Goal: Task Accomplishment & Management: Manage account settings

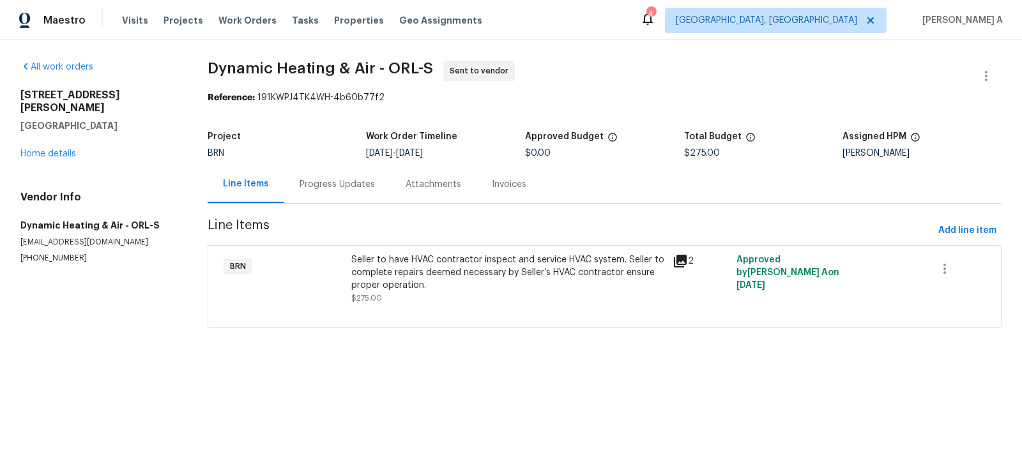
click at [336, 186] on div "Progress Updates" at bounding box center [337, 184] width 75 height 13
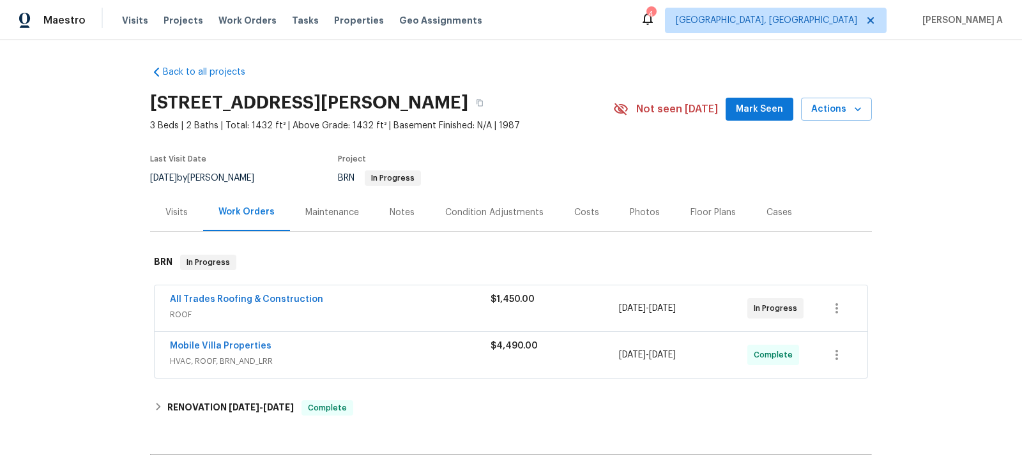
click at [233, 293] on span "All Trades Roofing & Construction" at bounding box center [246, 299] width 153 height 13
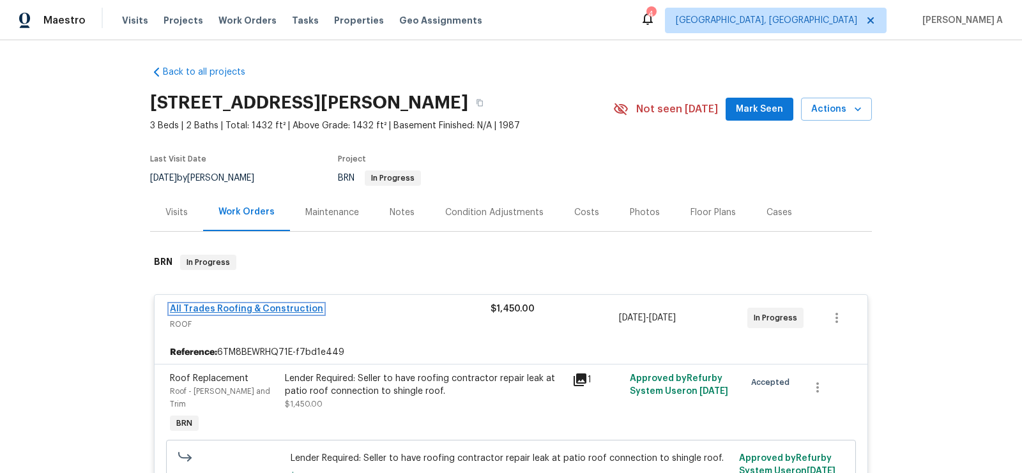
click at [259, 312] on link "All Trades Roofing & Construction" at bounding box center [246, 309] width 153 height 9
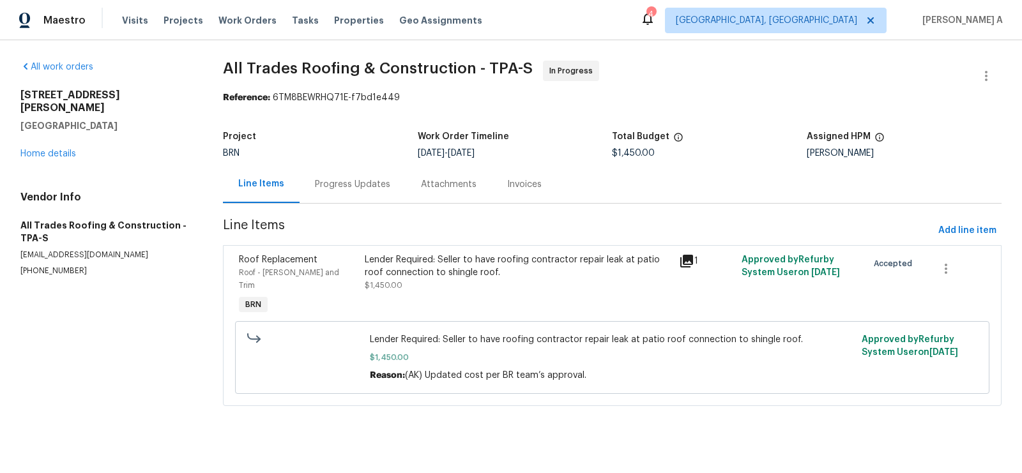
click at [326, 187] on div "Progress Updates" at bounding box center [352, 184] width 75 height 13
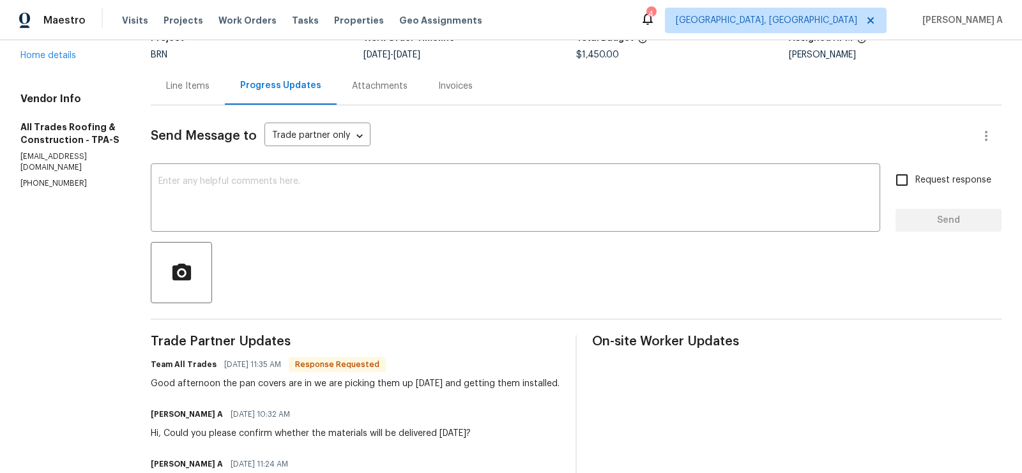
scroll to position [98, 0]
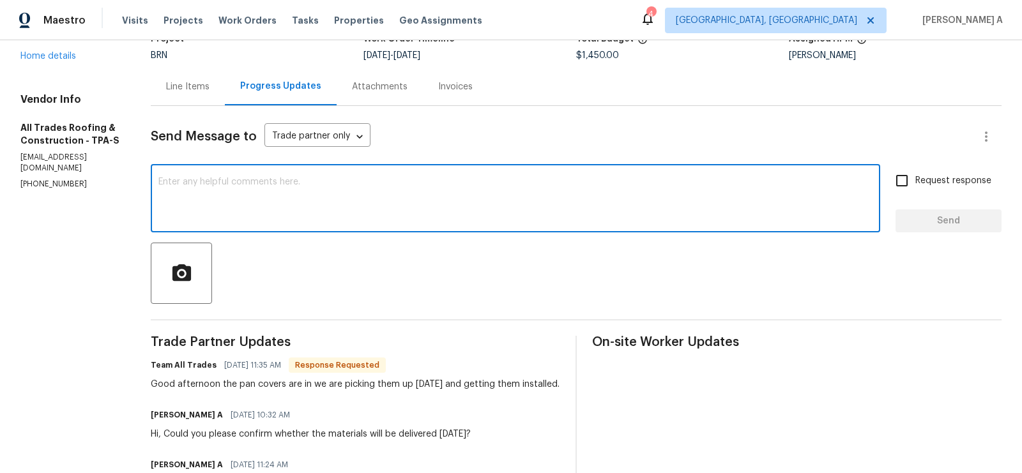
click at [380, 212] on textarea at bounding box center [515, 200] width 714 height 45
type textarea "Thanks for the update"
click at [926, 179] on span "Request response" at bounding box center [954, 180] width 76 height 13
click at [916, 179] on input "Request response" at bounding box center [902, 180] width 27 height 27
checkbox input "true"
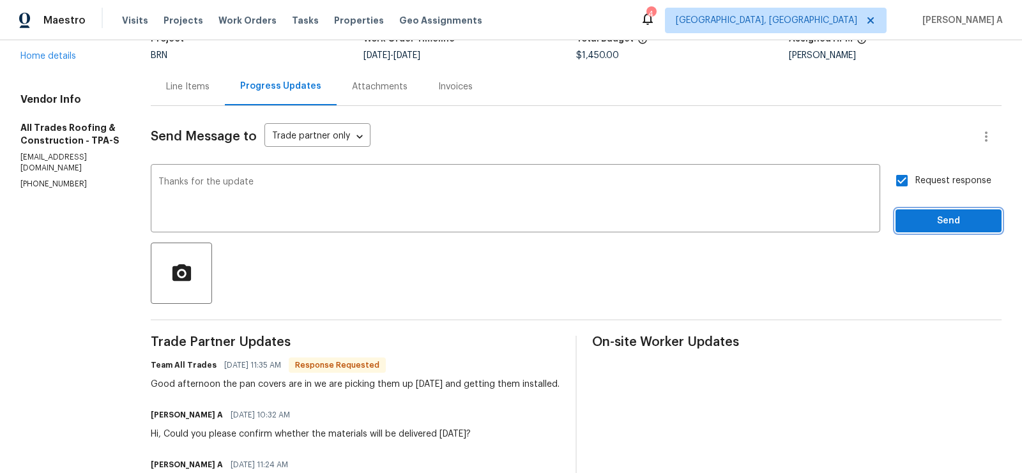
click at [936, 217] on span "Send" at bounding box center [949, 221] width 86 height 16
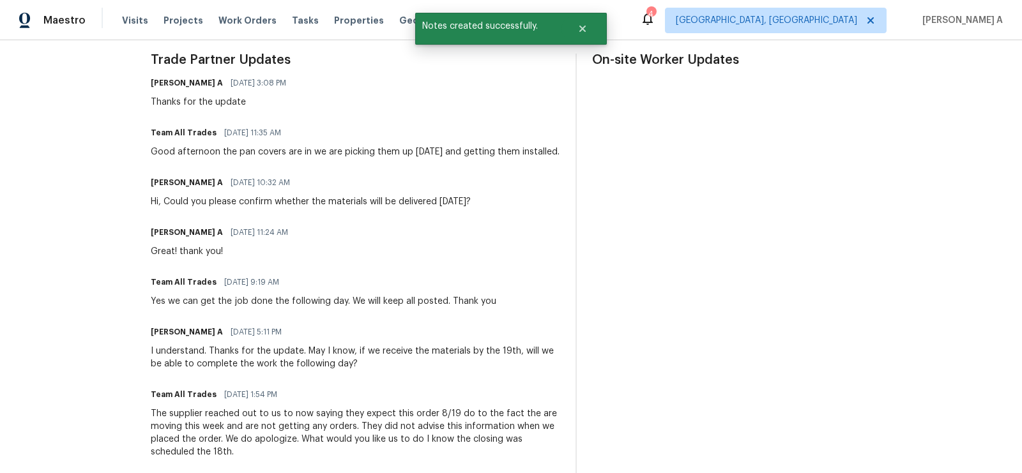
scroll to position [0, 0]
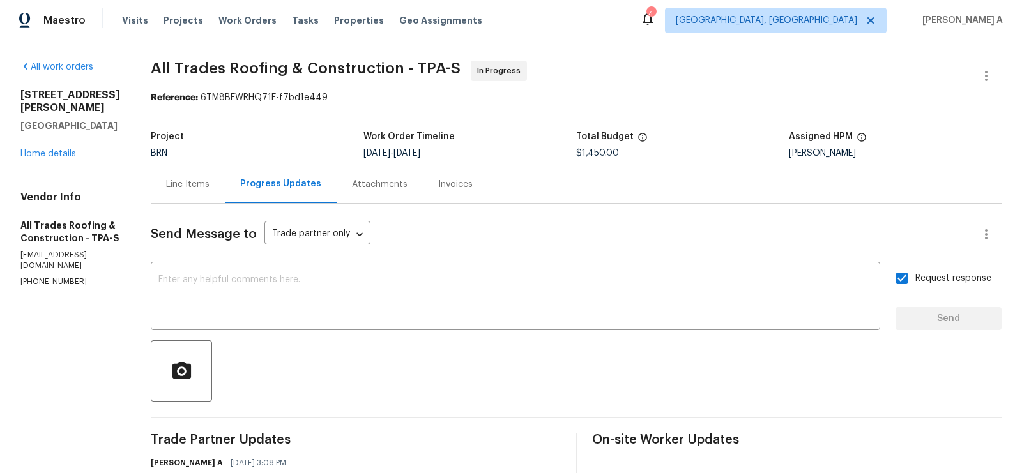
click at [176, 192] on div "Line Items" at bounding box center [188, 184] width 74 height 38
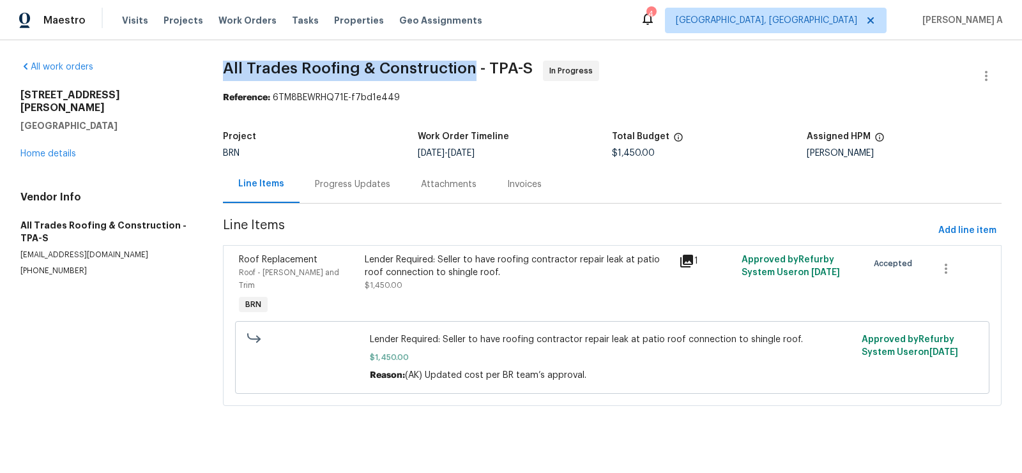
copy span "All Trades Roofing & Construction"
drag, startPoint x: 230, startPoint y: 65, endPoint x: 478, endPoint y: 65, distance: 247.9
click at [478, 65] on span "All Trades Roofing & Construction - TPA-S" at bounding box center [378, 68] width 310 height 15
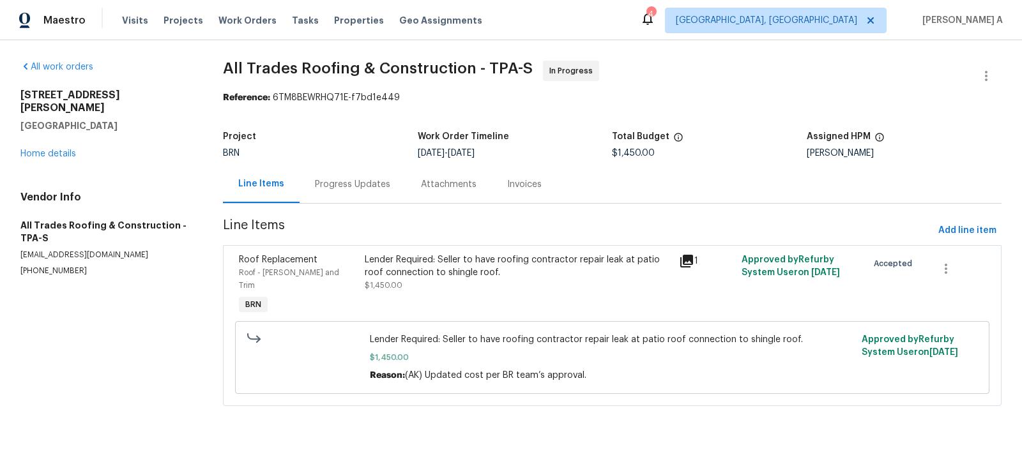
click at [366, 189] on div "Progress Updates" at bounding box center [352, 184] width 75 height 13
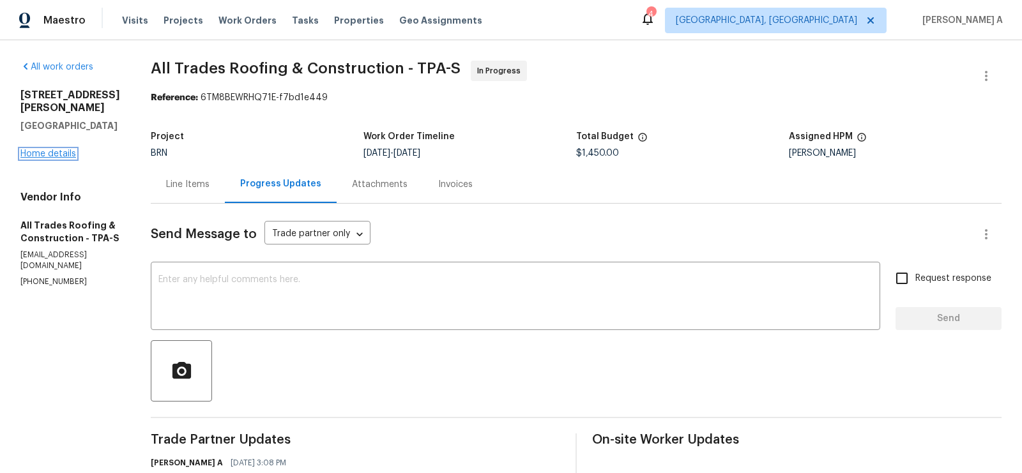
click at [56, 155] on link "Home details" at bounding box center [48, 154] width 56 height 9
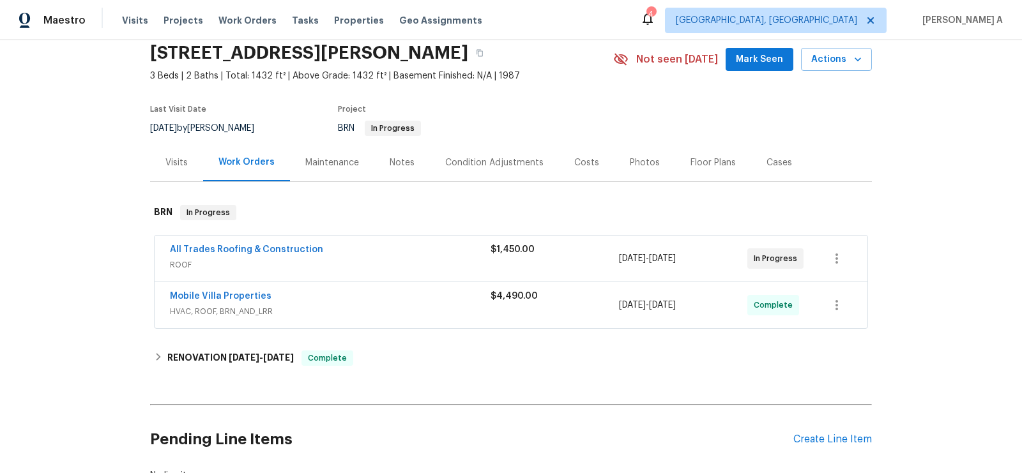
scroll to position [43, 0]
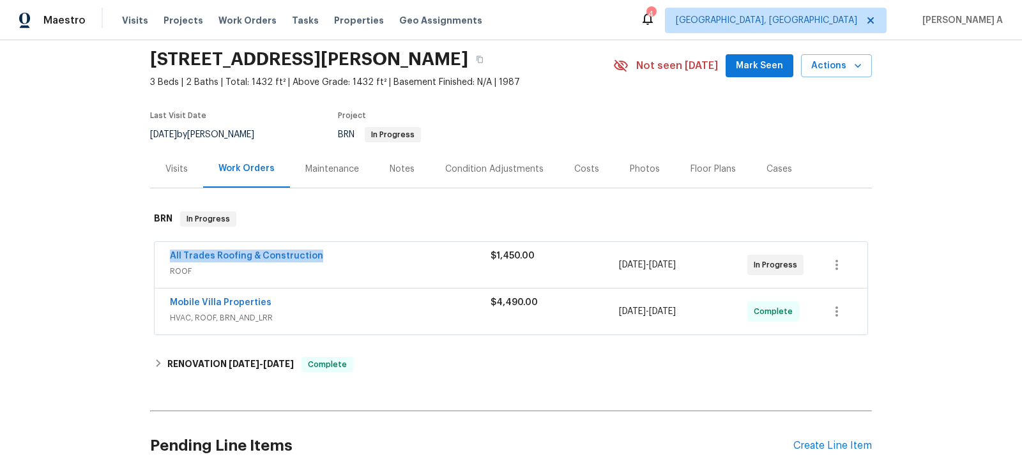
copy link "All Trades Roofing & Construction"
drag, startPoint x: 159, startPoint y: 255, endPoint x: 355, endPoint y: 261, distance: 195.6
click at [355, 261] on div "All Trades Roofing & Construction ROOF $1,450.00 7/29/2025 - 7/30/2025 In Progr…" at bounding box center [511, 265] width 713 height 46
click at [284, 254] on link "All Trades Roofing & Construction" at bounding box center [246, 256] width 153 height 9
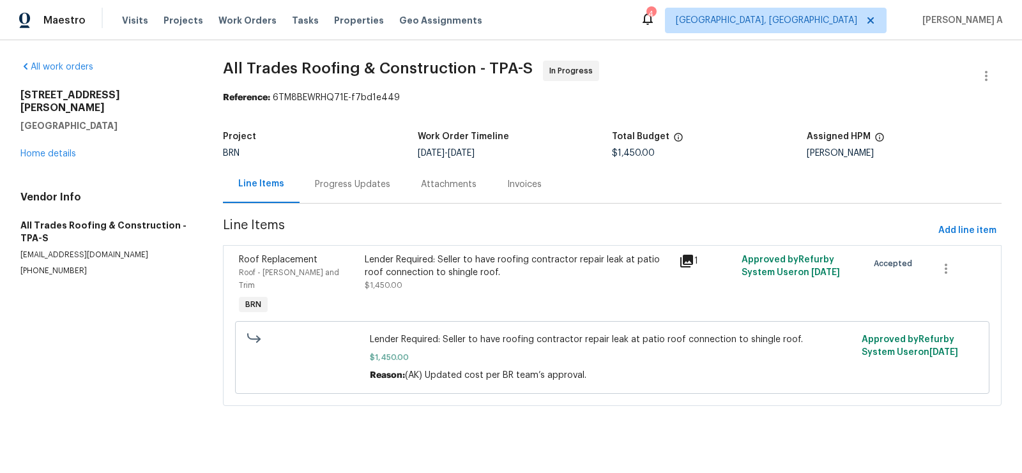
click at [349, 179] on div "Progress Updates" at bounding box center [352, 184] width 75 height 13
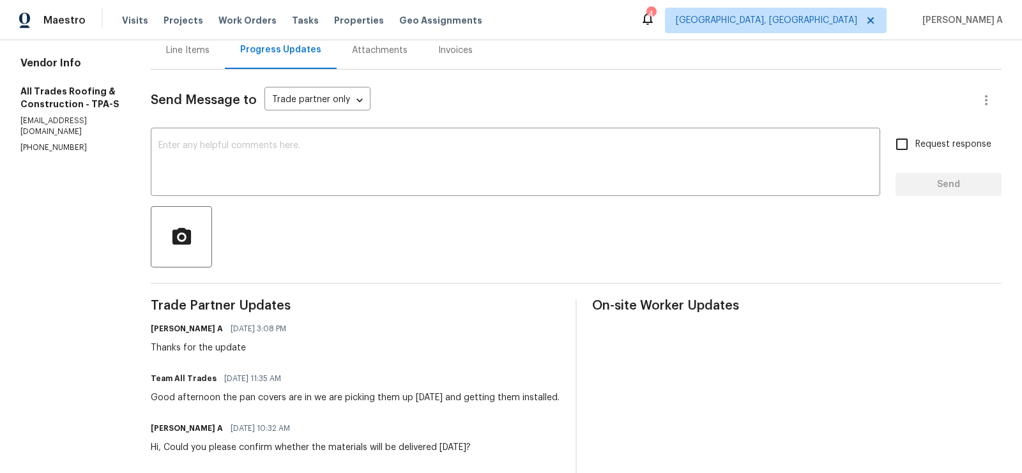
scroll to position [190, 0]
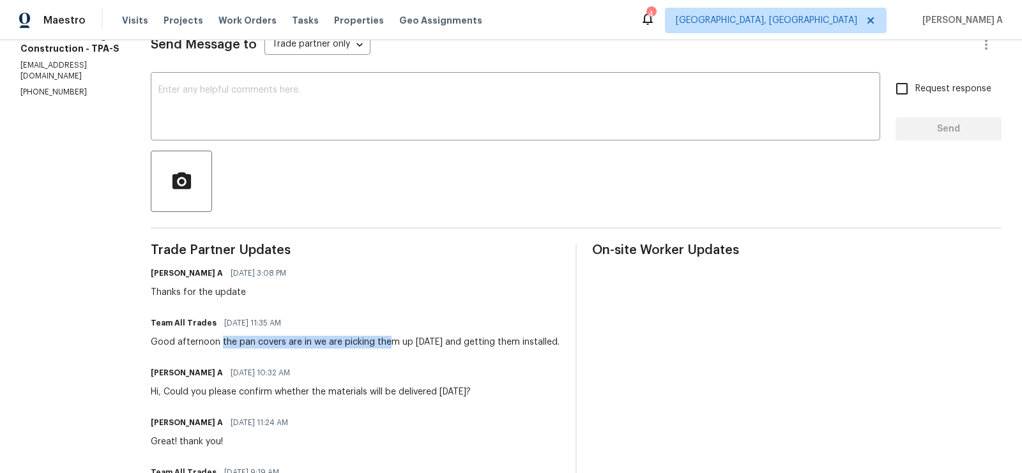
drag, startPoint x: 210, startPoint y: 341, endPoint x: 373, endPoint y: 343, distance: 163.6
click at [374, 343] on div "Good afternoon the pan covers are in we are picking them up today and getting t…" at bounding box center [355, 342] width 409 height 13
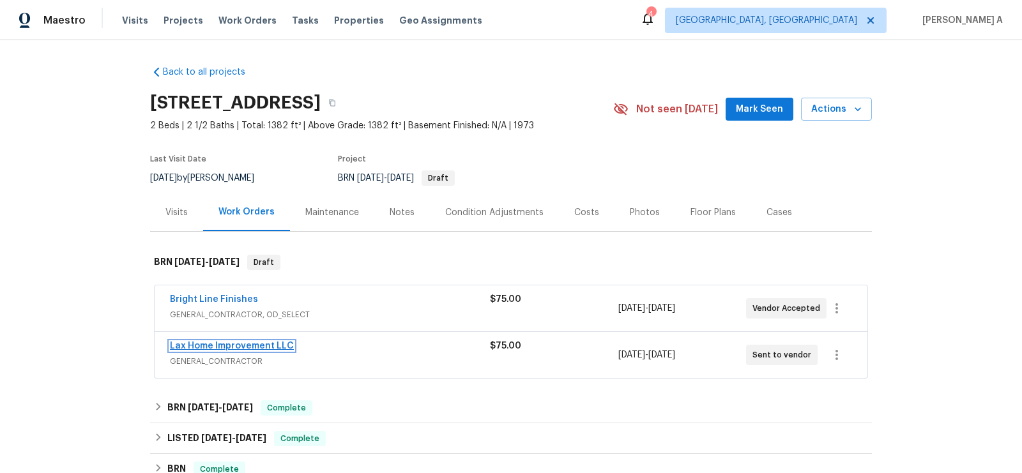
click at [227, 345] on link "Lax Home Improvement LLC" at bounding box center [232, 346] width 124 height 9
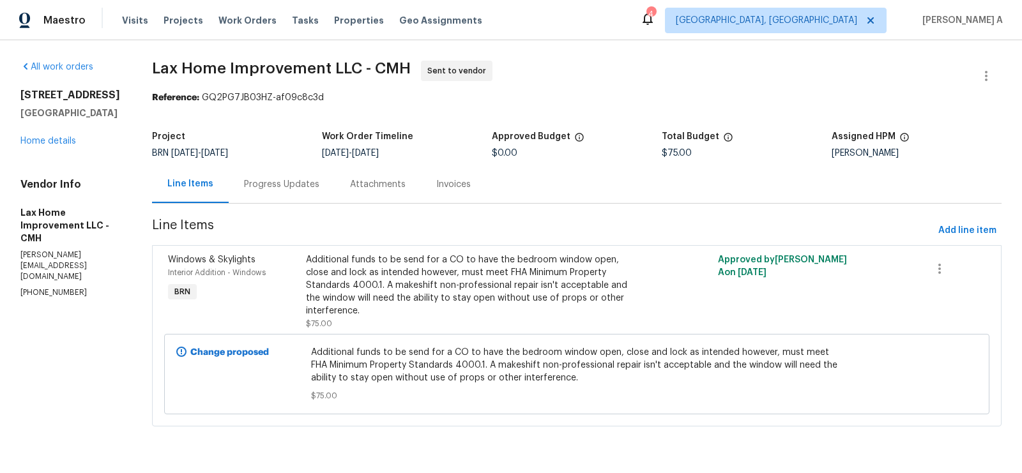
click at [296, 199] on div "Progress Updates" at bounding box center [282, 184] width 106 height 38
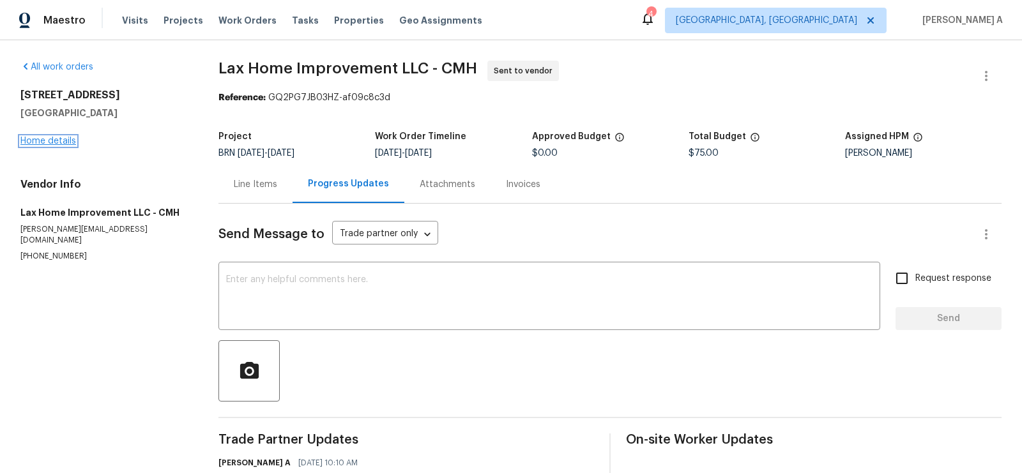
click at [58, 140] on link "Home details" at bounding box center [48, 141] width 56 height 9
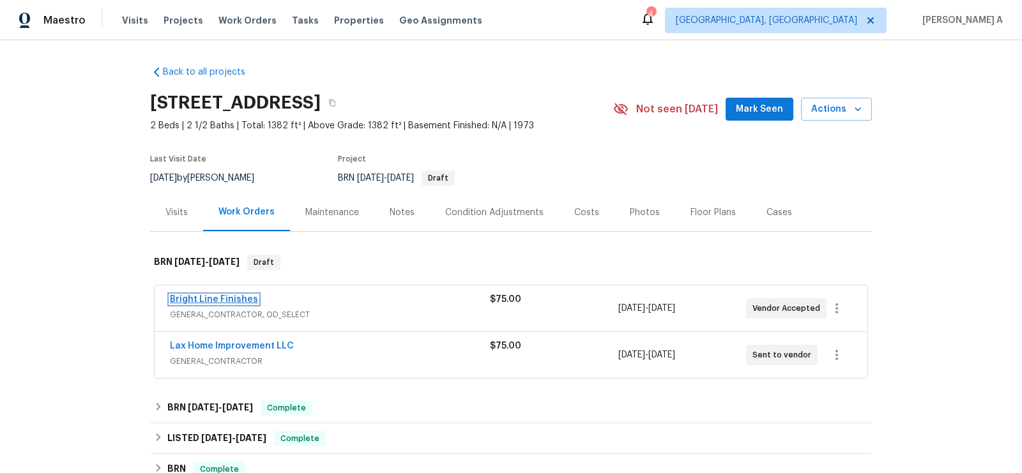
click at [211, 298] on link "Bright Line Finishes" at bounding box center [214, 299] width 88 height 9
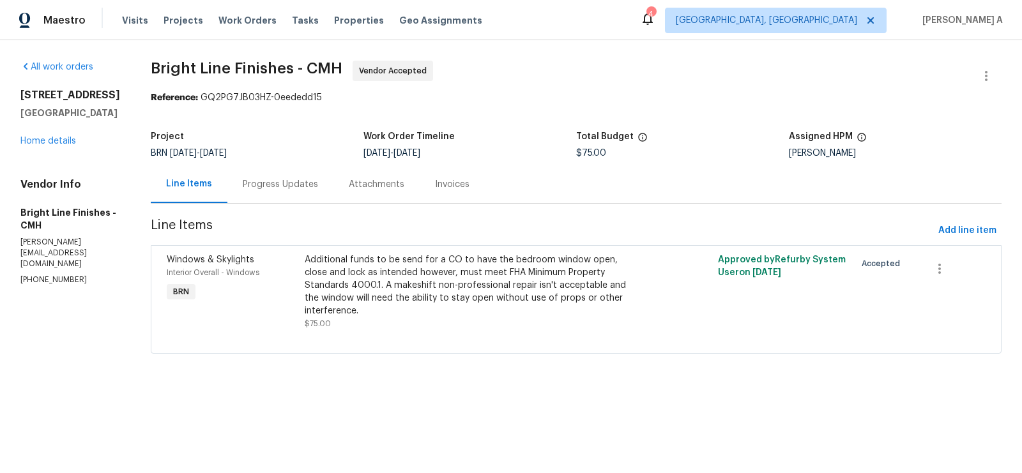
click at [304, 178] on div "Progress Updates" at bounding box center [280, 184] width 75 height 13
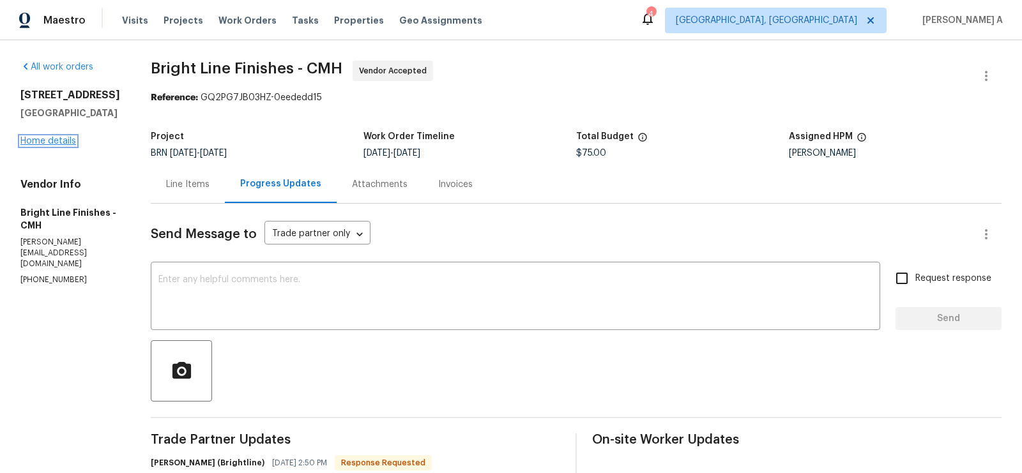
click at [43, 146] on link "Home details" at bounding box center [48, 141] width 56 height 9
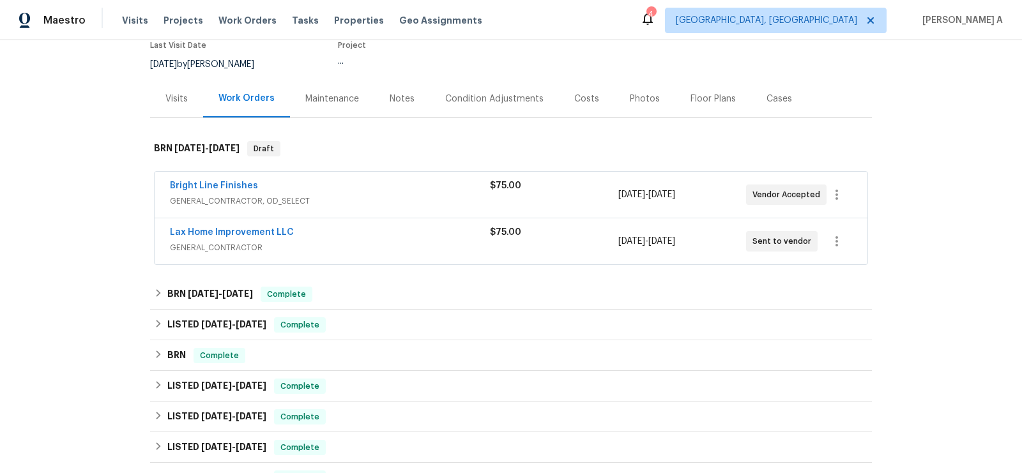
scroll to position [184, 0]
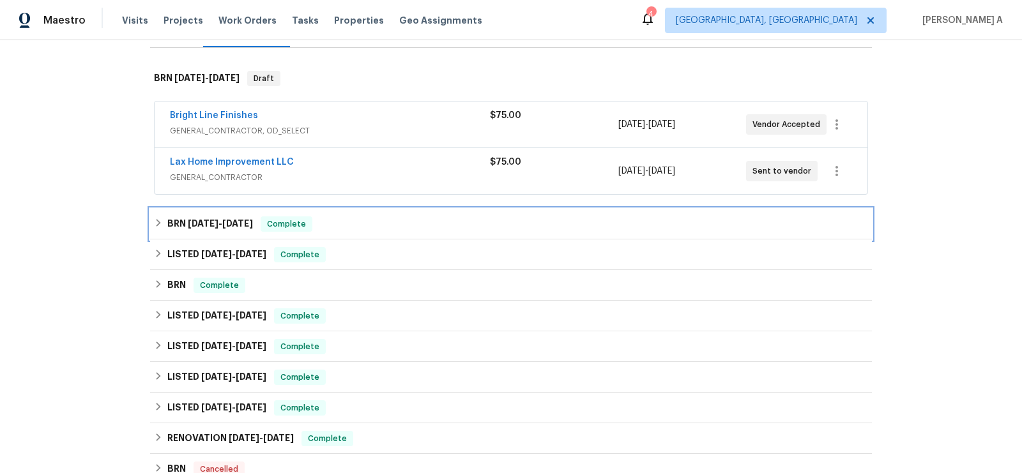
click at [312, 217] on div "Complete" at bounding box center [287, 224] width 52 height 15
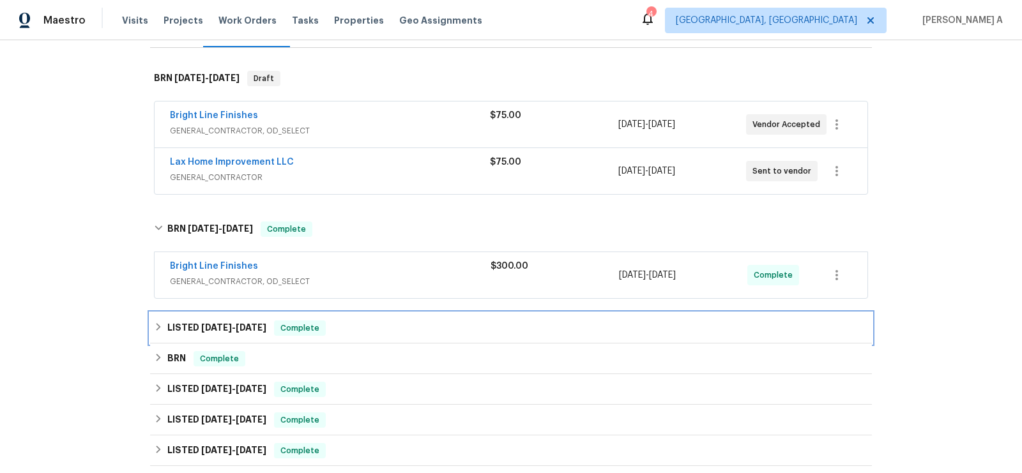
click at [348, 328] on div "LISTED 6/25/25 - 7/2/25 Complete" at bounding box center [511, 328] width 714 height 15
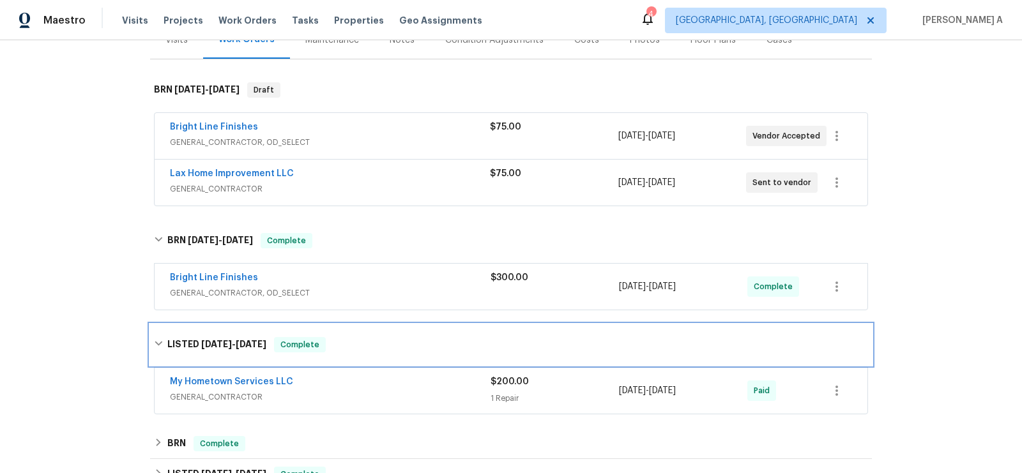
scroll to position [109, 0]
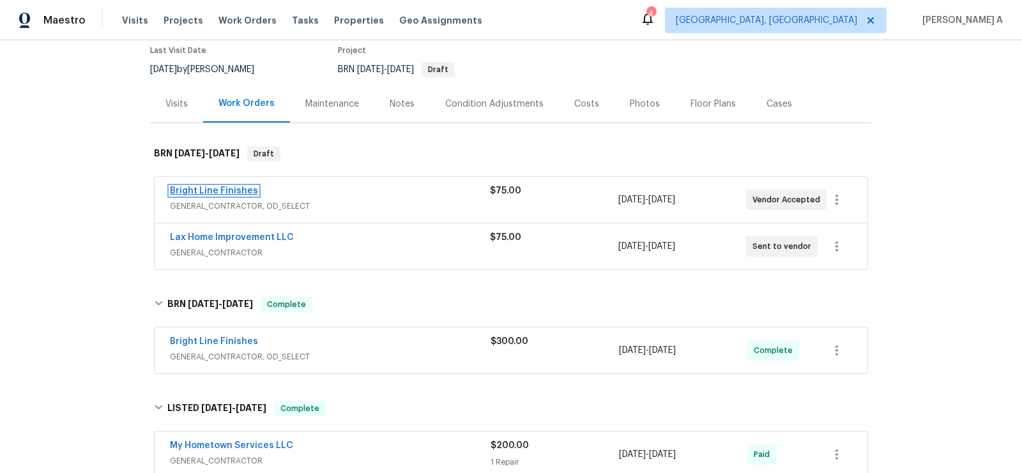
click at [219, 188] on link "Bright Line Finishes" at bounding box center [214, 191] width 88 height 9
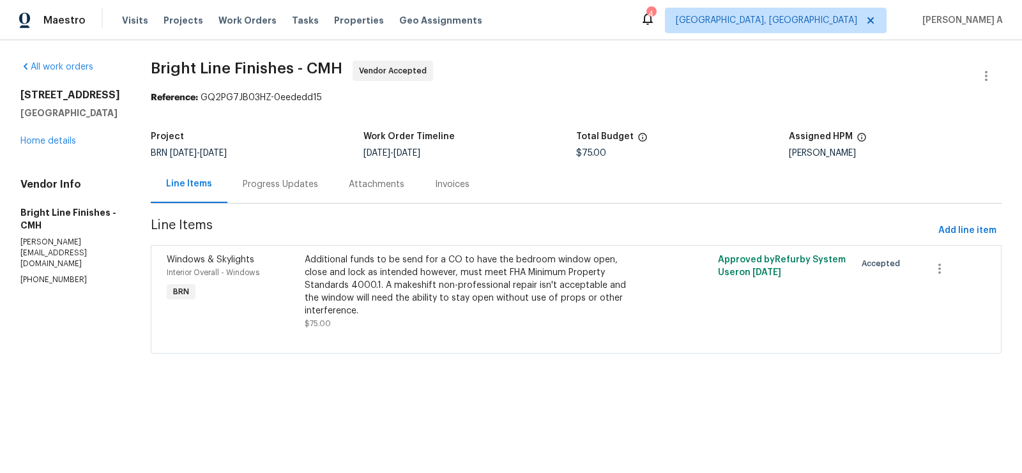
click at [274, 180] on div "Progress Updates" at bounding box center [280, 184] width 75 height 13
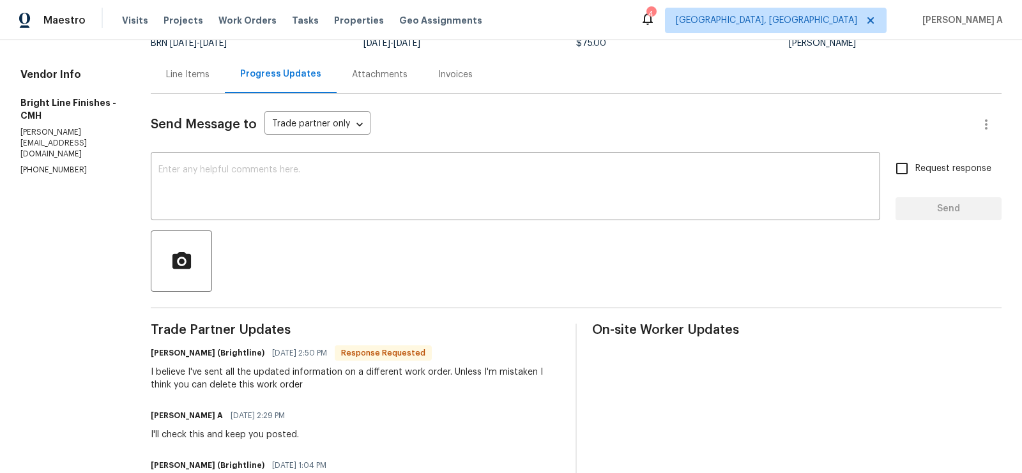
scroll to position [105, 0]
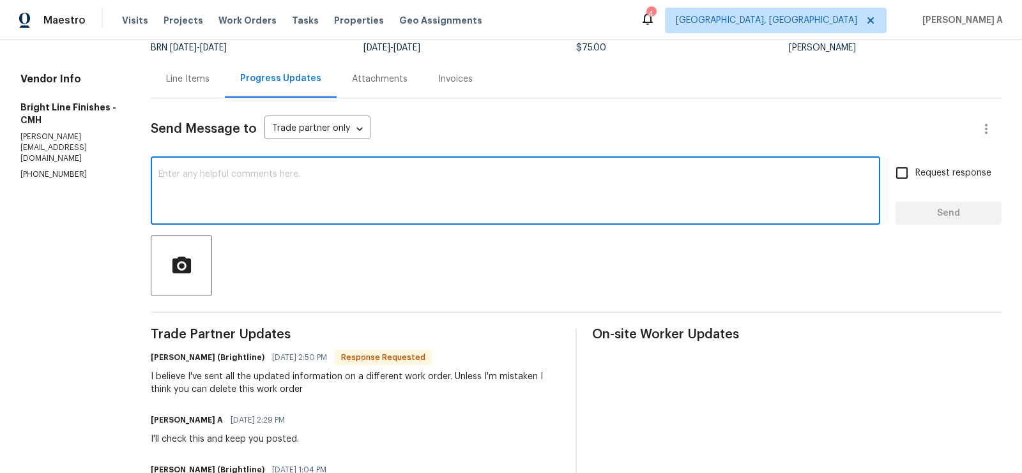
click at [355, 193] on textarea at bounding box center [515, 192] width 714 height 45
paste textarea "5002 Smoketalk Ln # 3, Westerville, OH 43081"
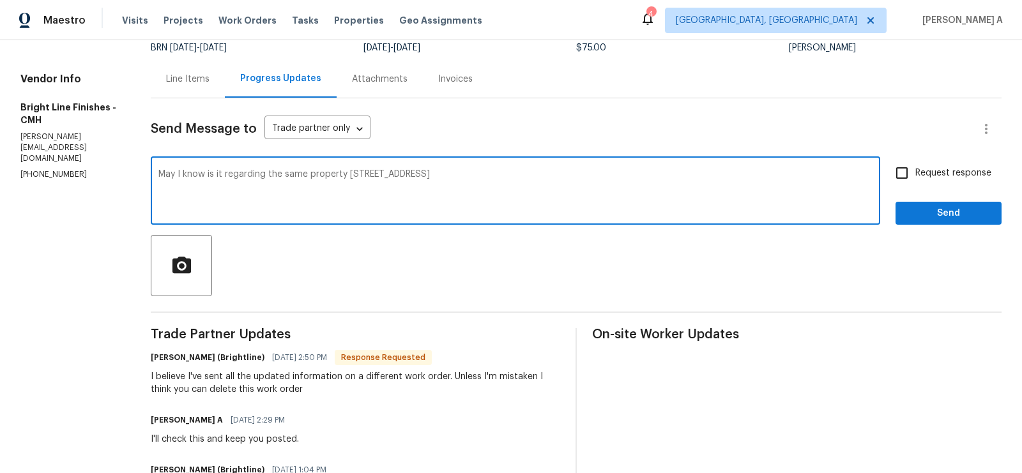
click at [0, 0] on qb-div "Add Punctuation property ?" at bounding box center [0, 0] width 0 height 0
click at [215, 176] on textarea "May I know is it regarding the same property 5002 Smoketalk Ln # 3, Westerville…" at bounding box center [515, 192] width 714 height 45
click at [631, 190] on textarea "May I know if its regarding the same property 5002 Smoketalk Ln # 3, Westervill…" at bounding box center [515, 192] width 714 height 45
type textarea "May I know if its regarding the same property 5002 Smoketalk Ln # 3, Westervill…"
click at [901, 170] on input "Request response" at bounding box center [902, 173] width 27 height 27
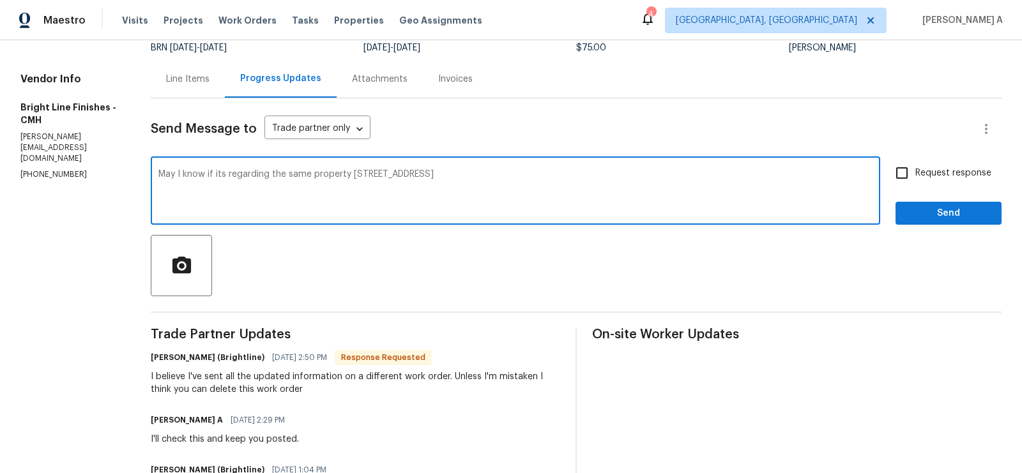
checkbox input "true"
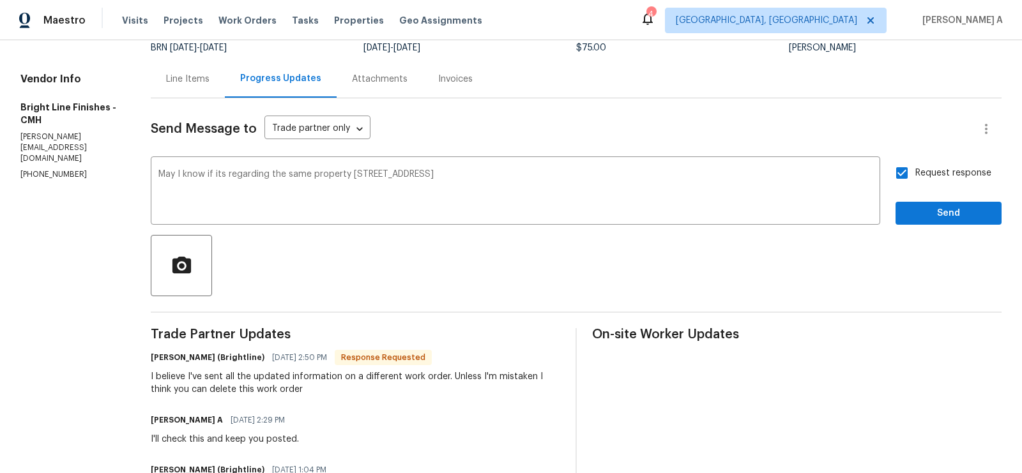
click at [0, 0] on span "Replace with" at bounding box center [0, 0] width 0 height 0
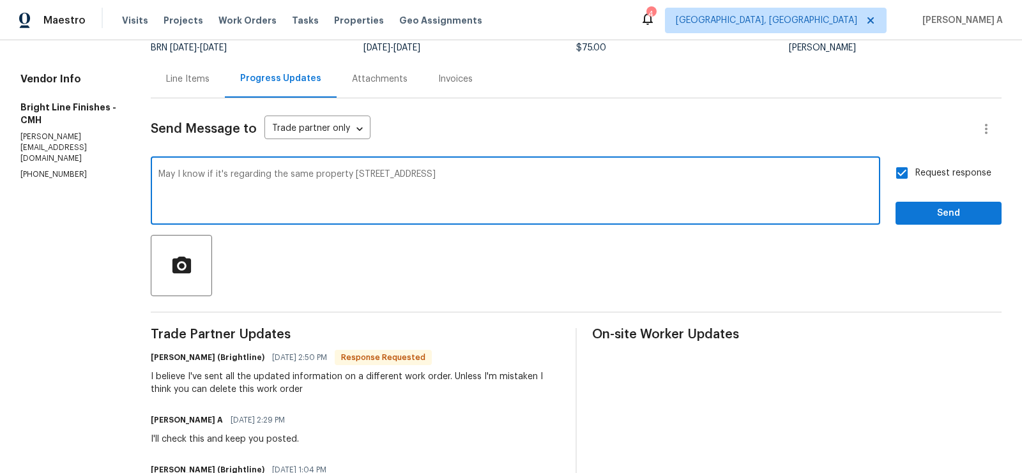
type textarea "May I know if it's regarding the same property 5002 Smoketalk Ln # 3, Westervil…"
click at [935, 217] on span "Send" at bounding box center [949, 214] width 86 height 16
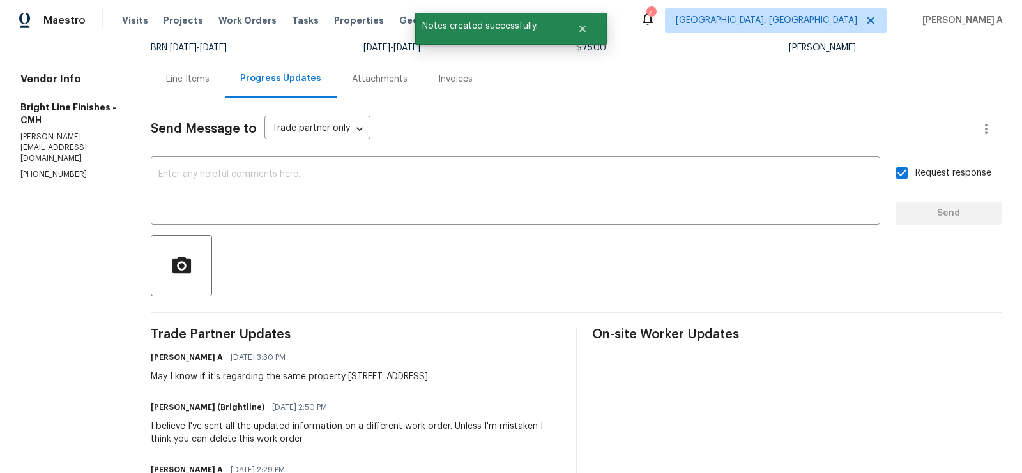
scroll to position [0, 0]
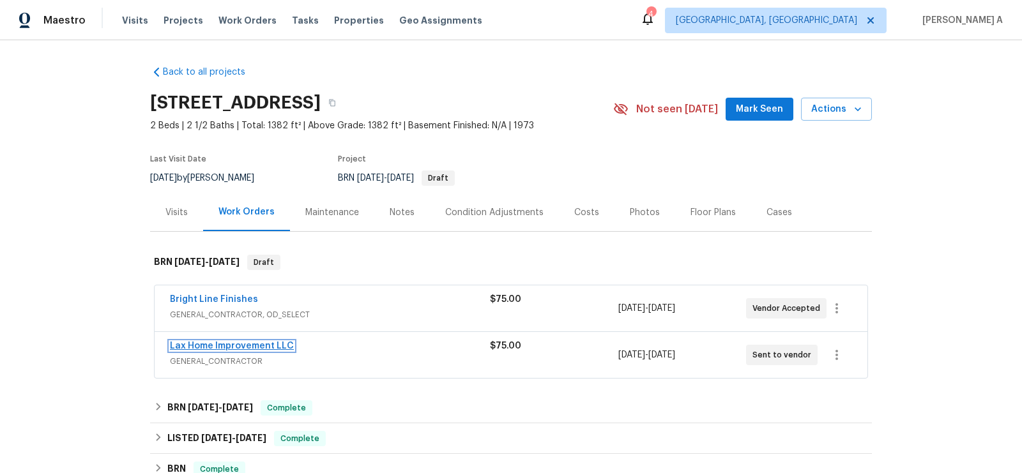
click at [213, 346] on link "Lax Home Improvement LLC" at bounding box center [232, 346] width 124 height 9
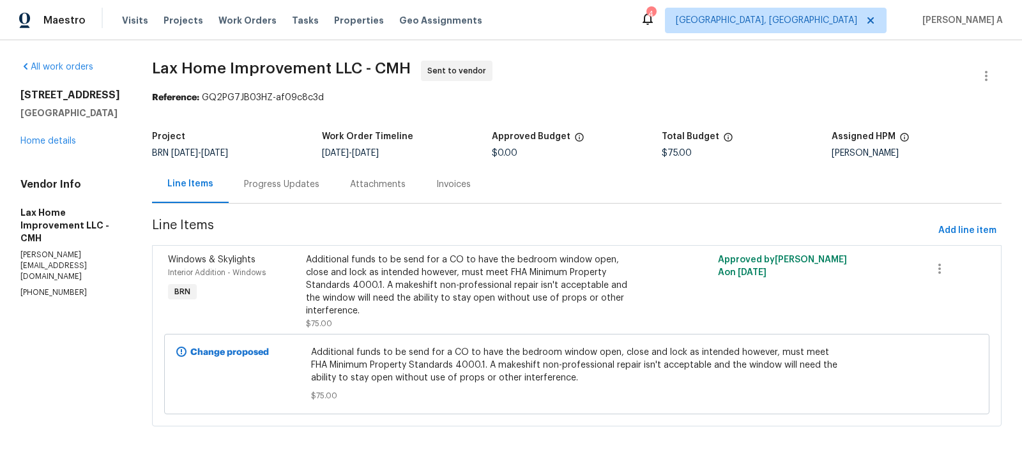
click at [45, 265] on section "All work orders 5002 Smoketalk Ln # 3 Westerville, OH 43081 Home details Vendor…" at bounding box center [70, 251] width 101 height 381
copy p "(614) 860-5097"
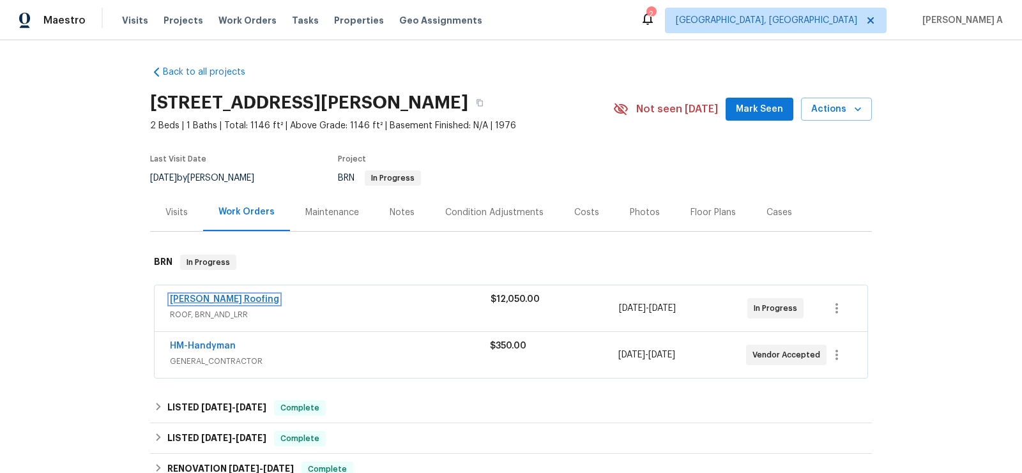
click at [189, 299] on link "Stout Roofing" at bounding box center [224, 299] width 109 height 9
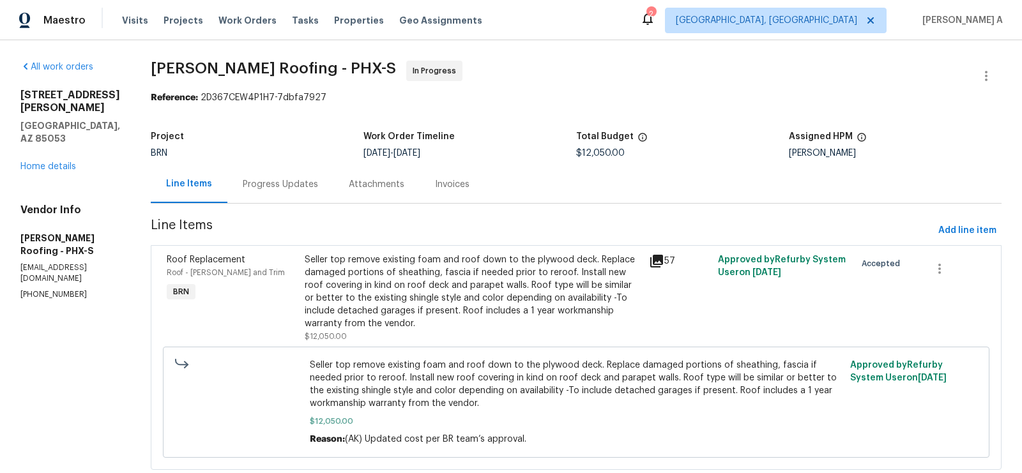
click at [293, 174] on div "Progress Updates" at bounding box center [280, 184] width 106 height 38
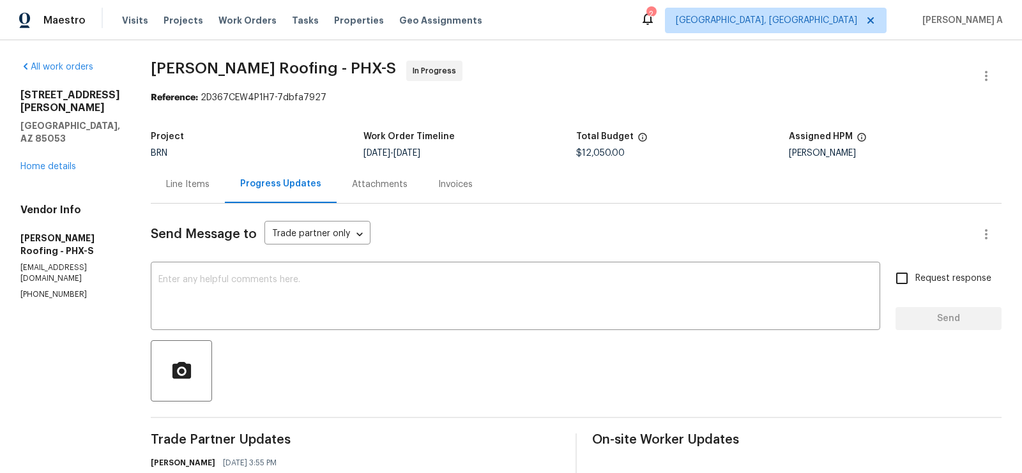
click at [250, 285] on textarea at bounding box center [515, 297] width 714 height 45
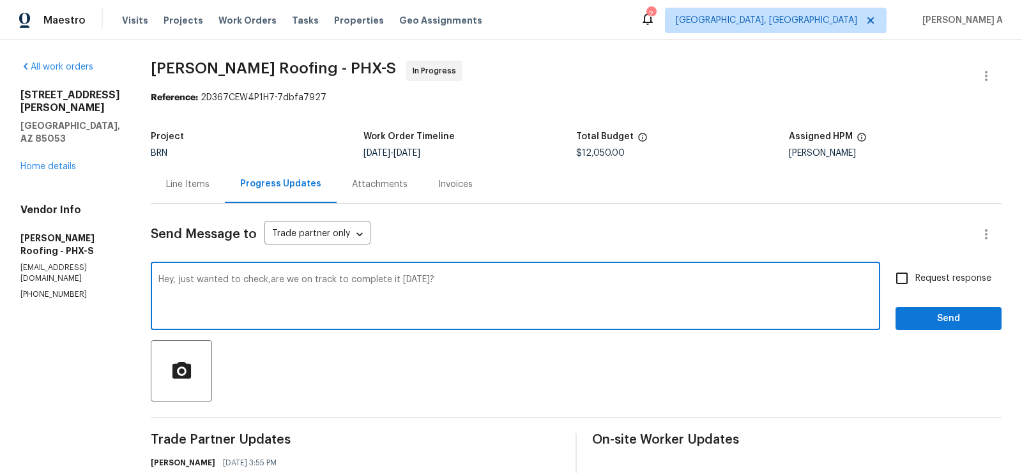
click at [0, 0] on span "are" at bounding box center [0, 0] width 0 height 0
click at [352, 283] on textarea "Hey, just wanted to check, are we on track to complete it on Thursday?" at bounding box center [515, 297] width 714 height 45
click at [0, 0] on icon "Paraphrase text" at bounding box center [0, 0] width 0 height 0
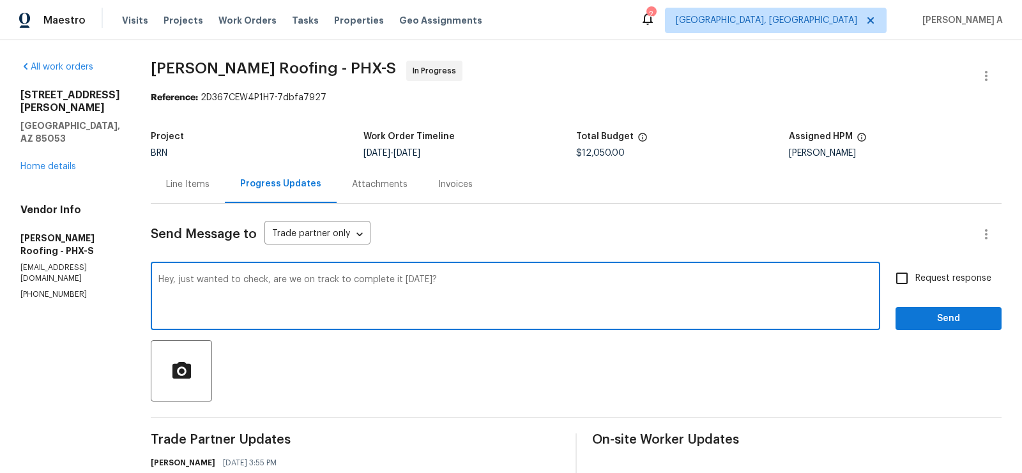
click at [0, 0] on span "finish" at bounding box center [0, 0] width 0 height 0
click at [540, 295] on textarea "Hey, just checking to see if we're on track to finish by Thursday." at bounding box center [515, 297] width 714 height 45
type textarea "Hey, just checking to see if we're on track to finish by Thursday."
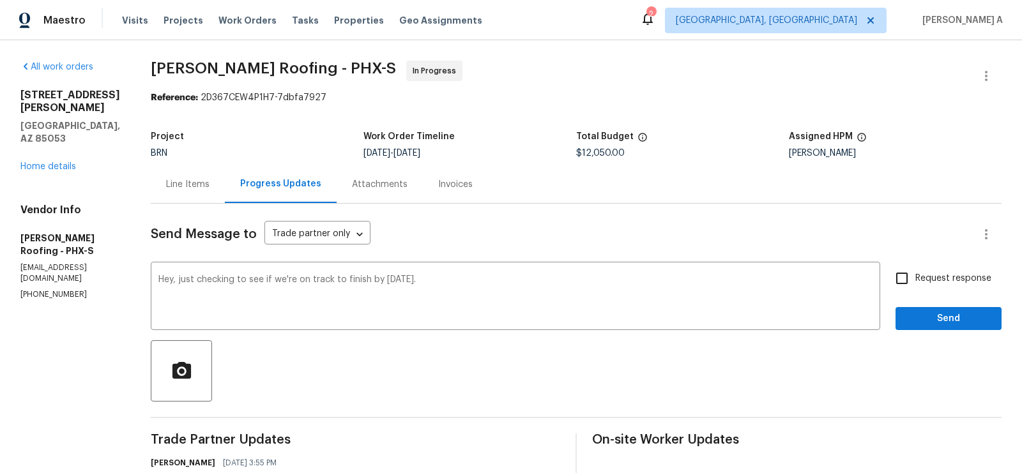
click at [920, 284] on span "Request response" at bounding box center [954, 278] width 76 height 13
click at [916, 284] on input "Request response" at bounding box center [902, 278] width 27 height 27
checkbox input "true"
click at [952, 317] on span "Send" at bounding box center [949, 319] width 86 height 16
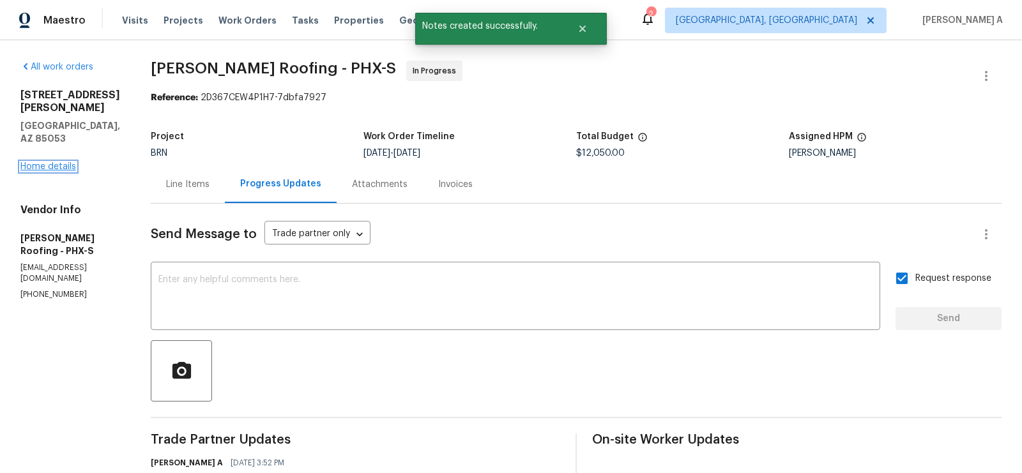
click at [68, 162] on link "Home details" at bounding box center [48, 166] width 56 height 9
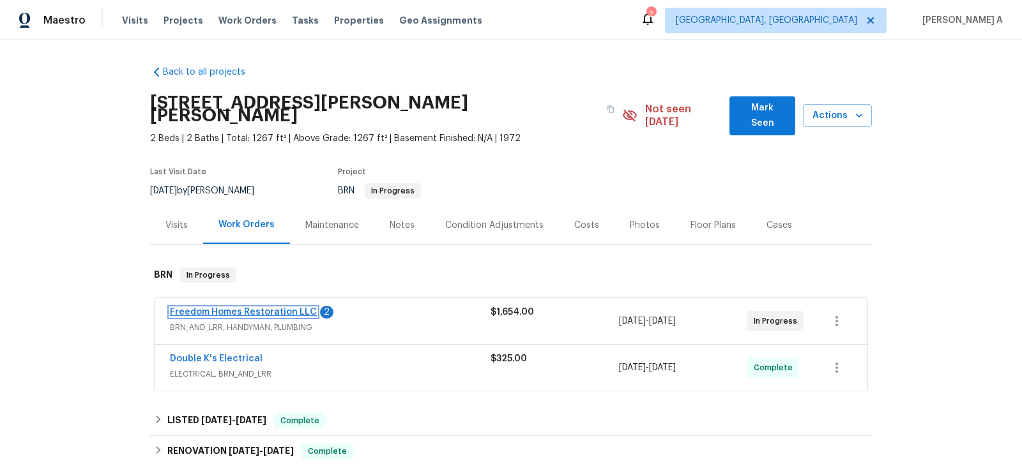
click at [268, 308] on link "Freedom Homes Restoration LLC" at bounding box center [243, 312] width 147 height 9
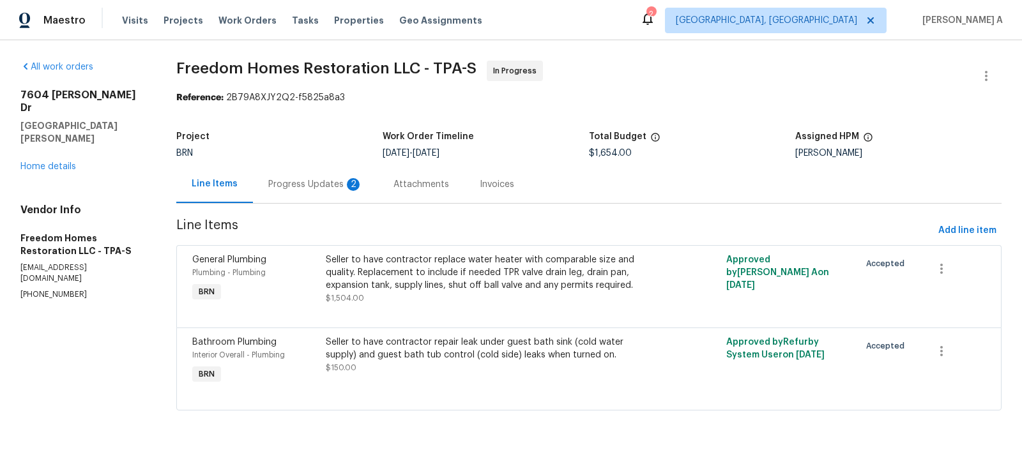
click at [325, 191] on div "Progress Updates 2" at bounding box center [315, 184] width 125 height 38
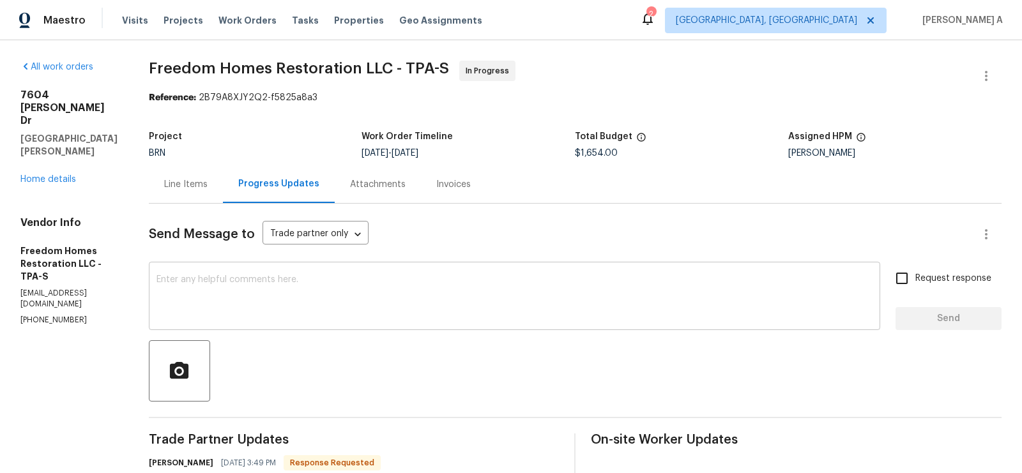
click at [449, 323] on div "x ​" at bounding box center [515, 297] width 732 height 65
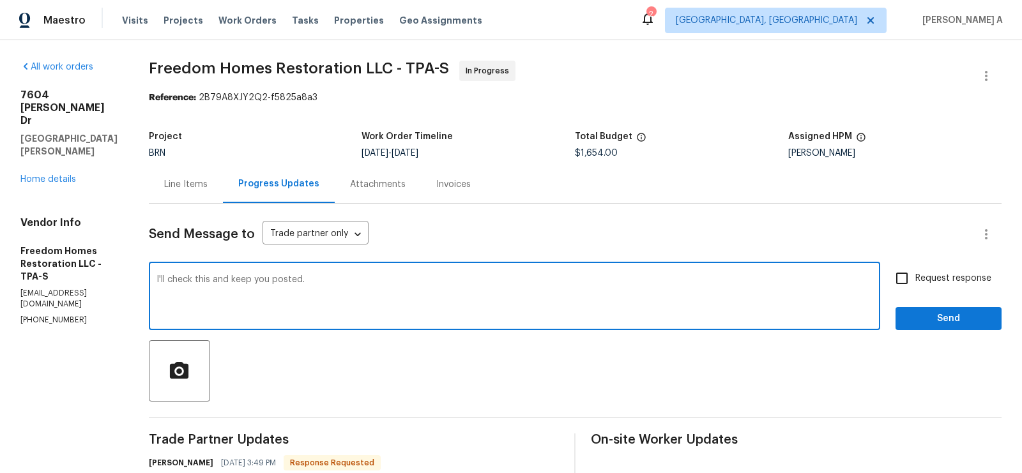
type textarea "I'll check this and keep you posted."
click at [913, 283] on input "Request response" at bounding box center [902, 278] width 27 height 27
checkbox input "true"
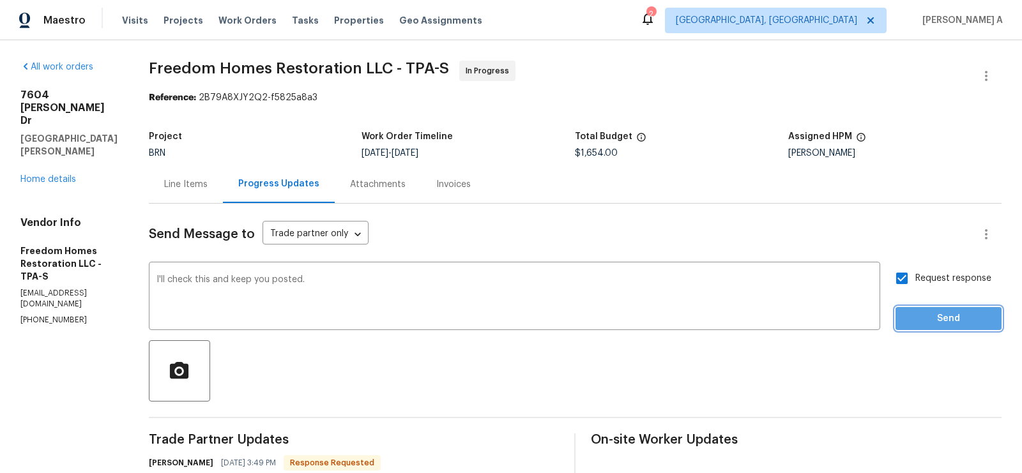
click at [936, 311] on span "Send" at bounding box center [949, 319] width 86 height 16
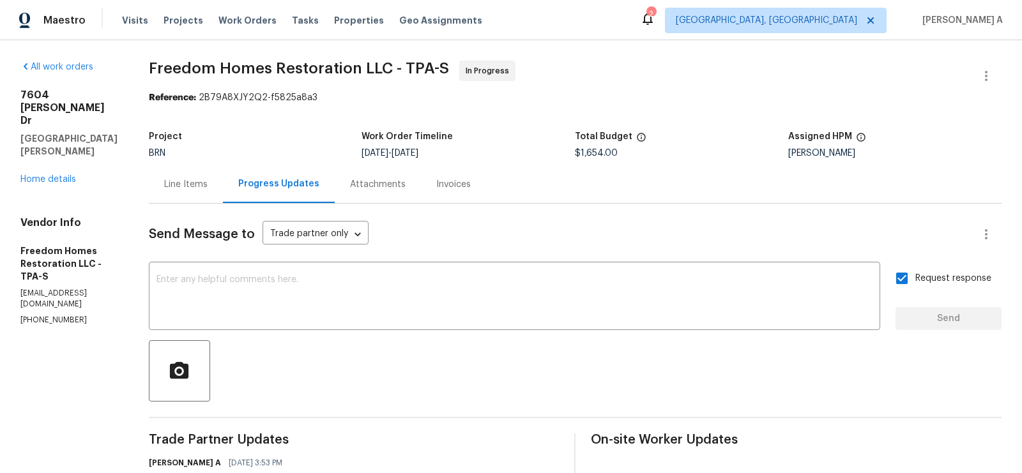
click at [219, 100] on div "Reference: 2B79A8XJY2Q2-f5825a8a3" at bounding box center [575, 97] width 853 height 13
drag, startPoint x: 147, startPoint y: 64, endPoint x: 360, endPoint y: 65, distance: 212.8
copy span "Freedom Homes Restoration"
click at [164, 180] on div "Line Items" at bounding box center [186, 184] width 74 height 38
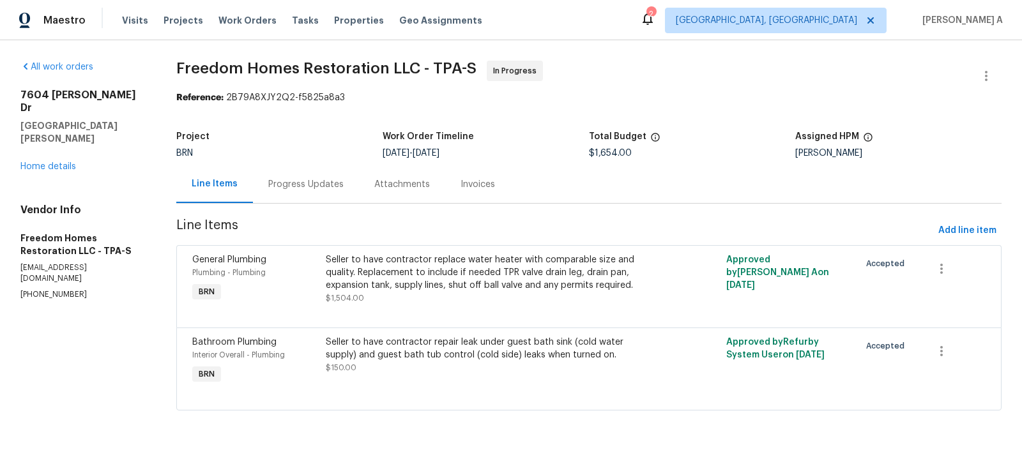
click at [392, 270] on div "Seller to have contractor replace water heater with comparable size and quality…" at bounding box center [489, 273] width 326 height 38
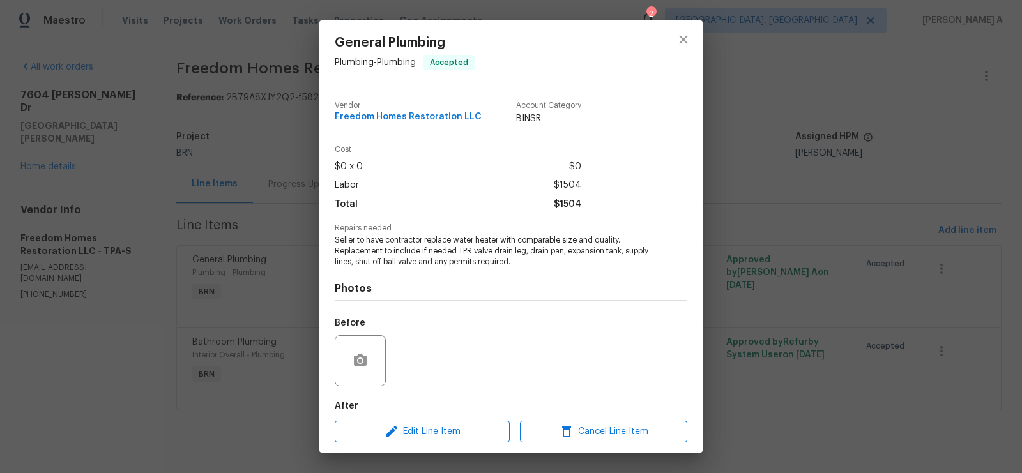
click at [396, 252] on span "Seller to have contractor replace water heater with comparable size and quality…" at bounding box center [494, 251] width 318 height 32
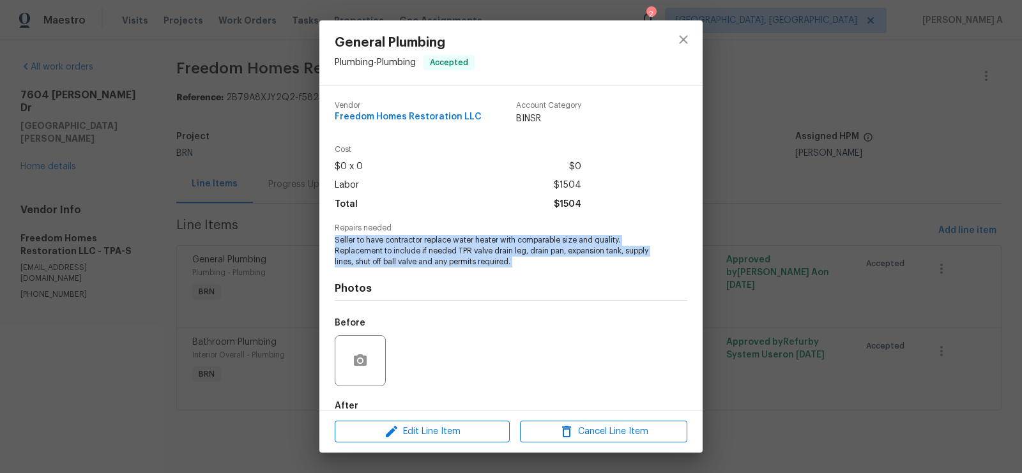
click at [396, 252] on span "Seller to have contractor replace water heater with comparable size and quality…" at bounding box center [494, 251] width 318 height 32
copy span "Seller to have contractor replace water heater with comparable size and quality…"
click at [688, 36] on icon "close" at bounding box center [683, 39] width 15 height 15
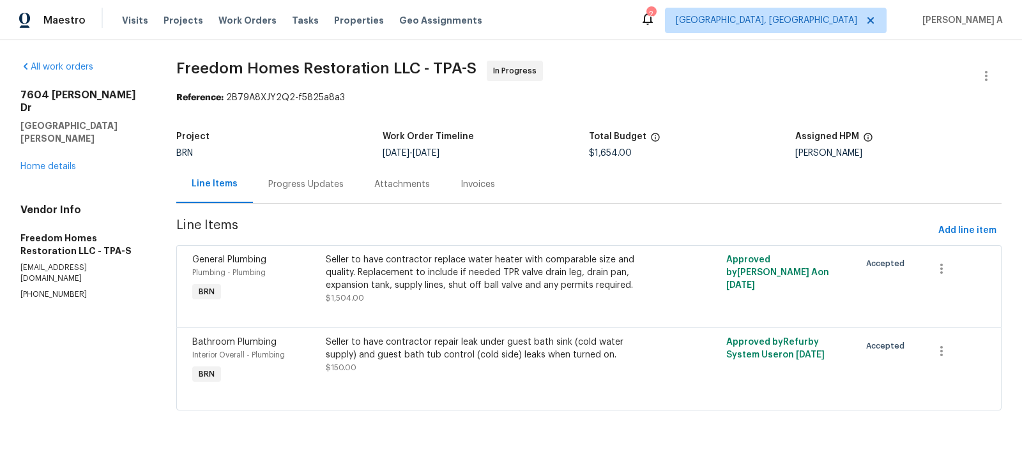
click at [305, 172] on div "Progress Updates" at bounding box center [306, 184] width 106 height 38
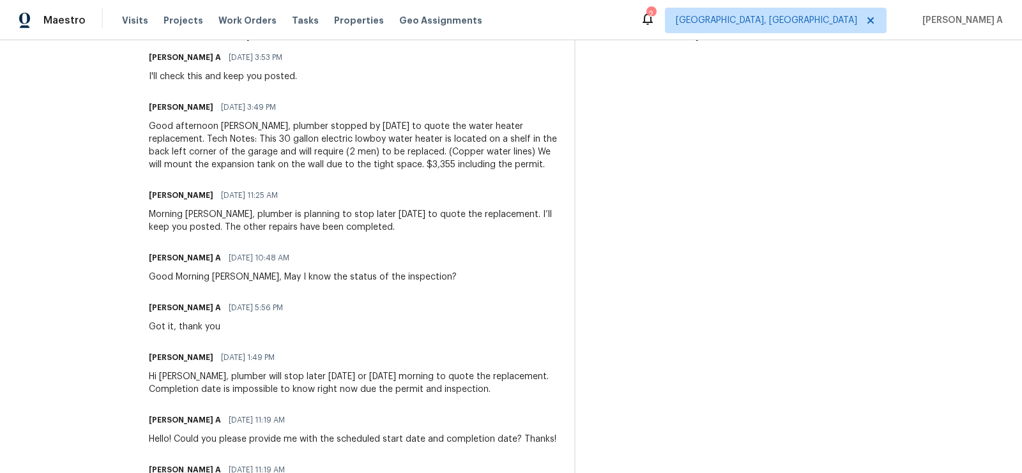
scroll to position [397, 0]
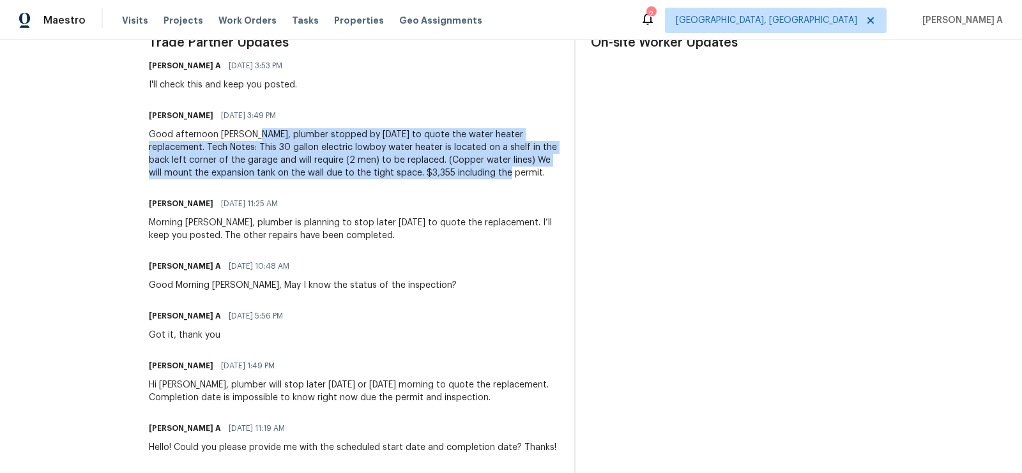
drag, startPoint x: 256, startPoint y: 132, endPoint x: 507, endPoint y: 178, distance: 255.4
click at [507, 178] on div "Good afternoon Akshay, plumber stopped by today to quote the water heater repla…" at bounding box center [354, 153] width 411 height 51
copy div "plumber stopped by today to quote the water heater replacement. Tech Notes: Thi…"
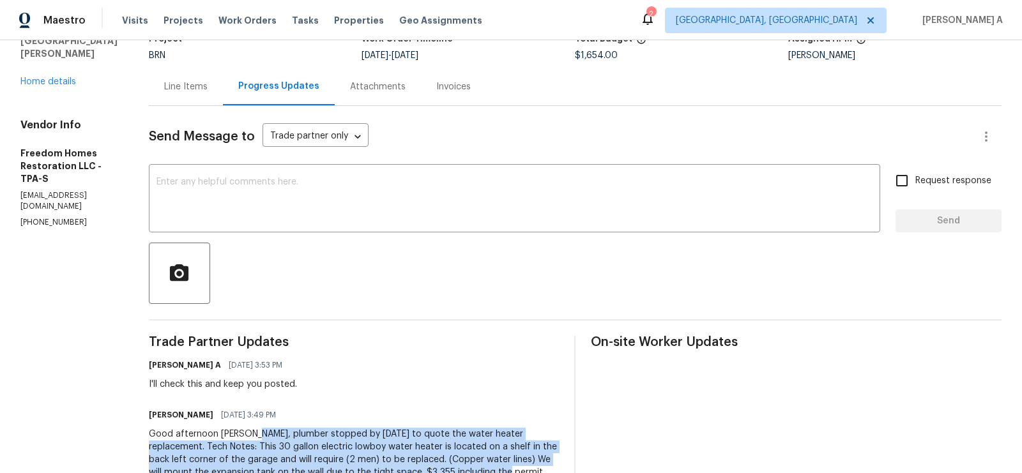
scroll to position [0, 0]
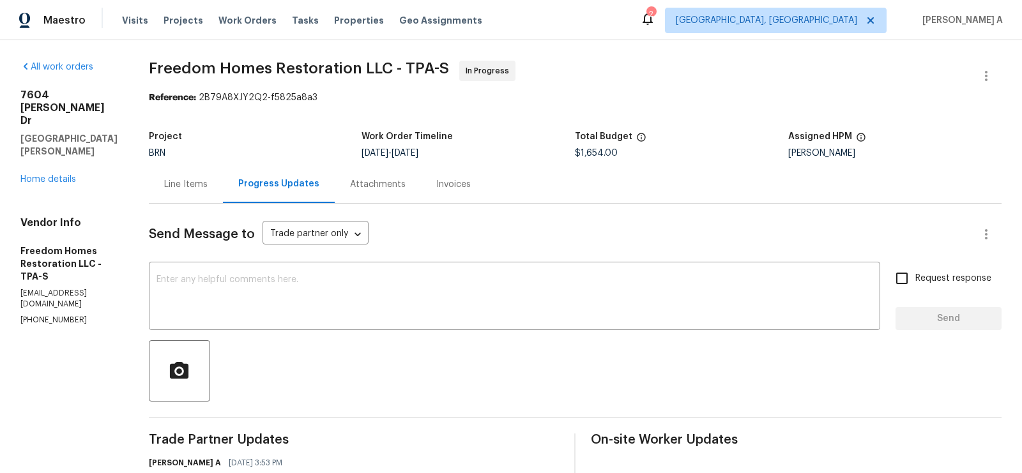
click at [592, 155] on span "$1,654.00" at bounding box center [596, 153] width 43 height 9
copy span "$1,654.00"
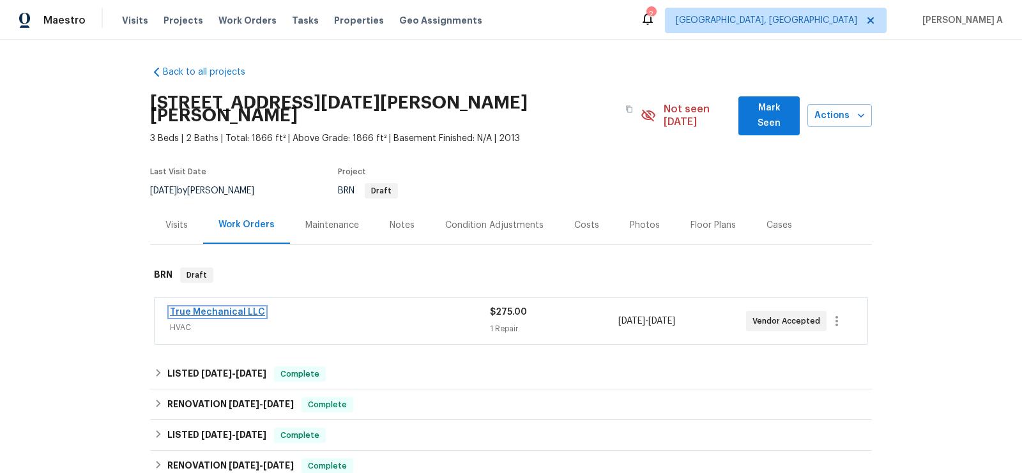
click at [234, 308] on link "True Mechanical LLC" at bounding box center [217, 312] width 95 height 9
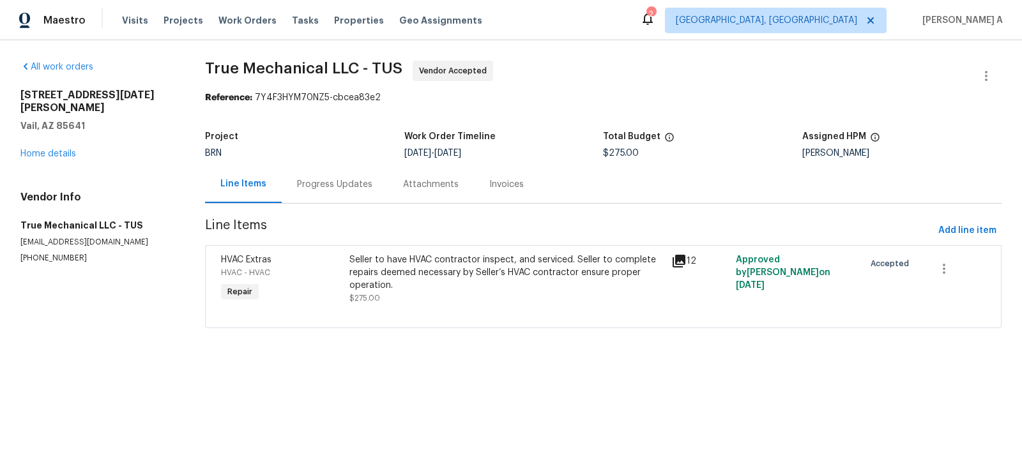
click at [314, 183] on div "Progress Updates" at bounding box center [334, 184] width 75 height 13
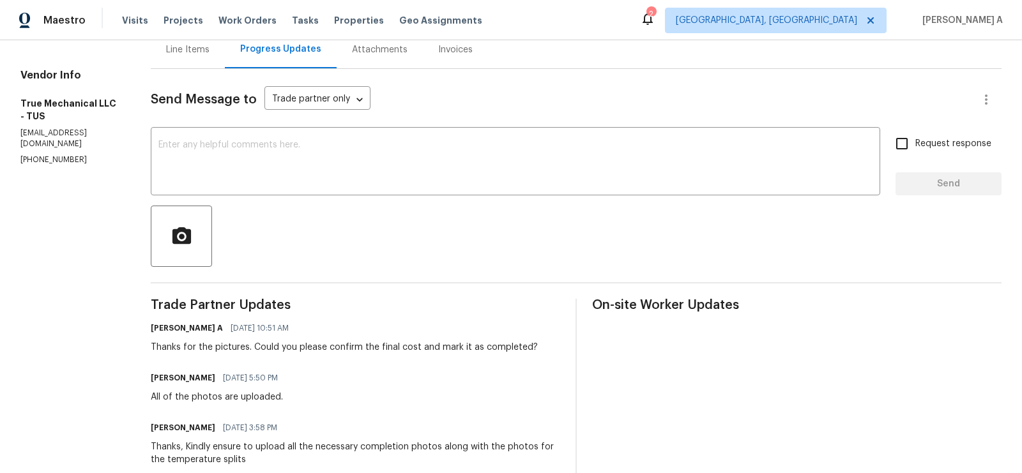
scroll to position [144, 0]
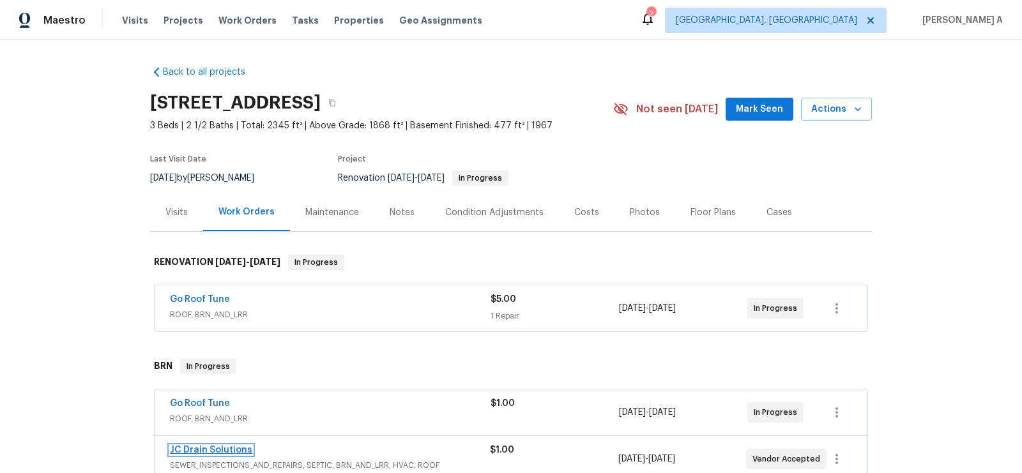
click at [210, 449] on link "JC Drain Solutions" at bounding box center [211, 450] width 82 height 9
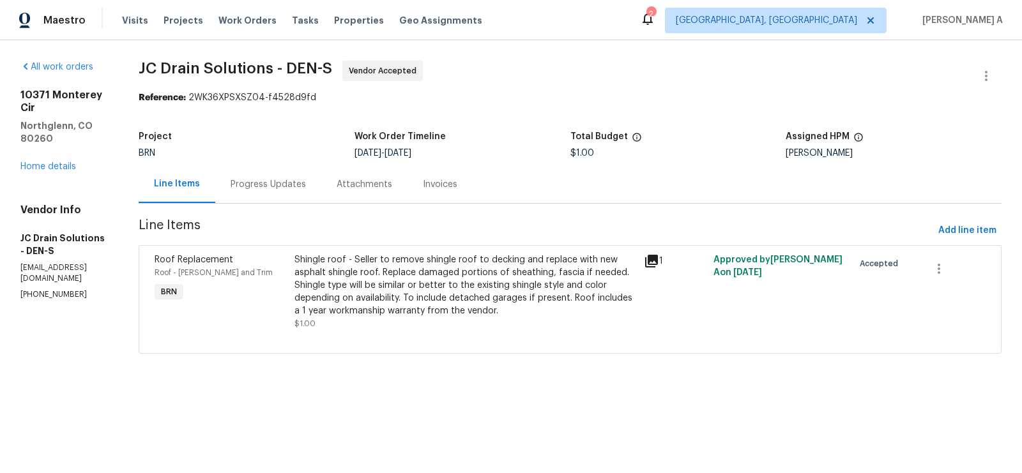
click at [28, 289] on p "(719) 453-4372" at bounding box center [64, 294] width 88 height 11
copy p "(719) 453-4372"
click at [306, 186] on div "Progress Updates" at bounding box center [268, 184] width 75 height 13
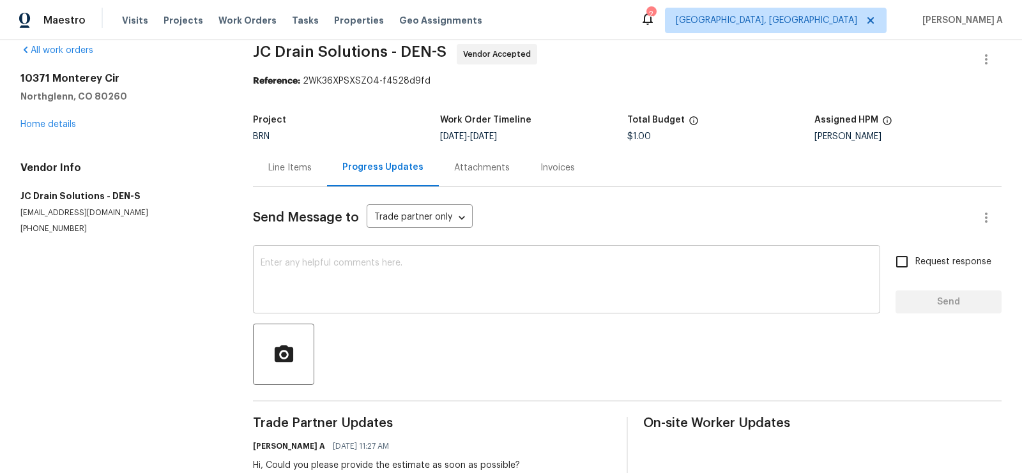
scroll to position [29, 0]
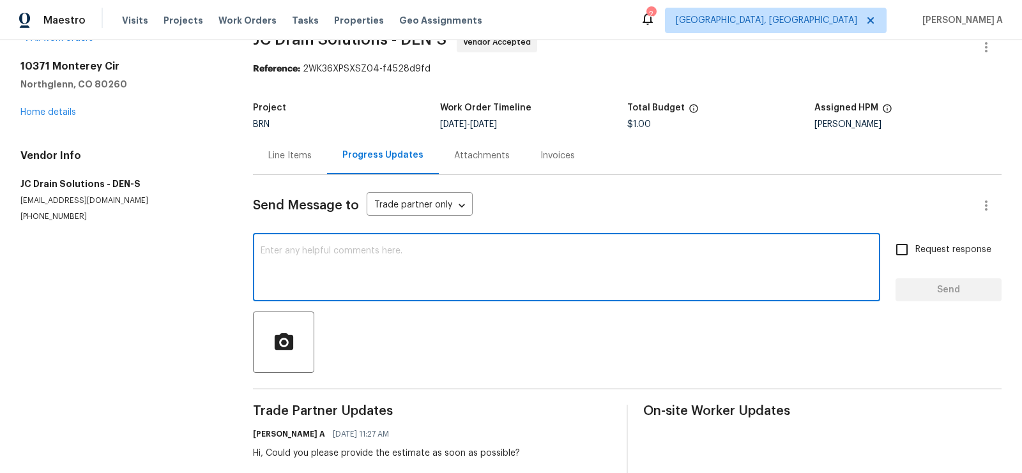
click at [292, 253] on textarea at bounding box center [567, 269] width 612 height 45
type textarea "7208772824"
click at [298, 254] on textarea "7208772824" at bounding box center [567, 269] width 612 height 45
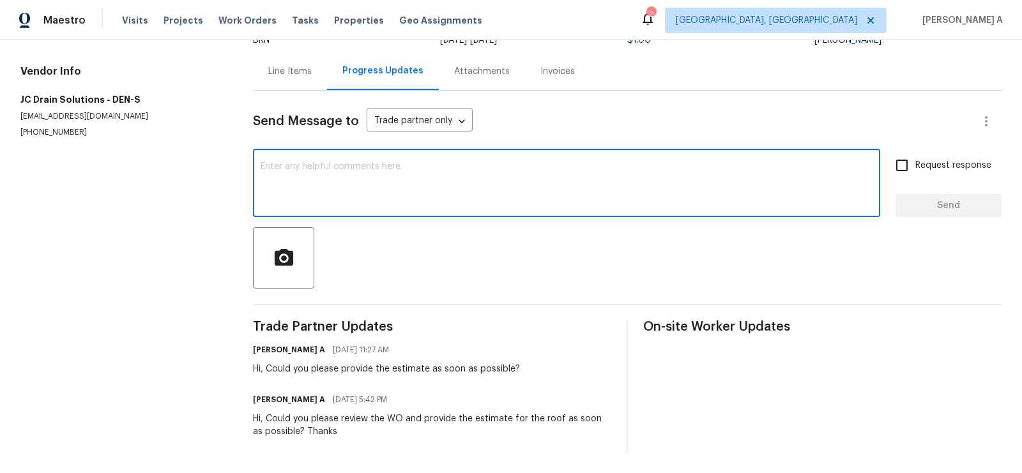
scroll to position [0, 0]
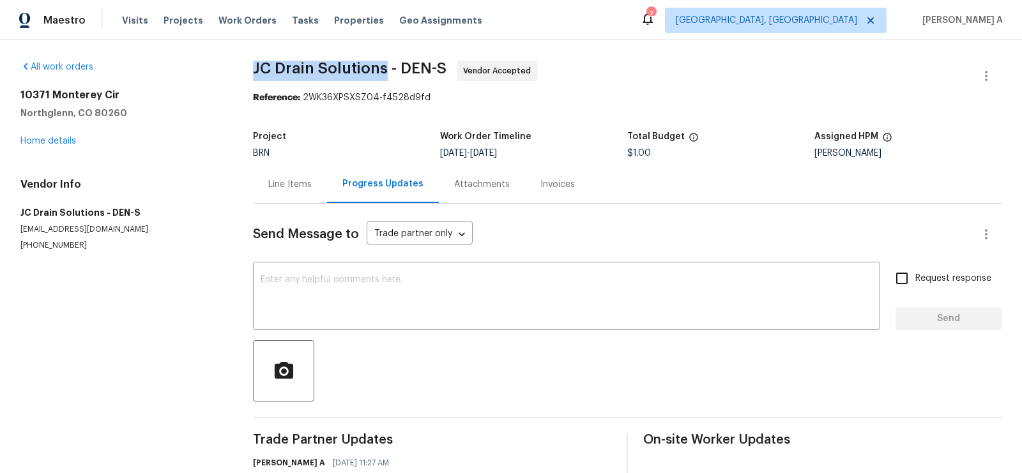
copy span "JC Drain Solutions"
drag, startPoint x: 245, startPoint y: 73, endPoint x: 388, endPoint y: 66, distance: 143.3
click at [388, 67] on div "All work orders 10371 Monterey Cir Northglenn, CO 80260 Home details Vendor Inf…" at bounding box center [511, 313] width 1022 height 547
copy span "JC Drain Solutions"
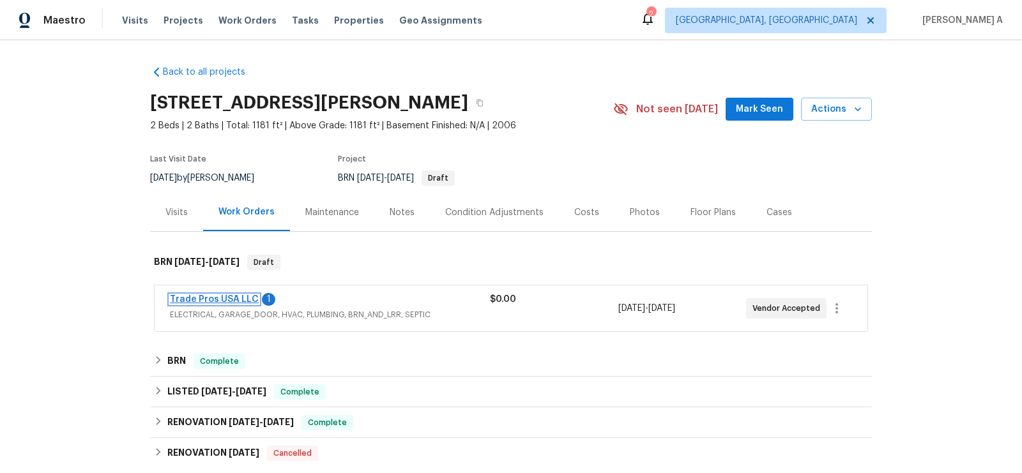
click at [227, 298] on link "Trade Pros USA LLC" at bounding box center [214, 299] width 89 height 9
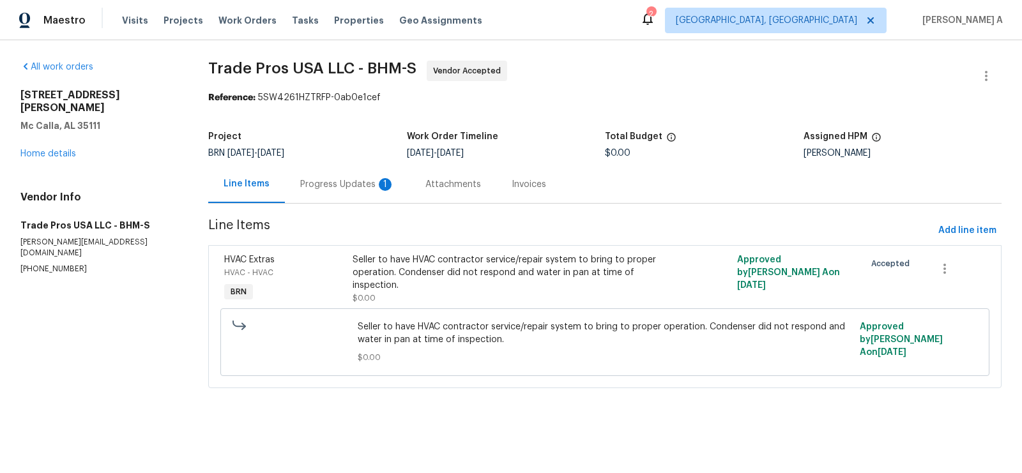
click at [323, 179] on div "Progress Updates 1" at bounding box center [347, 184] width 95 height 13
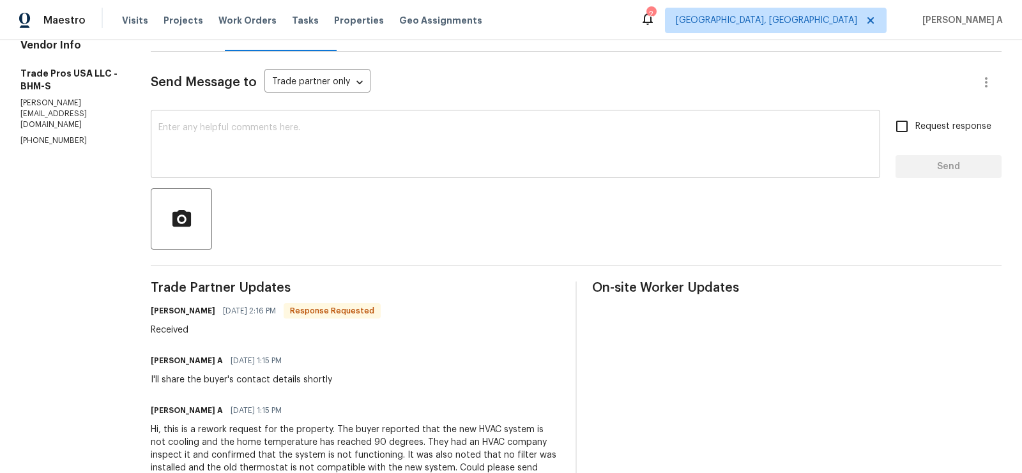
scroll to position [114, 0]
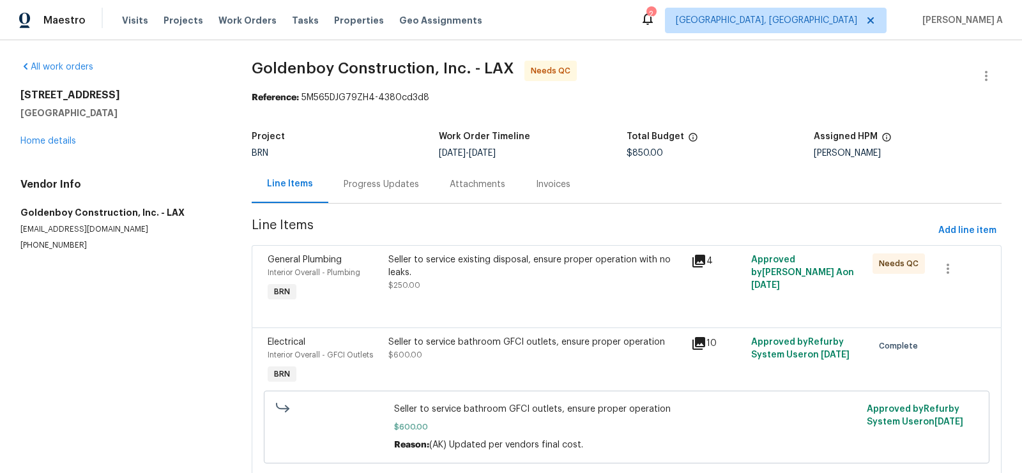
click at [344, 183] on div "Progress Updates" at bounding box center [381, 184] width 75 height 13
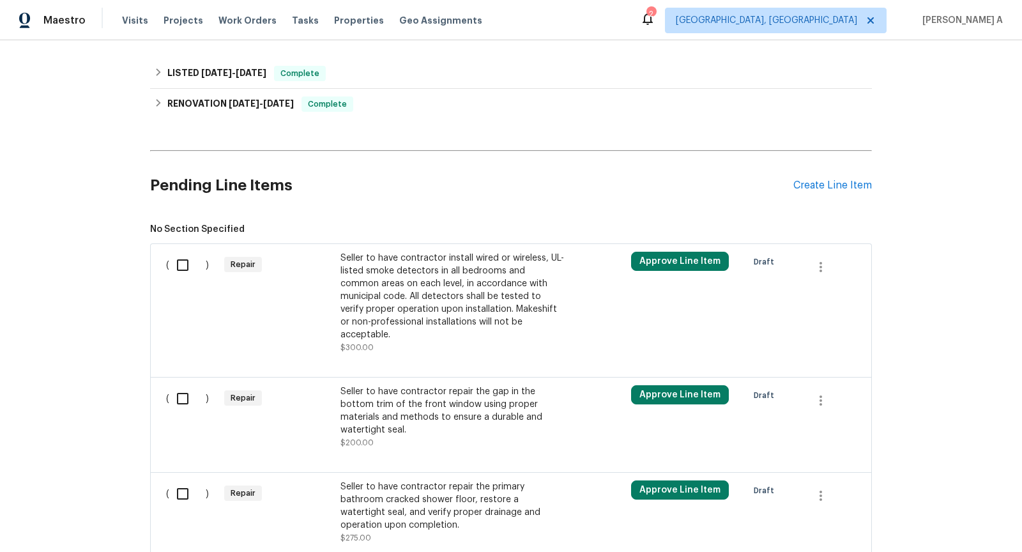
scroll to position [283, 0]
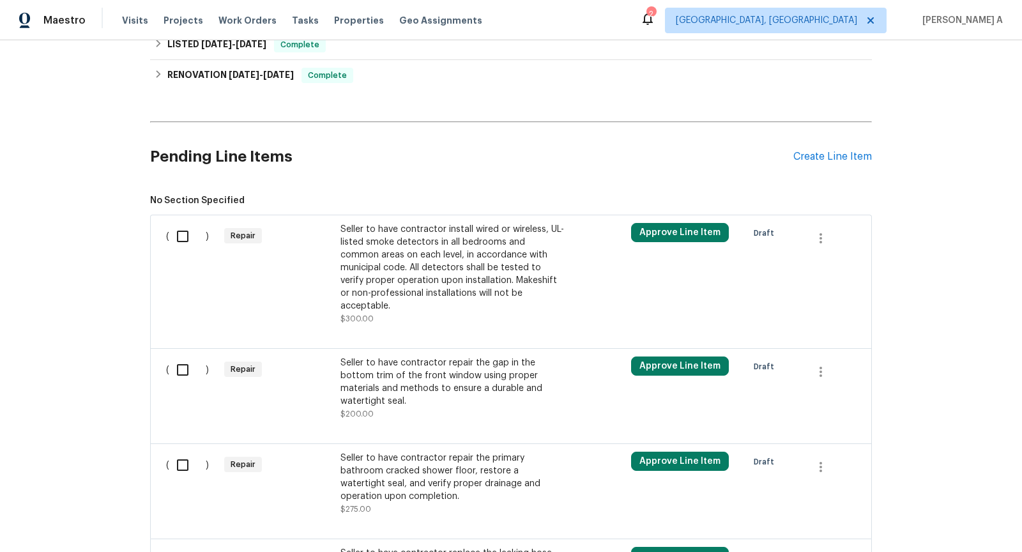
click at [458, 272] on div "Seller to have contractor install wired or wireless, UL-listed smoke detectors …" at bounding box center [453, 267] width 225 height 89
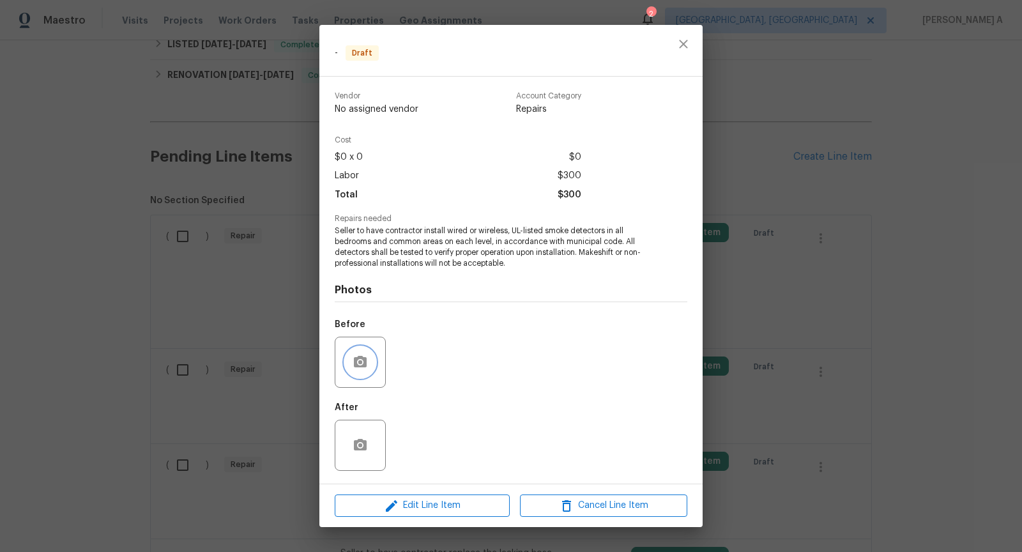
click at [369, 358] on button "button" at bounding box center [360, 362] width 31 height 31
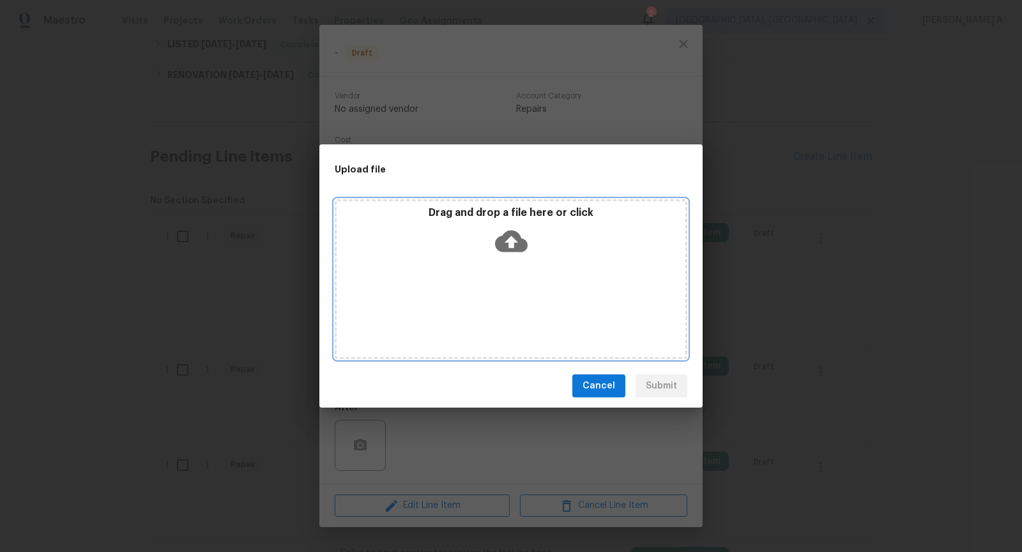
click at [508, 236] on icon at bounding box center [511, 242] width 33 height 22
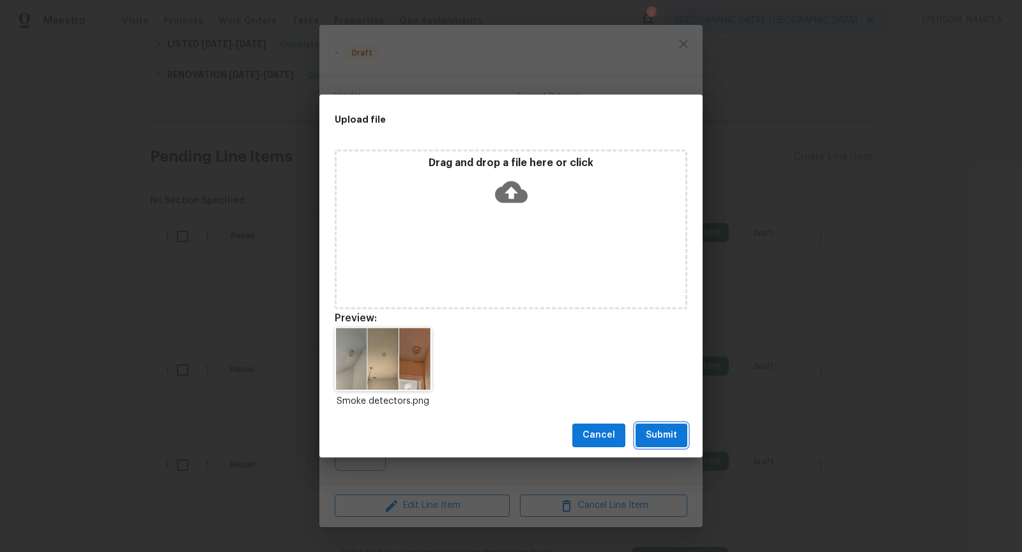
click at [657, 441] on span "Submit" at bounding box center [661, 435] width 31 height 16
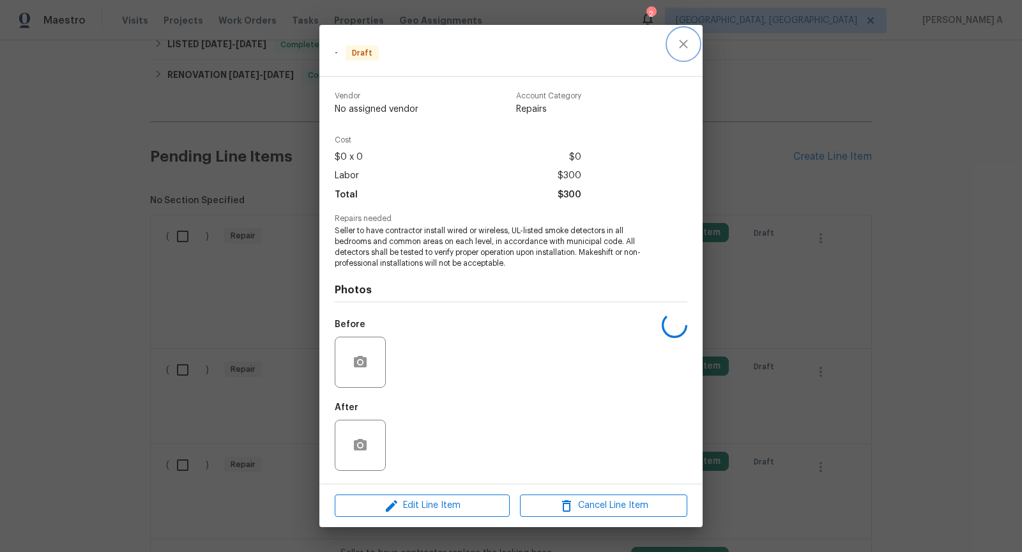
click at [675, 48] on button "close" at bounding box center [683, 44] width 31 height 31
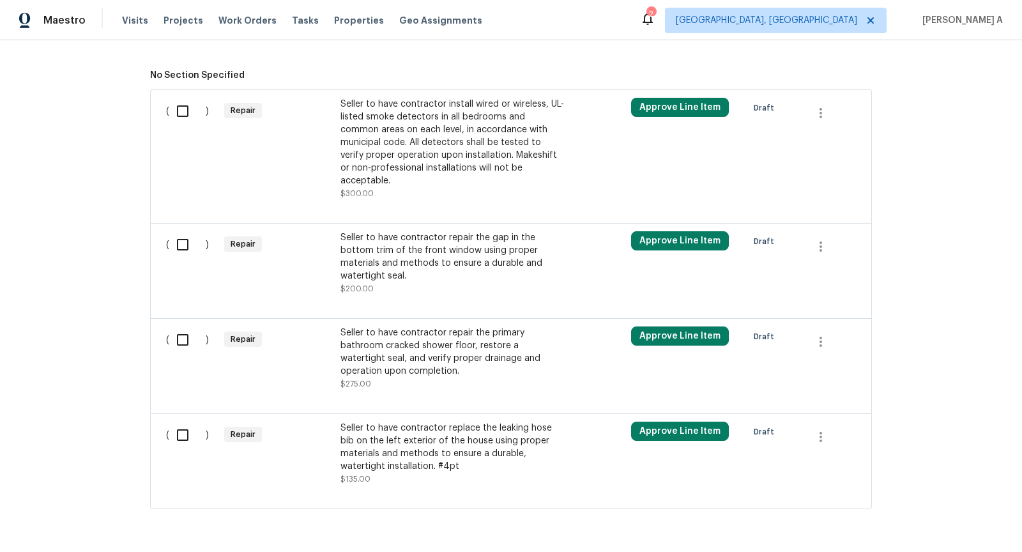
scroll to position [426, 0]
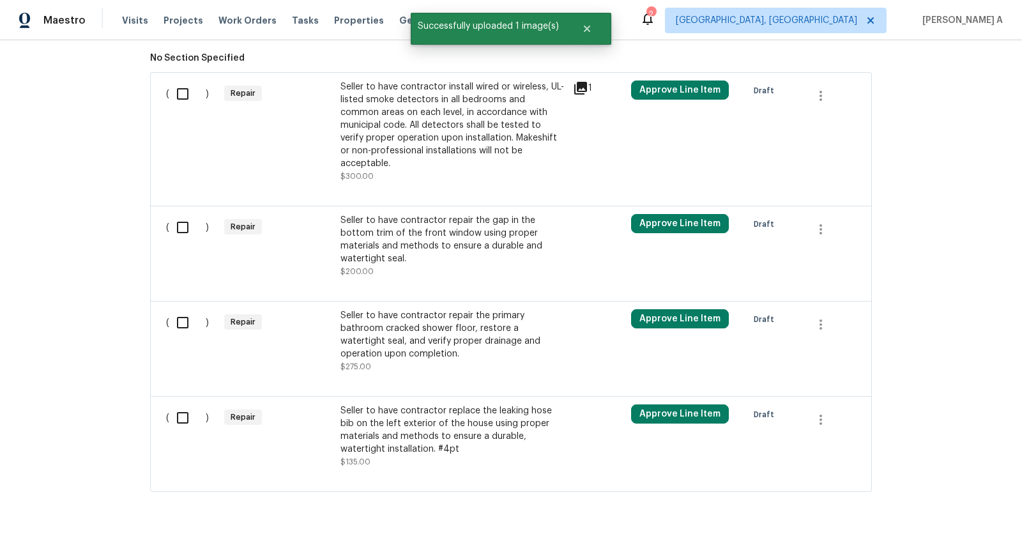
click at [468, 230] on div "Seller to have contractor repair the gap in the bottom trim of the front window…" at bounding box center [453, 239] width 225 height 51
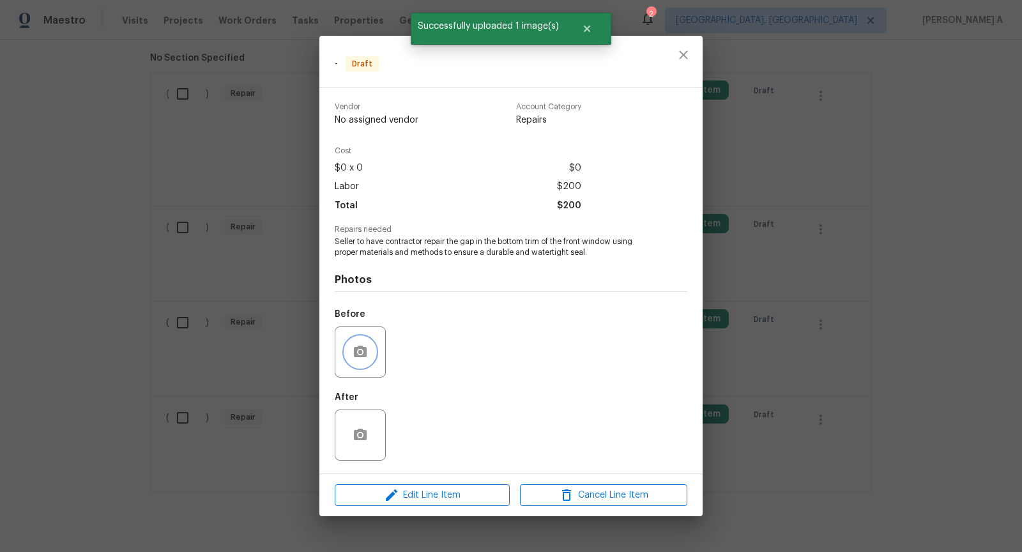
click at [353, 357] on icon "button" at bounding box center [360, 351] width 15 height 15
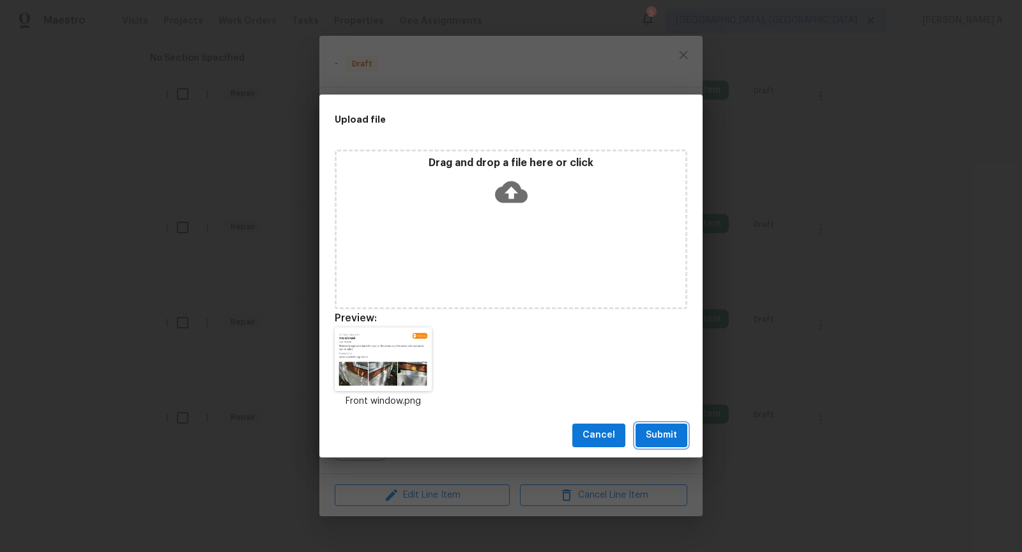
click at [652, 441] on span "Submit" at bounding box center [661, 435] width 31 height 16
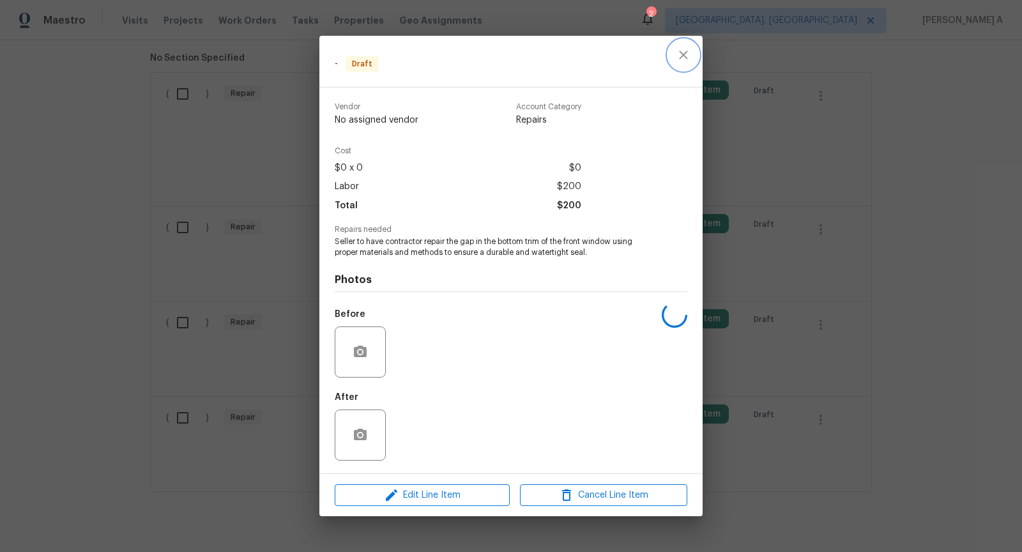
click at [688, 47] on icon "close" at bounding box center [683, 54] width 15 height 15
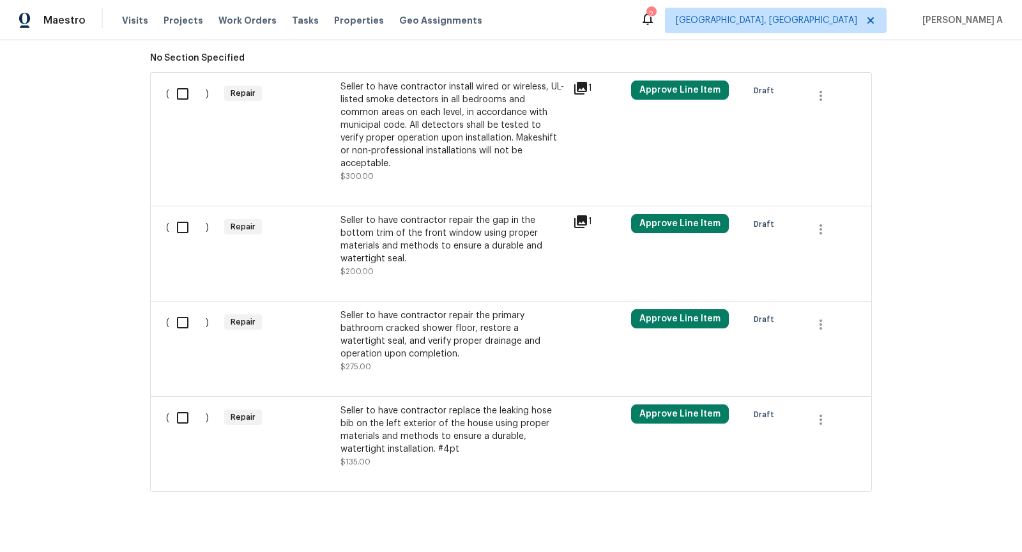
click at [486, 316] on div "Seller to have contractor repair the primary bathroom cracked shower floor, res…" at bounding box center [453, 334] width 225 height 51
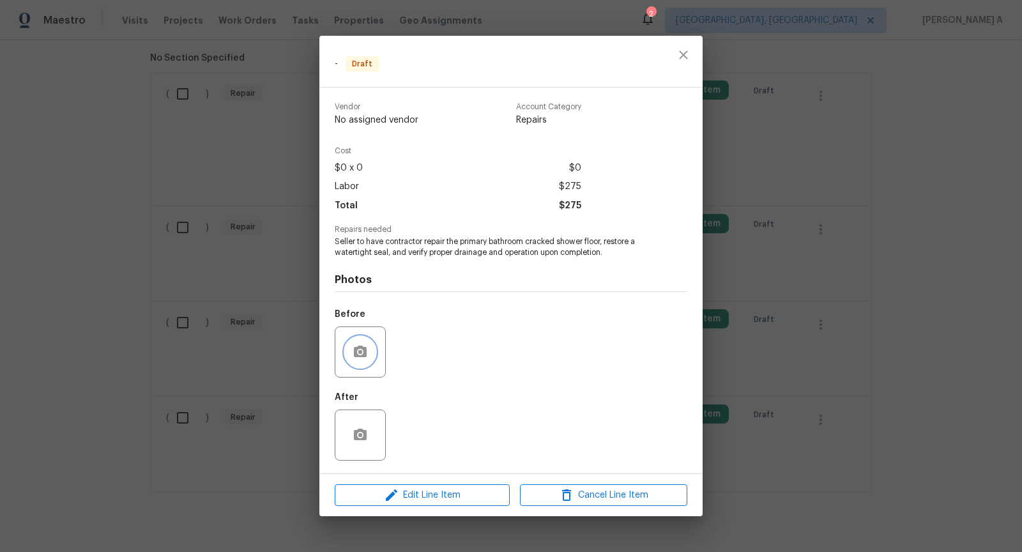
click at [365, 344] on button "button" at bounding box center [360, 352] width 31 height 31
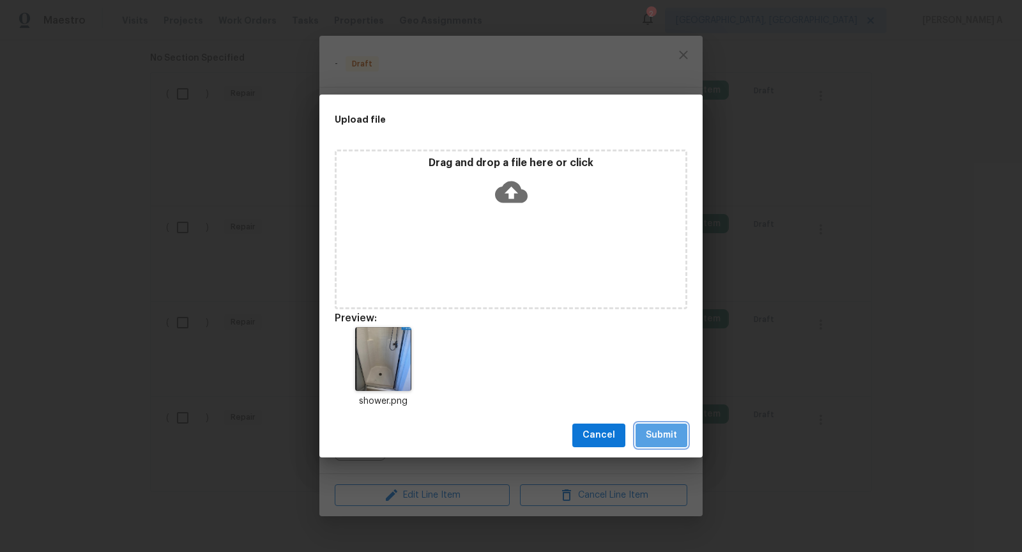
click at [670, 435] on span "Submit" at bounding box center [661, 435] width 31 height 16
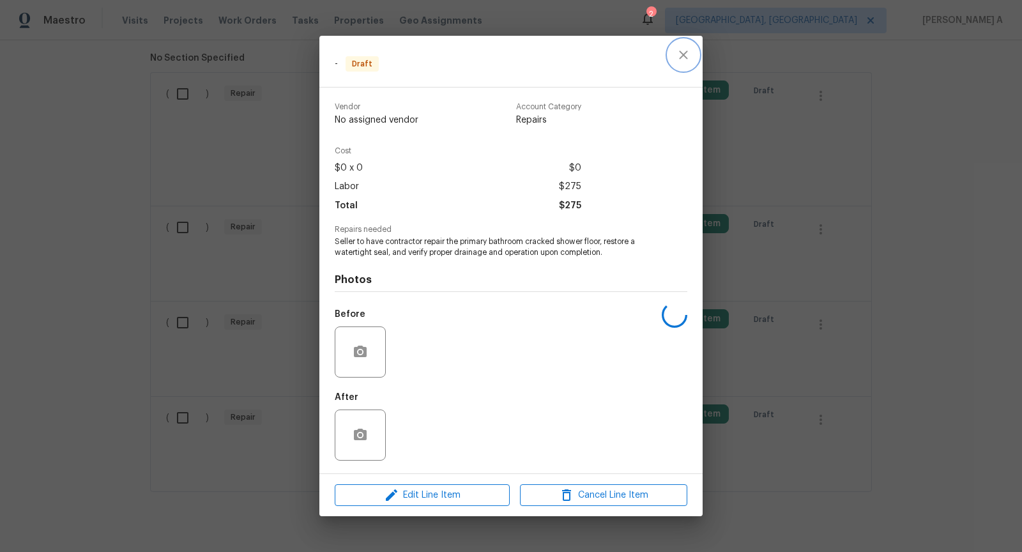
click at [675, 59] on button "close" at bounding box center [683, 55] width 31 height 31
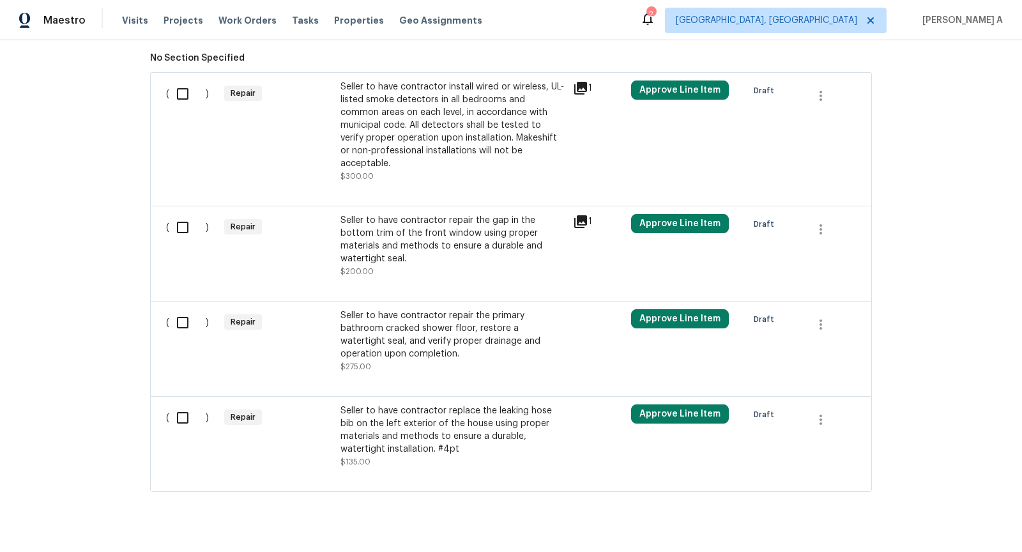
click at [457, 404] on div "Seller to have contractor replace the leaking hose bib on the left exterior of …" at bounding box center [453, 429] width 225 height 51
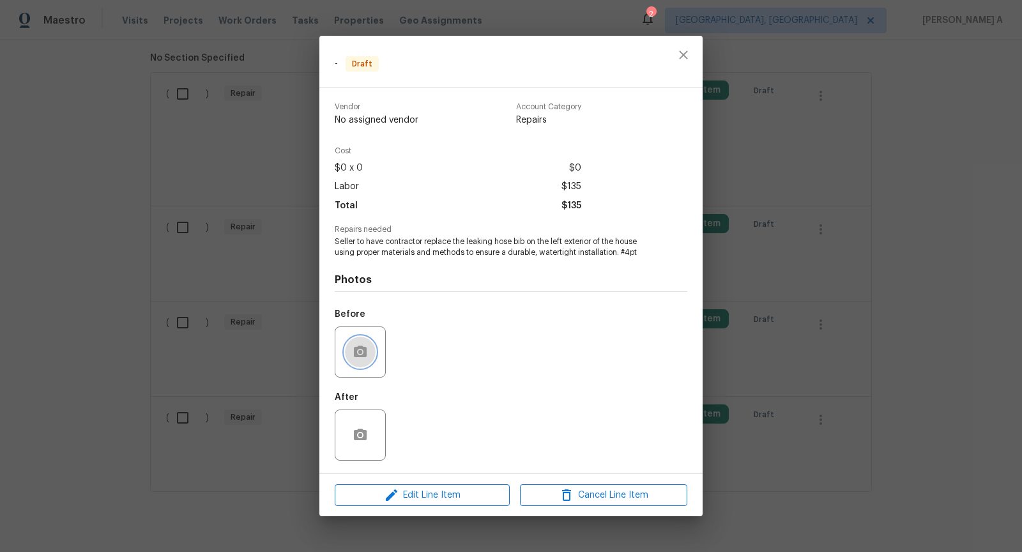
click at [367, 351] on icon "button" at bounding box center [360, 351] width 15 height 15
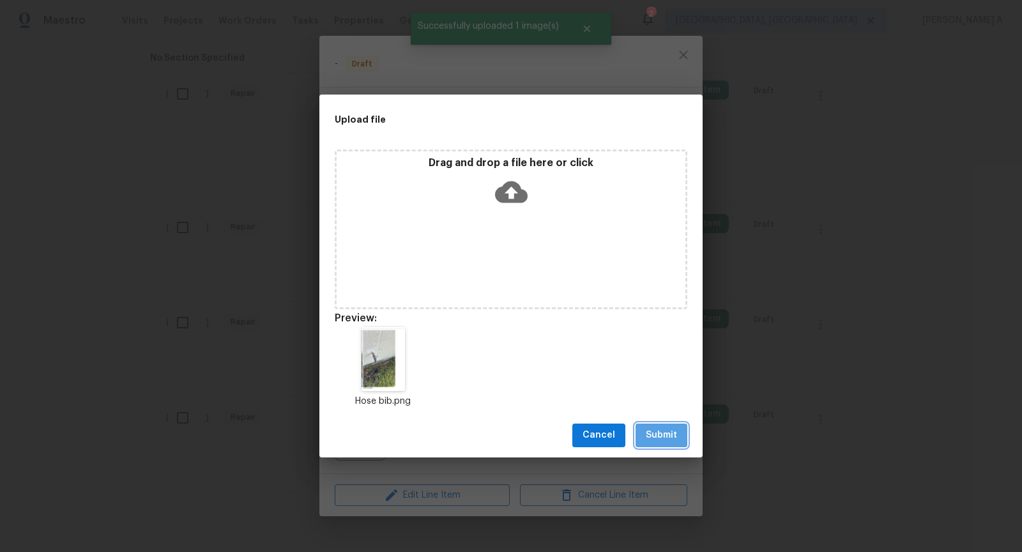
click at [675, 431] on span "Submit" at bounding box center [661, 435] width 31 height 16
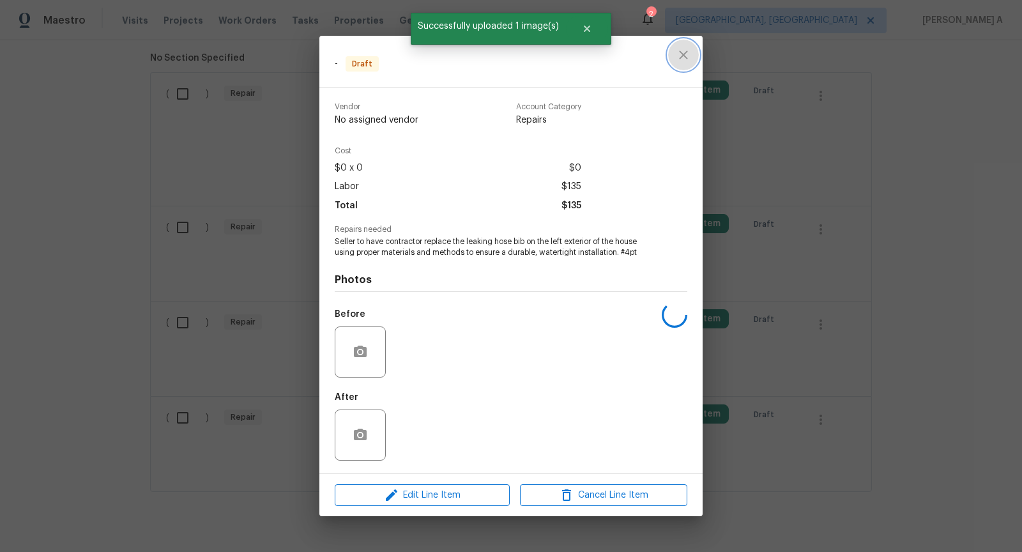
click at [682, 61] on icon "close" at bounding box center [683, 54] width 15 height 15
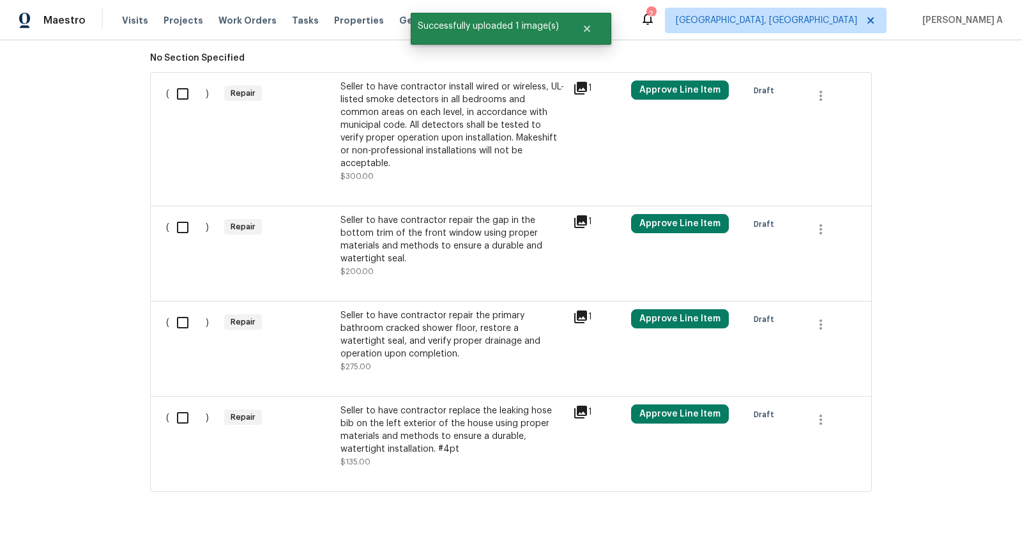
click at [205, 90] on div "( )" at bounding box center [191, 132] width 58 height 110
click at [179, 100] on input "checkbox" at bounding box center [187, 94] width 36 height 27
checkbox input "true"
click at [187, 229] on div "( )" at bounding box center [191, 246] width 58 height 72
click at [179, 214] on input "checkbox" at bounding box center [187, 227] width 36 height 27
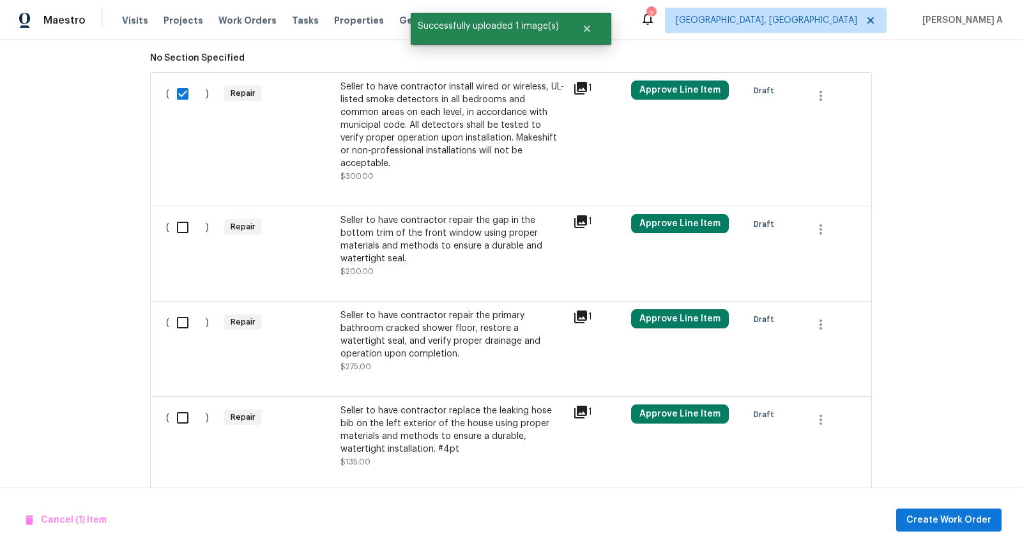
checkbox input "true"
click at [181, 309] on input "checkbox" at bounding box center [187, 322] width 36 height 27
checkbox input "true"
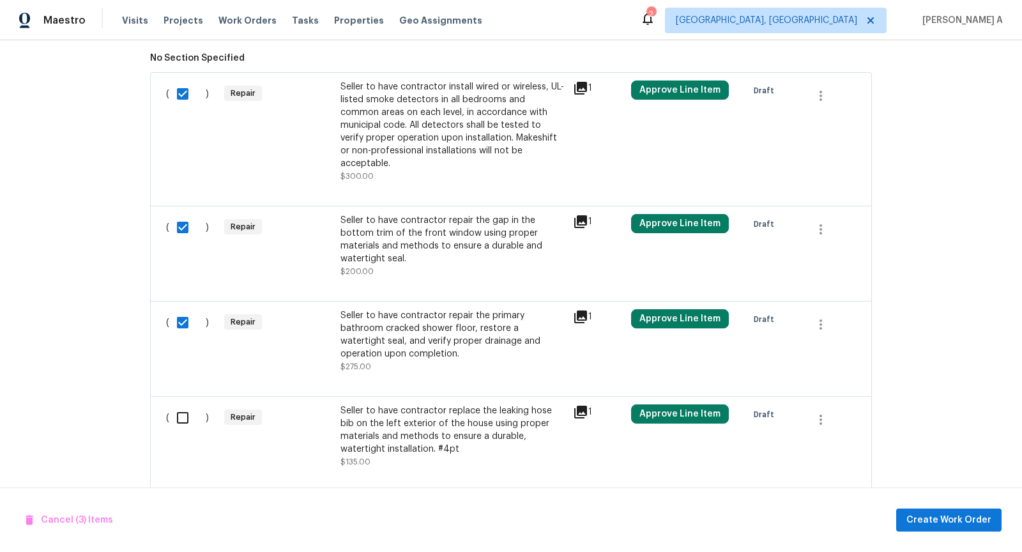
click at [186, 404] on input "checkbox" at bounding box center [187, 417] width 36 height 27
checkbox input "true"
click at [980, 524] on span "Create Work Order" at bounding box center [949, 520] width 85 height 16
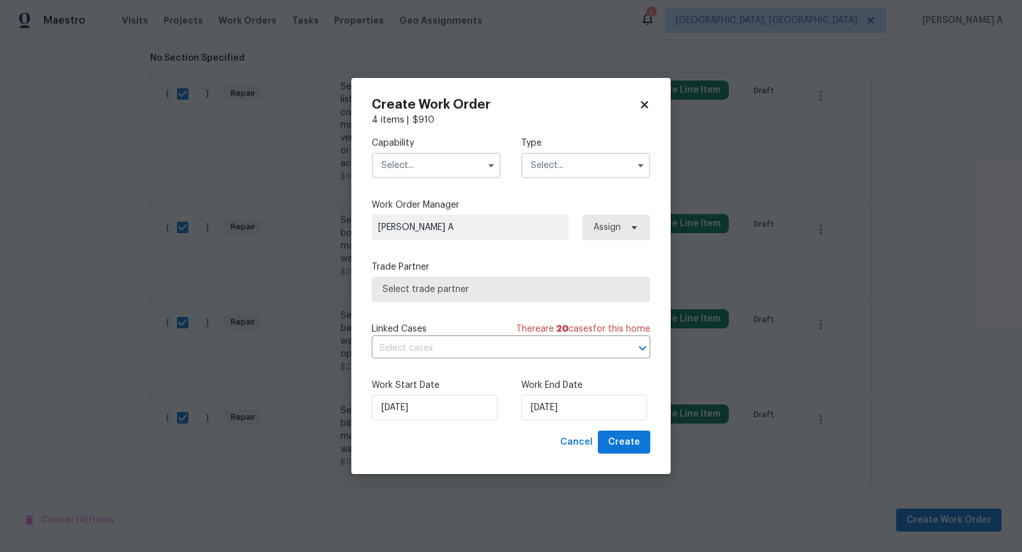
click at [442, 181] on div "Capability Type" at bounding box center [511, 158] width 279 height 62
click at [440, 169] on input "text" at bounding box center [436, 166] width 129 height 26
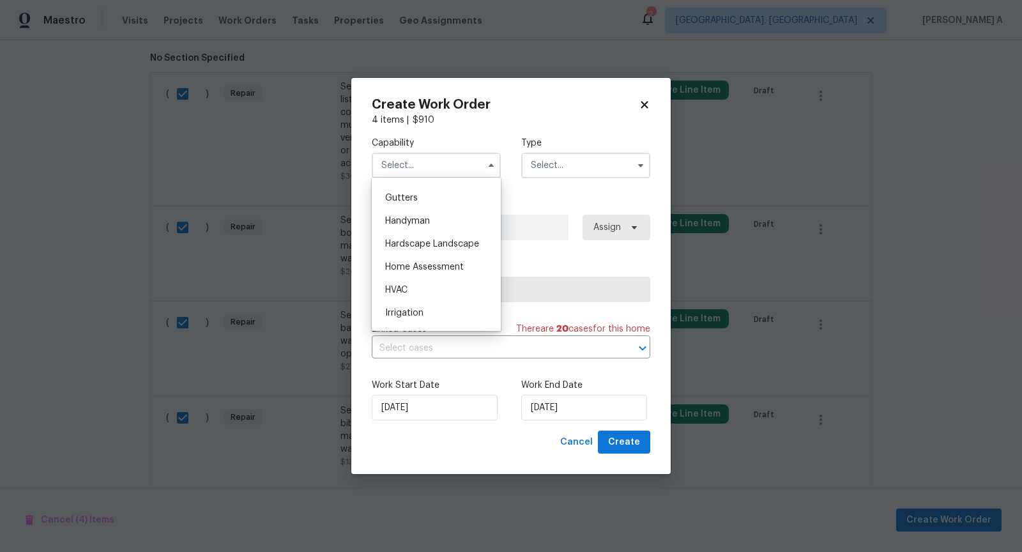
scroll to position [624, 0]
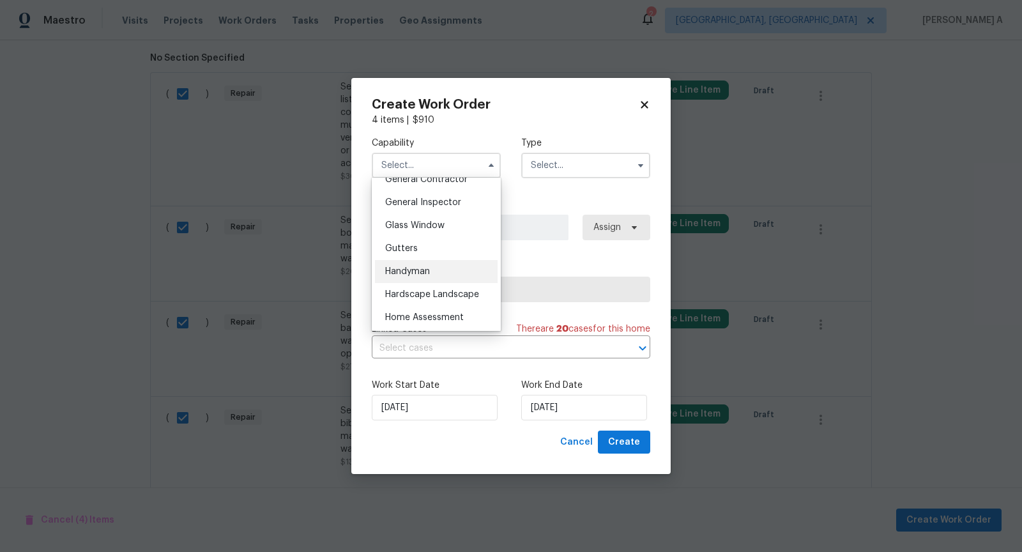
click at [417, 265] on div "Handyman" at bounding box center [436, 271] width 123 height 23
type input "Handyman"
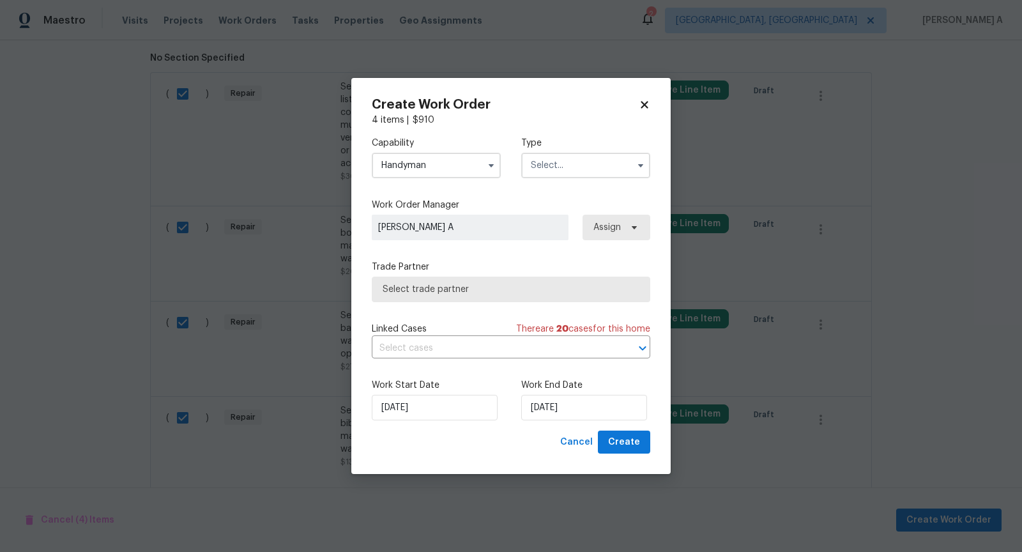
click at [551, 160] on input "text" at bounding box center [585, 166] width 129 height 26
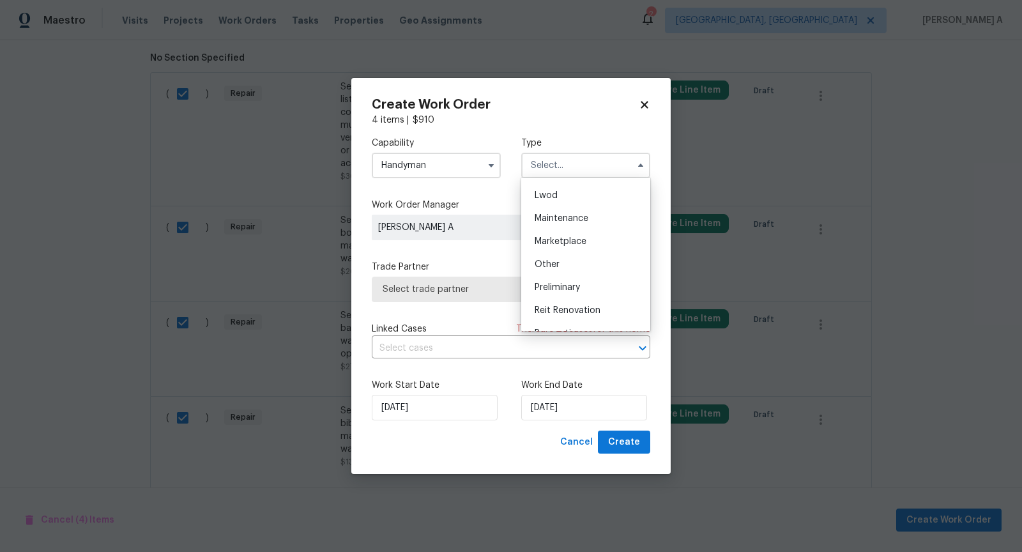
scroll to position [254, 0]
click at [578, 281] on div "Resale" at bounding box center [586, 283] width 123 height 23
type input "Resale"
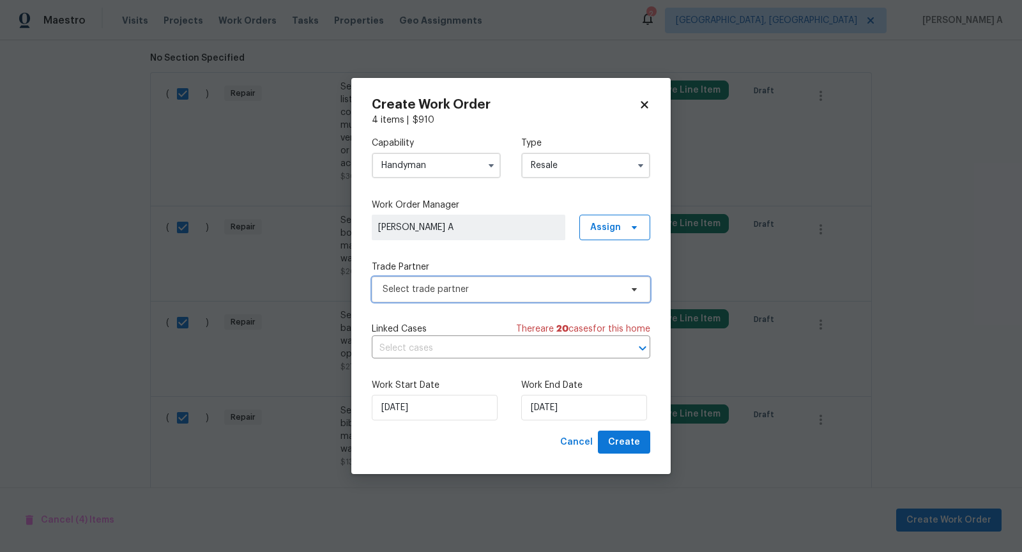
click at [541, 280] on span "Select trade partner" at bounding box center [511, 290] width 279 height 26
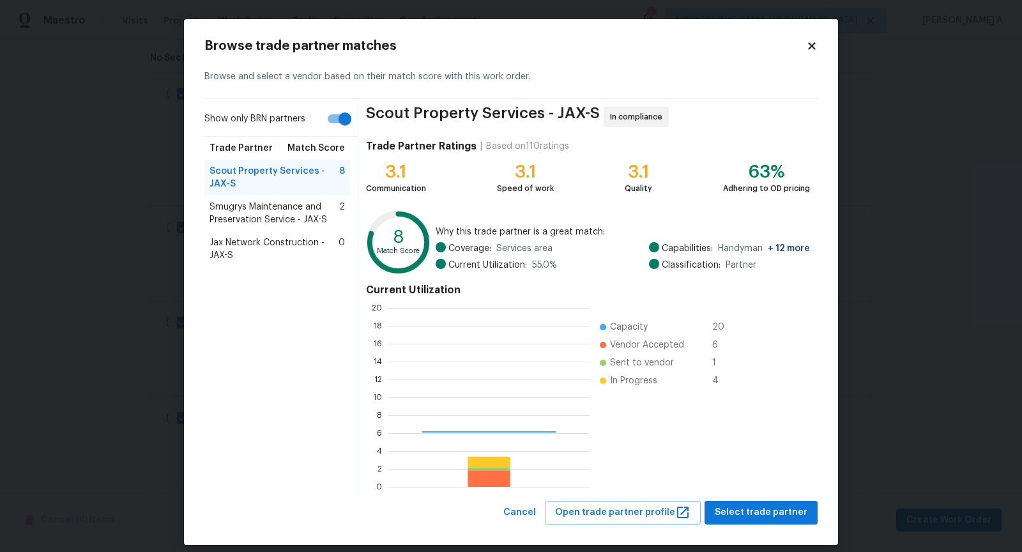
scroll to position [179, 201]
click at [276, 217] on span "Smugrys Maintenance and Preservation Service - JAX-S" at bounding box center [275, 214] width 130 height 26
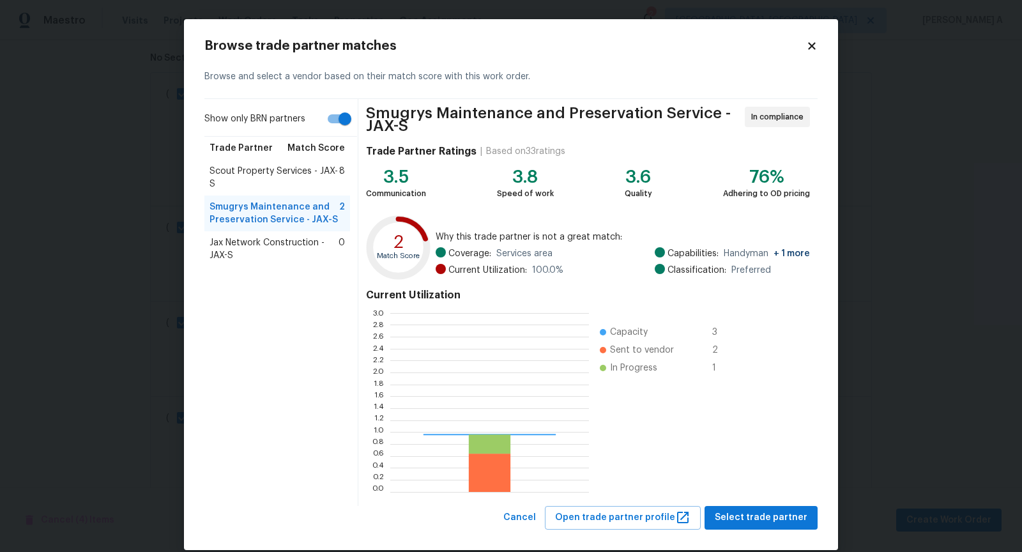
scroll to position [179, 199]
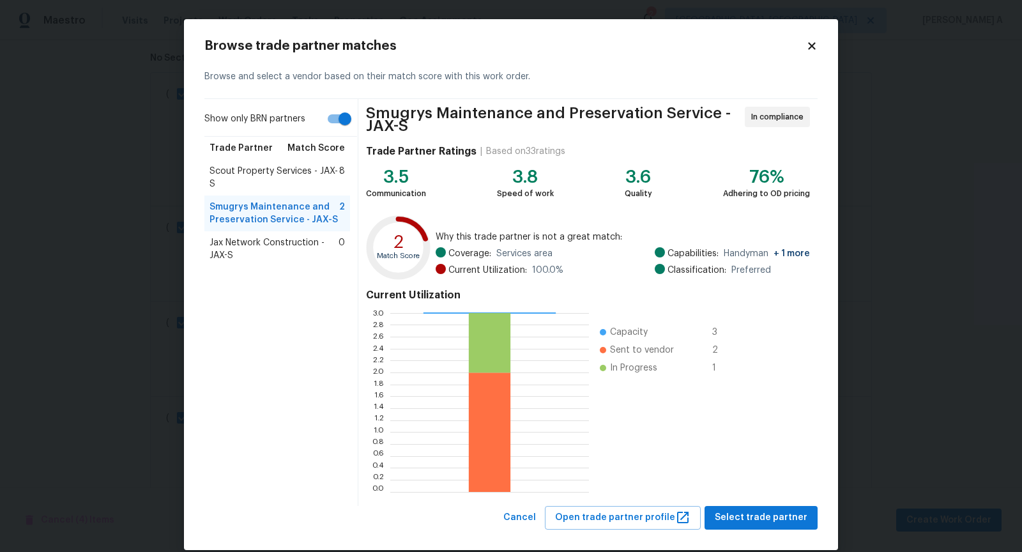
click at [339, 122] on input "Show only BRN partners" at bounding box center [345, 119] width 73 height 24
checkbox input "false"
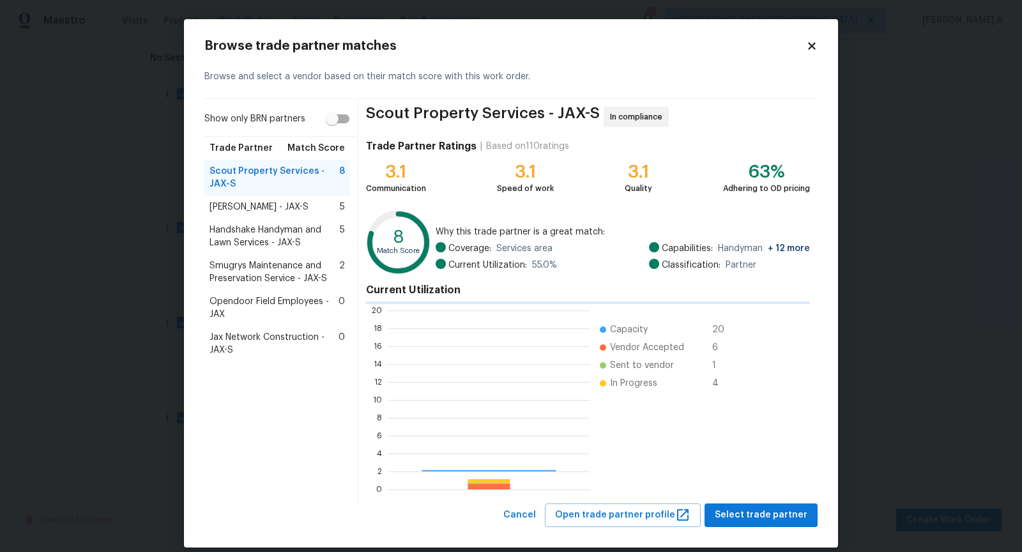
scroll to position [179, 201]
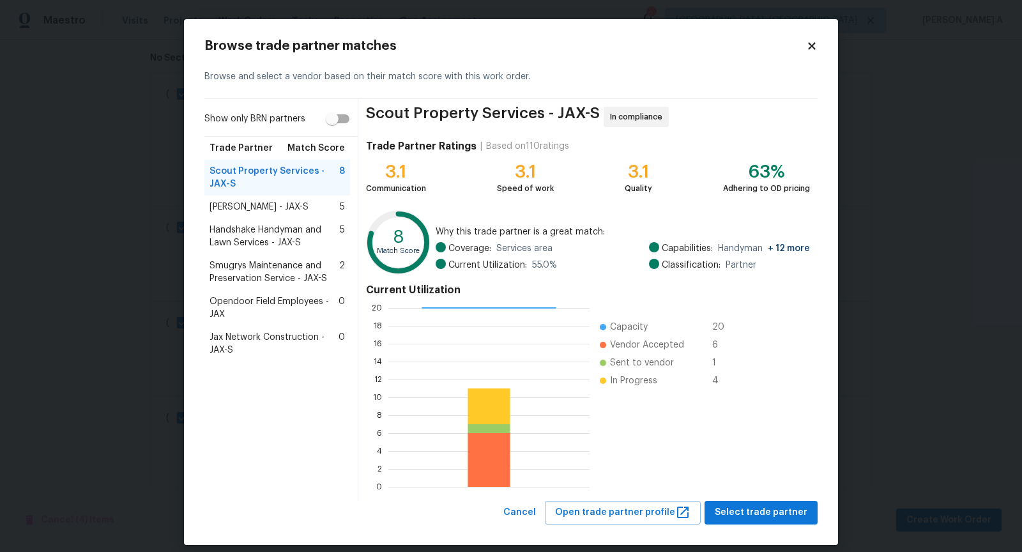
click at [298, 273] on span "Smugrys Maintenance and Preservation Service - JAX-S" at bounding box center [275, 272] width 130 height 26
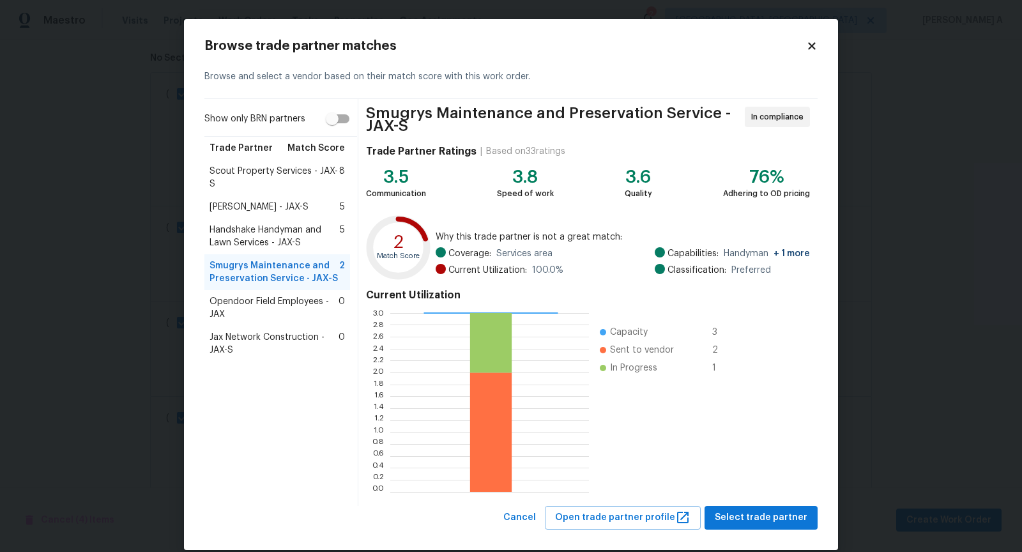
scroll to position [16, 0]
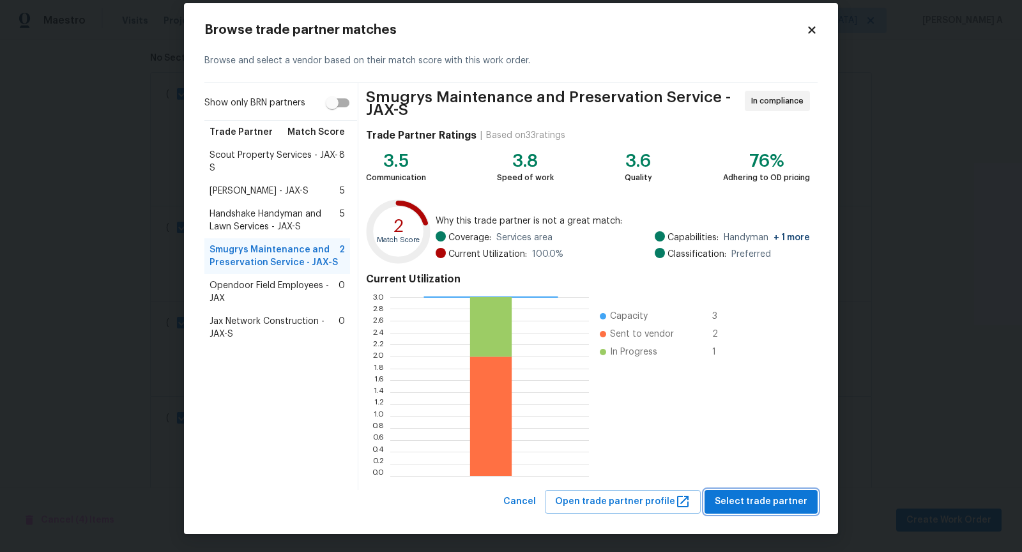
click at [755, 500] on span "Select trade partner" at bounding box center [761, 502] width 93 height 16
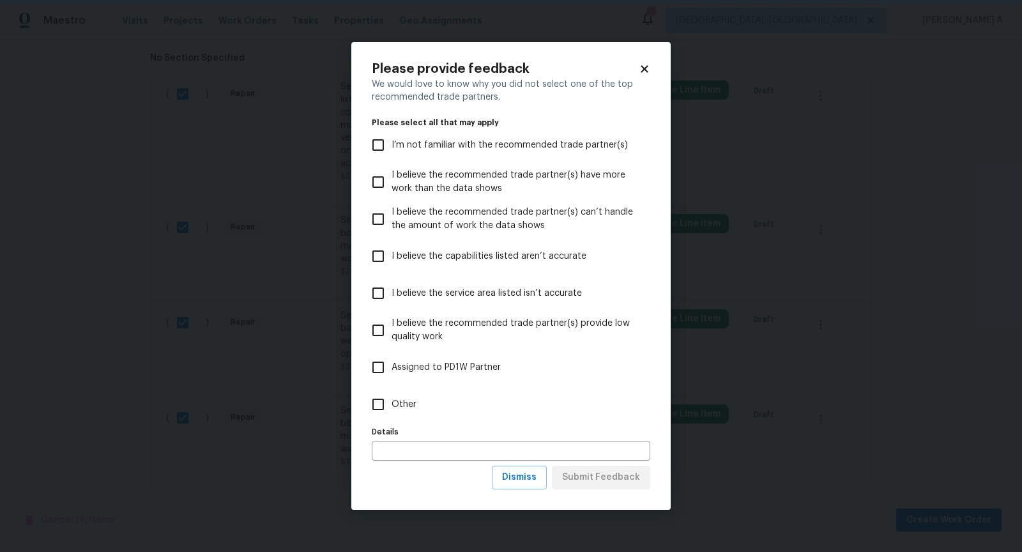
scroll to position [0, 0]
click at [527, 480] on span "Dismiss" at bounding box center [519, 478] width 35 height 16
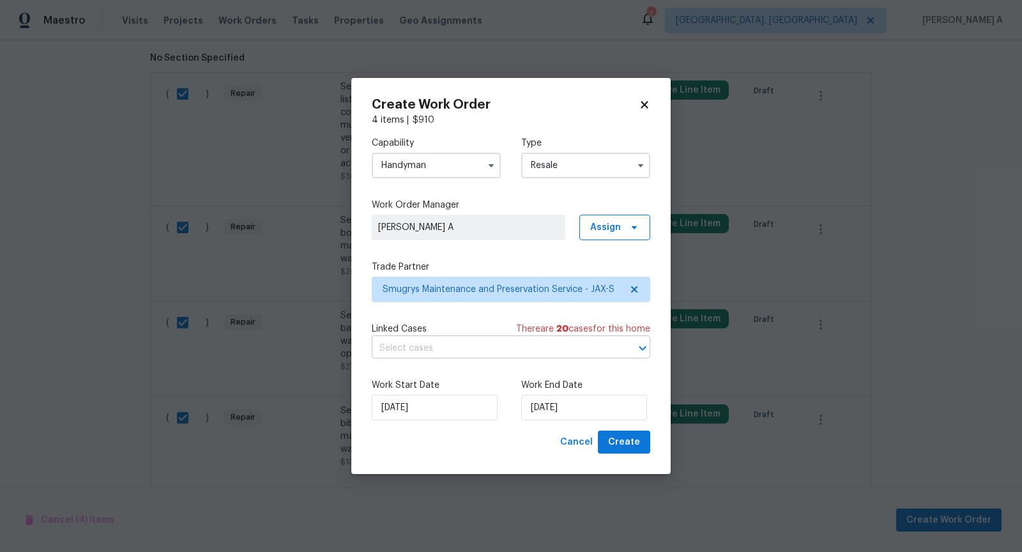
click at [461, 351] on input "text" at bounding box center [493, 349] width 243 height 20
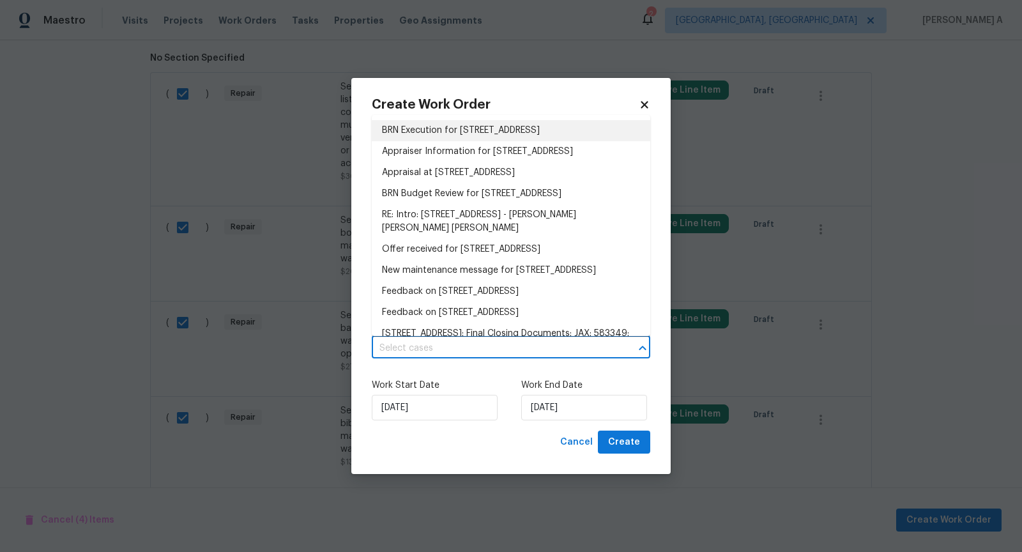
click at [461, 134] on li "BRN Execution for 8508 Staplehurst Dr W, Jacksonville, FL 32244" at bounding box center [511, 130] width 279 height 21
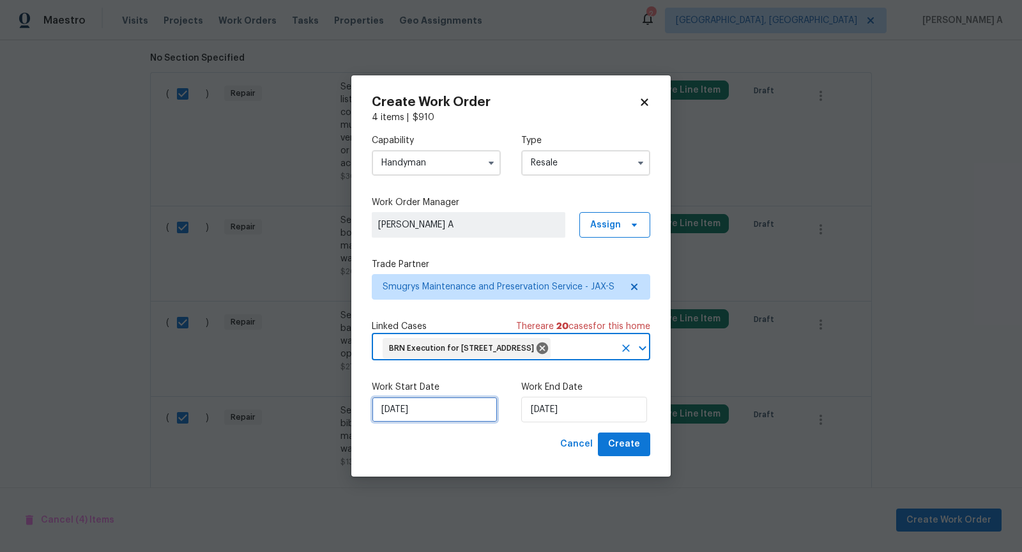
click at [423, 414] on input "[DATE]" at bounding box center [435, 410] width 126 height 26
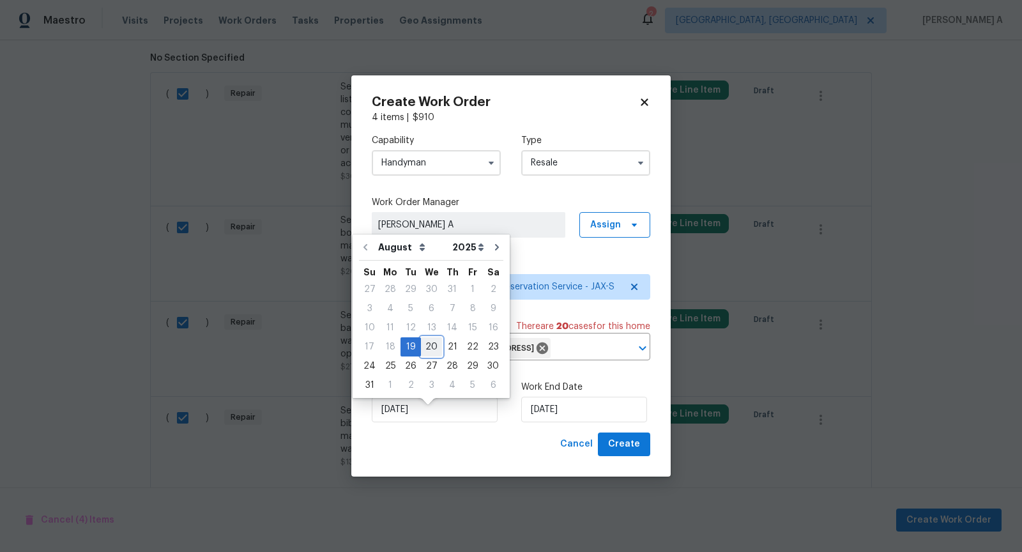
click at [427, 353] on div "20" at bounding box center [431, 347] width 21 height 18
type input "8/20/2025"
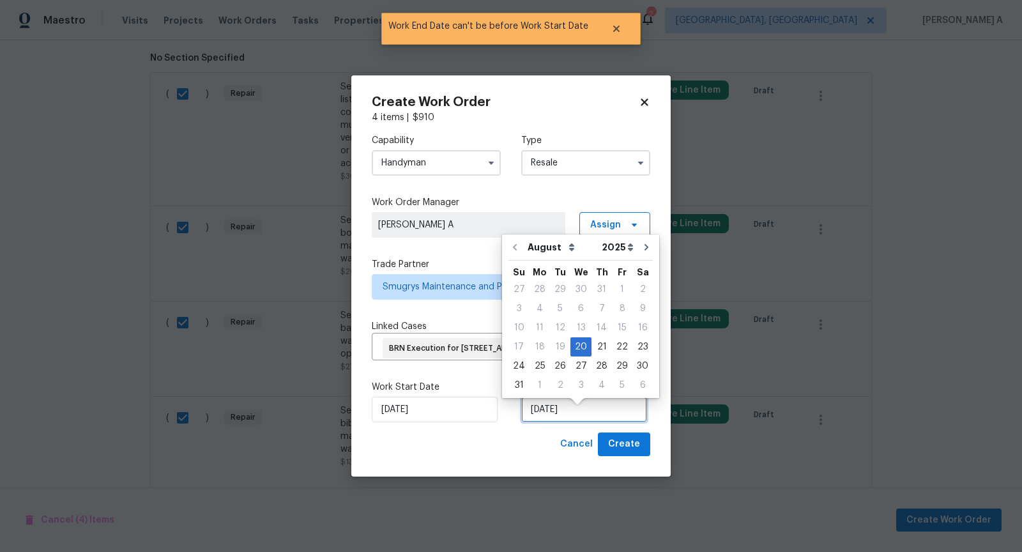
click at [544, 422] on input "8/20/2025" at bounding box center [584, 410] width 126 height 26
click at [599, 347] on div "21" at bounding box center [602, 347] width 20 height 18
type input "8/21/2025"
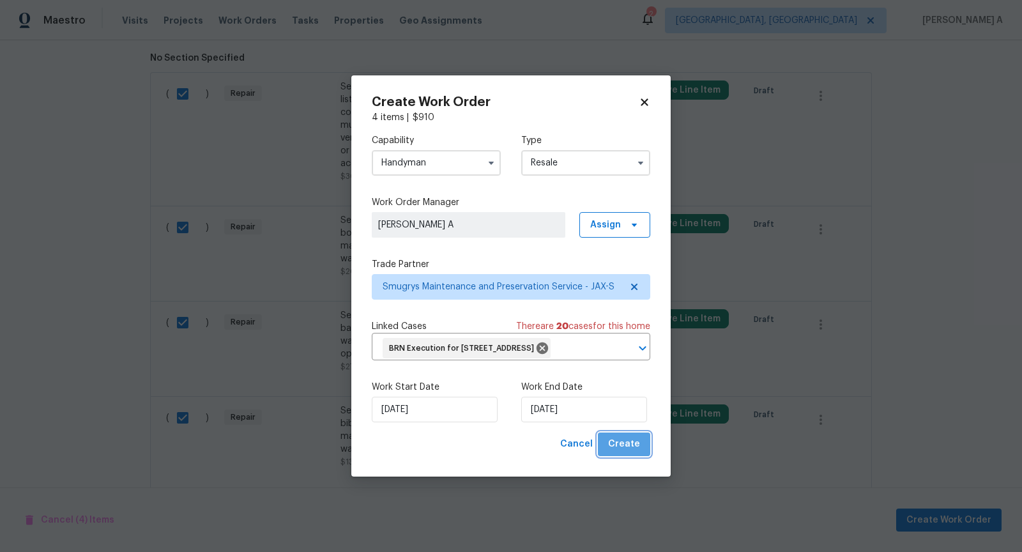
click at [634, 447] on span "Create" at bounding box center [624, 444] width 32 height 16
checkbox input "false"
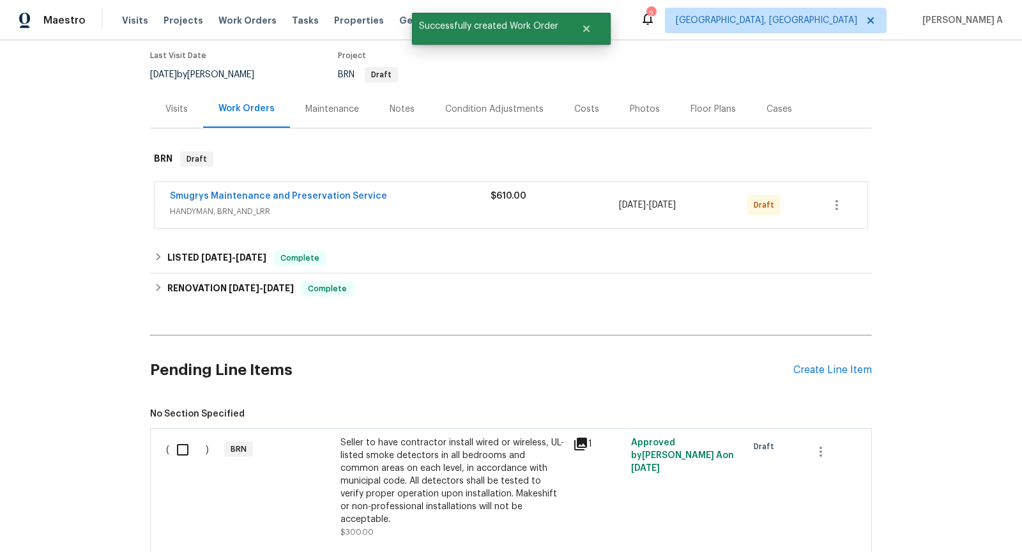
scroll to position [102, 0]
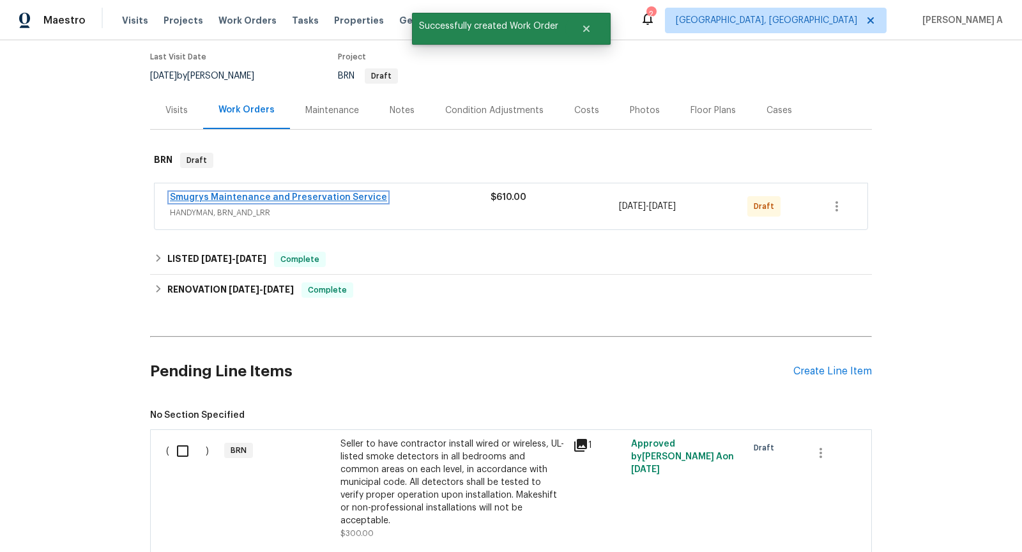
click at [298, 199] on link "Smugrys Maintenance and Preservation Service" at bounding box center [278, 197] width 217 height 9
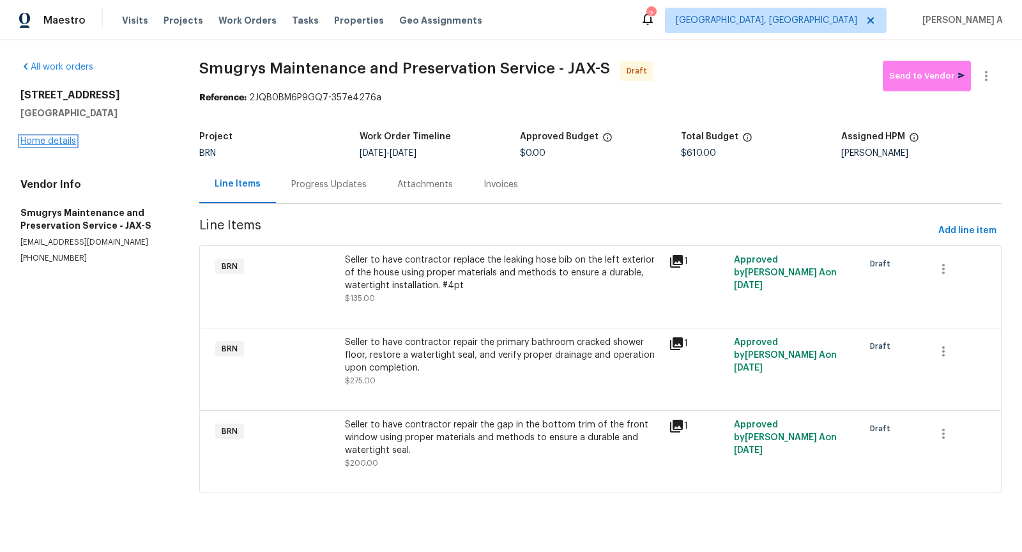
click at [54, 142] on link "Home details" at bounding box center [48, 141] width 56 height 9
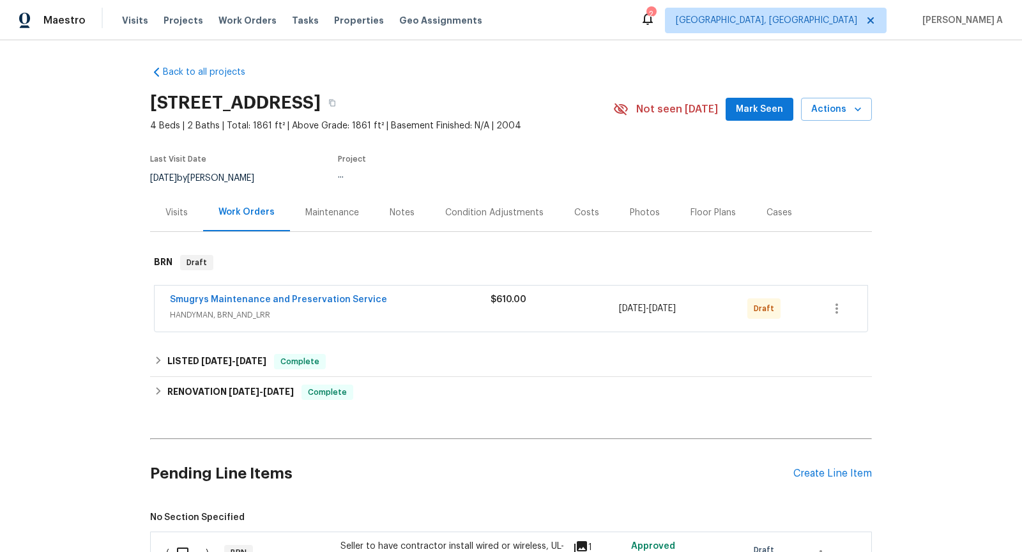
scroll to position [185, 0]
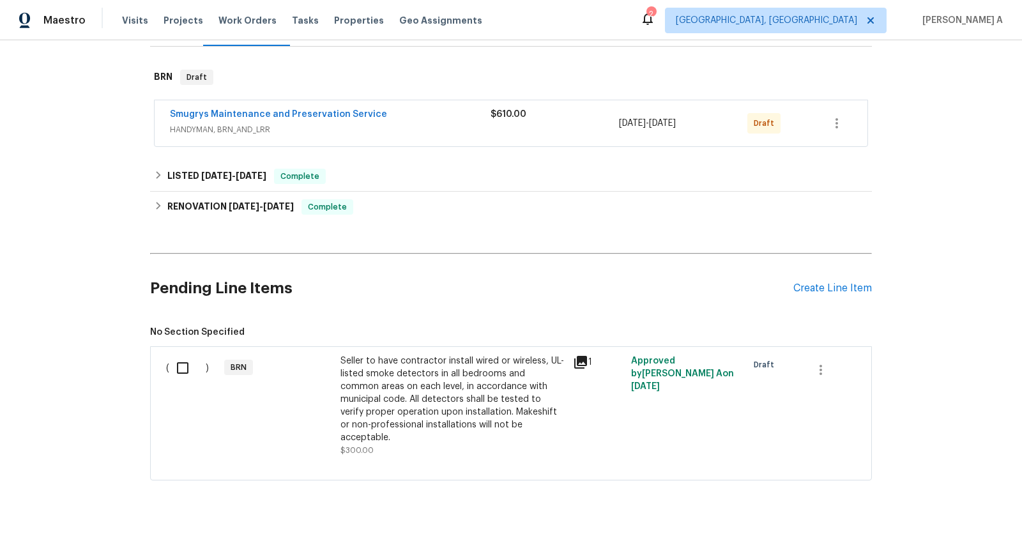
click at [432, 394] on div "Seller to have contractor install wired or wireless, UL-listed smoke detectors …" at bounding box center [453, 399] width 225 height 89
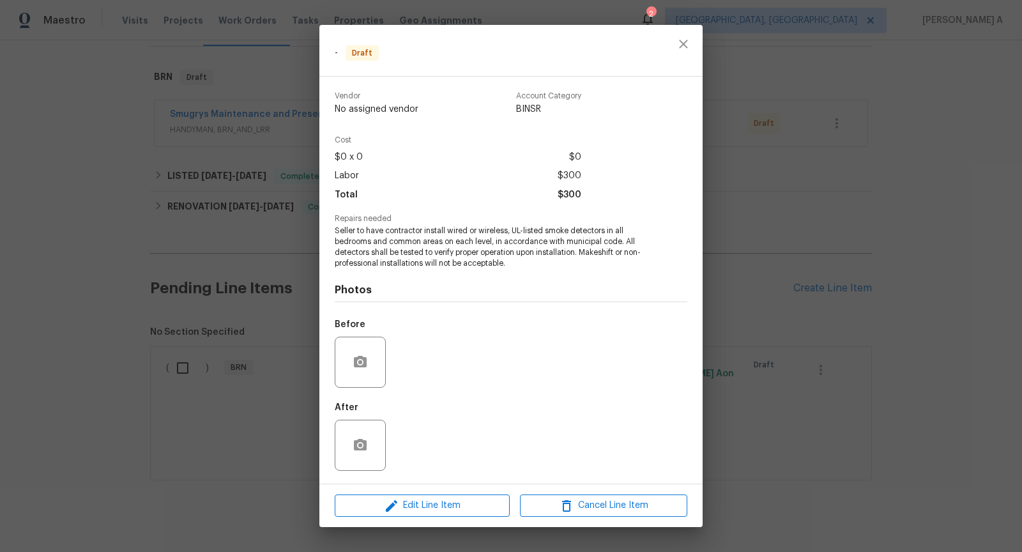
click at [429, 231] on span "Seller to have contractor install wired or wireless, UL-listed smoke detectors …" at bounding box center [494, 247] width 318 height 43
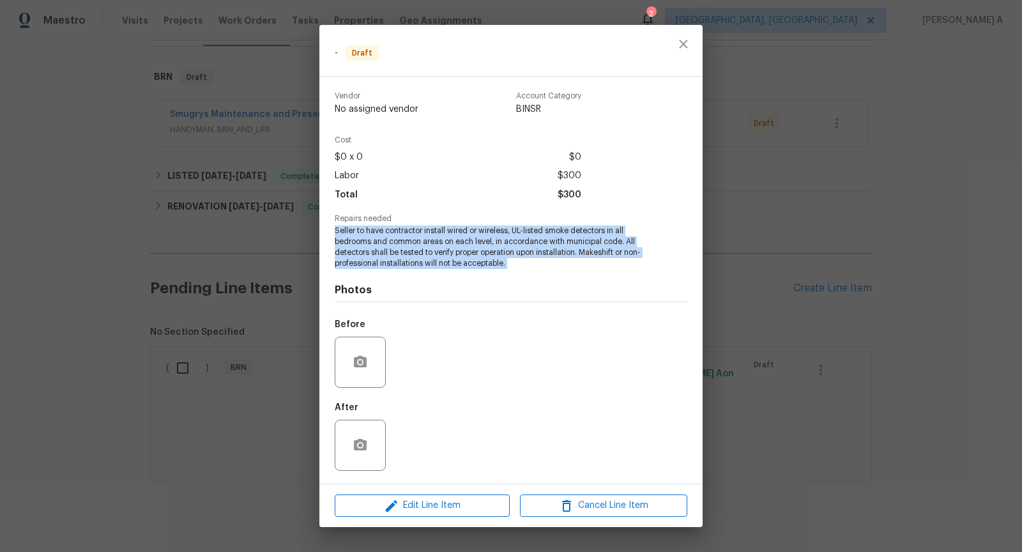
click at [429, 231] on span "Seller to have contractor install wired or wireless, UL-listed smoke detectors …" at bounding box center [494, 247] width 318 height 43
copy span "Seller to have contractor install wired or wireless, UL-listed smoke detectors …"
click at [686, 41] on icon "close" at bounding box center [683, 44] width 8 height 8
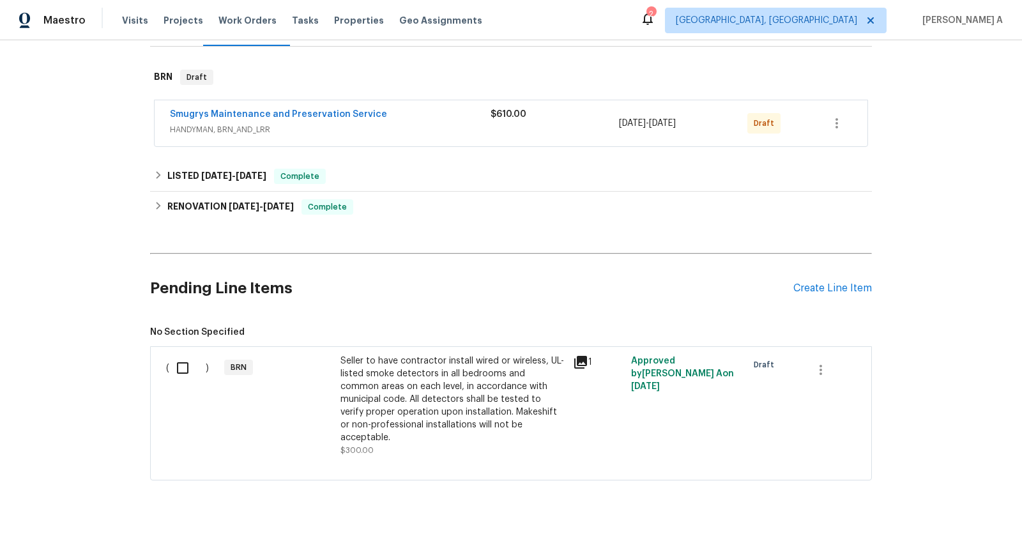
scroll to position [0, 0]
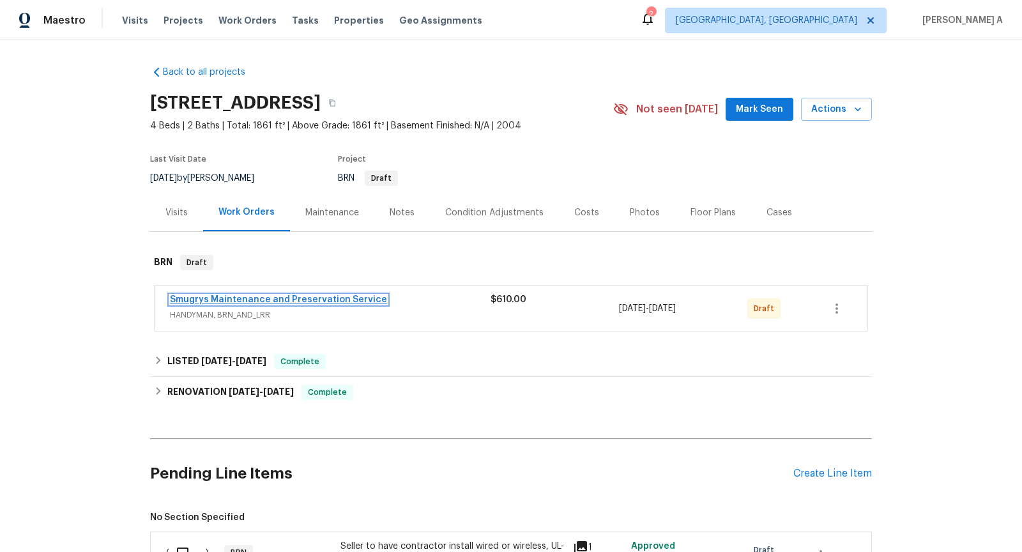
click at [302, 298] on link "Smugrys Maintenance and Preservation Service" at bounding box center [278, 299] width 217 height 9
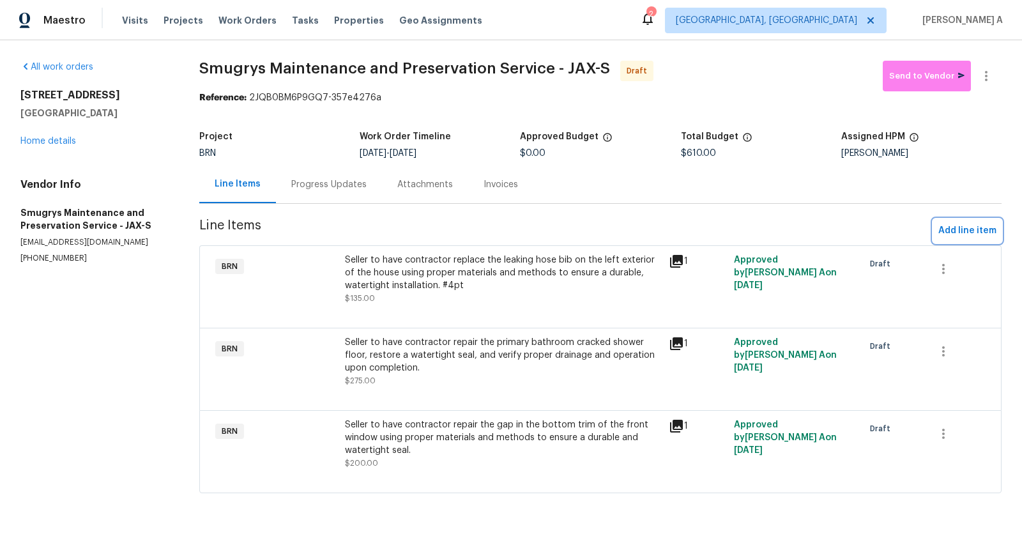
click at [962, 225] on span "Add line item" at bounding box center [968, 231] width 58 height 16
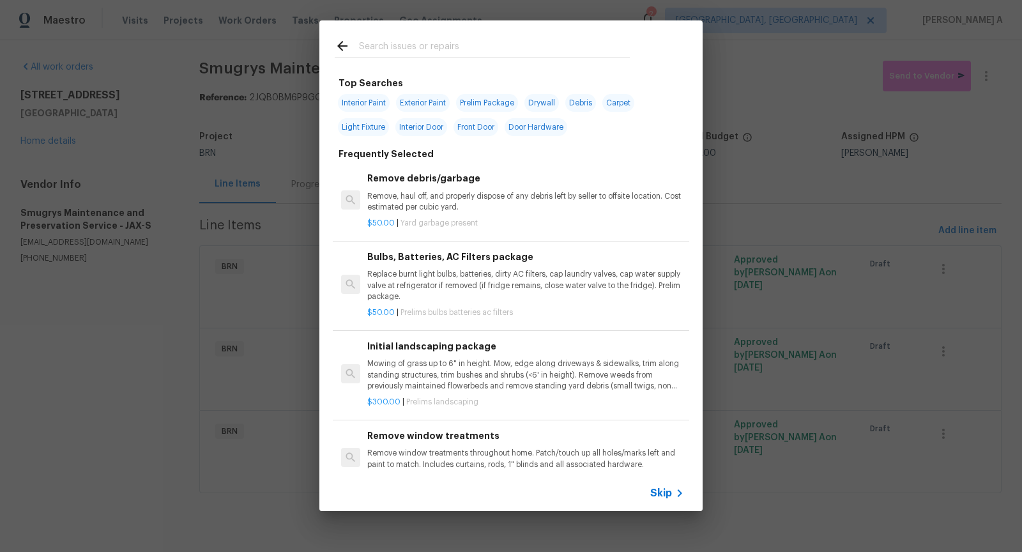
click at [676, 491] on icon at bounding box center [679, 493] width 15 height 15
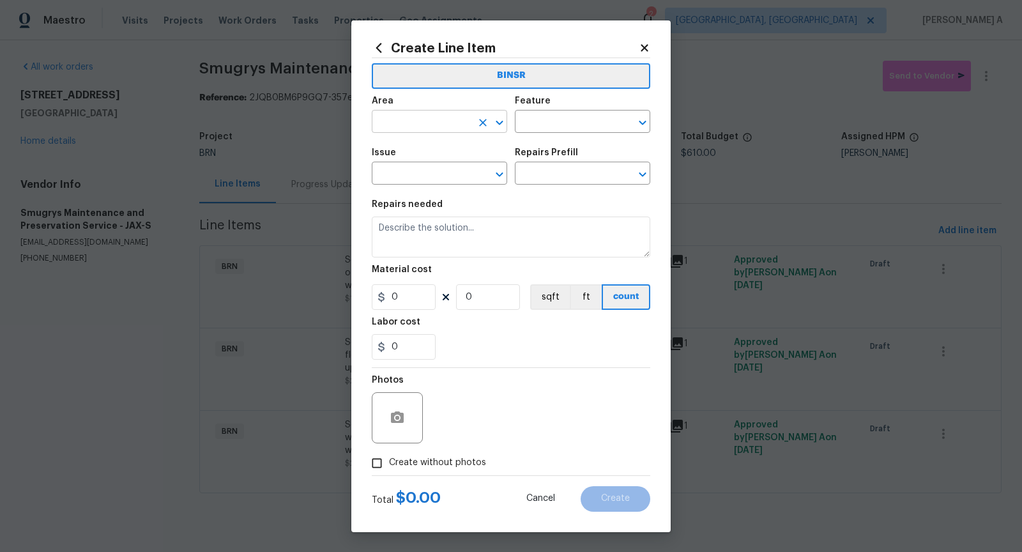
click at [428, 117] on input "text" at bounding box center [422, 123] width 100 height 20
click at [455, 164] on li "Interior Overall" at bounding box center [439, 172] width 135 height 21
type input "Interior Overall"
click at [528, 126] on input "text" at bounding box center [565, 123] width 100 height 20
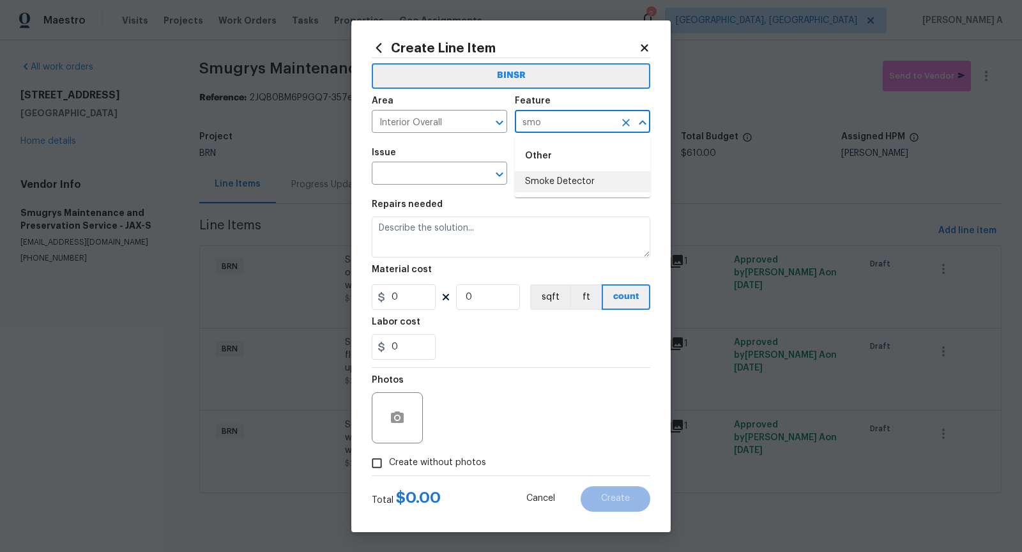
click at [536, 187] on li "Smoke Detector" at bounding box center [582, 181] width 135 height 21
type input "Smoke Detector"
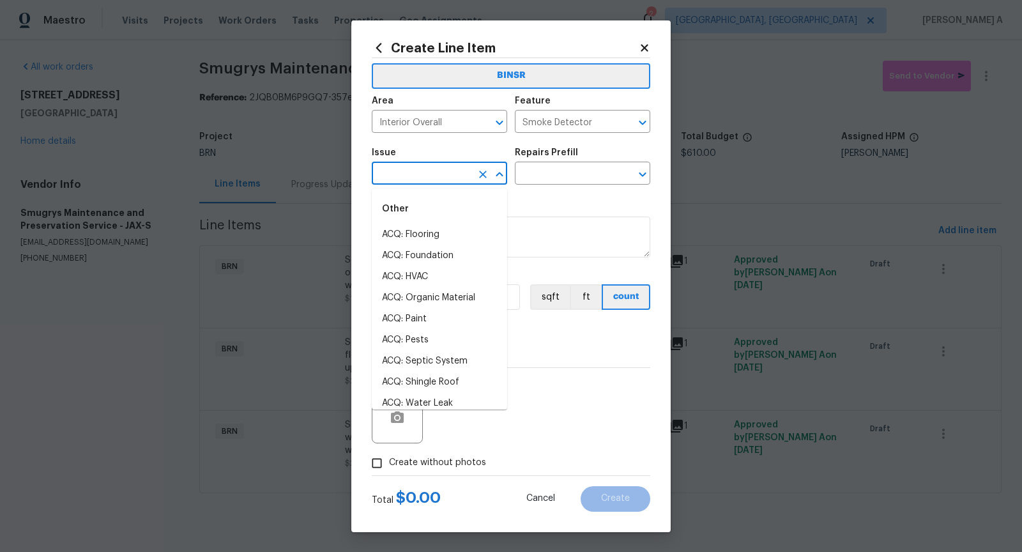
click at [414, 176] on input "text" at bounding box center [422, 175] width 100 height 20
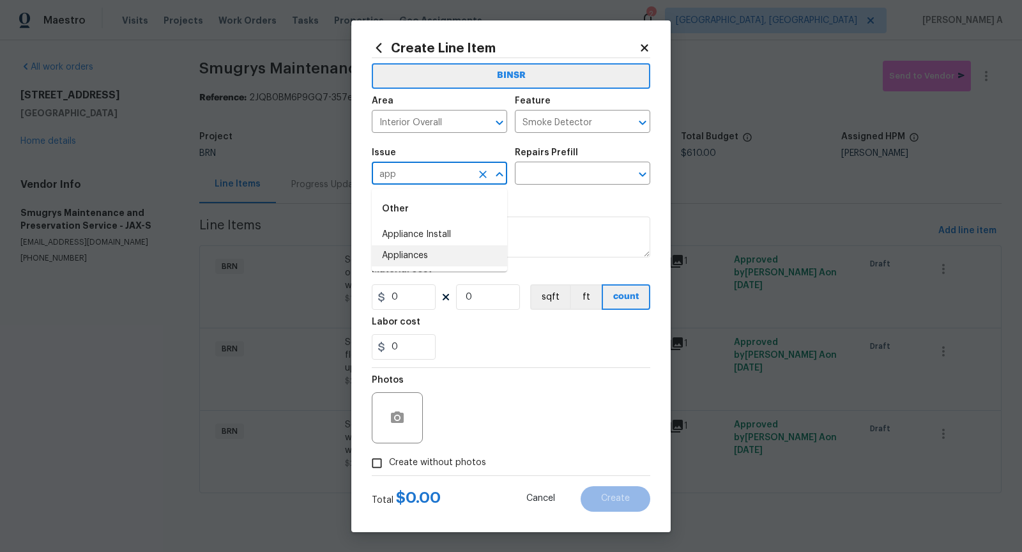
click at [439, 258] on li "Appliances" at bounding box center [439, 255] width 135 height 21
type input "Appliances"
click at [535, 176] on input "text" at bounding box center [565, 175] width 100 height 20
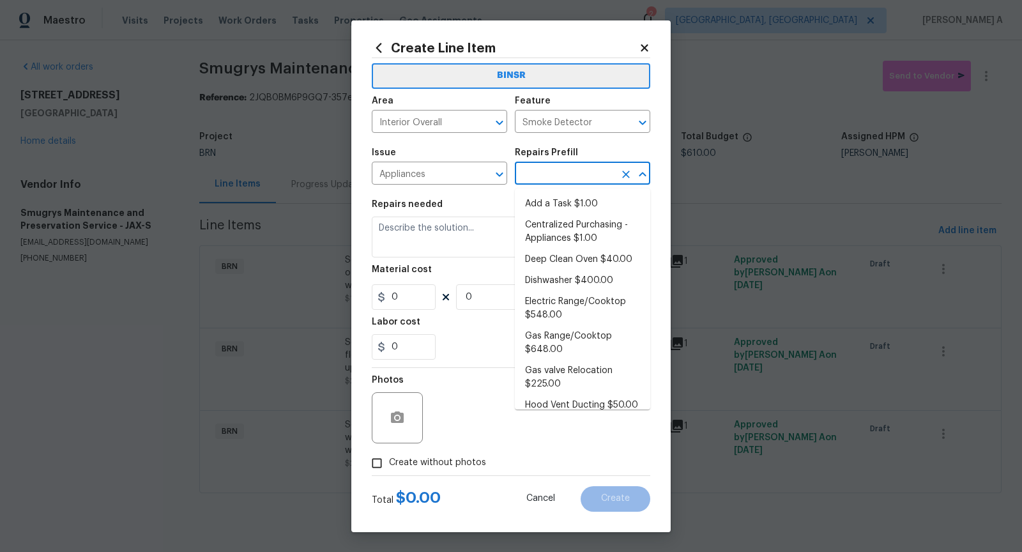
click at [545, 201] on li "Add a Task $1.00" at bounding box center [582, 204] width 135 height 21
type input "Appliances"
type input "Add a Task $1.00"
type textarea "HPM to detail"
type input "1"
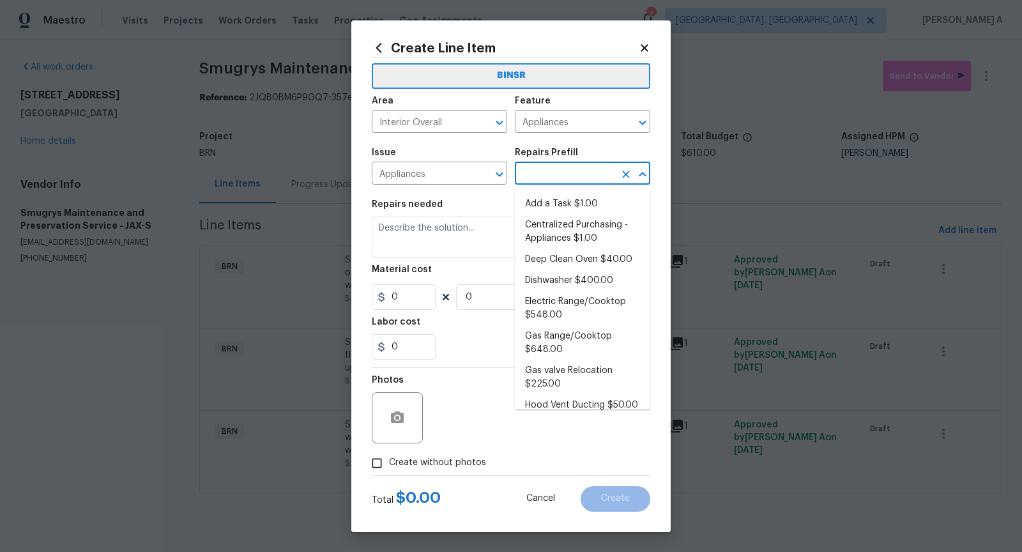
type input "1"
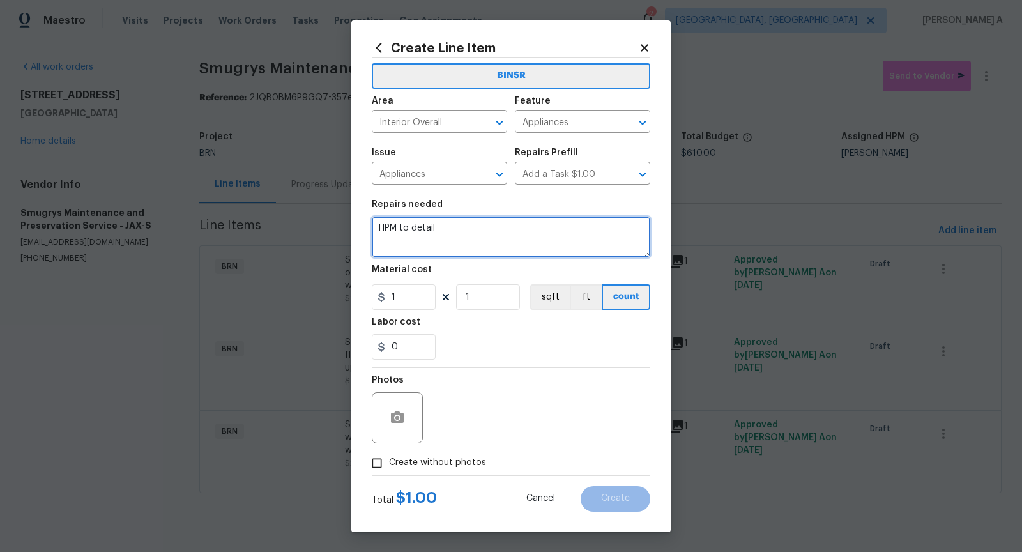
click at [515, 233] on textarea "HPM to detail" at bounding box center [511, 237] width 279 height 41
paste textarea "Seller to have contractor install wired or wireless, UL-listed smoke detectors …"
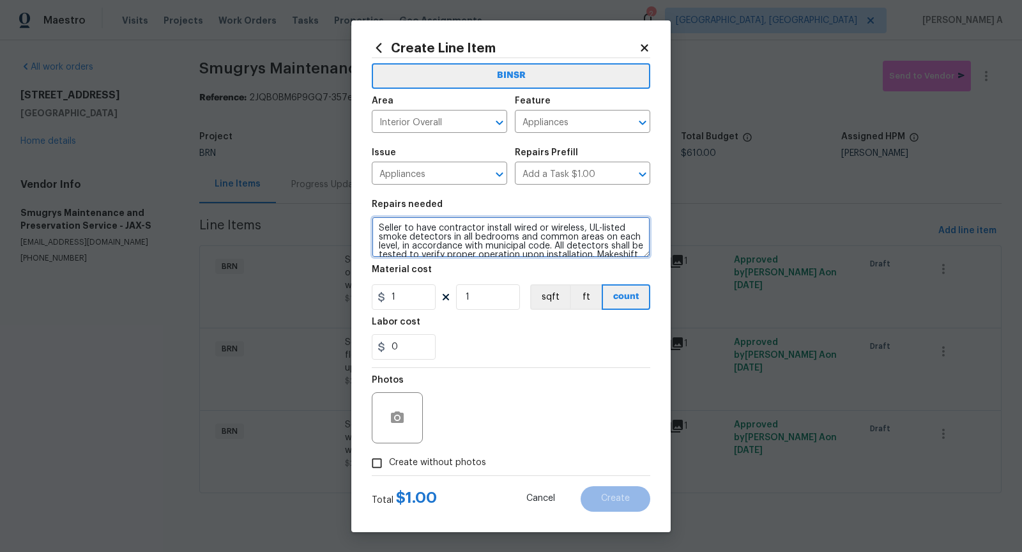
scroll to position [20, 0]
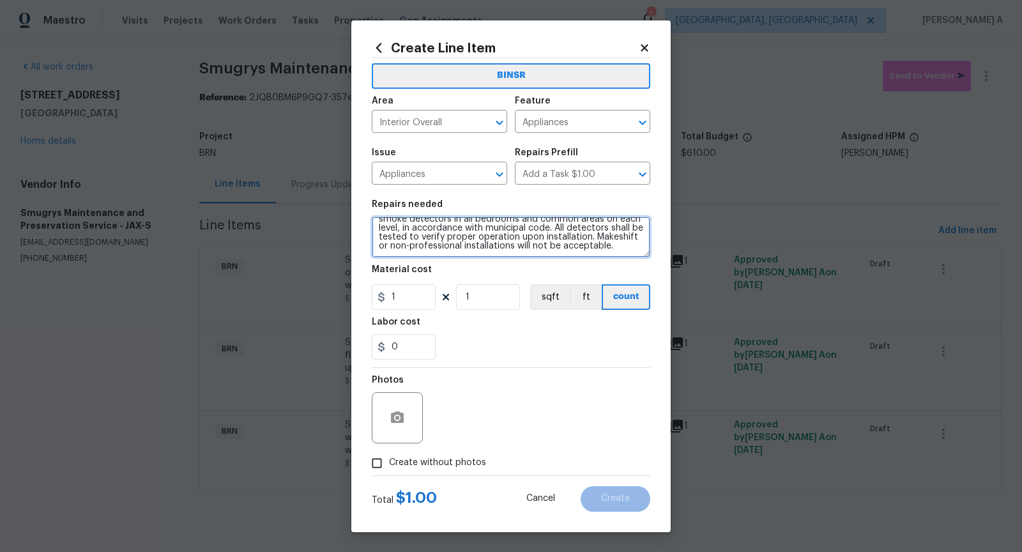
type textarea "Seller to have contractor install wired or wireless, UL-listed smoke detectors …"
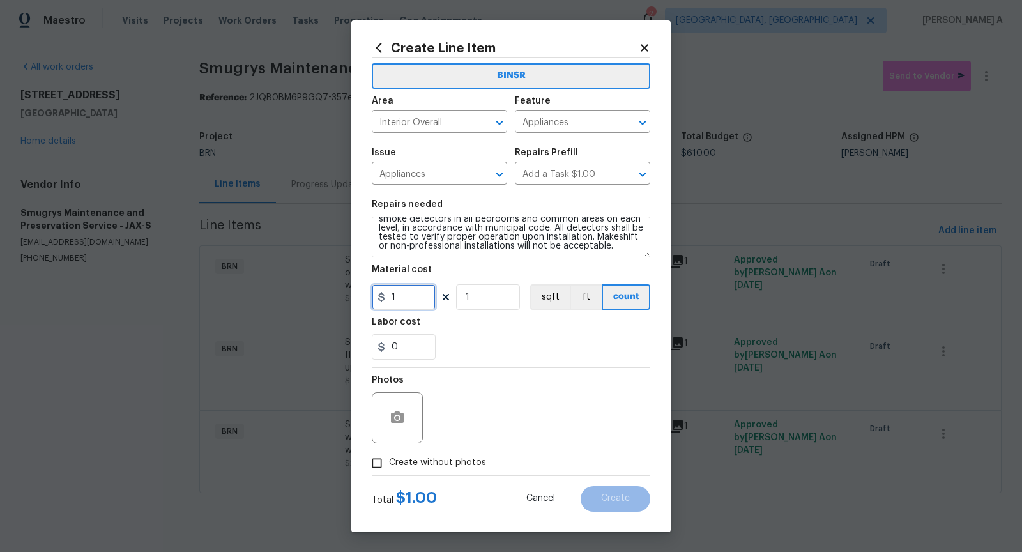
drag, startPoint x: 408, startPoint y: 305, endPoint x: 328, endPoint y: 305, distance: 79.9
click at [325, 305] on div "Create Line Item BINSR Area Interior Overall ​ Feature Appliances ​ Issue Appli…" at bounding box center [511, 276] width 1022 height 552
type input "0"
drag, startPoint x: 417, startPoint y: 341, endPoint x: 325, endPoint y: 364, distance: 95.0
click at [325, 365] on div "Create Line Item BINSR Area Interior Overall ​ Feature Appliances ​ Issue Appli…" at bounding box center [511, 276] width 1022 height 552
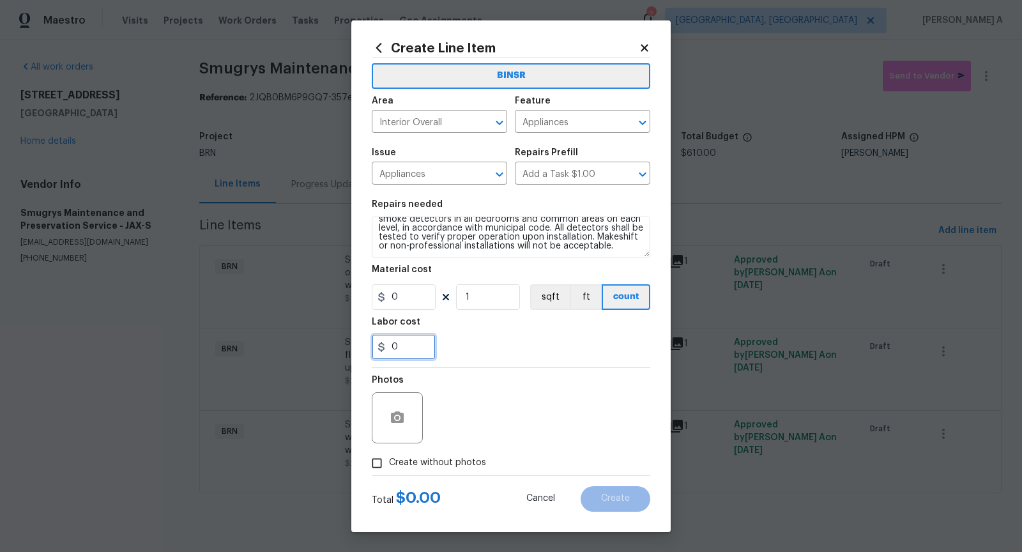
drag, startPoint x: 390, startPoint y: 349, endPoint x: 411, endPoint y: 348, distance: 20.5
click at [411, 348] on input "0" at bounding box center [404, 347] width 64 height 26
type input "300"
click at [401, 419] on icon "button" at bounding box center [397, 417] width 13 height 12
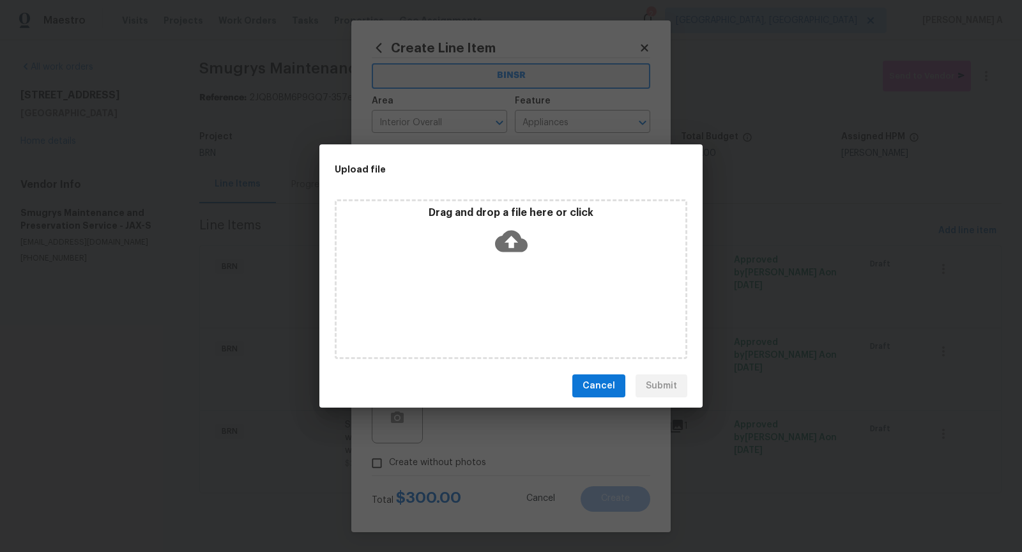
click at [499, 256] on icon at bounding box center [511, 241] width 33 height 33
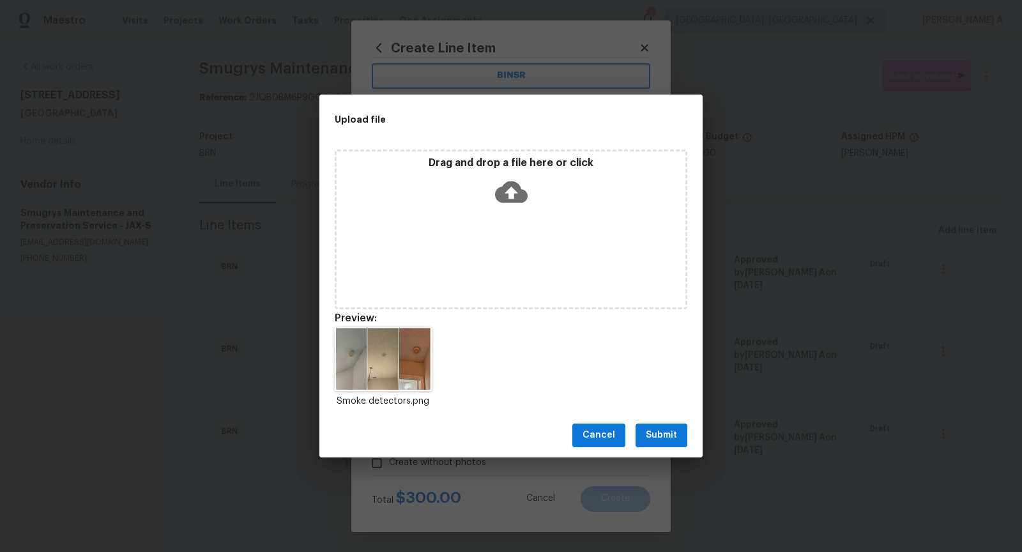
click at [673, 434] on span "Submit" at bounding box center [661, 435] width 31 height 16
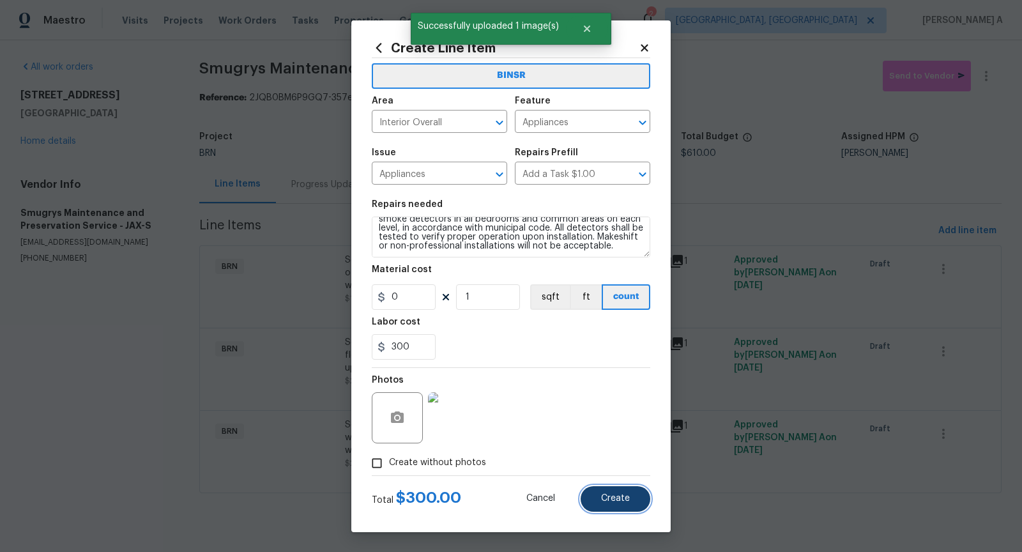
click at [625, 498] on span "Create" at bounding box center [615, 499] width 29 height 10
type input "0"
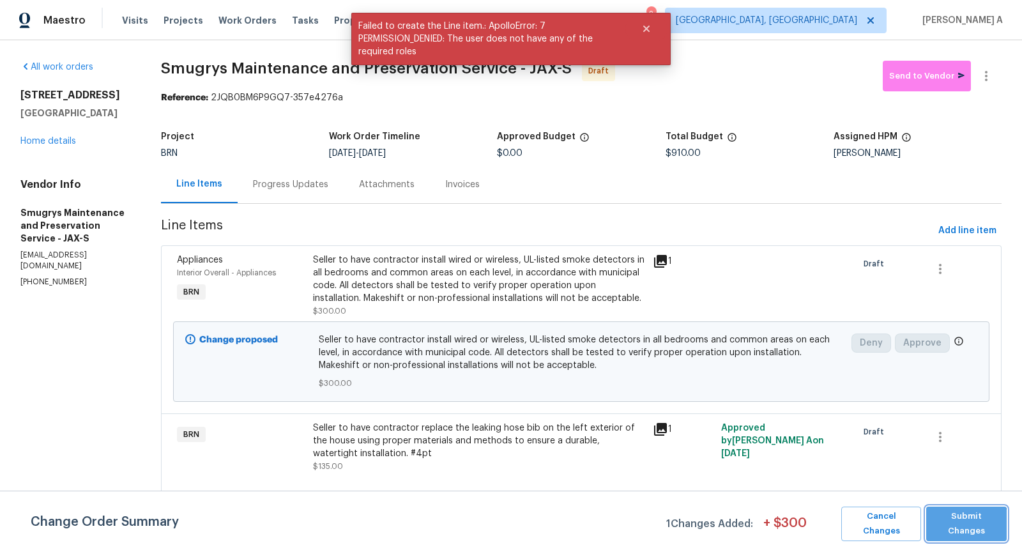
click at [960, 528] on span "Submit Changes" at bounding box center [967, 523] width 68 height 29
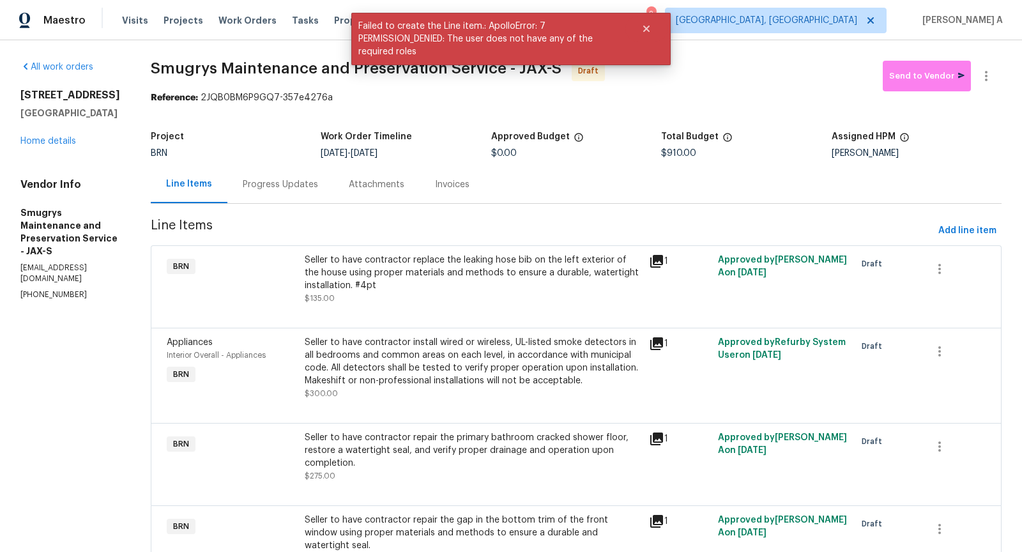
click at [286, 192] on div "Progress Updates" at bounding box center [280, 184] width 106 height 38
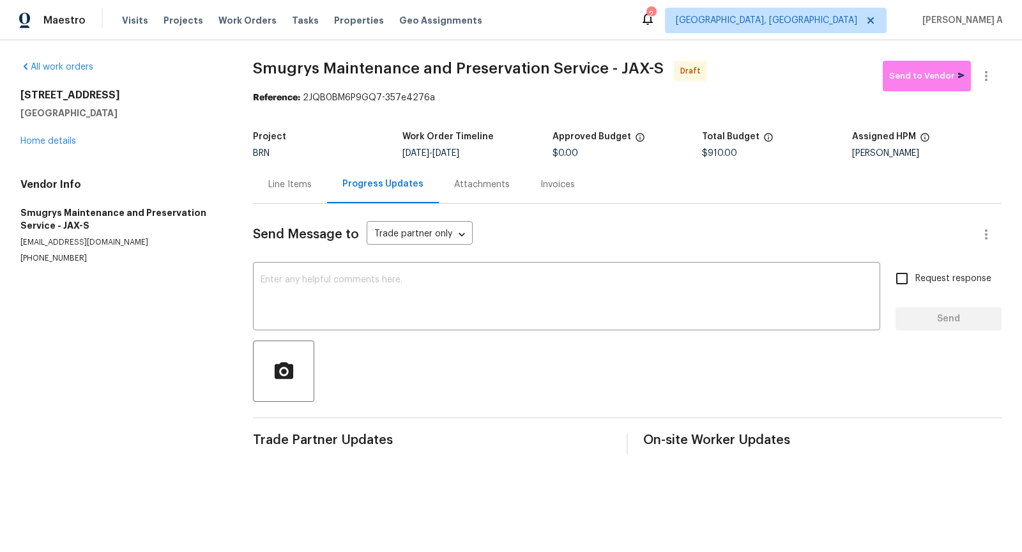
click at [346, 379] on div at bounding box center [627, 371] width 749 height 61
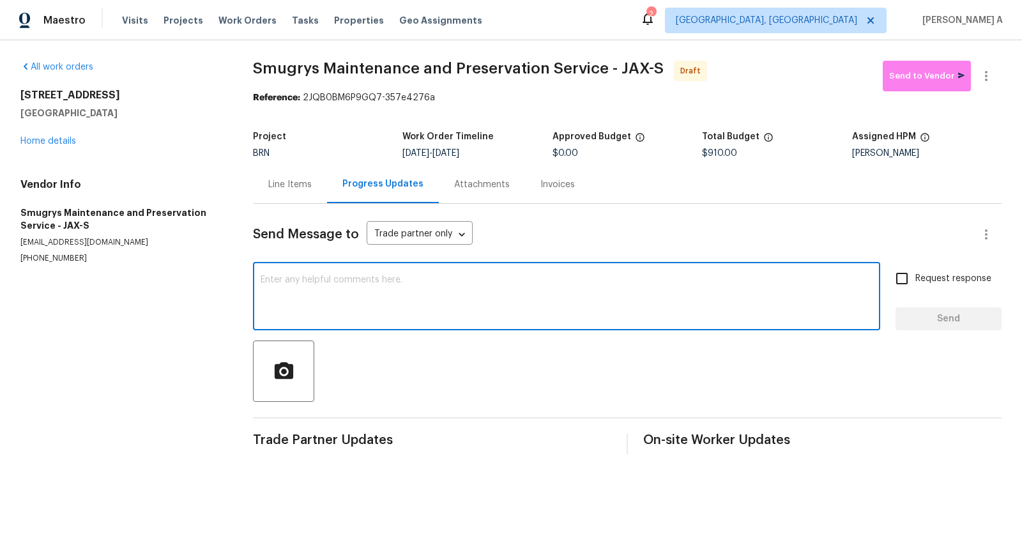
click at [354, 318] on textarea at bounding box center [567, 297] width 612 height 45
paste textarea "Hi, I'm Akshay from Opendoor. Just wanted to check if you received the workorde…"
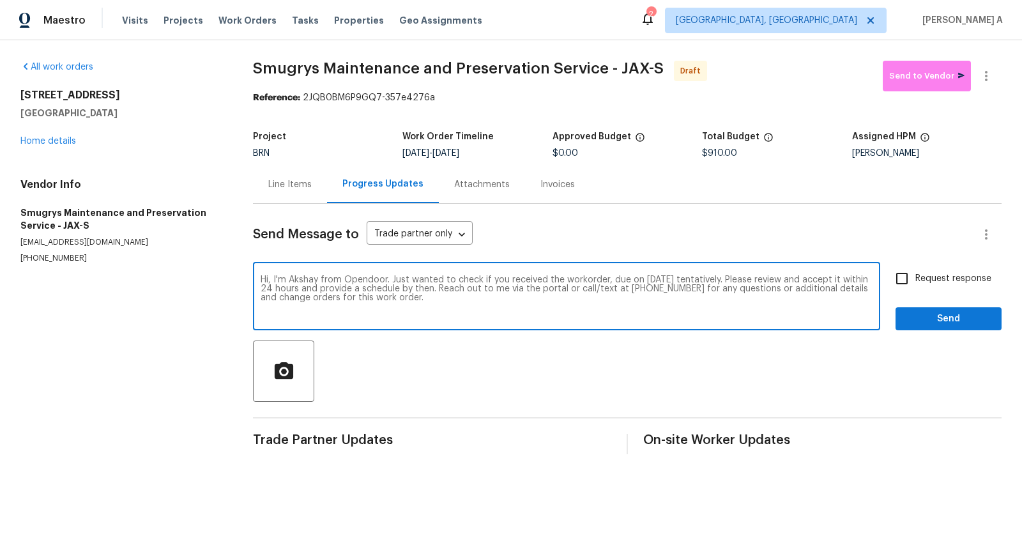
type textarea "Hi, I'm Akshay from Opendoor. Just wanted to check if you received the workorde…"
click at [919, 272] on span "Request response" at bounding box center [954, 278] width 76 height 13
click at [916, 272] on input "Request response" at bounding box center [902, 278] width 27 height 27
checkbox input "true"
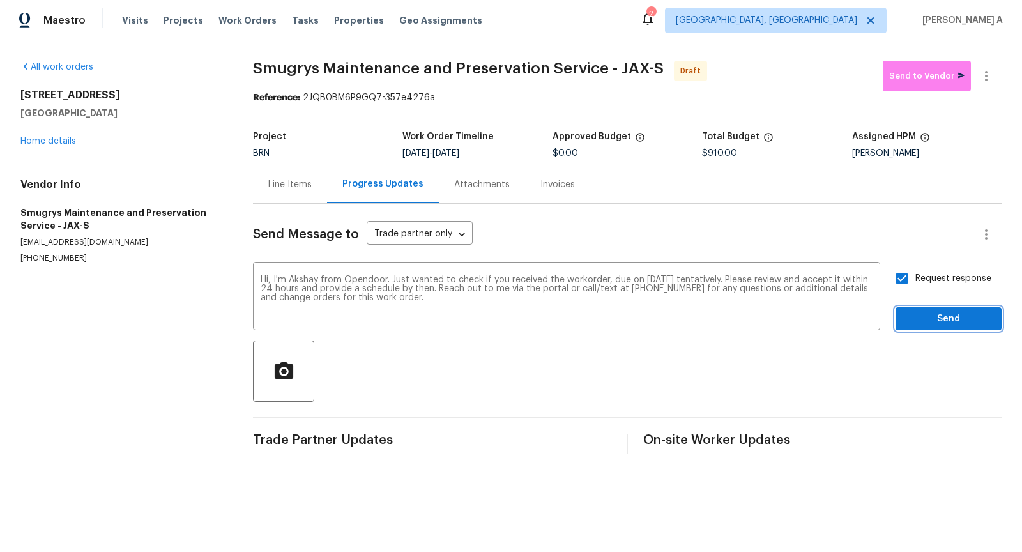
click at [953, 319] on span "Send" at bounding box center [949, 319] width 86 height 16
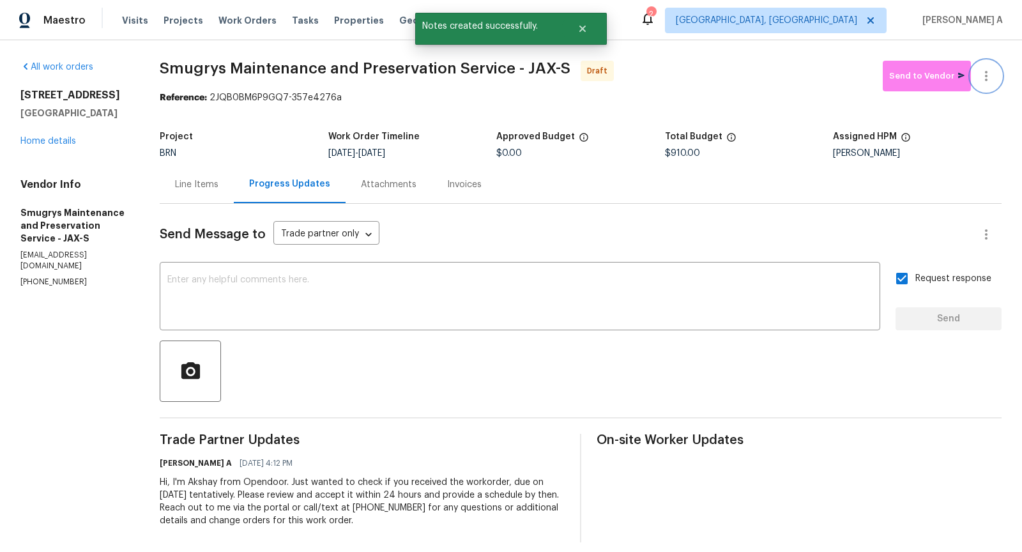
click at [987, 70] on icon "button" at bounding box center [986, 75] width 15 height 15
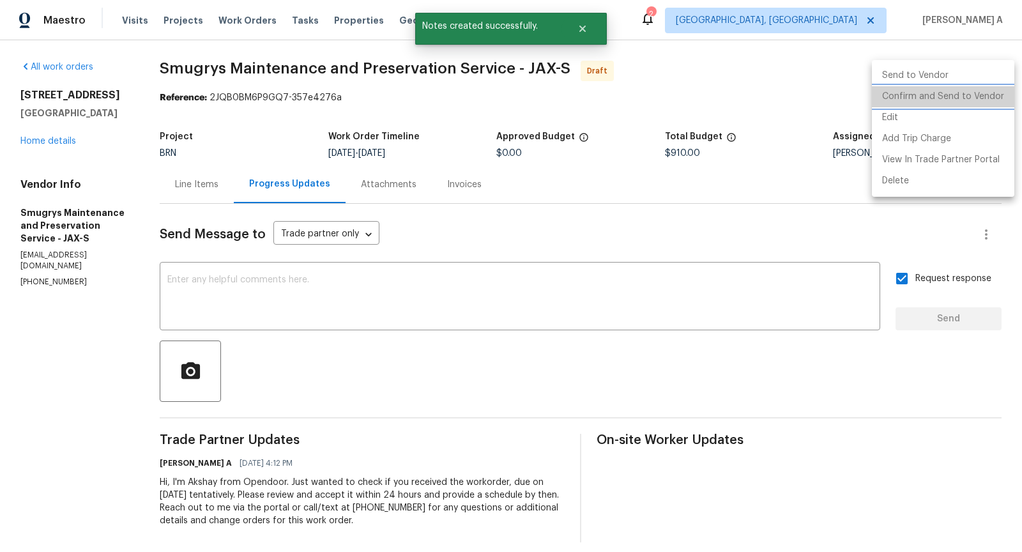
click at [991, 89] on li "Confirm and Send to Vendor" at bounding box center [943, 96] width 142 height 21
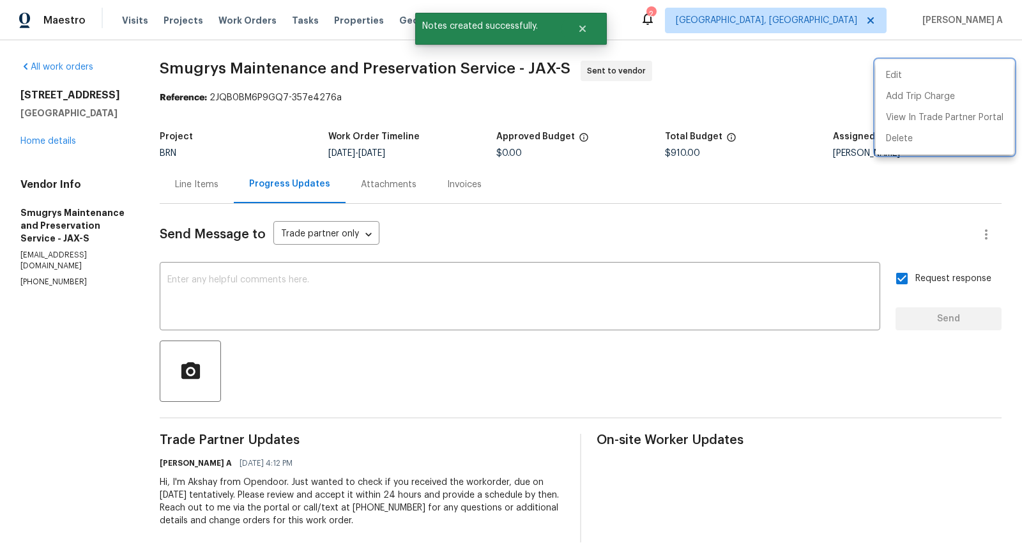
click at [191, 183] on div at bounding box center [511, 276] width 1022 height 552
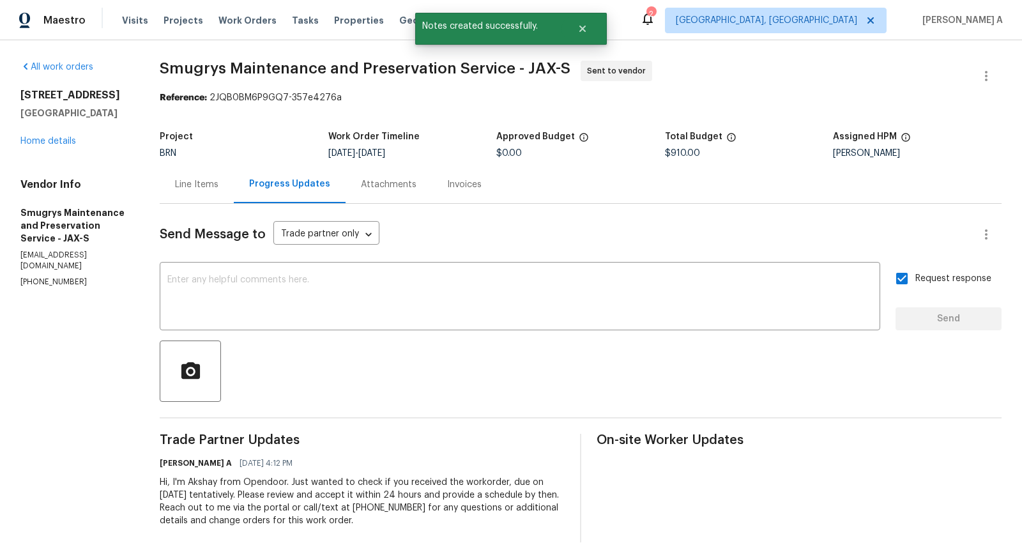
click at [191, 183] on div "Line Items" at bounding box center [196, 184] width 43 height 13
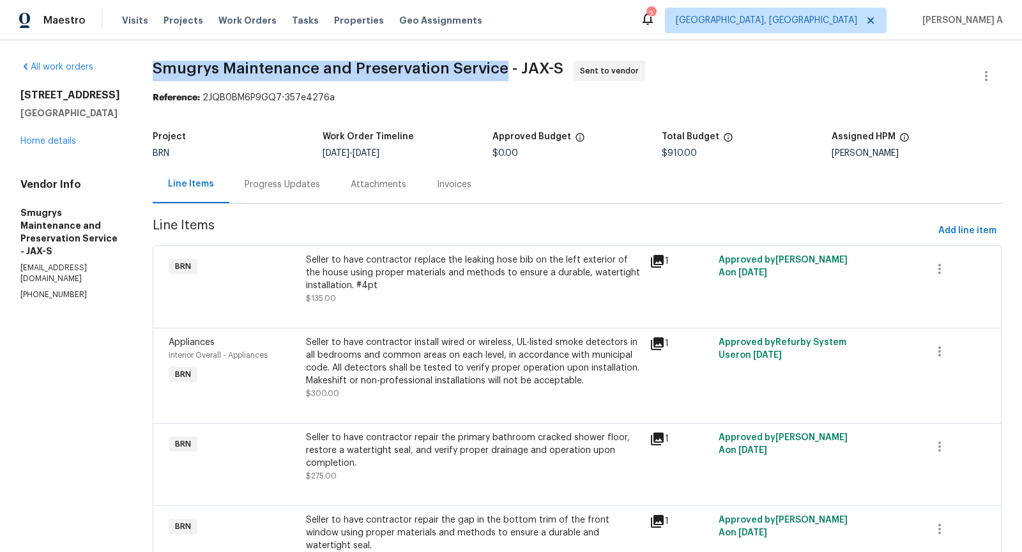
copy span "Smugrys Maintenance and Preservation Service"
drag, startPoint x: 155, startPoint y: 68, endPoint x: 502, endPoint y: 65, distance: 347.6
click at [502, 65] on span "Smugrys Maintenance and Preservation Service - JAX-S" at bounding box center [358, 68] width 411 height 15
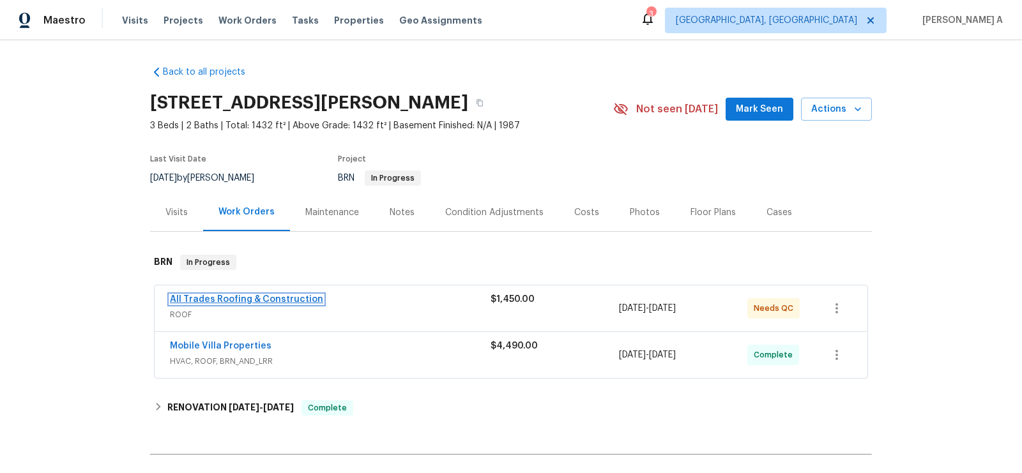
click at [260, 300] on link "All Trades Roofing & Construction" at bounding box center [246, 299] width 153 height 9
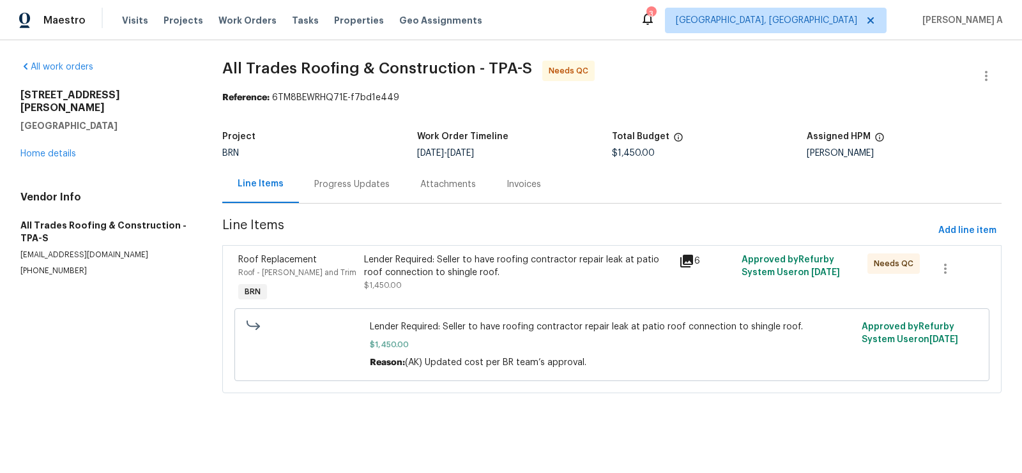
click at [340, 190] on div "Progress Updates" at bounding box center [351, 184] width 75 height 13
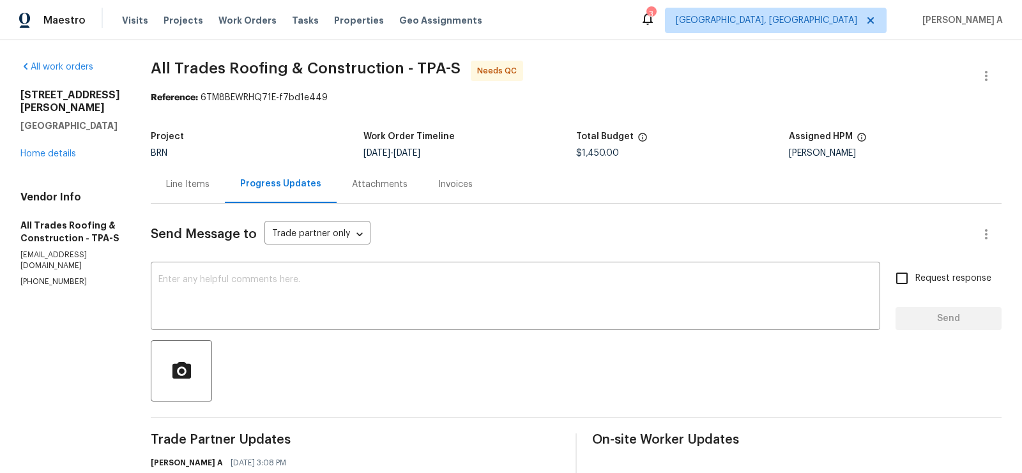
click at [166, 178] on div "Line Items" at bounding box center [187, 184] width 43 height 13
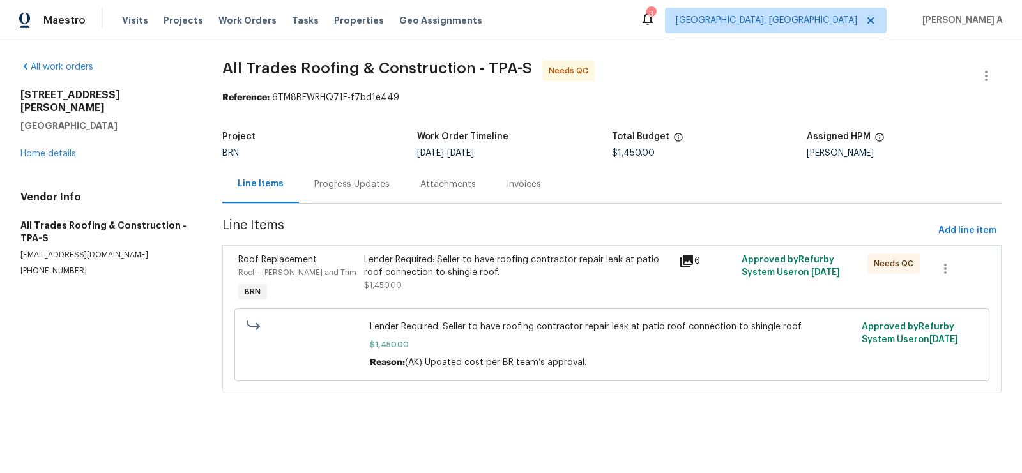
click at [492, 265] on div "Lender Required: Seller to have roofing contractor repair leak at patio roof co…" at bounding box center [517, 267] width 307 height 26
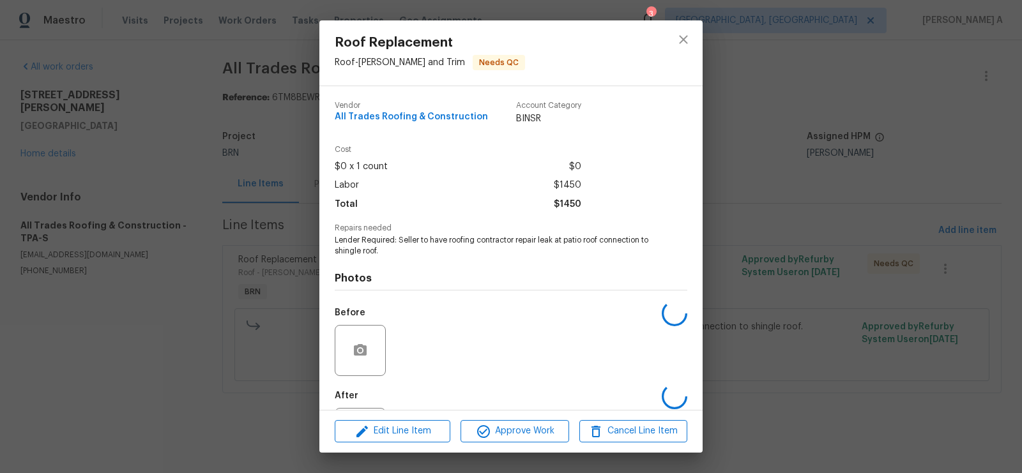
scroll to position [61, 0]
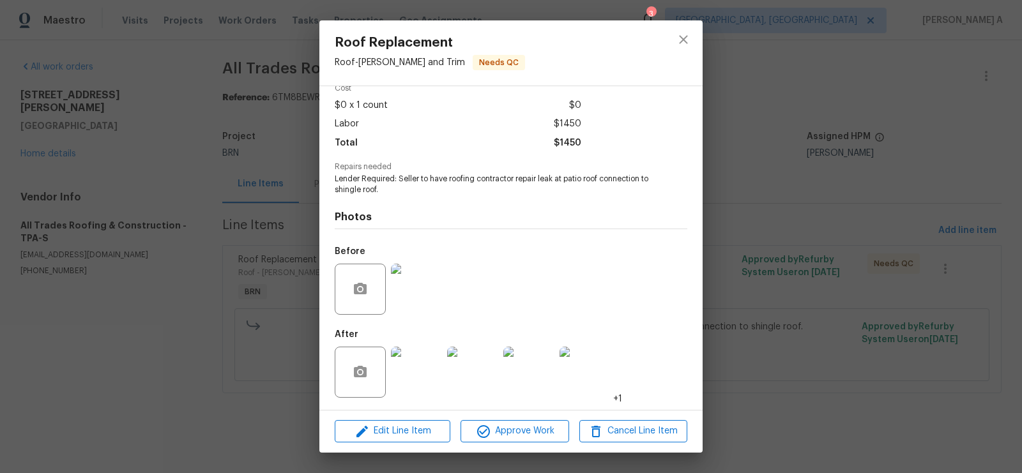
click at [420, 362] on img at bounding box center [416, 372] width 51 height 51
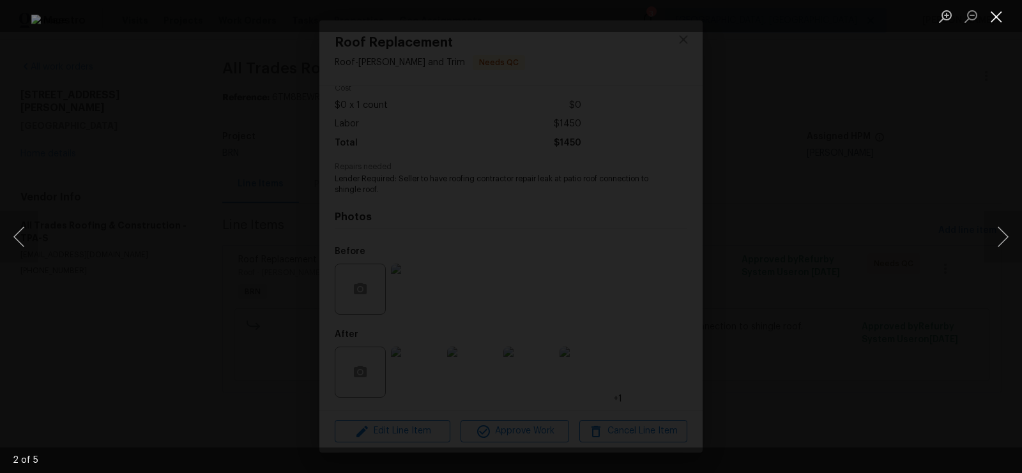
click at [990, 10] on button "Close lightbox" at bounding box center [997, 16] width 26 height 22
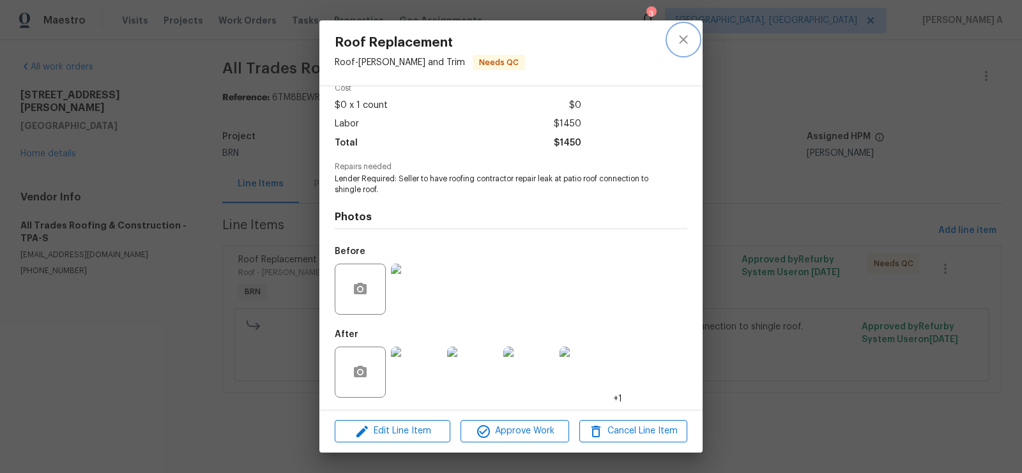
click at [690, 31] on button "close" at bounding box center [683, 39] width 31 height 31
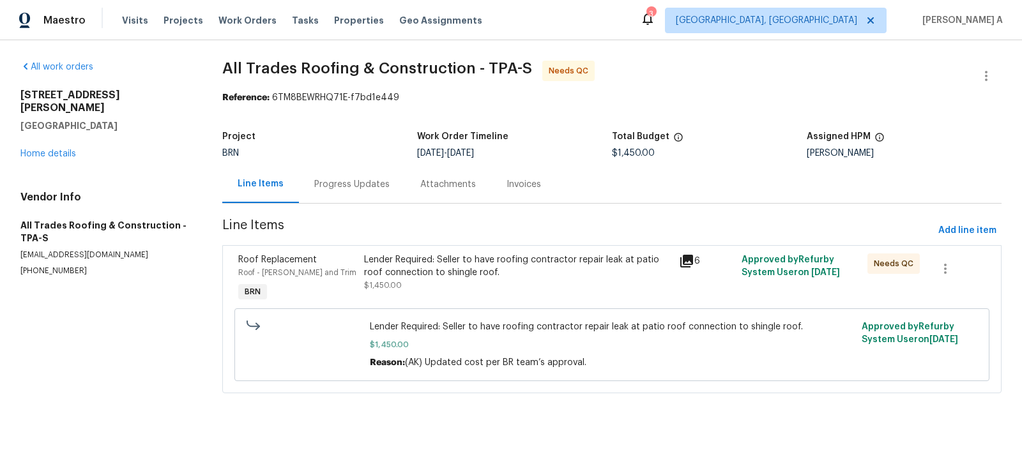
click at [354, 187] on div "Progress Updates" at bounding box center [351, 184] width 75 height 13
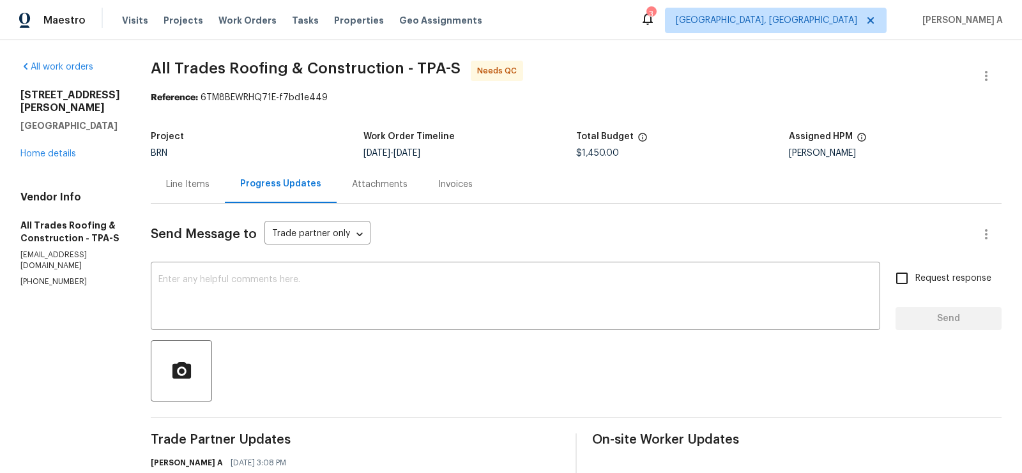
click at [195, 186] on div "Line Items" at bounding box center [187, 184] width 43 height 13
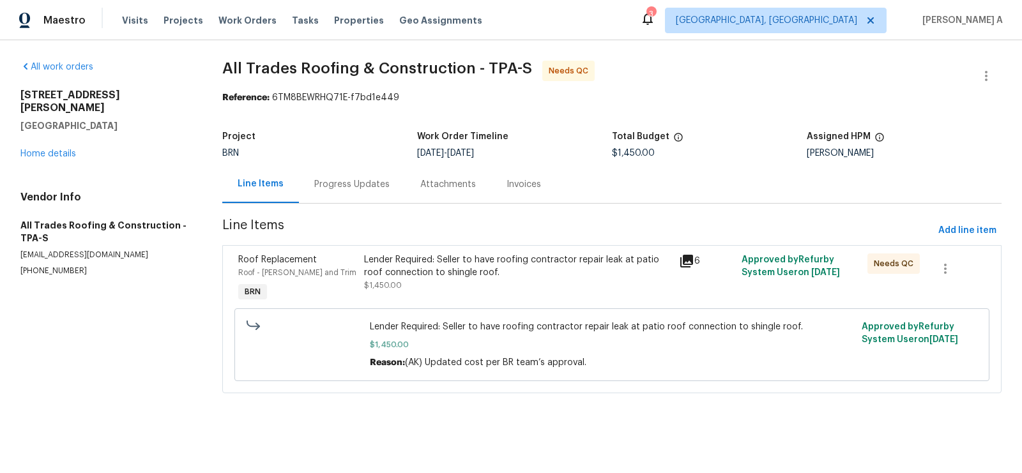
click at [516, 251] on div "Lender Required: Seller to have roofing contractor repair leak at patio roof co…" at bounding box center [517, 279] width 314 height 59
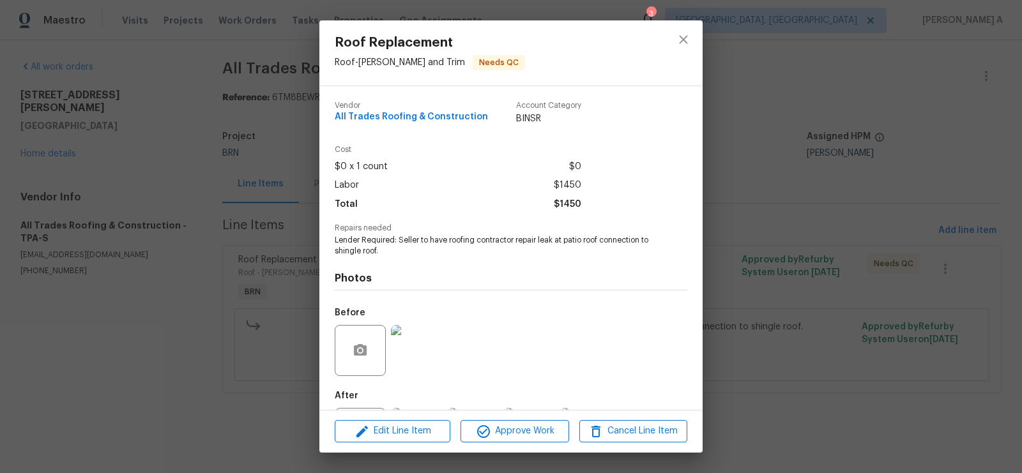
scroll to position [61, 0]
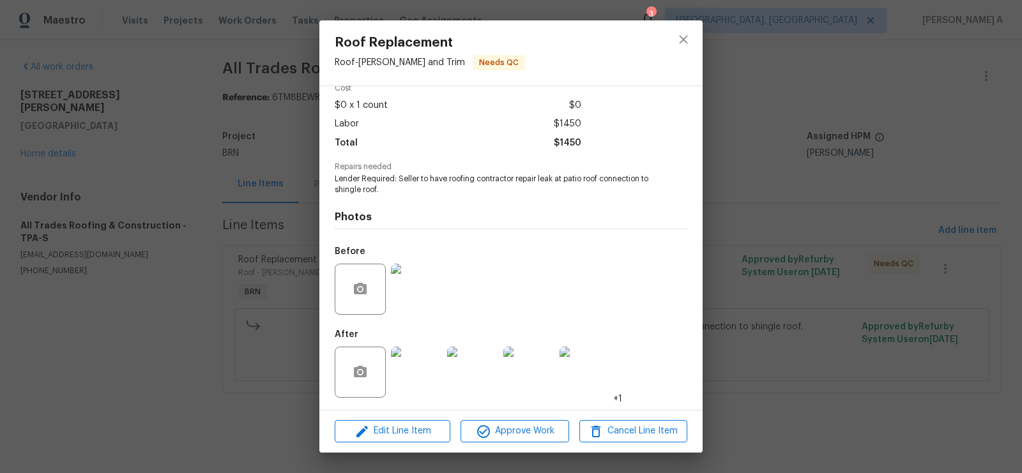
click at [500, 181] on span "Lender Required: Seller to have roofing contractor repair leak at patio roof co…" at bounding box center [494, 185] width 318 height 22
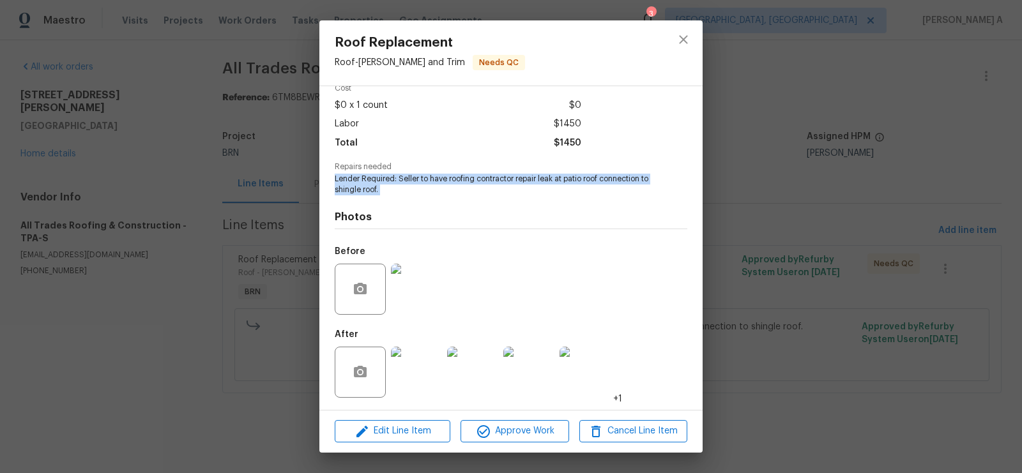
click at [500, 181] on span "Lender Required: Seller to have roofing contractor repair leak at patio roof co…" at bounding box center [494, 185] width 318 height 22
copy span "Lender Required: Seller to have roofing contractor repair leak at patio roof co…"
click at [679, 44] on icon "close" at bounding box center [683, 39] width 15 height 15
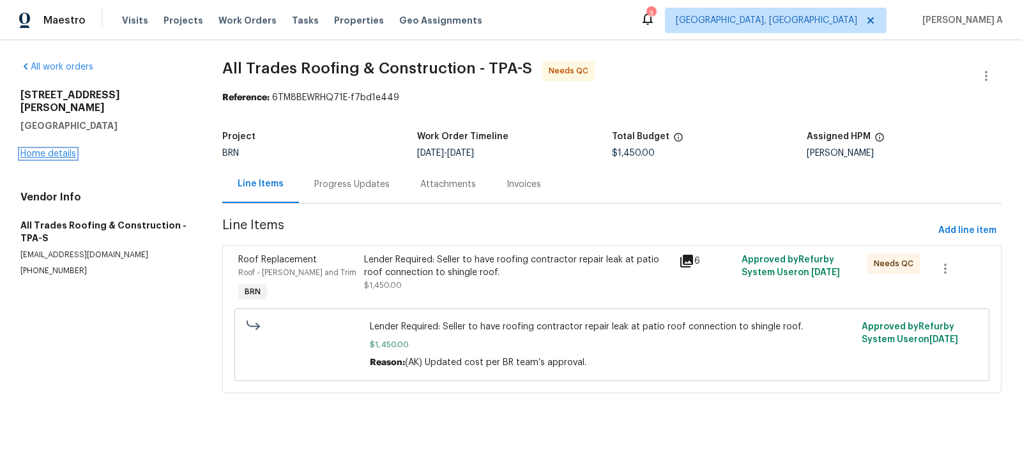
click at [63, 150] on link "Home details" at bounding box center [48, 154] width 56 height 9
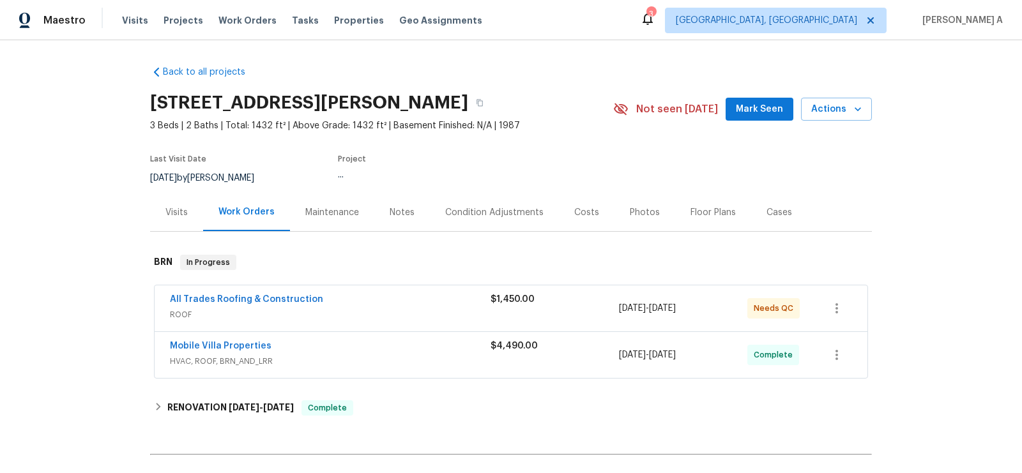
scroll to position [143, 0]
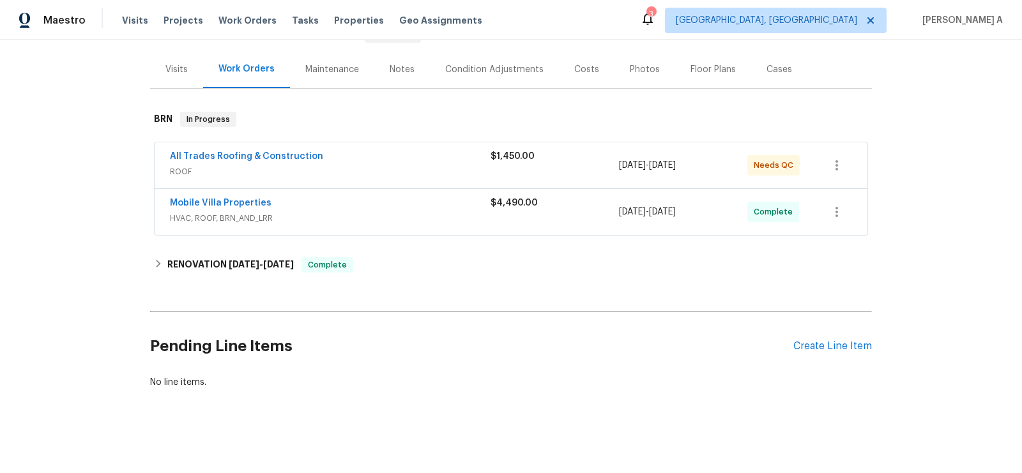
click at [850, 336] on div "Pending Line Items Create Line Item" at bounding box center [511, 346] width 722 height 59
click at [849, 341] on div "Create Line Item" at bounding box center [833, 347] width 79 height 12
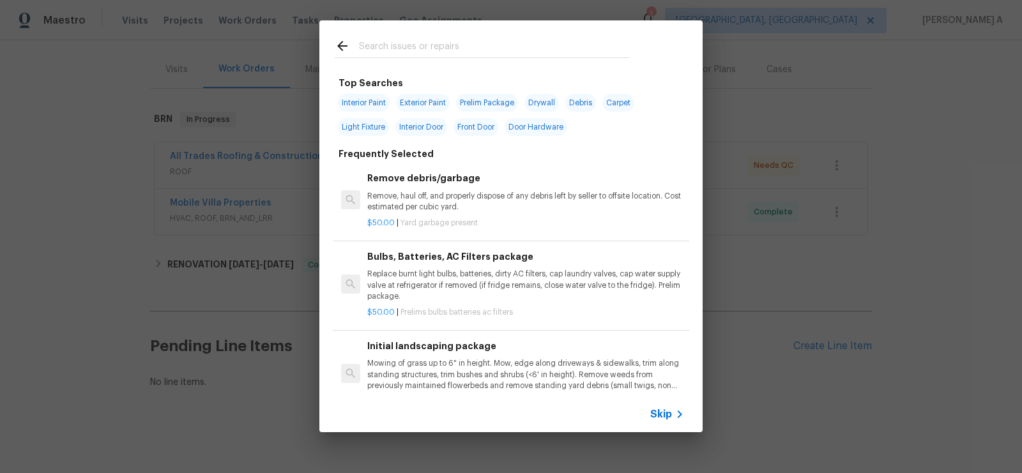
click at [660, 416] on span "Skip" at bounding box center [661, 414] width 22 height 13
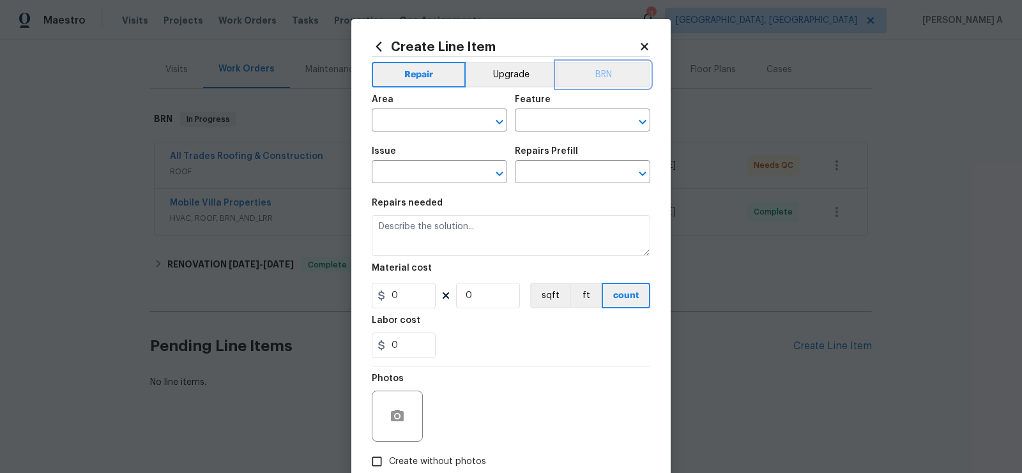
click at [585, 77] on button "BRN" at bounding box center [604, 75] width 94 height 26
click at [395, 129] on input "text" at bounding box center [422, 122] width 100 height 20
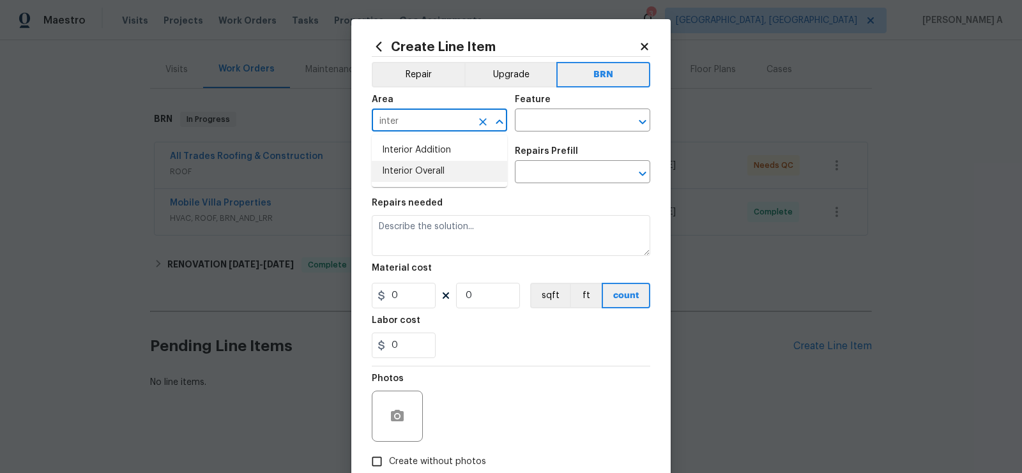
click at [418, 174] on li "Interior Overall" at bounding box center [439, 171] width 135 height 21
type input "Interior Overall"
click at [568, 127] on input "text" at bounding box center [565, 122] width 100 height 20
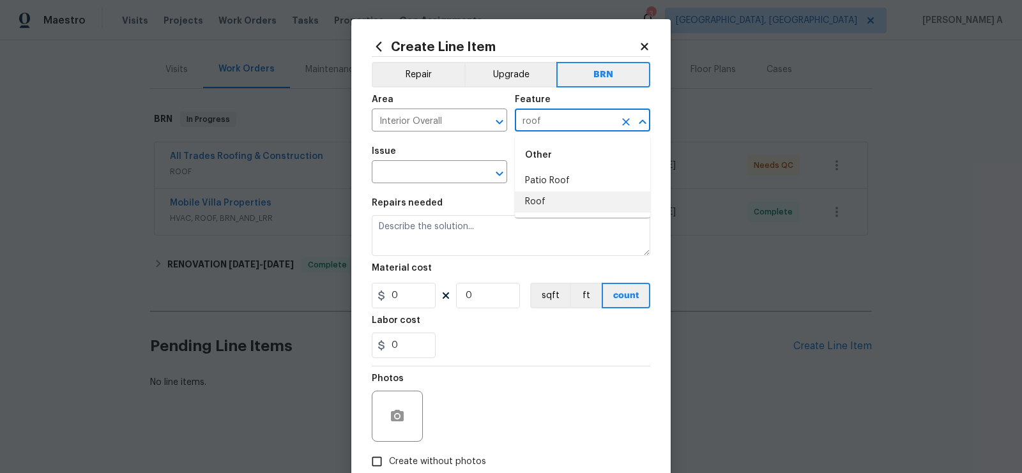
click at [587, 197] on li "Roof" at bounding box center [582, 202] width 135 height 21
type input "Roof"
click at [415, 174] on input "text" at bounding box center [422, 174] width 100 height 20
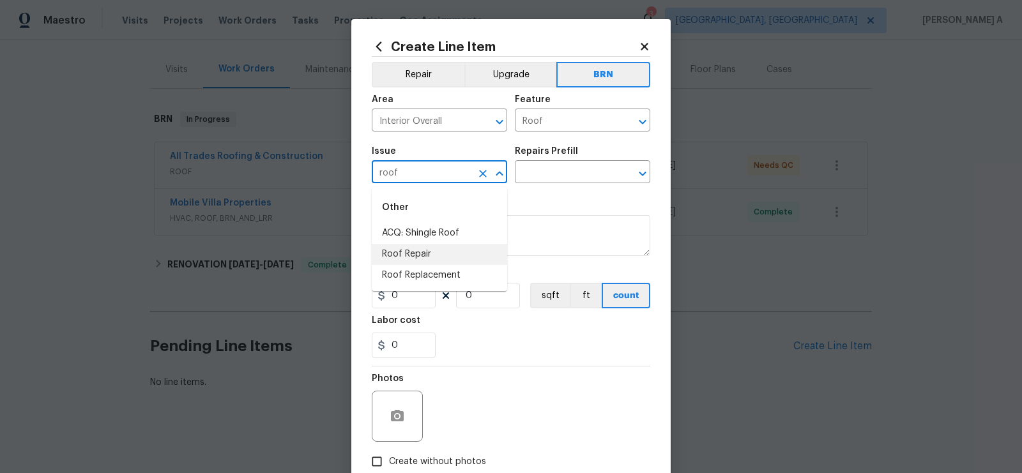
click at [439, 276] on li "Roof Replacement" at bounding box center [439, 275] width 135 height 21
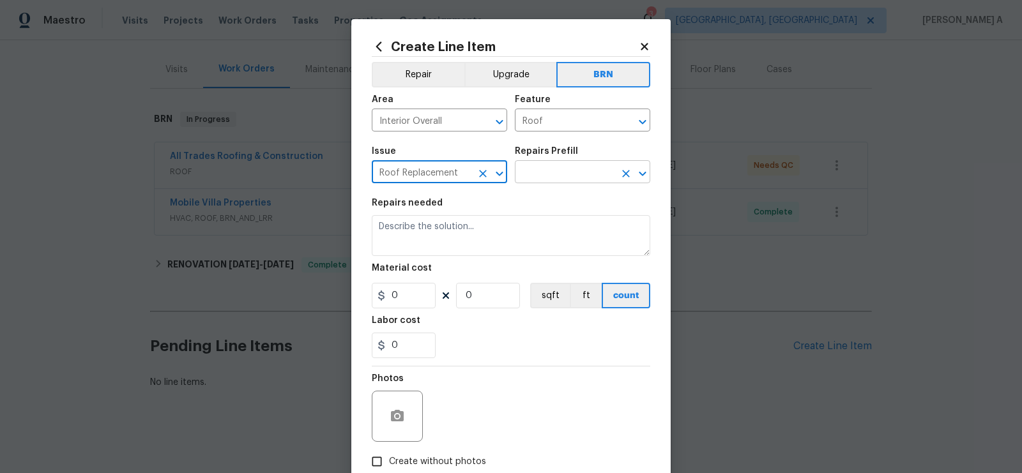
type input "Roof Replacement"
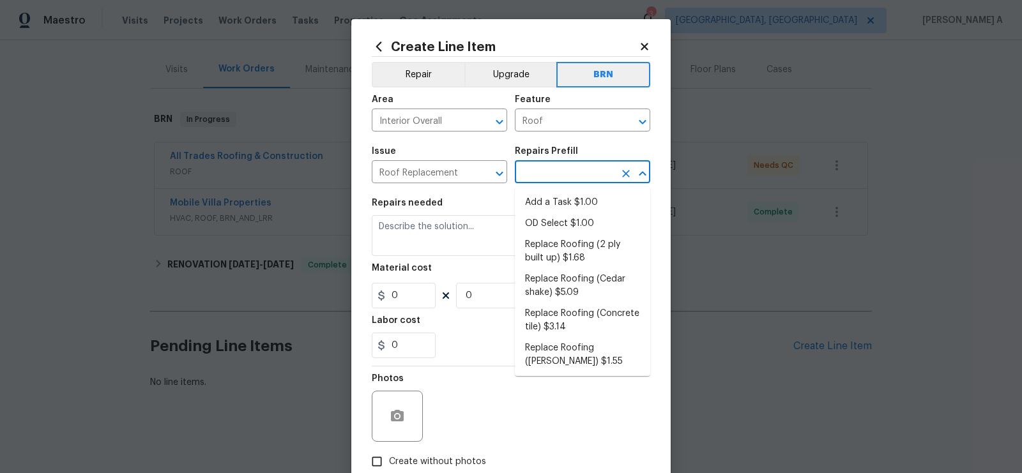
click at [573, 167] on input "text" at bounding box center [565, 174] width 100 height 20
click at [569, 201] on li "Add a Task $1.00" at bounding box center [582, 202] width 135 height 21
type input "Eaves and Trim"
type input "Add a Task $1.00"
type textarea "HPM to detail"
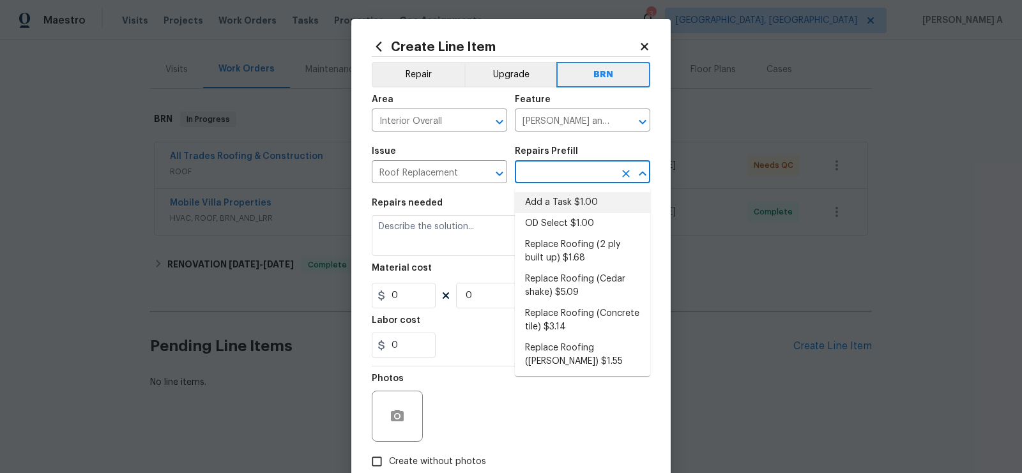
type input "1"
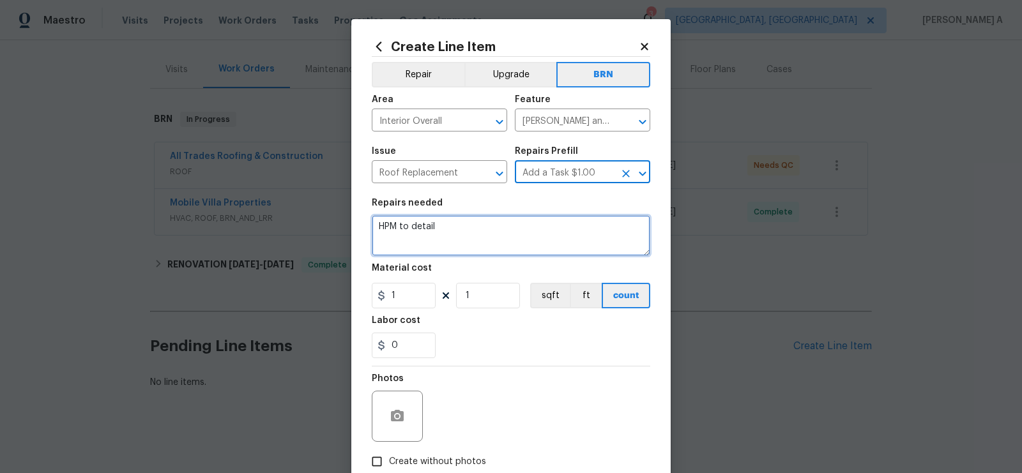
click at [535, 231] on textarea "HPM to detail" at bounding box center [511, 235] width 279 height 41
paste textarea "Lender Required: Seller to have roofing contractor repair leak at patio roof co…"
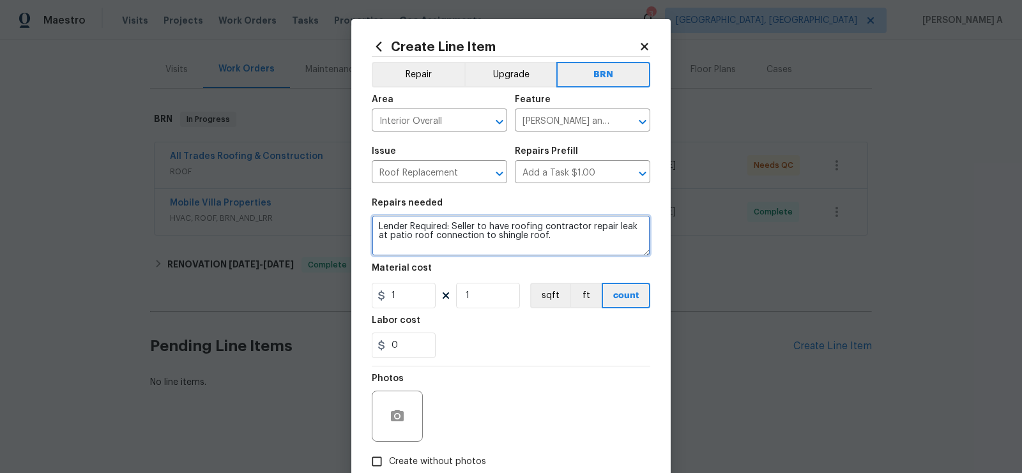
type textarea "Lender Required: Seller to have roofing contractor repair leak at patio roof co…"
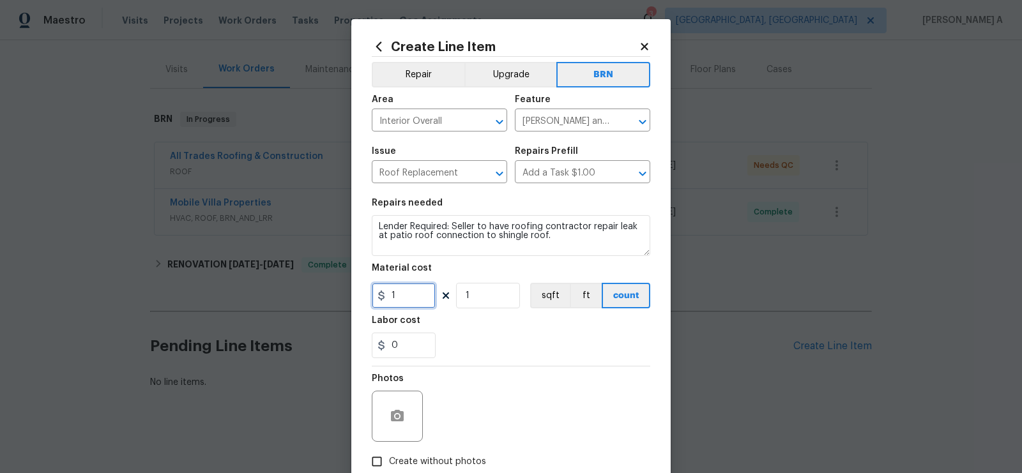
drag, startPoint x: 399, startPoint y: 302, endPoint x: 340, endPoint y: 302, distance: 58.8
click at [340, 302] on div "Create Line Item Repair Upgrade BRN Area Interior Overall ​ Feature Eaves and T…" at bounding box center [511, 236] width 1022 height 473
drag, startPoint x: 406, startPoint y: 302, endPoint x: 321, endPoint y: 300, distance: 85.0
click at [321, 300] on div "Create Line Item Repair Upgrade BRN Area Interior Overall ​ Feature Eaves and T…" at bounding box center [511, 236] width 1022 height 473
click at [406, 298] on input "14450" at bounding box center [404, 296] width 64 height 26
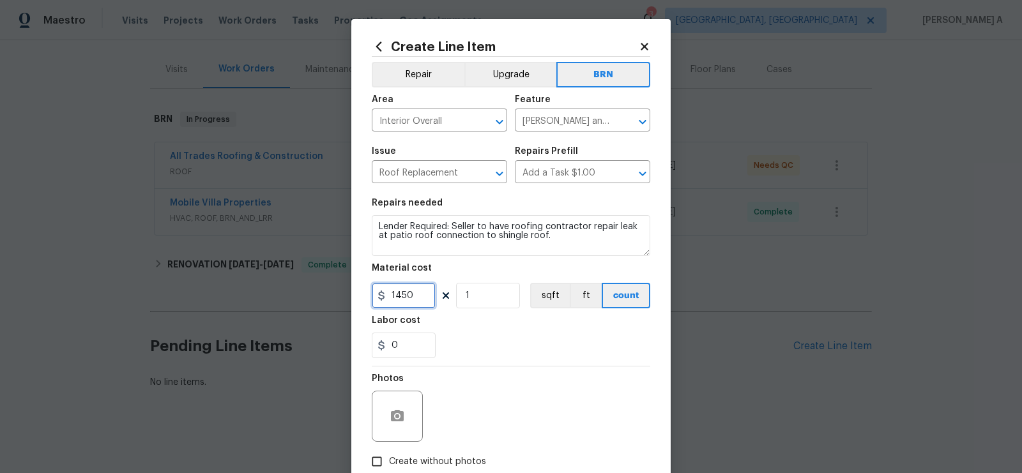
type input "1450"
click at [527, 351] on div "0" at bounding box center [511, 346] width 279 height 26
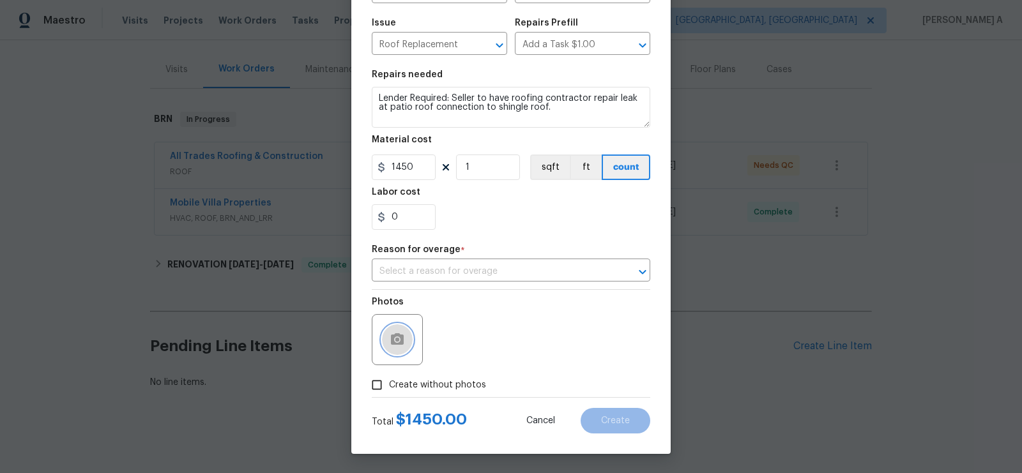
click at [397, 346] on icon "button" at bounding box center [397, 339] width 15 height 15
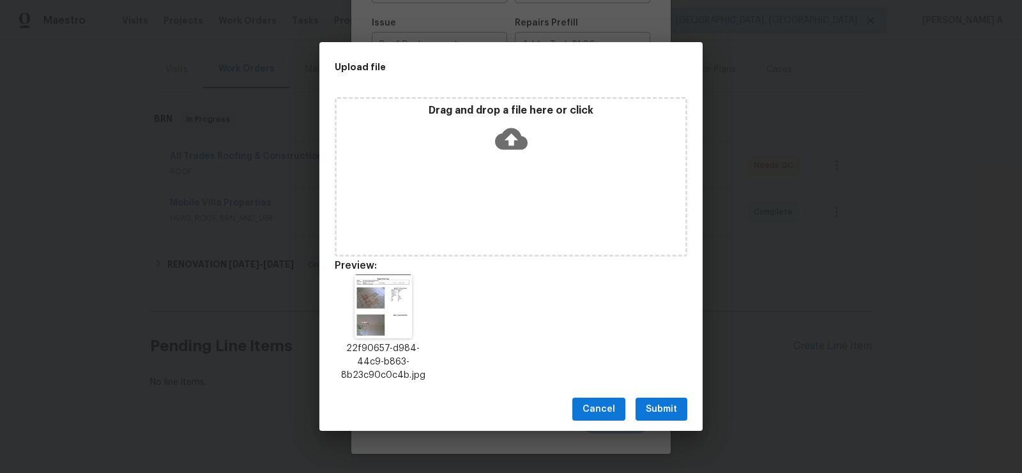
click at [647, 411] on span "Submit" at bounding box center [661, 410] width 31 height 16
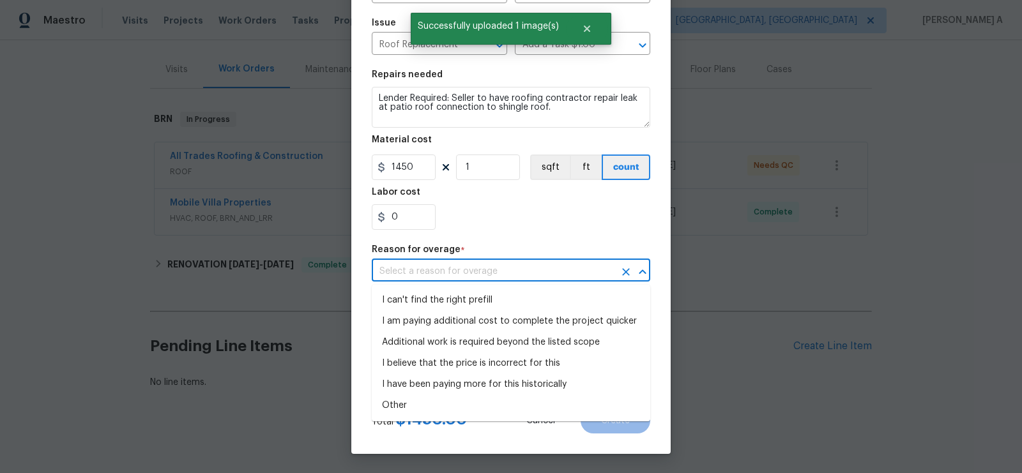
click at [514, 272] on input "text" at bounding box center [493, 272] width 243 height 20
click at [512, 296] on li "I can't find the right prefill" at bounding box center [511, 300] width 279 height 21
type input "I can't find the right prefill"
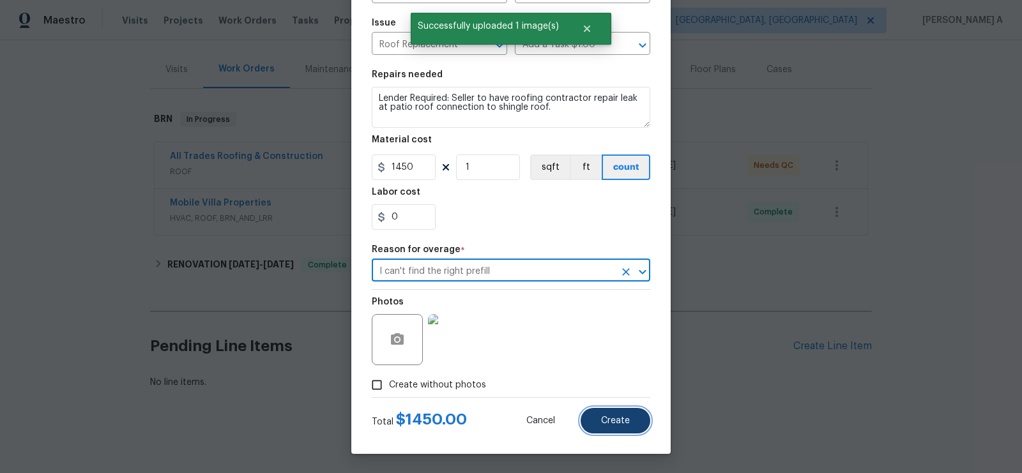
click at [615, 424] on span "Create" at bounding box center [615, 422] width 29 height 10
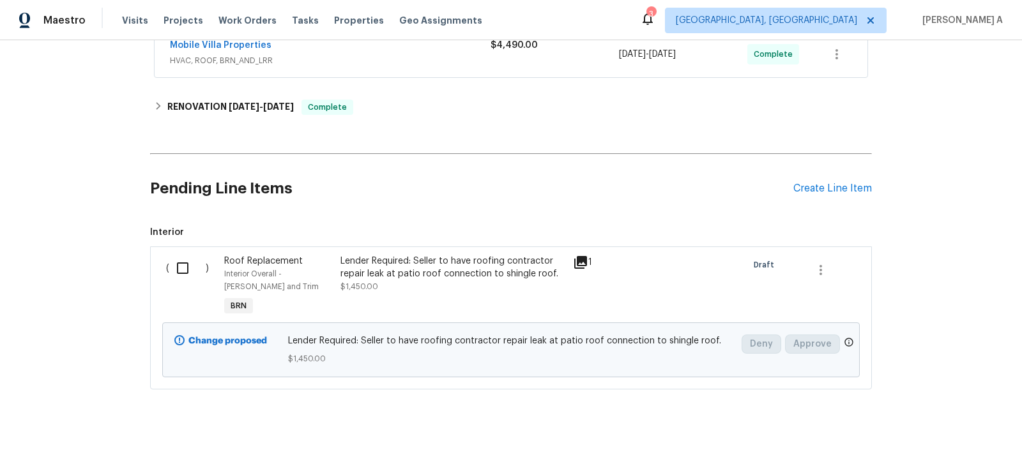
scroll to position [0, 0]
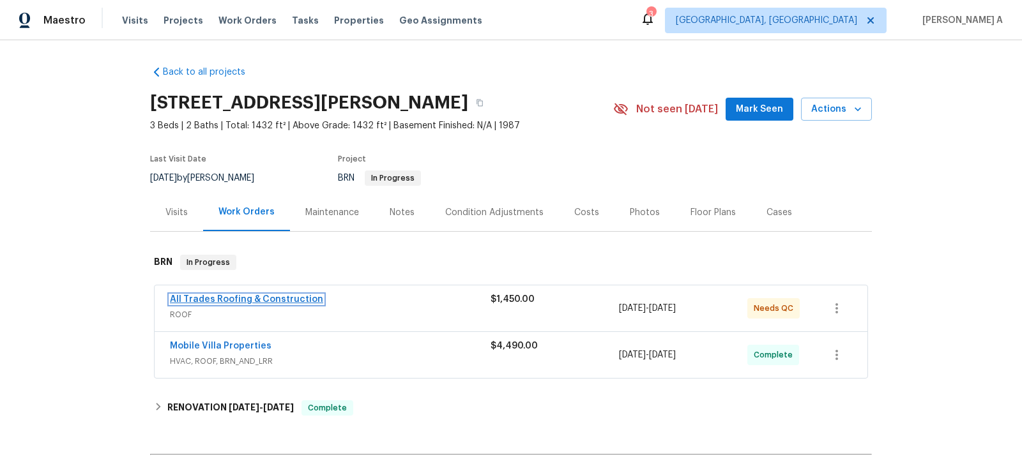
click at [266, 295] on link "All Trades Roofing & Construction" at bounding box center [246, 299] width 153 height 9
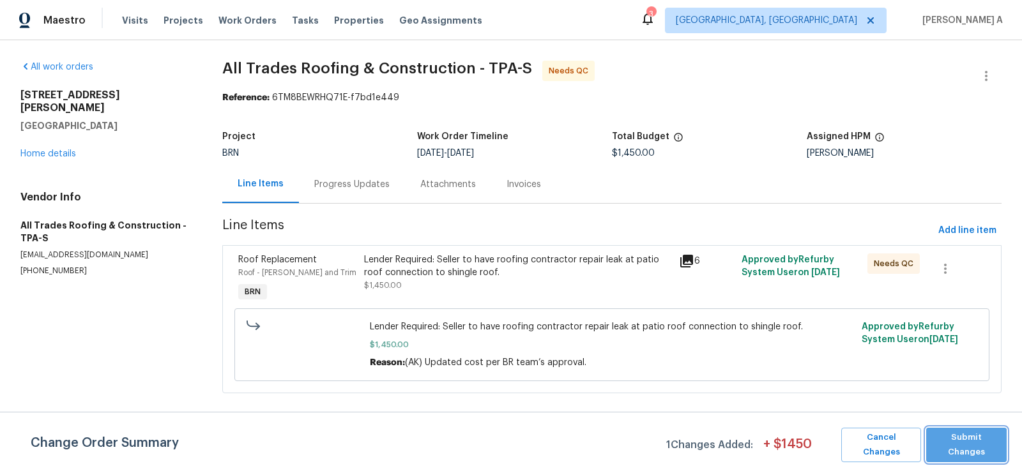
click at [967, 449] on span "Submit Changes" at bounding box center [967, 445] width 68 height 29
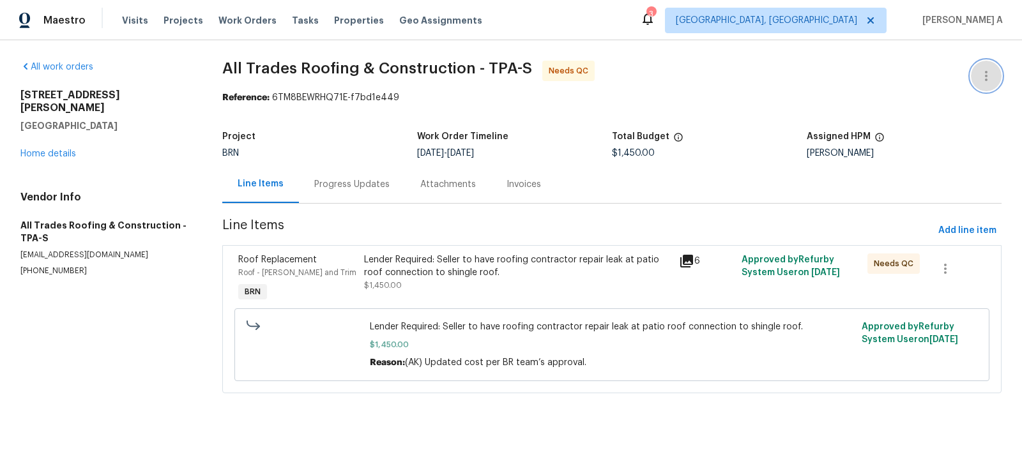
click at [989, 69] on icon "button" at bounding box center [986, 75] width 15 height 15
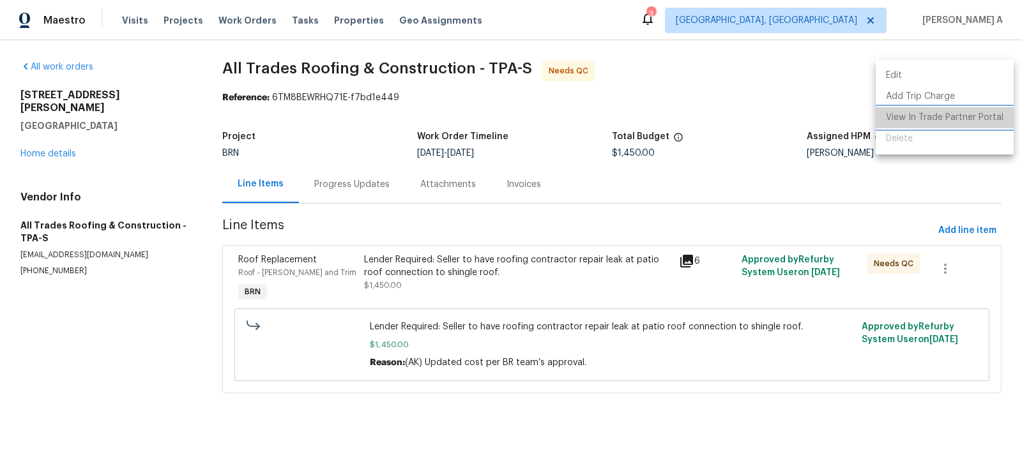
click at [971, 123] on li "View In Trade Partner Portal" at bounding box center [945, 117] width 138 height 21
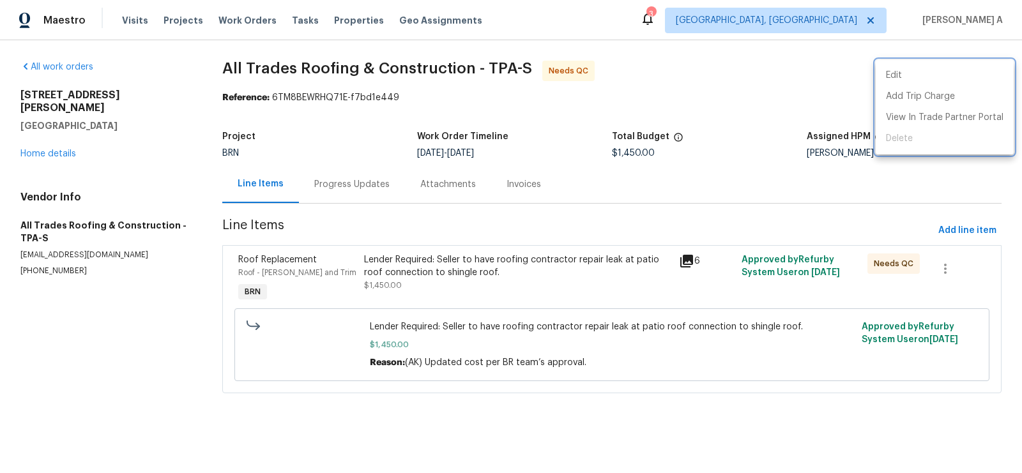
click at [661, 117] on div at bounding box center [511, 236] width 1022 height 473
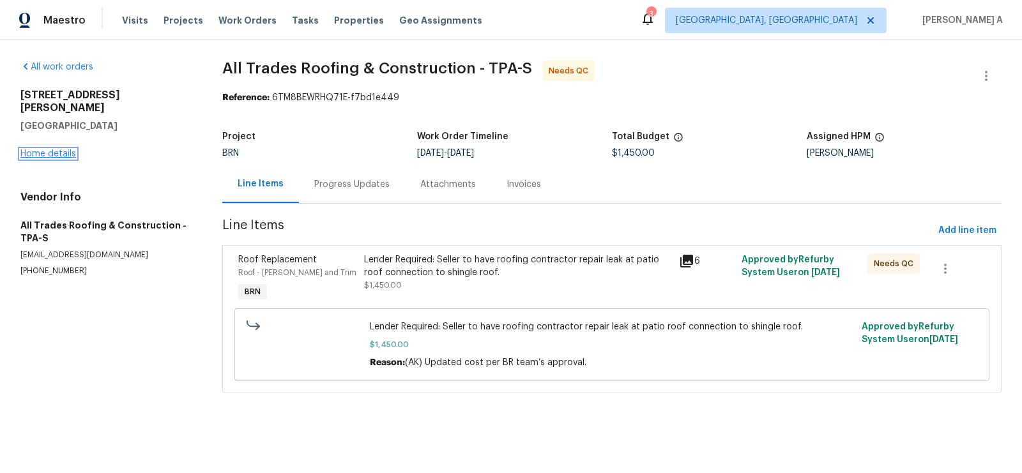
click at [70, 150] on link "Home details" at bounding box center [48, 154] width 56 height 9
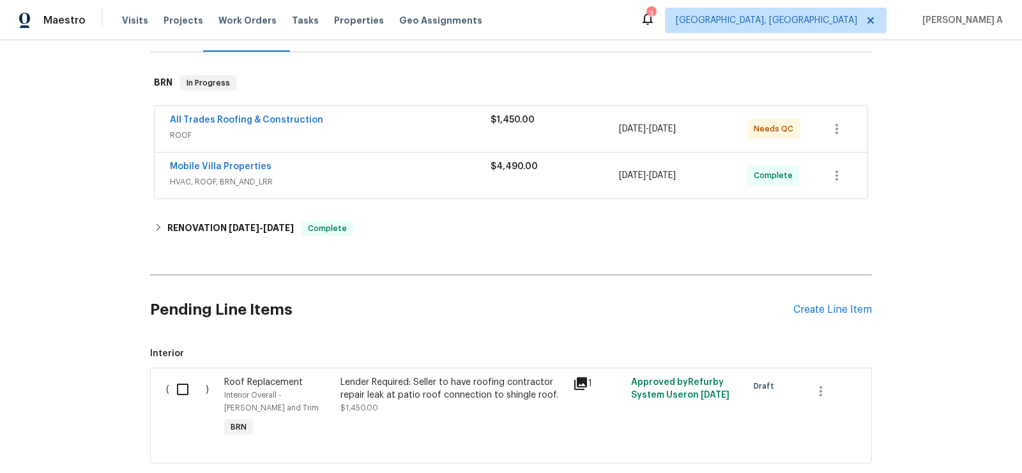
scroll to position [254, 0]
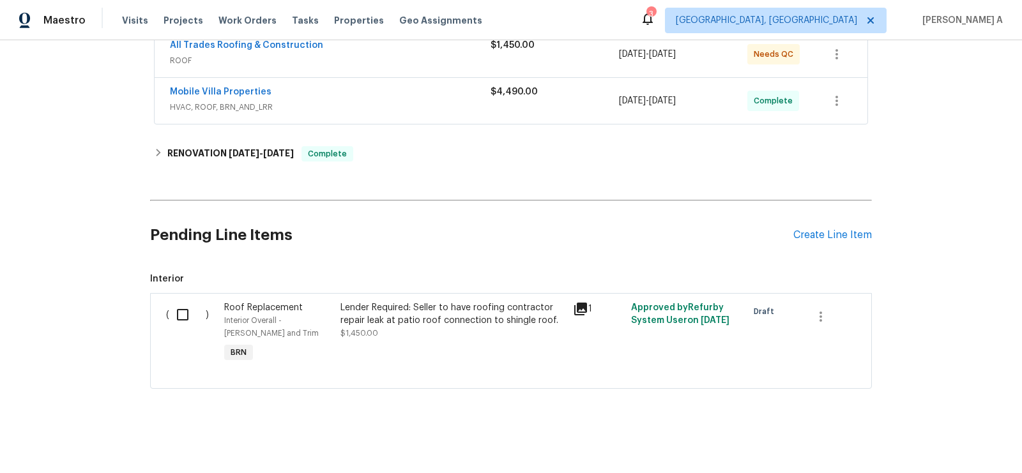
click at [188, 319] on input "checkbox" at bounding box center [187, 315] width 36 height 27
checkbox input "true"
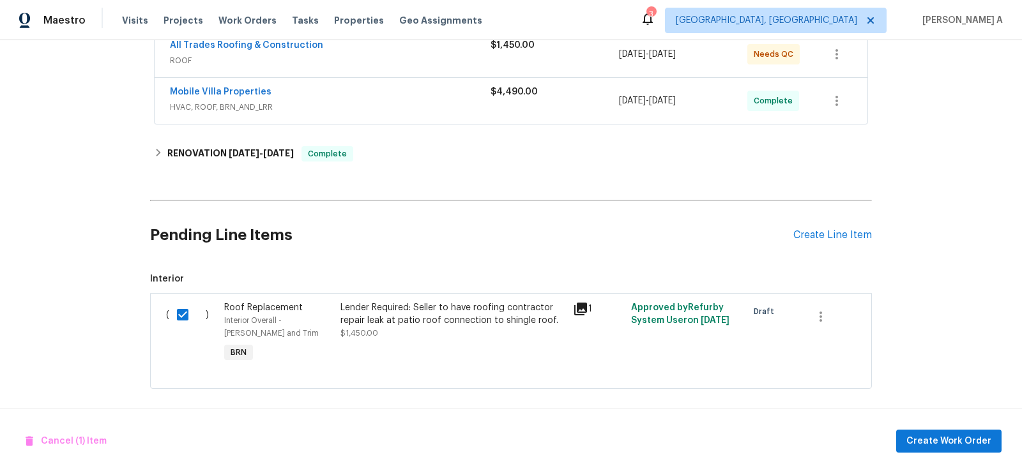
click at [466, 298] on div "Lender Required: Seller to have roofing contractor repair leak at patio roof co…" at bounding box center [453, 334] width 233 height 72
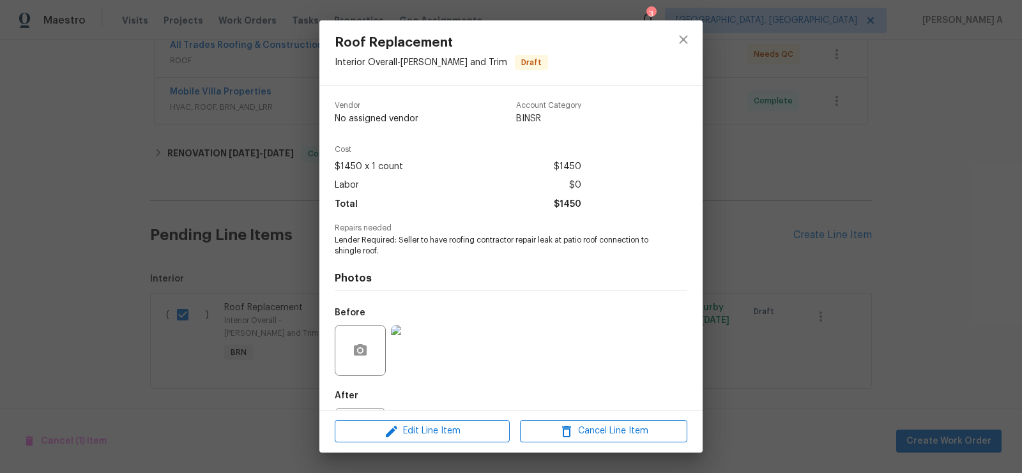
scroll to position [61, 0]
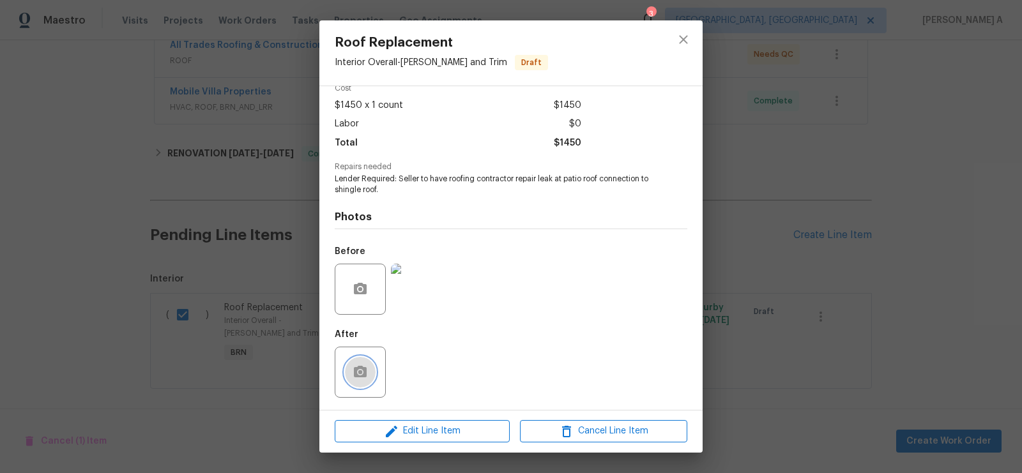
click at [350, 365] on button "button" at bounding box center [360, 372] width 31 height 31
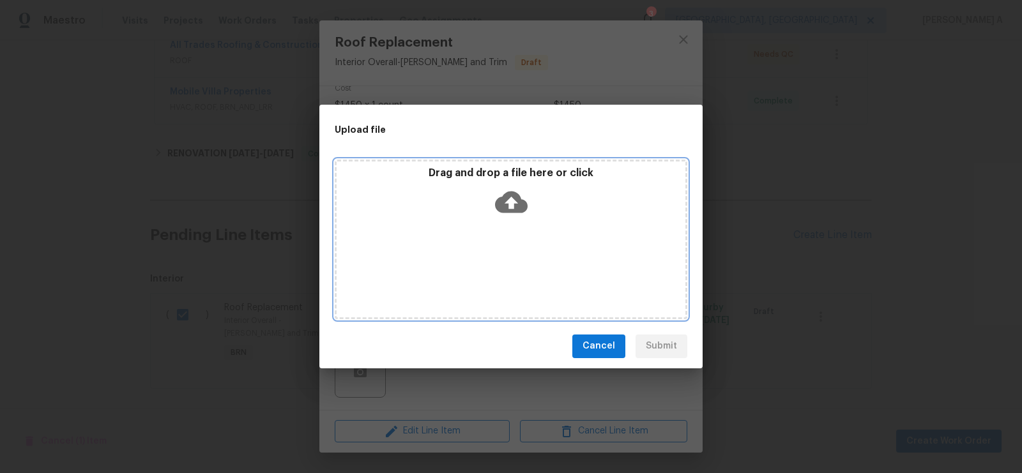
click at [518, 197] on icon at bounding box center [511, 202] width 33 height 22
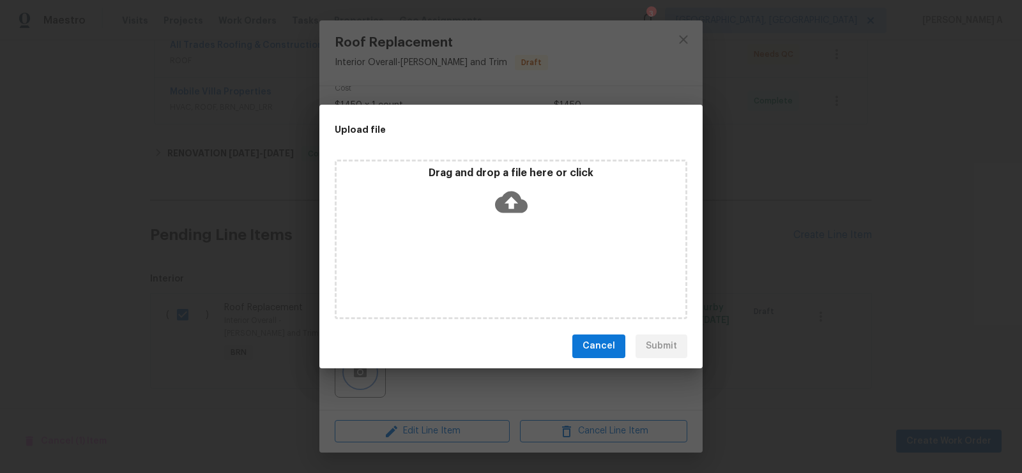
click at [682, 40] on div "Upload file Drag and drop a file here or click Cancel Submit" at bounding box center [511, 236] width 1022 height 473
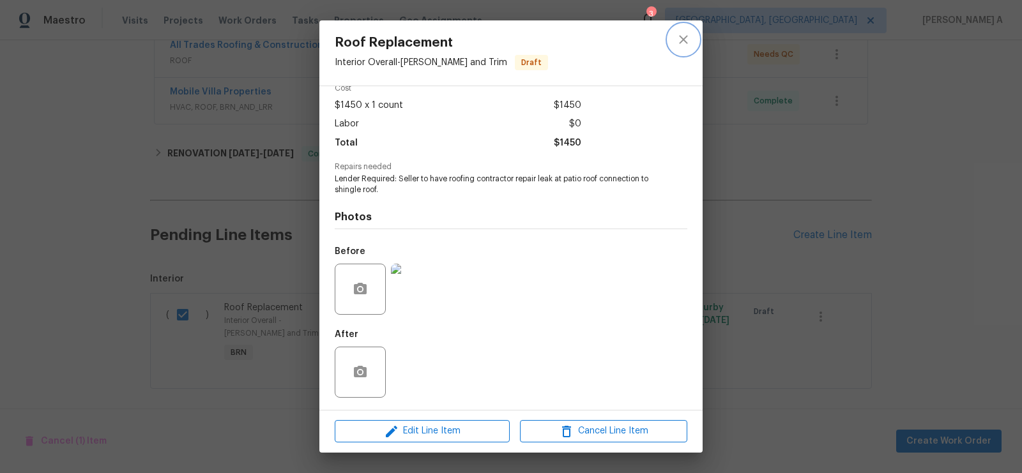
click at [693, 32] on button "close" at bounding box center [683, 39] width 31 height 31
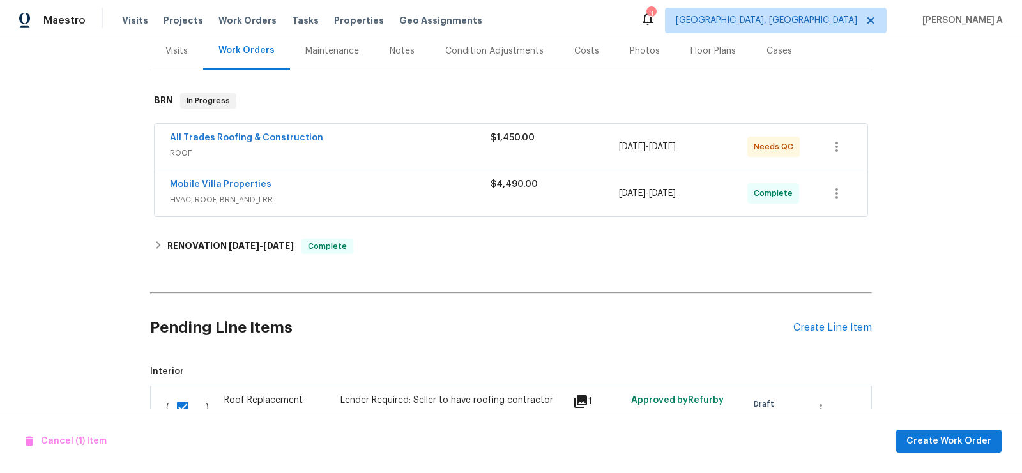
scroll to position [107, 0]
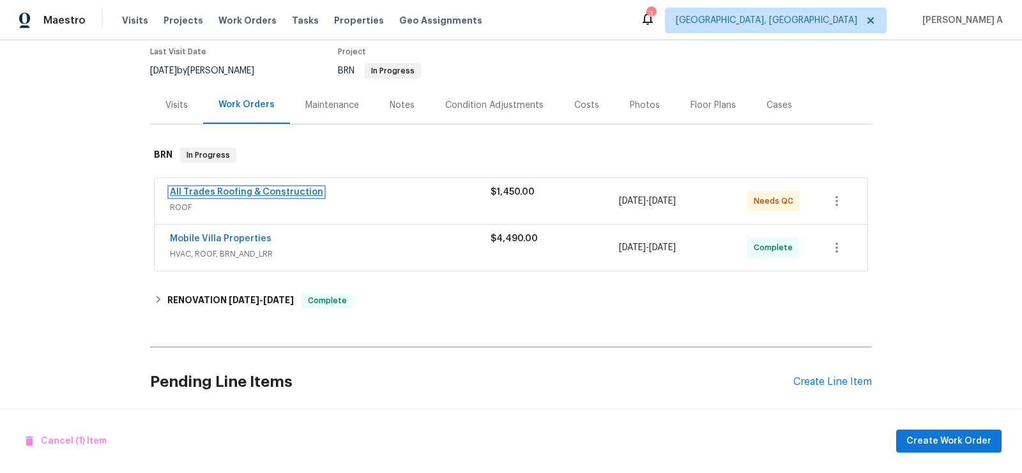
click at [258, 191] on link "All Trades Roofing & Construction" at bounding box center [246, 192] width 153 height 9
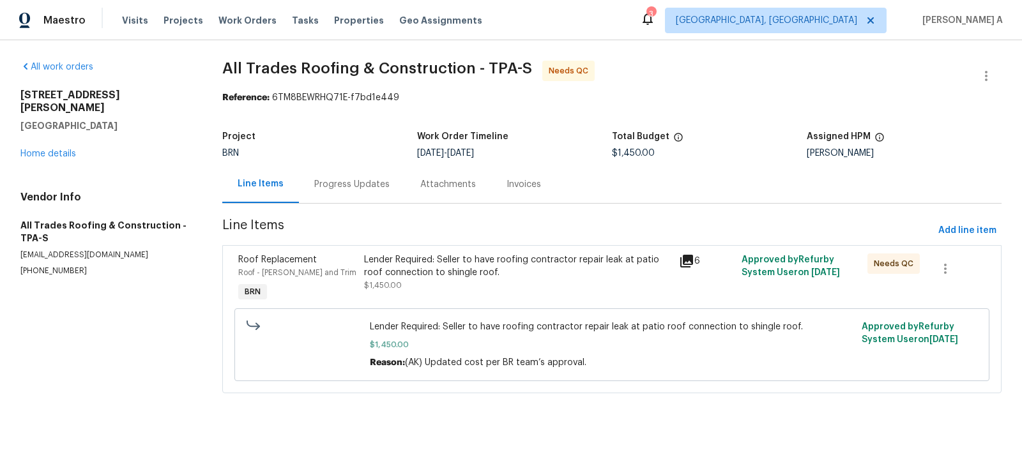
click at [470, 269] on div "Lender Required: Seller to have roofing contractor repair leak at patio roof co…" at bounding box center [517, 267] width 307 height 26
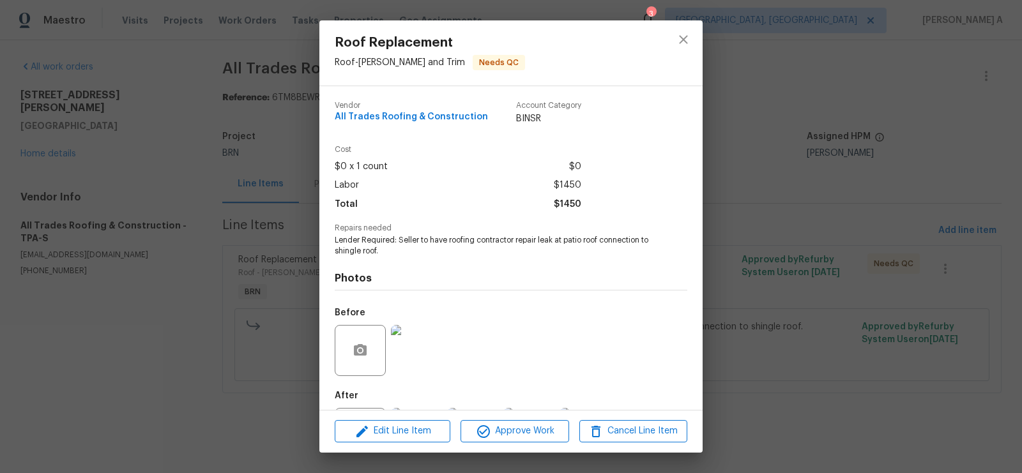
scroll to position [61, 0]
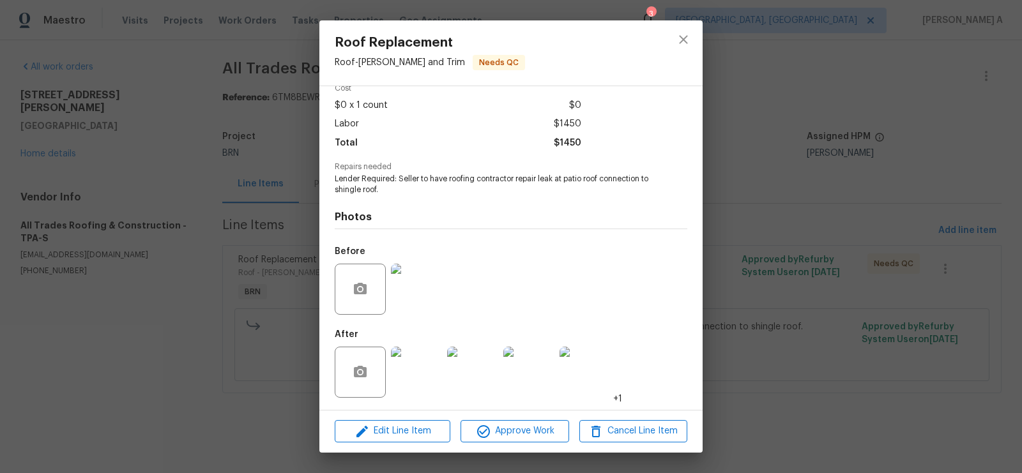
click at [402, 386] on img at bounding box center [416, 372] width 51 height 51
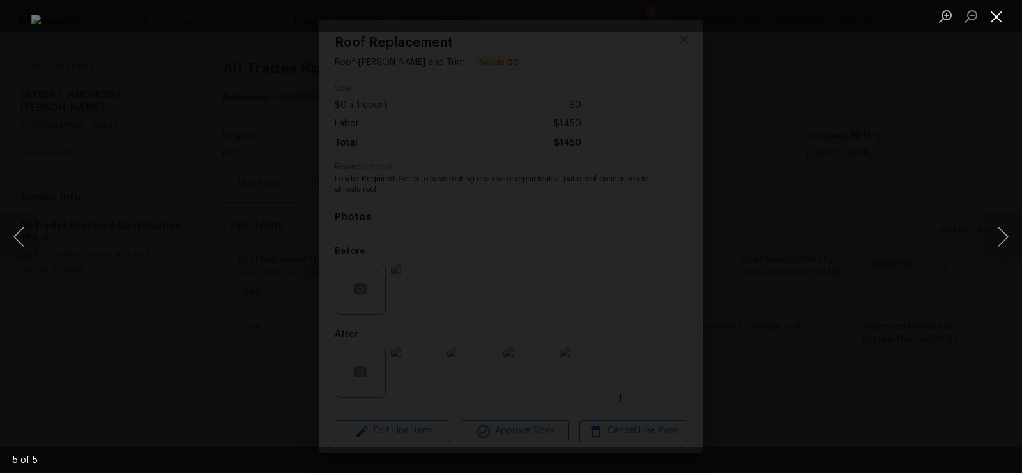
click at [996, 19] on button "Close lightbox" at bounding box center [997, 16] width 26 height 22
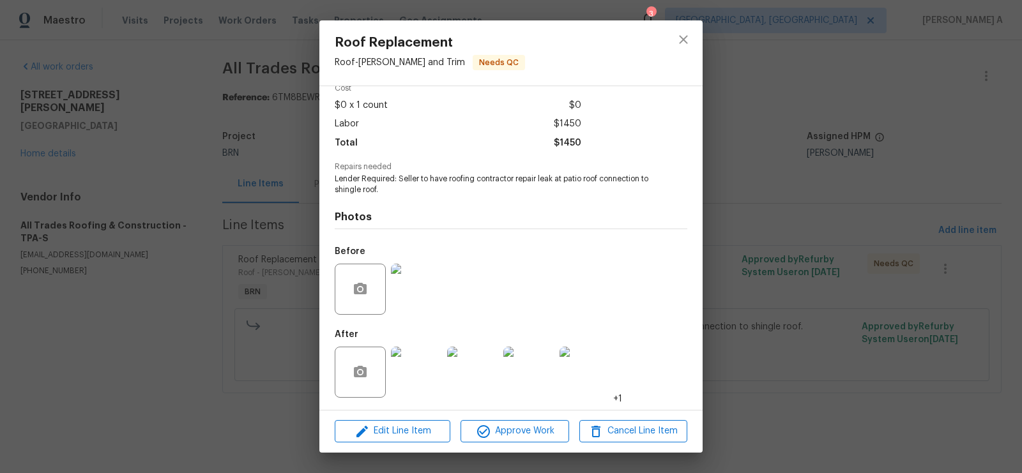
click at [698, 29] on div at bounding box center [684, 52] width 38 height 65
click at [686, 33] on icon "close" at bounding box center [683, 39] width 15 height 15
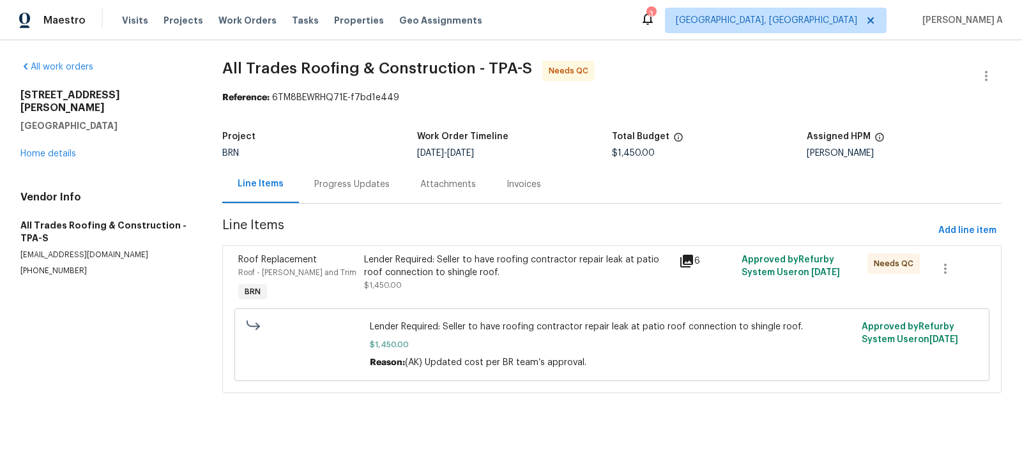
click at [492, 278] on div "Lender Required: Seller to have roofing contractor repair leak at patio roof co…" at bounding box center [517, 267] width 307 height 26
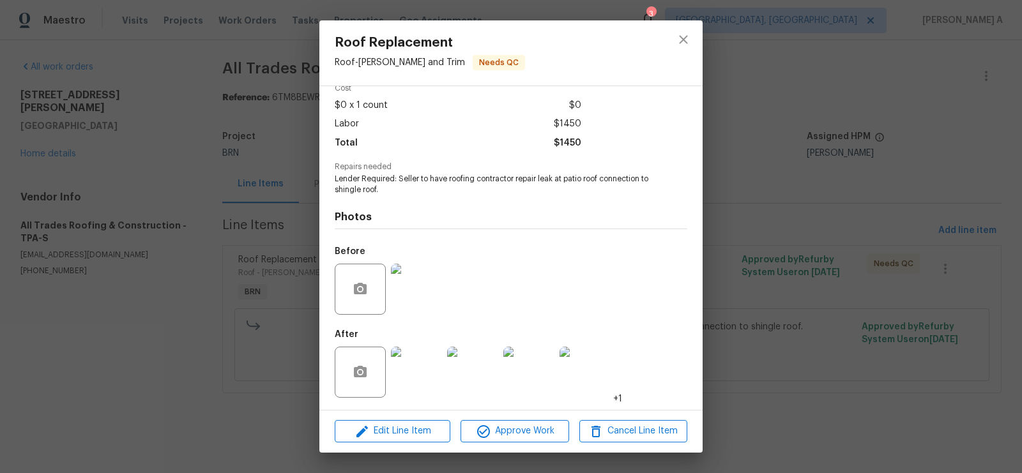
click at [415, 280] on img at bounding box center [416, 289] width 51 height 51
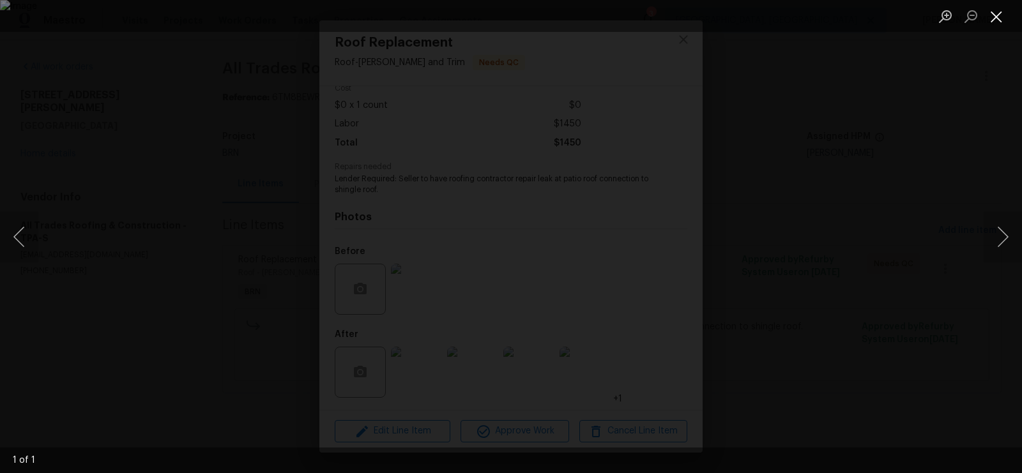
click at [999, 13] on button "Close lightbox" at bounding box center [997, 16] width 26 height 22
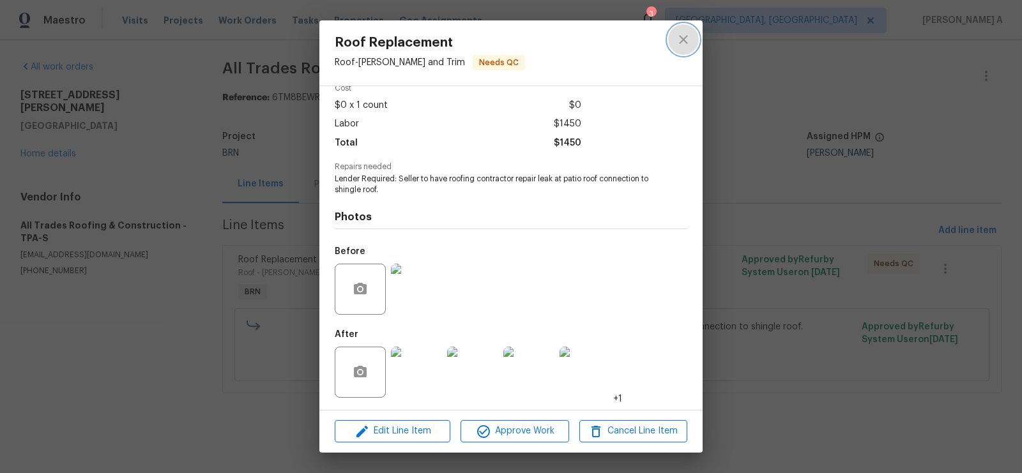
click at [683, 38] on icon "close" at bounding box center [683, 39] width 15 height 15
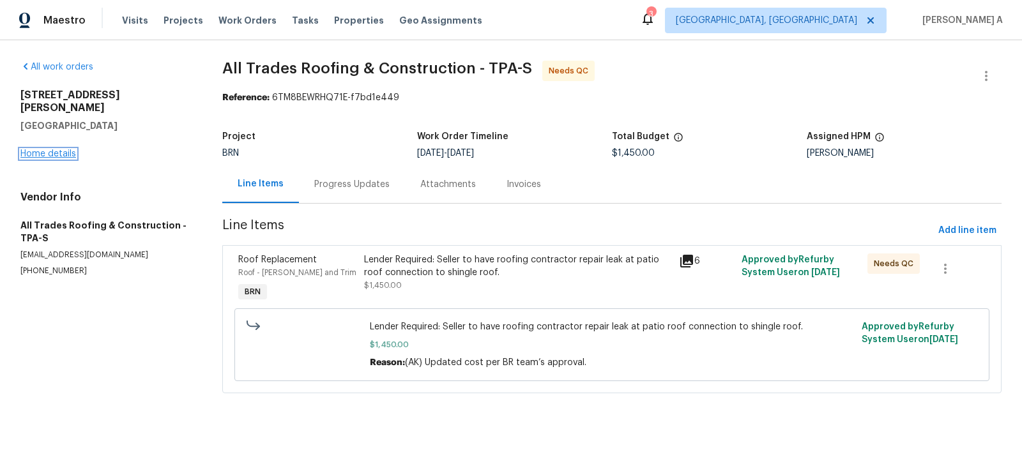
click at [41, 150] on link "Home details" at bounding box center [48, 154] width 56 height 9
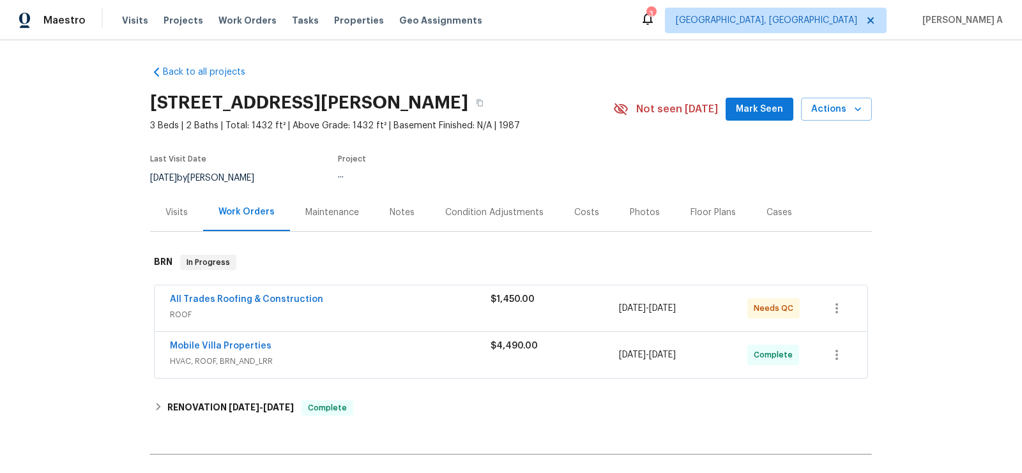
scroll to position [254, 0]
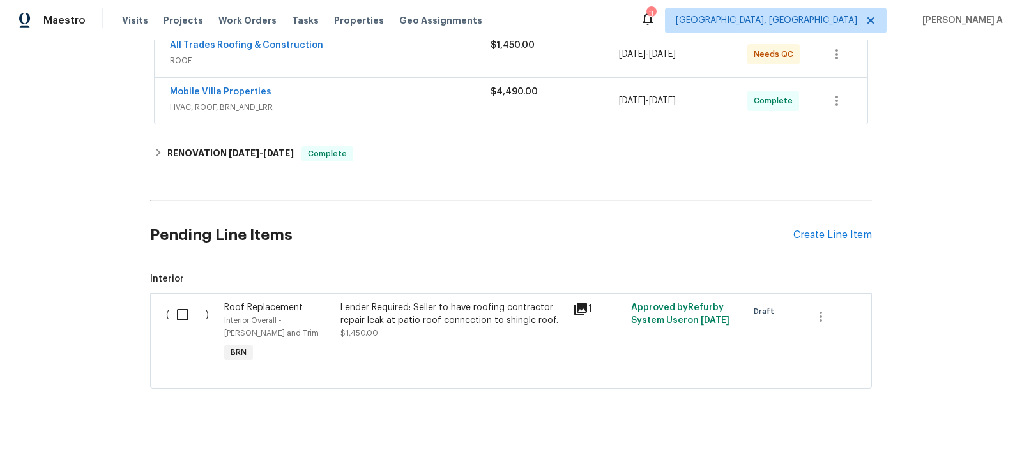
click at [416, 334] on div "Lender Required: Seller to have roofing contractor repair leak at patio roof co…" at bounding box center [453, 321] width 225 height 38
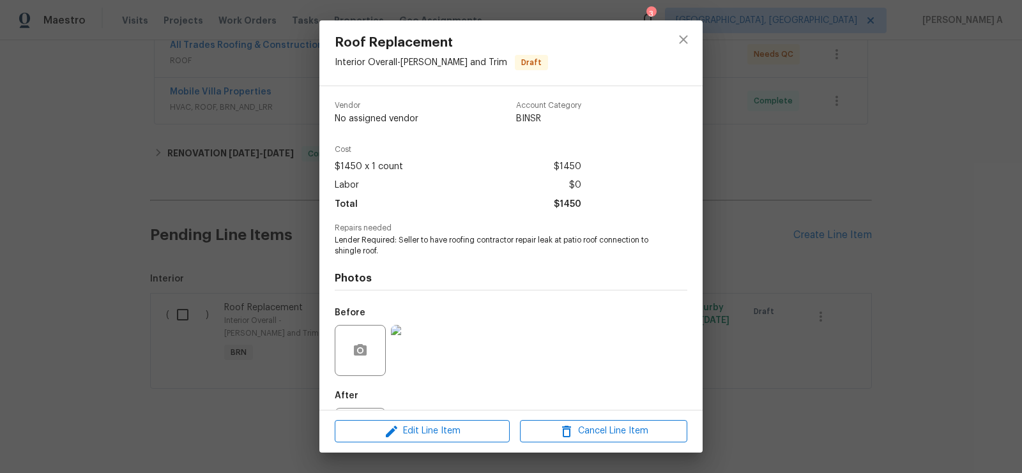
scroll to position [61, 0]
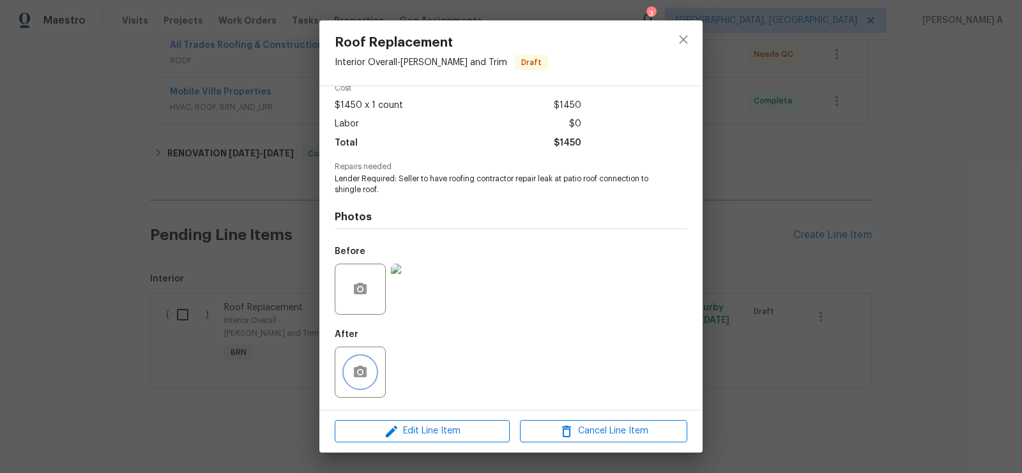
click at [360, 367] on icon "button" at bounding box center [360, 372] width 13 height 12
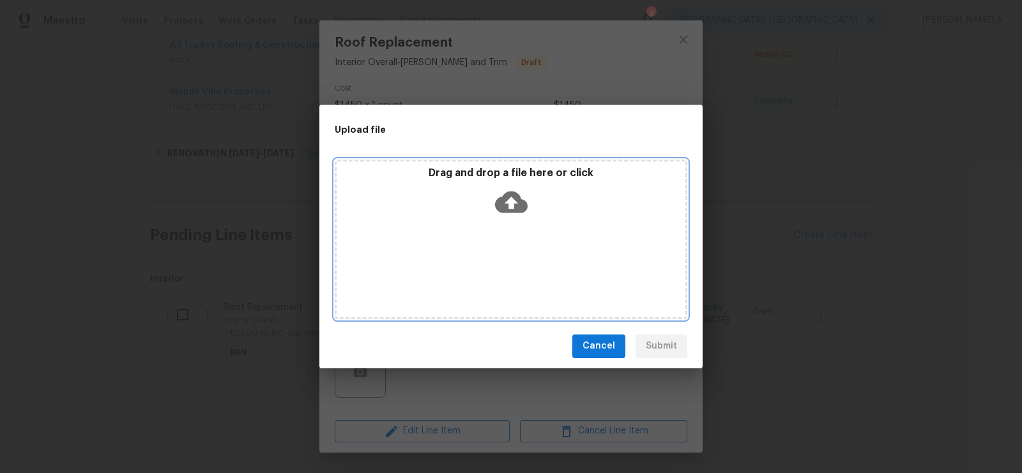
click at [493, 196] on div "Drag and drop a file here or click" at bounding box center [511, 194] width 349 height 55
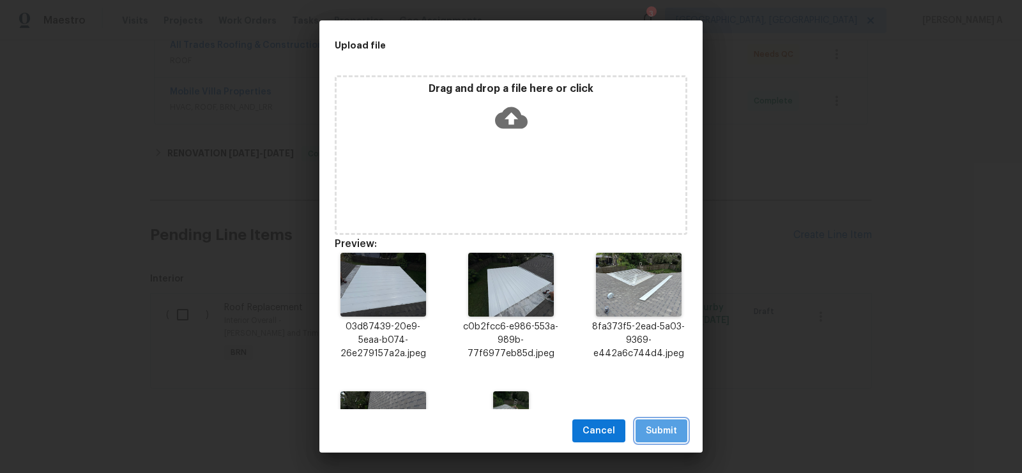
click at [657, 424] on span "Submit" at bounding box center [661, 432] width 31 height 16
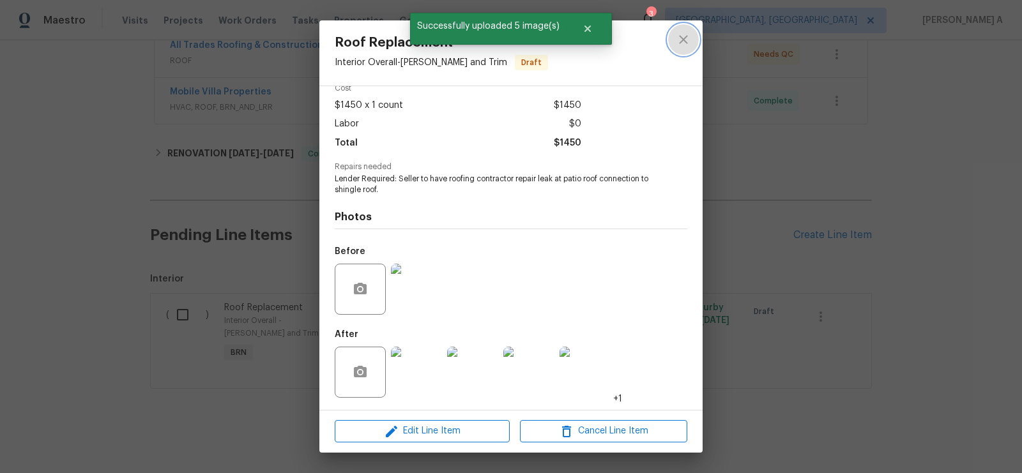
click at [686, 34] on icon "close" at bounding box center [683, 39] width 15 height 15
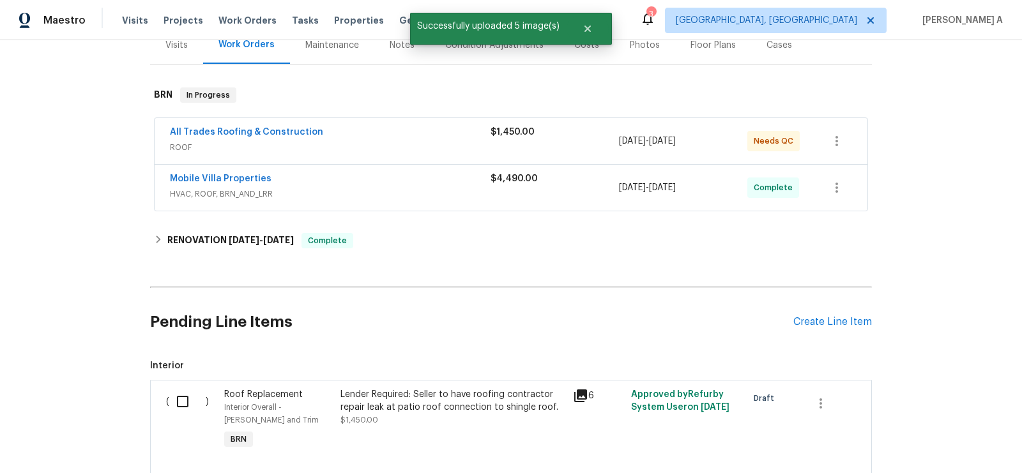
scroll to position [254, 0]
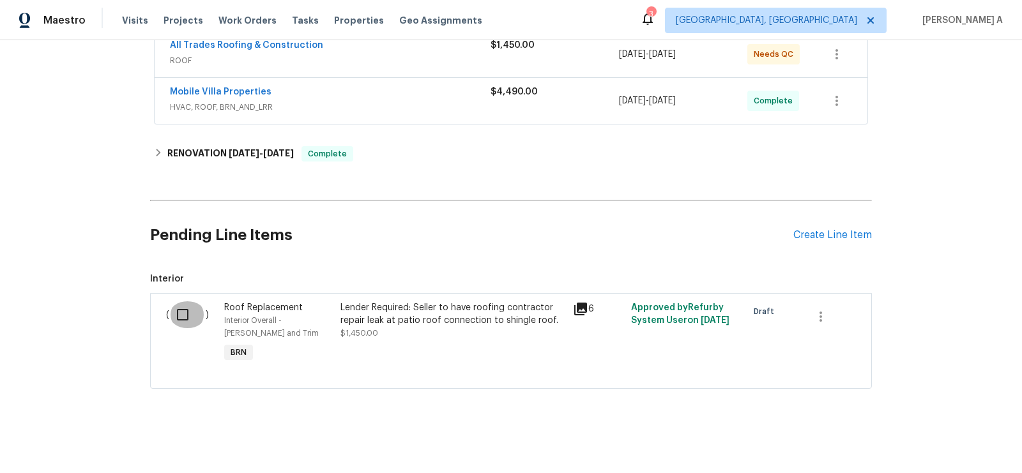
click at [196, 319] on input "checkbox" at bounding box center [187, 315] width 36 height 27
checkbox input "true"
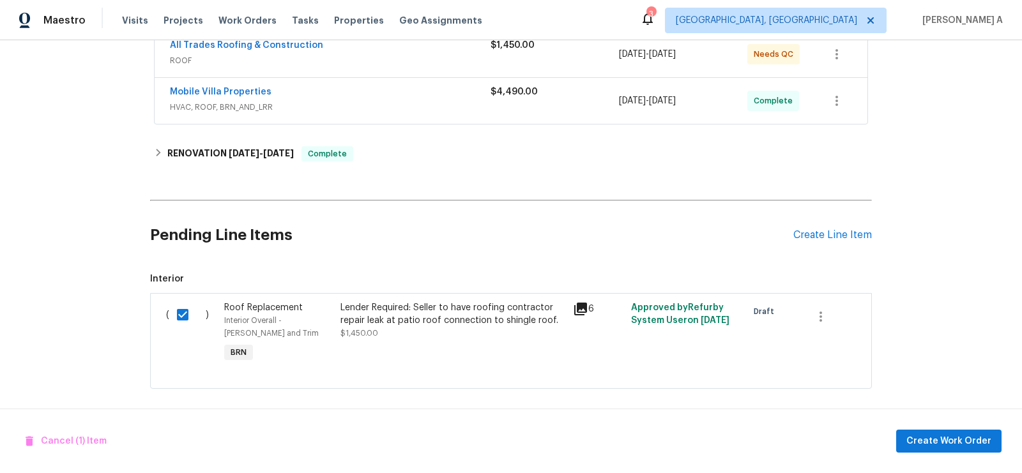
click at [355, 240] on h2 "Pending Line Items" at bounding box center [471, 235] width 643 height 59
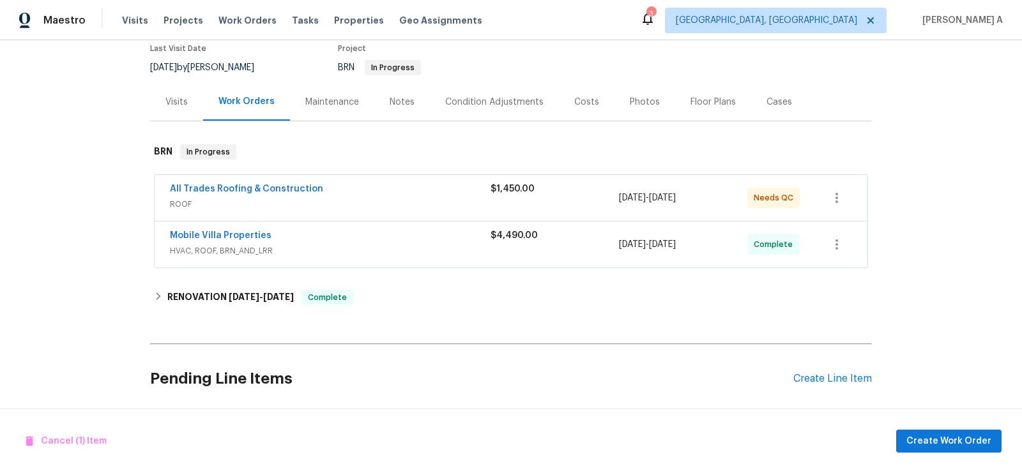
scroll to position [59, 0]
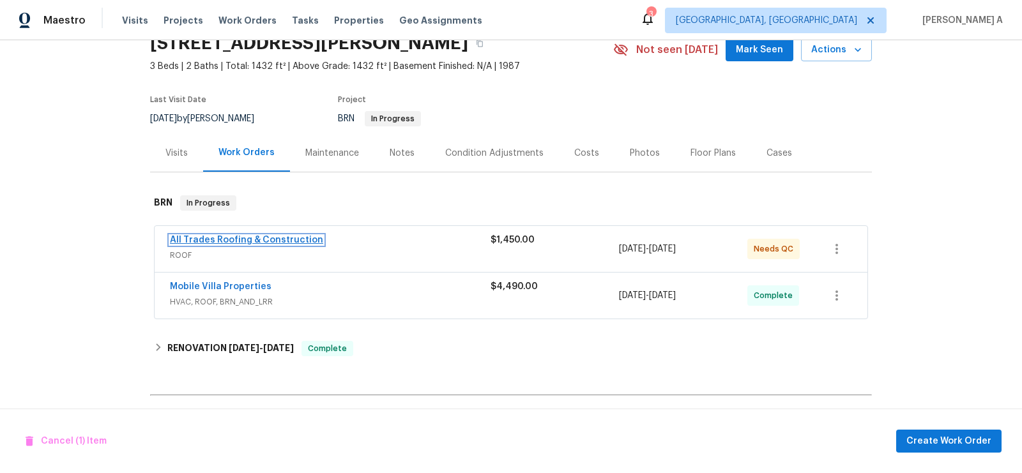
click at [262, 242] on link "All Trades Roofing & Construction" at bounding box center [246, 240] width 153 height 9
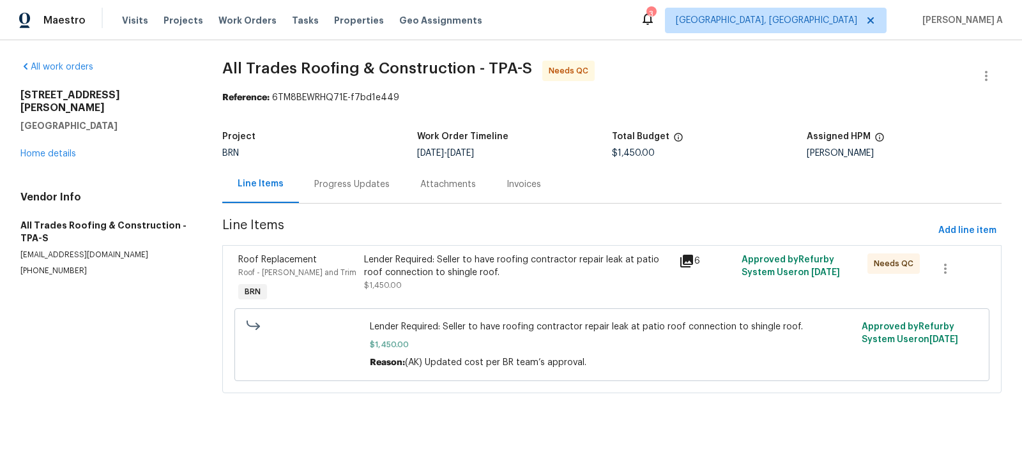
click at [578, 145] on div "Work Order Timeline" at bounding box center [514, 140] width 195 height 17
click at [371, 176] on div "Progress Updates" at bounding box center [352, 184] width 106 height 38
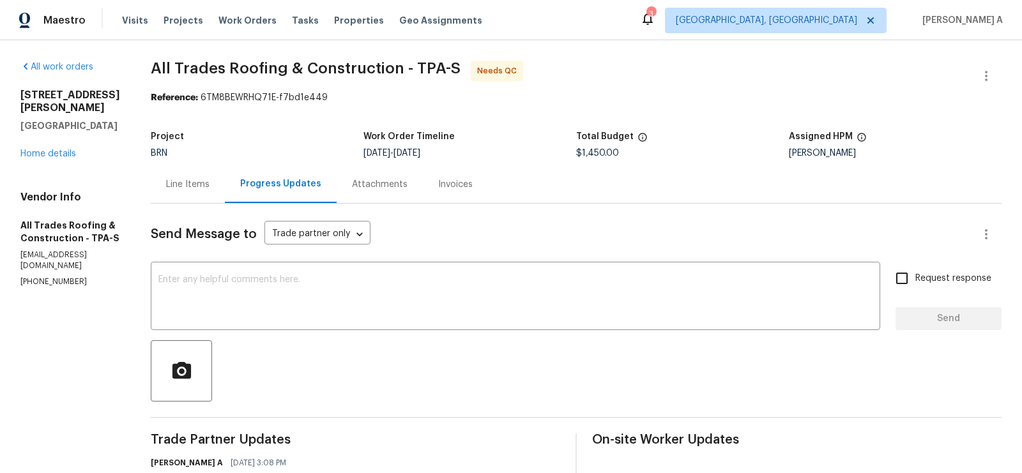
click at [200, 193] on div "Line Items" at bounding box center [188, 184] width 74 height 38
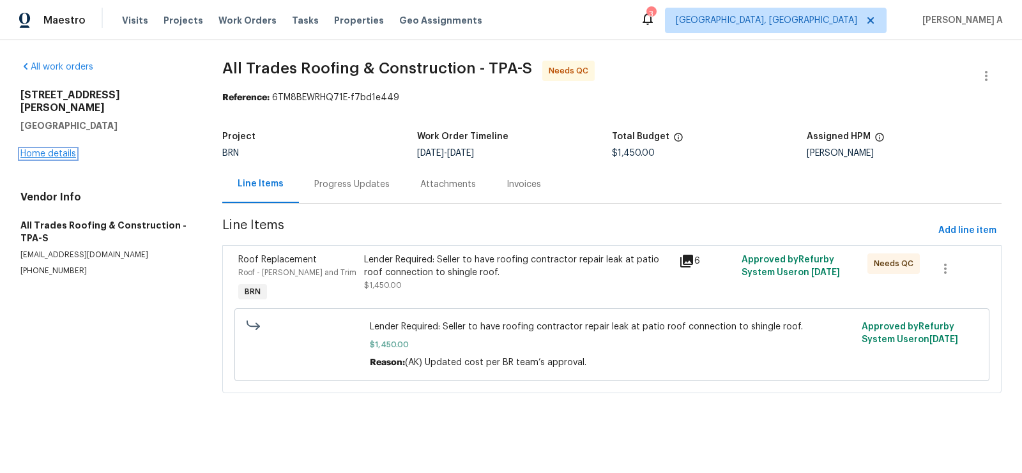
click at [63, 150] on link "Home details" at bounding box center [48, 154] width 56 height 9
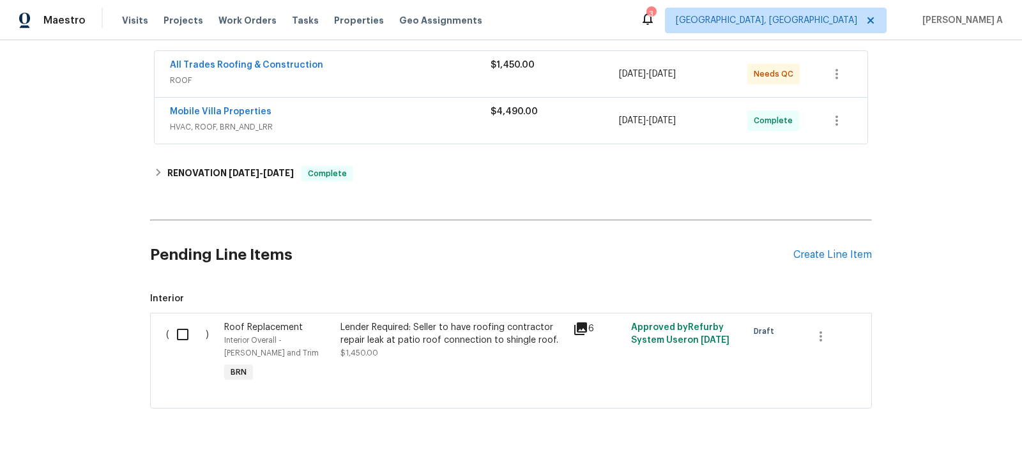
scroll to position [254, 0]
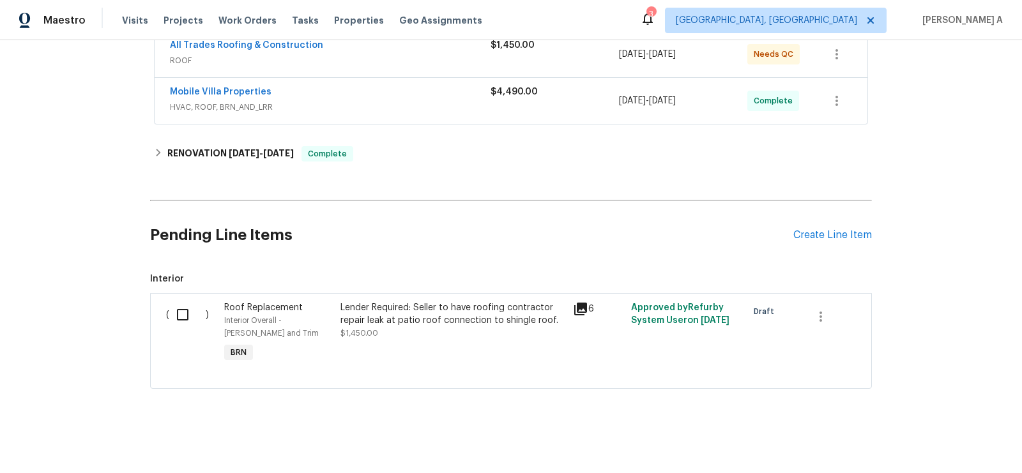
click at [180, 321] on input "checkbox" at bounding box center [187, 315] width 36 height 27
checkbox input "true"
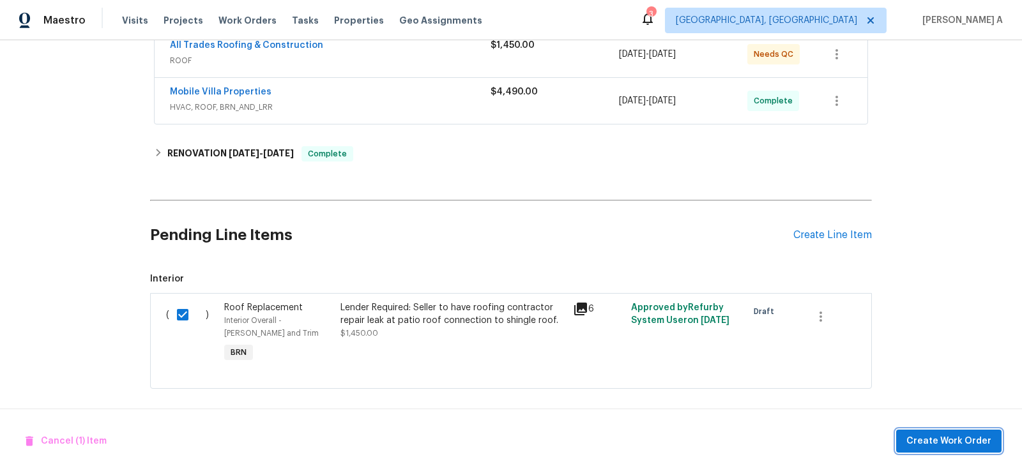
click at [976, 440] on span "Create Work Order" at bounding box center [949, 442] width 85 height 16
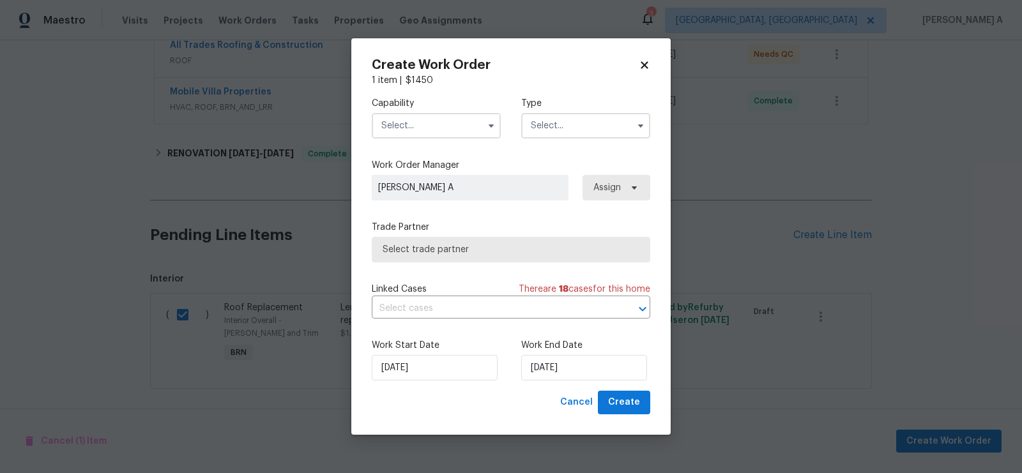
click at [459, 127] on input "text" at bounding box center [436, 126] width 129 height 26
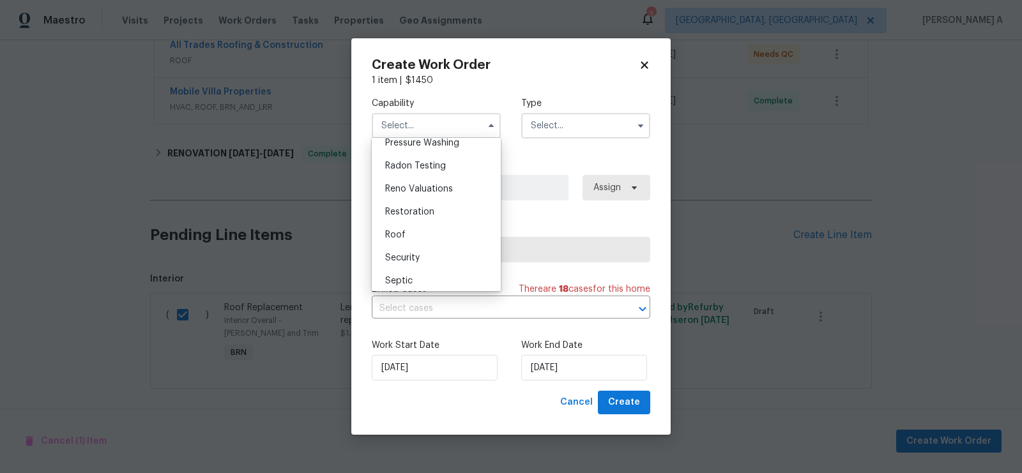
scroll to position [1226, 0]
click at [441, 232] on div "Roof" at bounding box center [436, 230] width 123 height 23
type input "Roof"
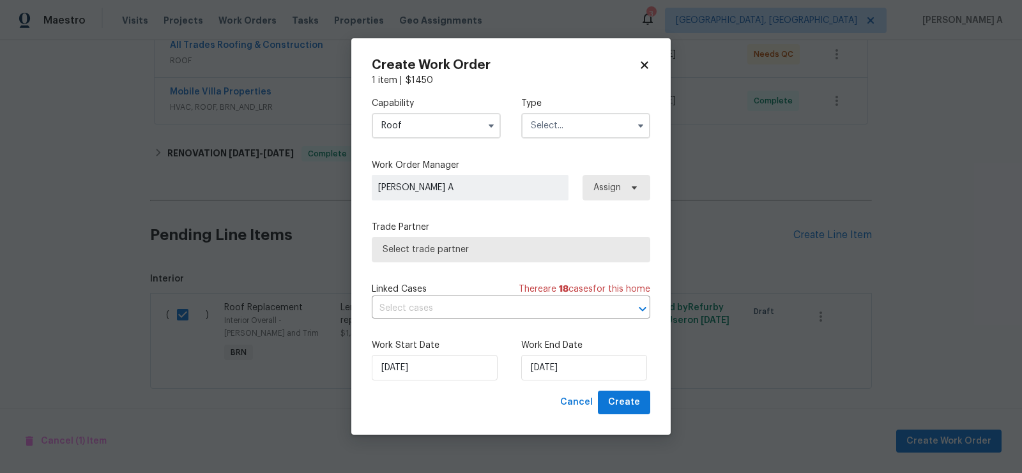
click at [567, 138] on input "text" at bounding box center [585, 126] width 129 height 26
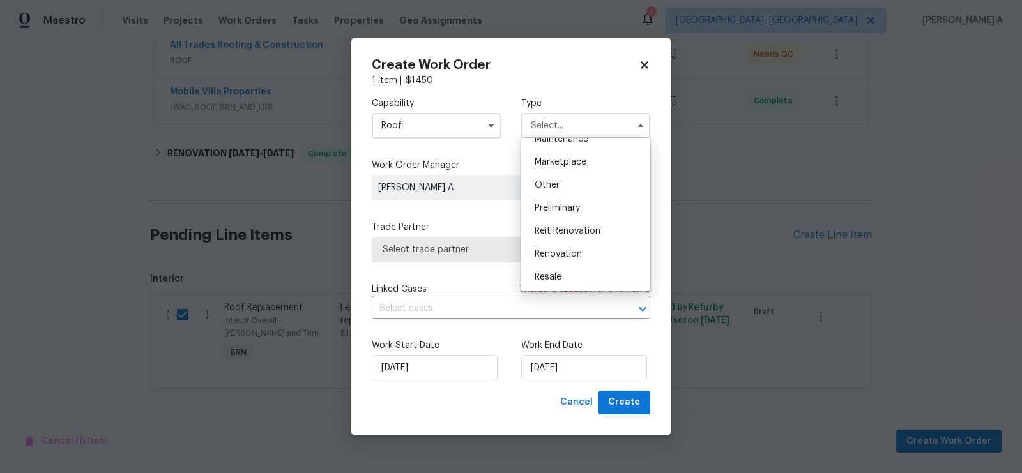
scroll to position [289, 0]
click at [562, 205] on div "Resale" at bounding box center [586, 208] width 123 height 23
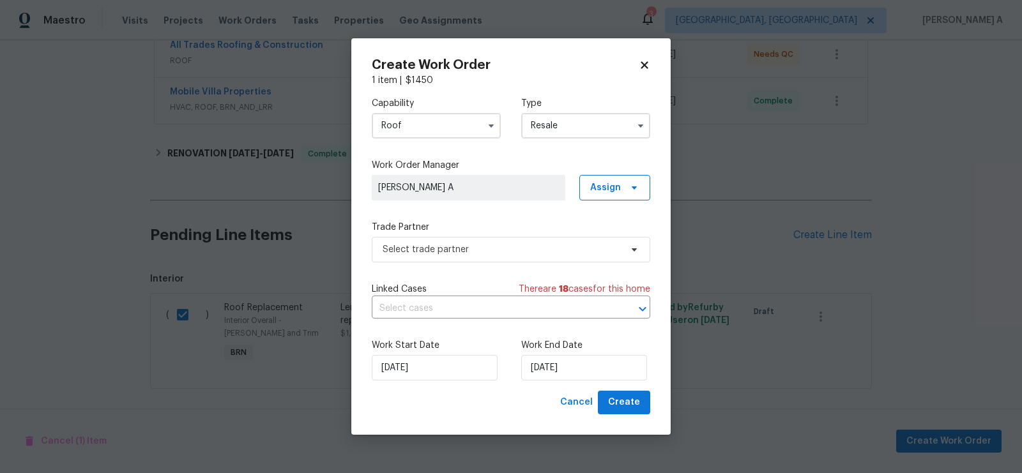
click at [596, 125] on input "Resale" at bounding box center [585, 126] width 129 height 26
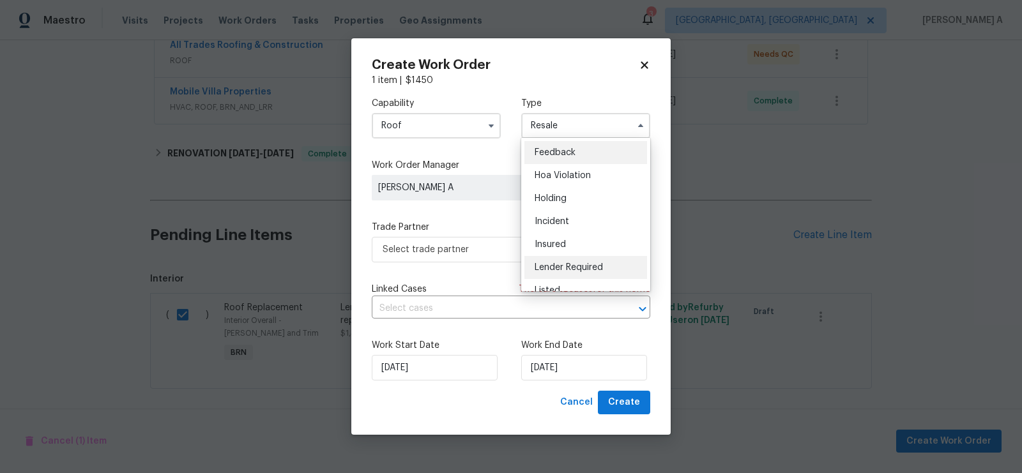
click at [594, 268] on span "Lender Required" at bounding box center [569, 267] width 68 height 9
type input "Lender Required"
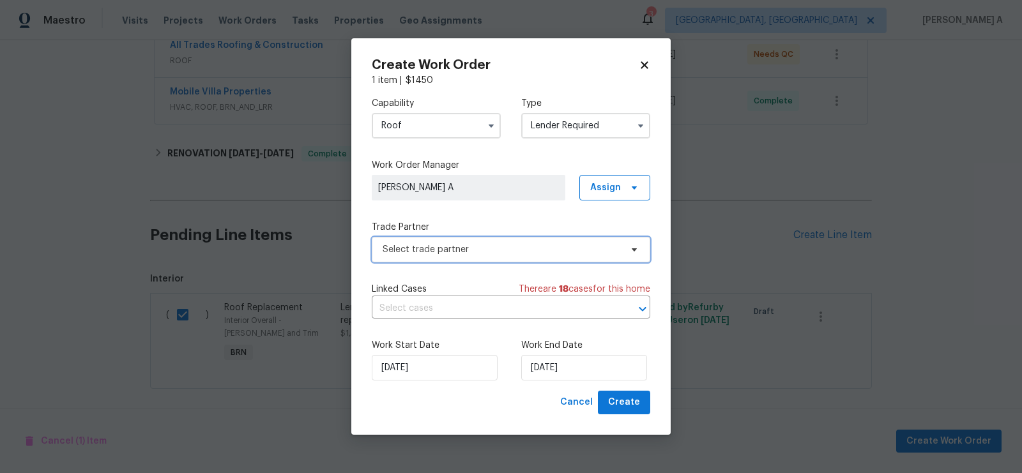
click at [507, 257] on span "Select trade partner" at bounding box center [511, 250] width 279 height 26
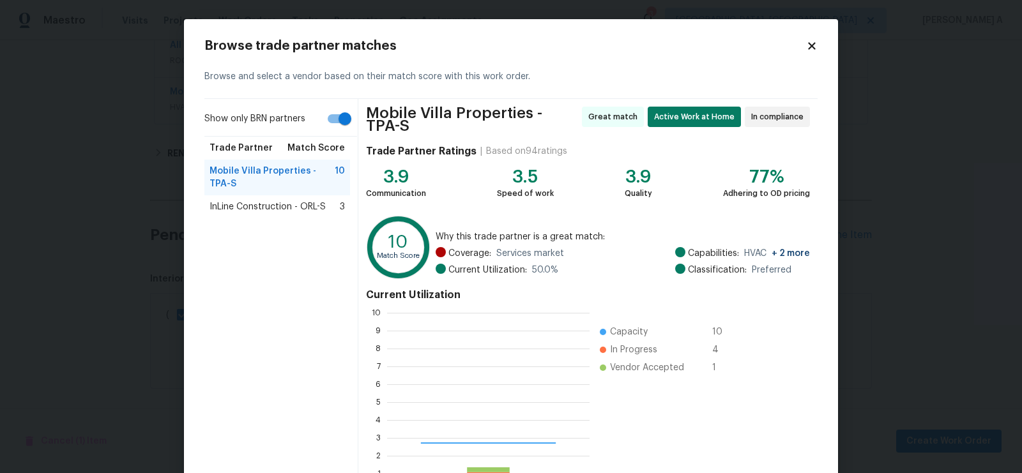
scroll to position [179, 202]
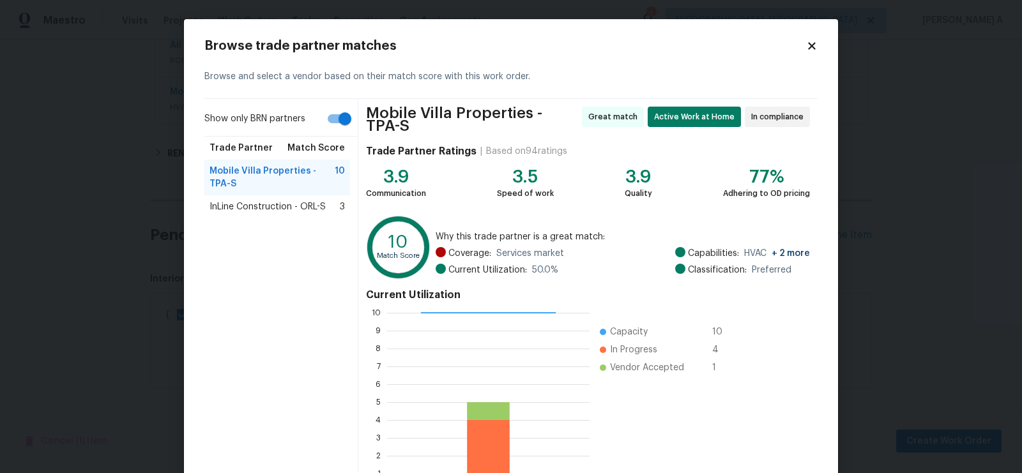
click at [330, 120] on input "Show only BRN partners" at bounding box center [345, 119] width 73 height 24
checkbox input "false"
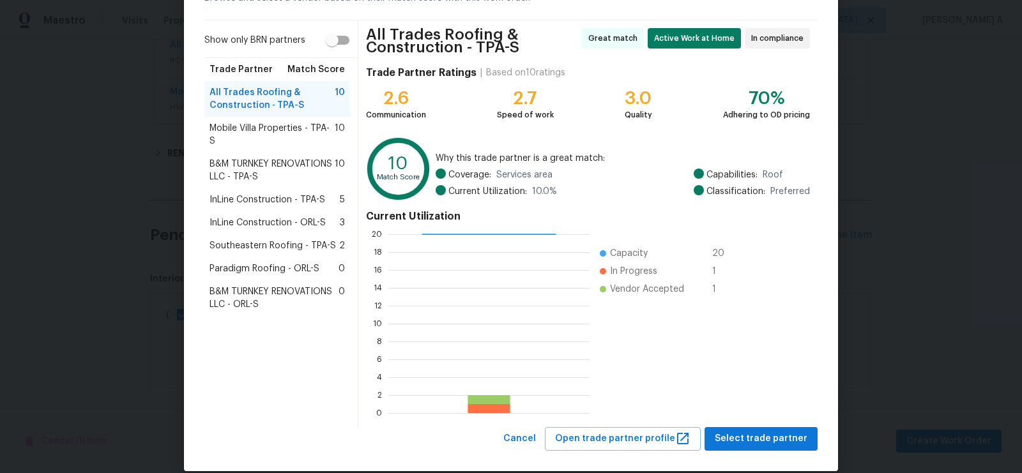
scroll to position [95, 0]
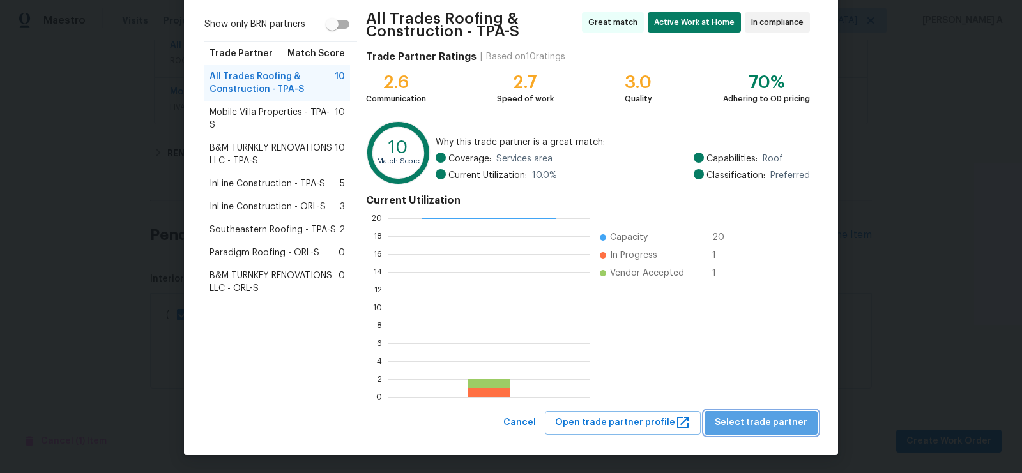
click at [786, 416] on span "Select trade partner" at bounding box center [761, 423] width 93 height 16
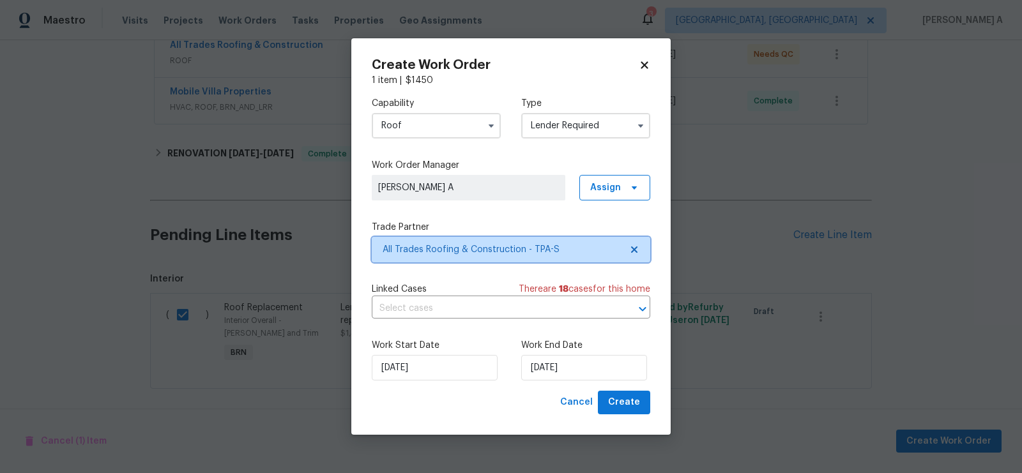
scroll to position [0, 0]
click at [477, 308] on input "text" at bounding box center [493, 309] width 243 height 20
click at [459, 343] on label "Work Start Date" at bounding box center [436, 345] width 129 height 13
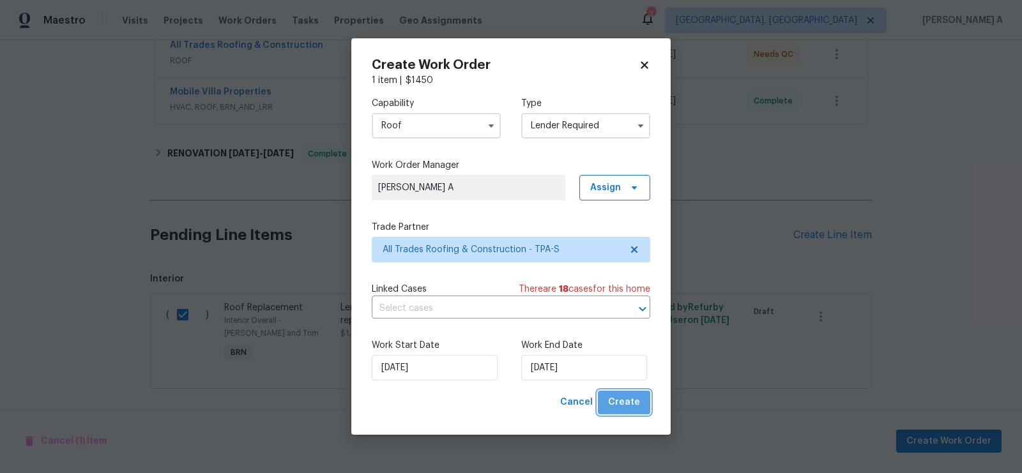
click at [635, 404] on span "Create" at bounding box center [624, 403] width 32 height 16
checkbox input "false"
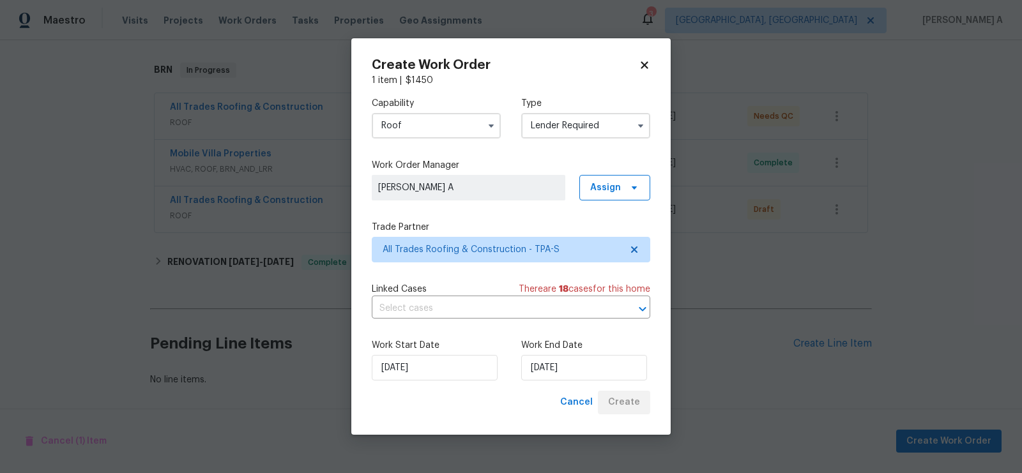
scroll to position [189, 0]
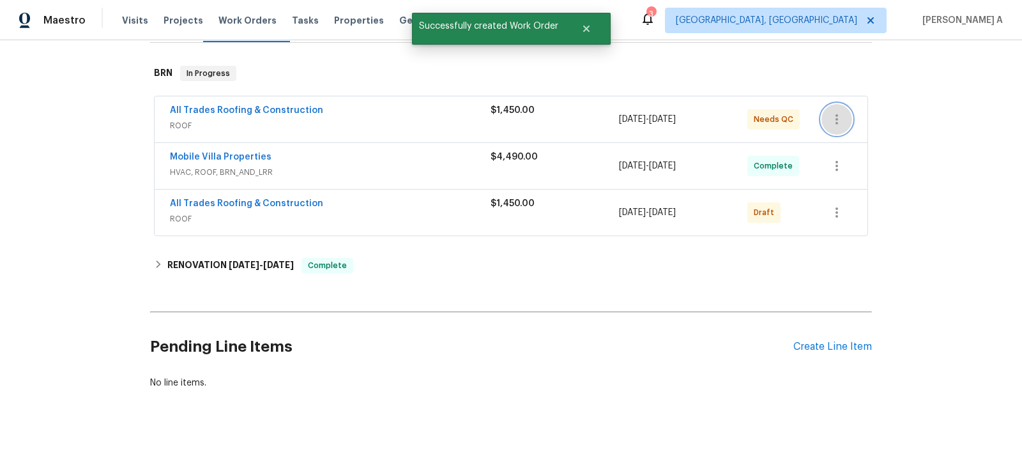
click at [842, 119] on icon "button" at bounding box center [836, 119] width 15 height 15
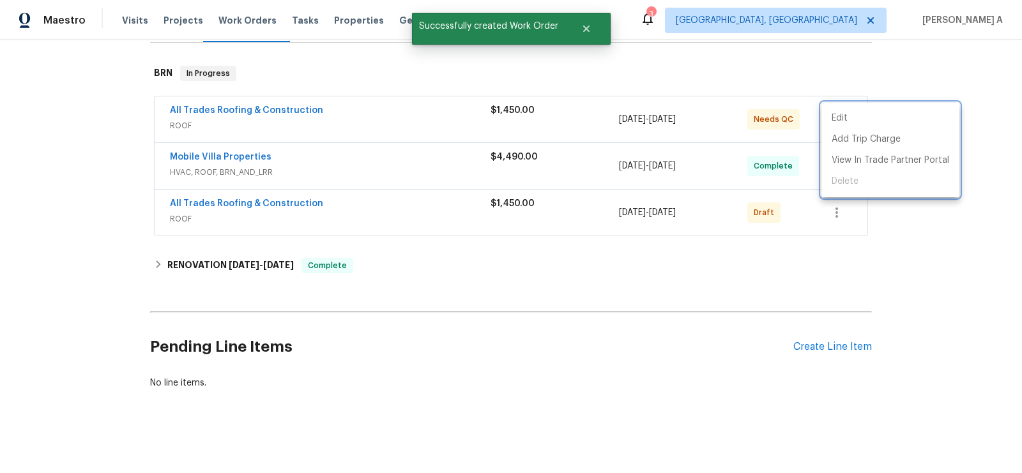
click at [318, 123] on div at bounding box center [511, 236] width 1022 height 473
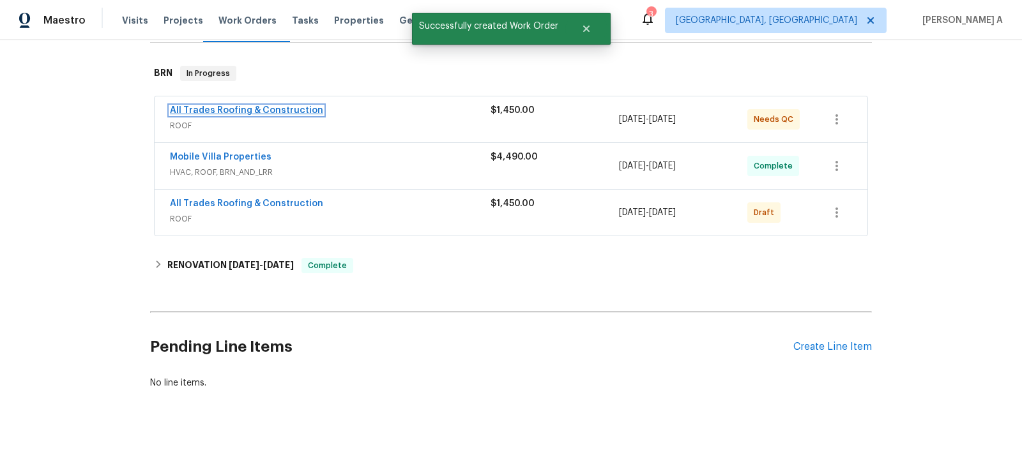
click at [288, 108] on link "All Trades Roofing & Construction" at bounding box center [246, 110] width 153 height 9
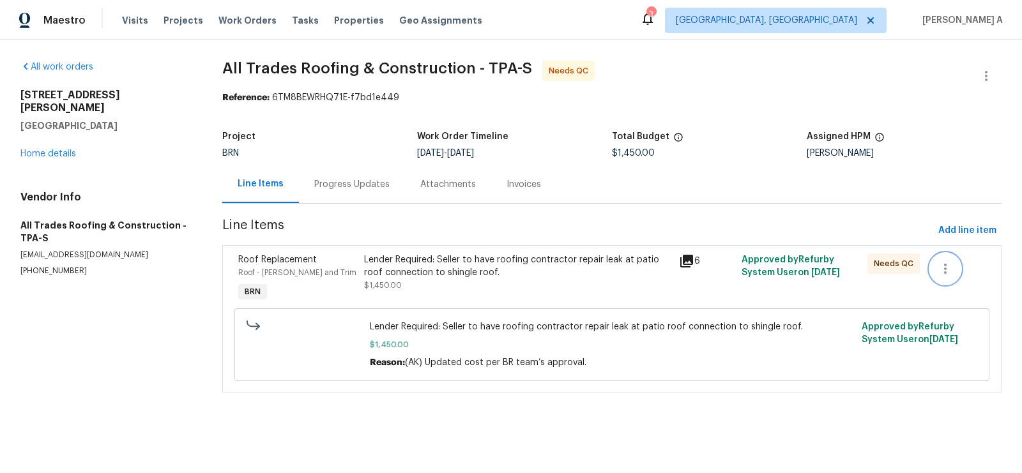
click at [953, 265] on icon "button" at bounding box center [945, 268] width 15 height 15
click at [953, 266] on li "Cancel" at bounding box center [956, 268] width 49 height 21
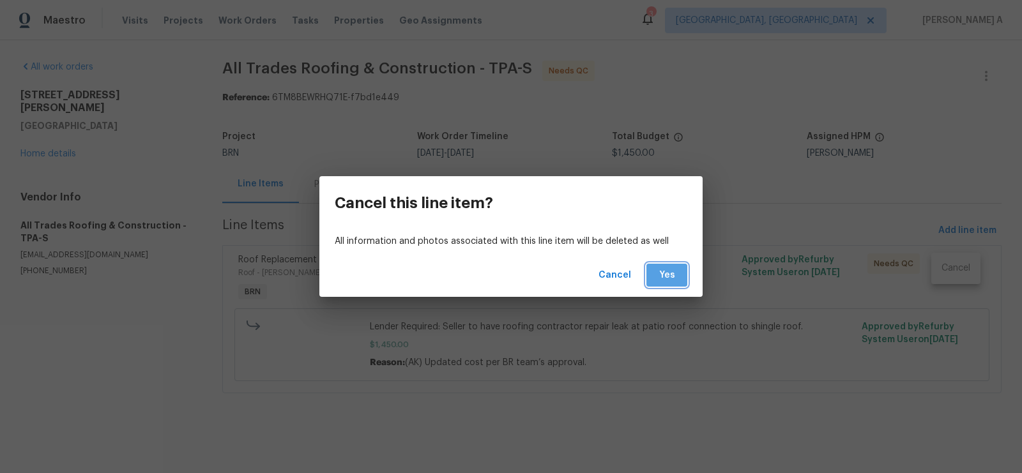
click at [666, 273] on span "Yes" at bounding box center [667, 276] width 20 height 16
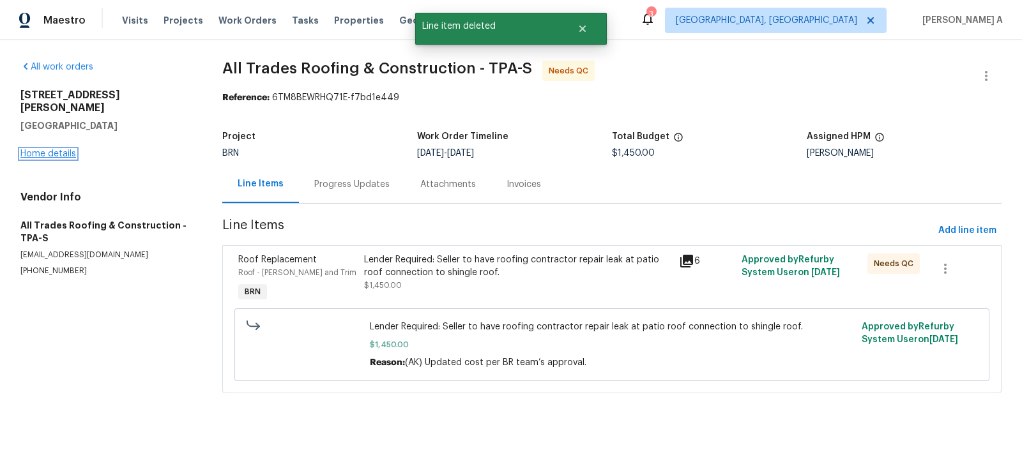
click at [65, 150] on link "Home details" at bounding box center [48, 154] width 56 height 9
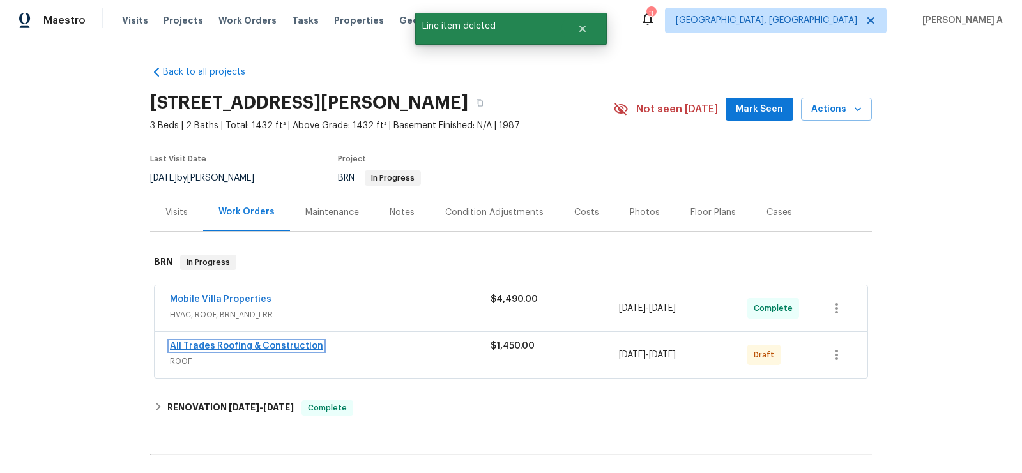
click at [268, 345] on link "All Trades Roofing & Construction" at bounding box center [246, 346] width 153 height 9
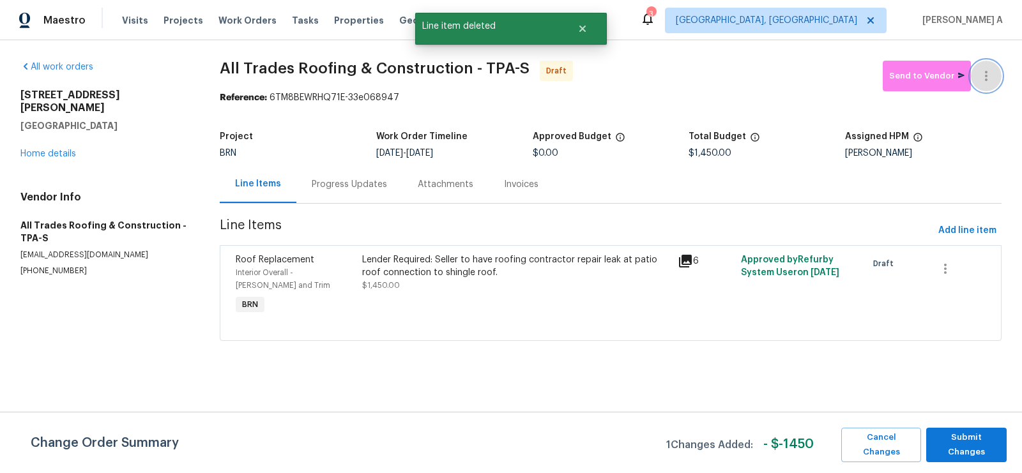
click at [991, 67] on button "button" at bounding box center [986, 76] width 31 height 31
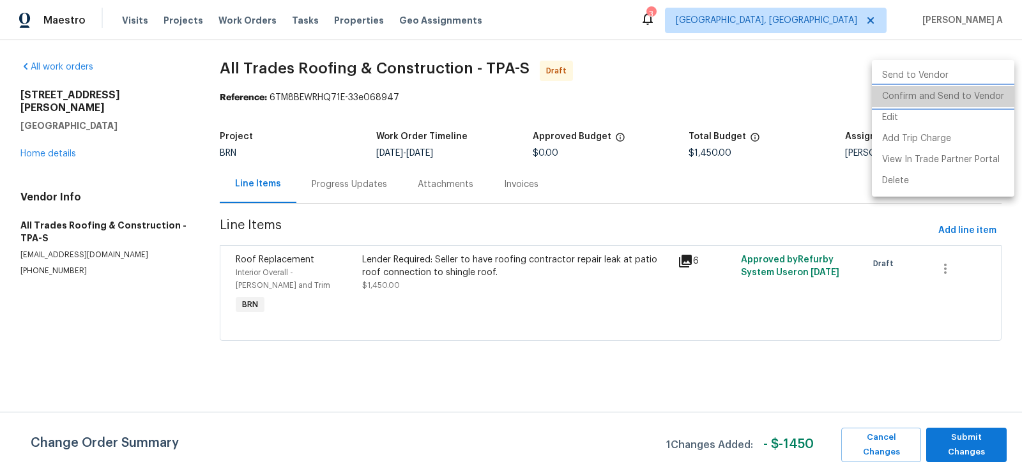
click at [994, 90] on li "Confirm and Send to Vendor" at bounding box center [943, 96] width 142 height 21
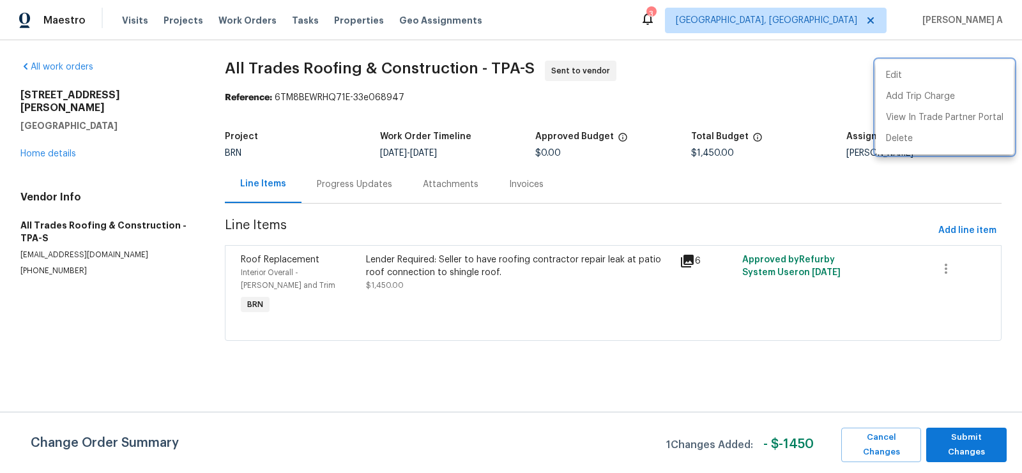
click at [980, 371] on div at bounding box center [511, 236] width 1022 height 473
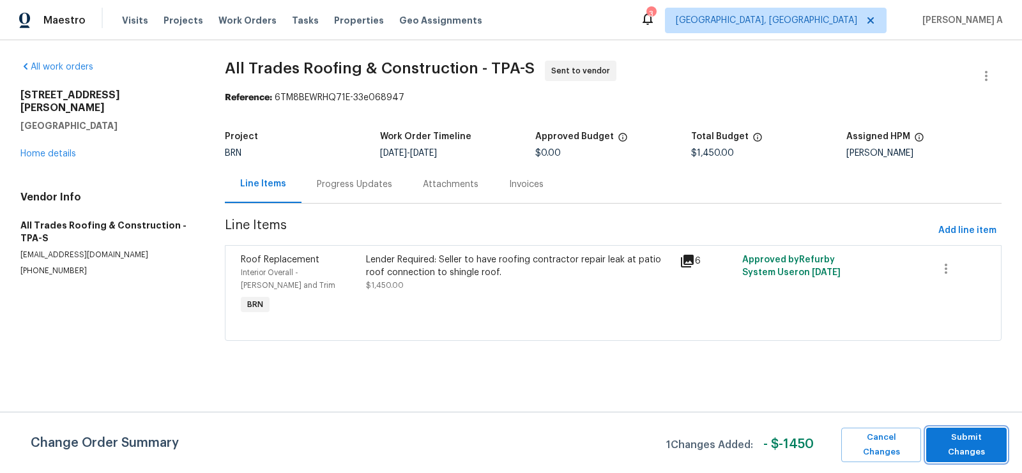
click at [968, 447] on span "Submit Changes" at bounding box center [967, 445] width 68 height 29
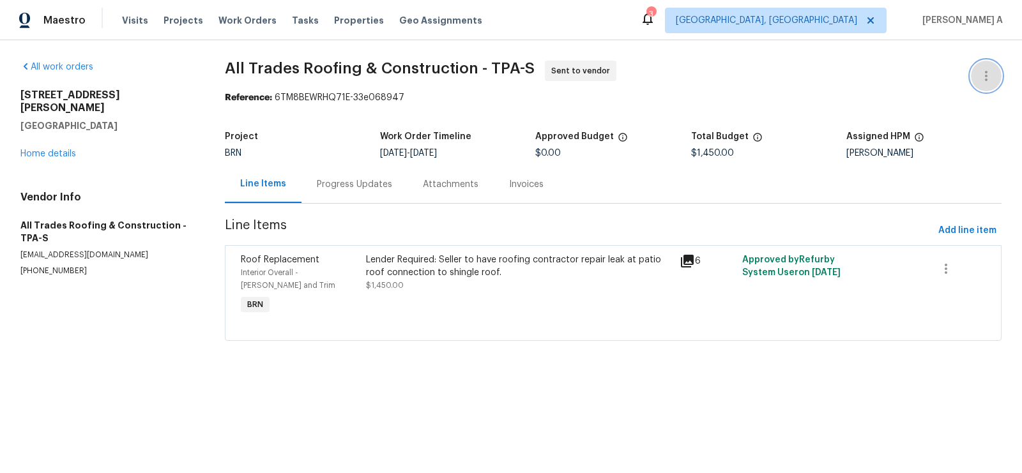
click at [974, 81] on button "button" at bounding box center [986, 76] width 31 height 31
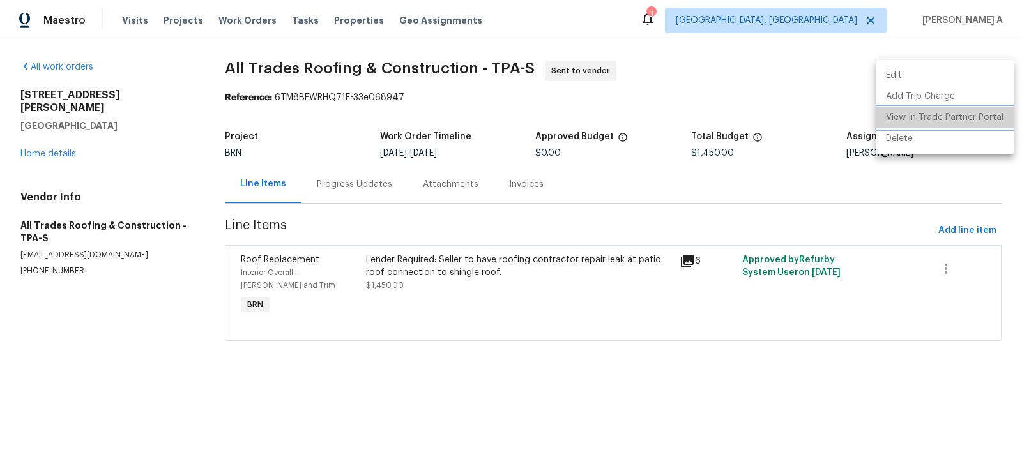
click at [946, 111] on li "View In Trade Partner Portal" at bounding box center [945, 117] width 138 height 21
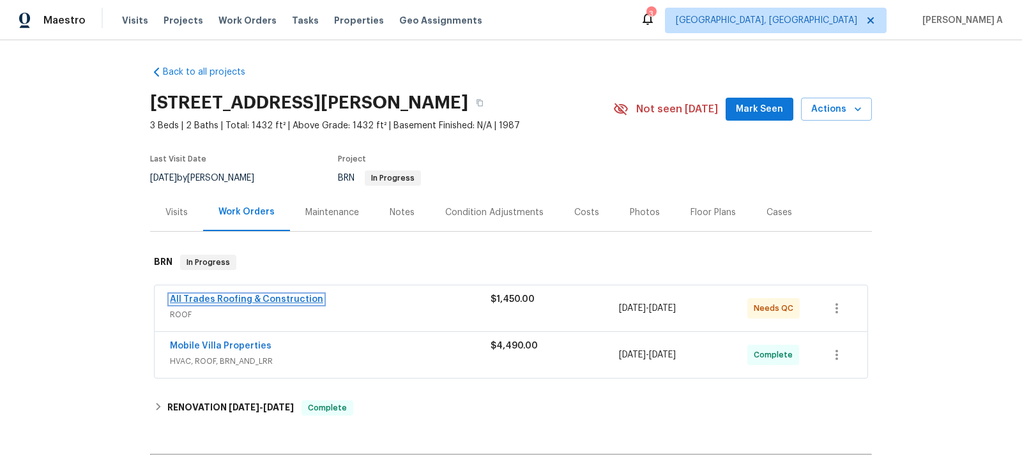
click at [236, 301] on link "All Trades Roofing & Construction" at bounding box center [246, 299] width 153 height 9
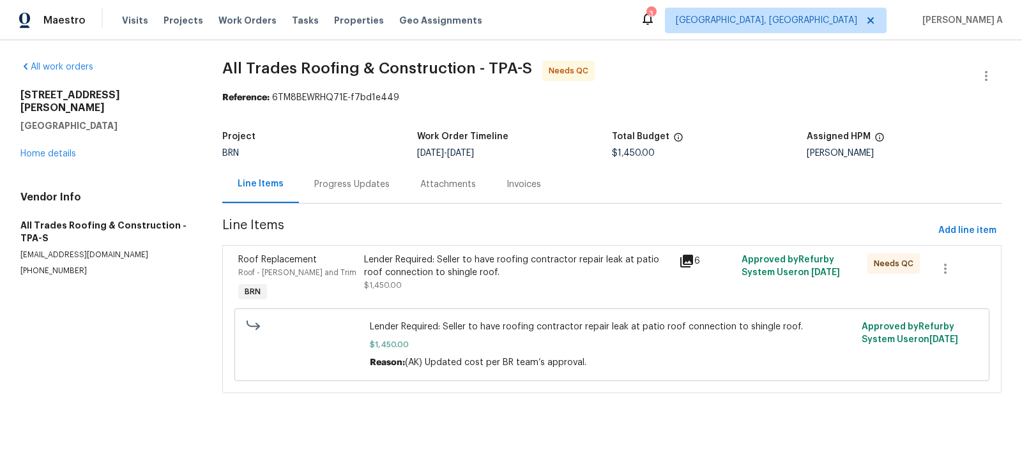
click at [498, 293] on div "Lender Required: Seller to have roofing contractor repair leak at patio roof co…" at bounding box center [517, 279] width 314 height 59
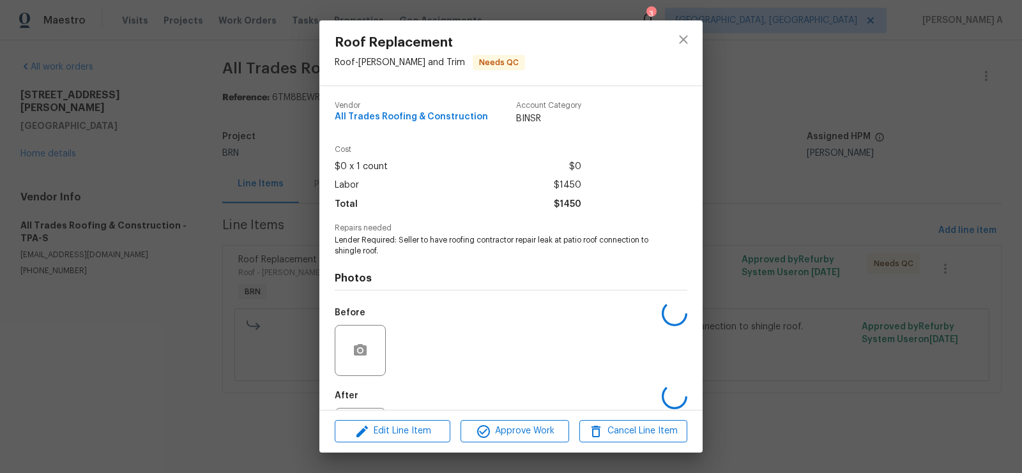
scroll to position [61, 0]
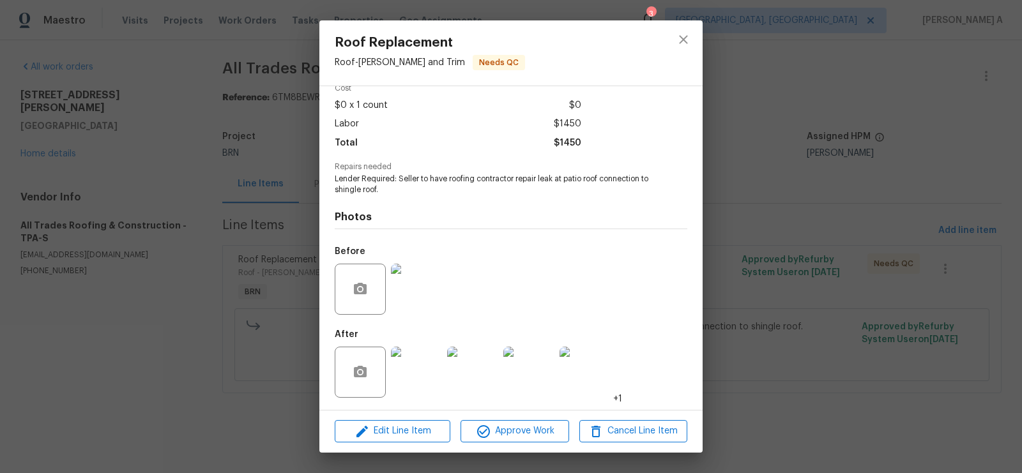
click at [416, 295] on img at bounding box center [416, 289] width 51 height 51
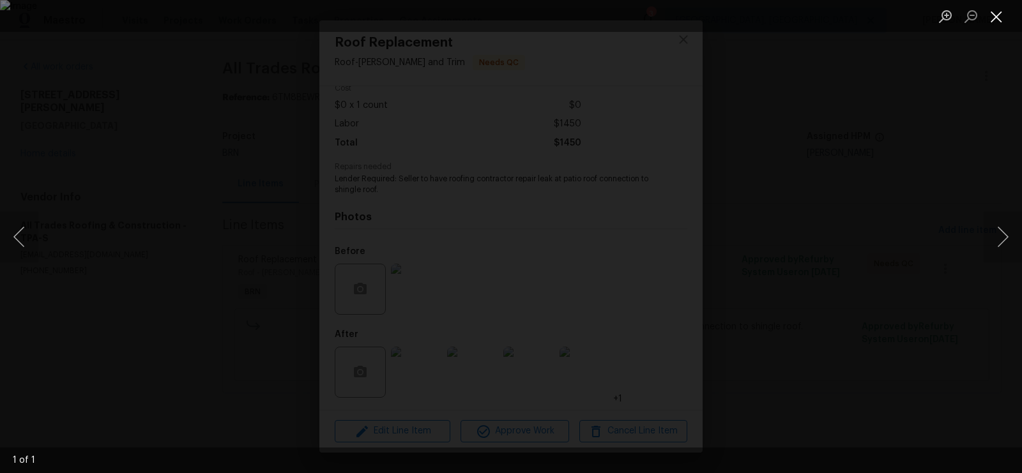
click at [1000, 18] on button "Close lightbox" at bounding box center [997, 16] width 26 height 22
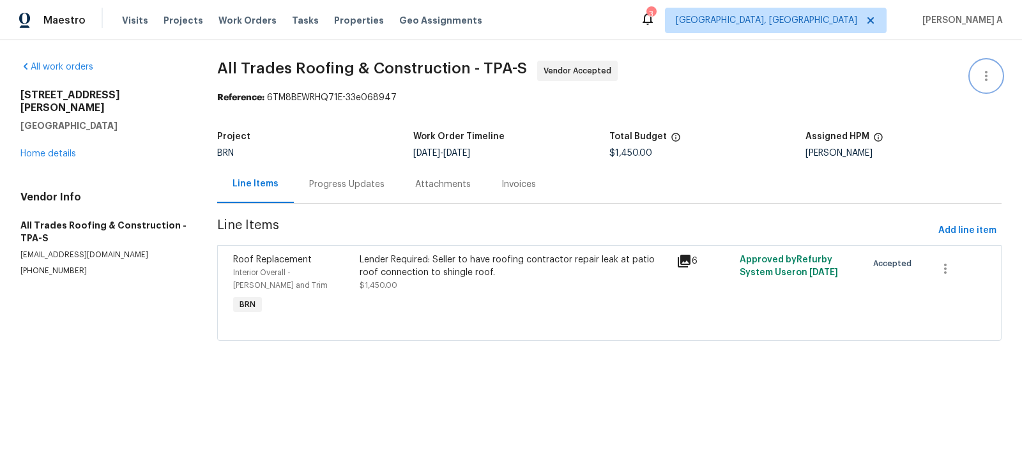
click at [982, 81] on icon "button" at bounding box center [986, 75] width 15 height 15
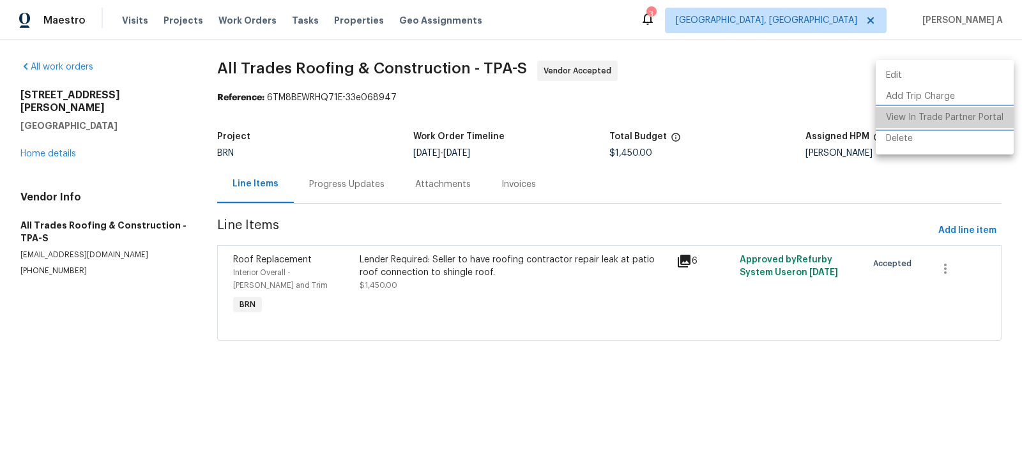
click at [976, 117] on li "View In Trade Partner Portal" at bounding box center [945, 117] width 138 height 21
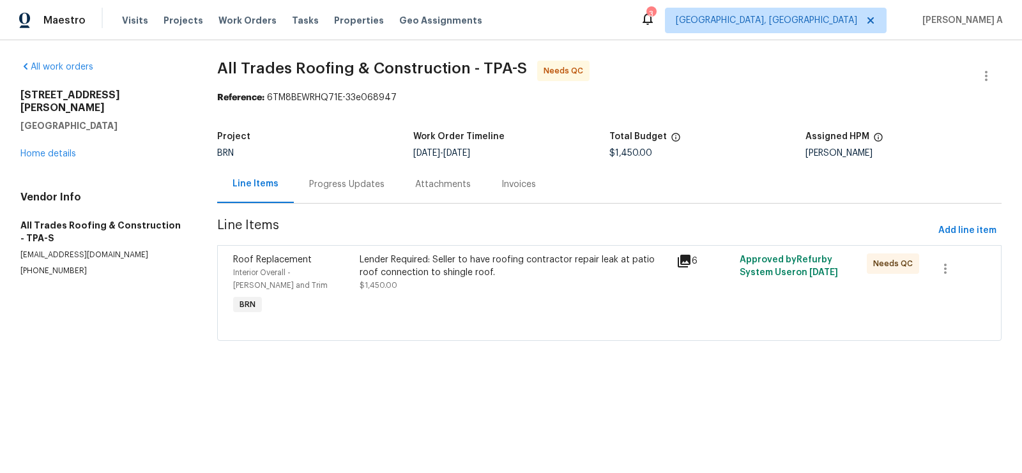
click at [370, 174] on div "Progress Updates" at bounding box center [347, 184] width 106 height 38
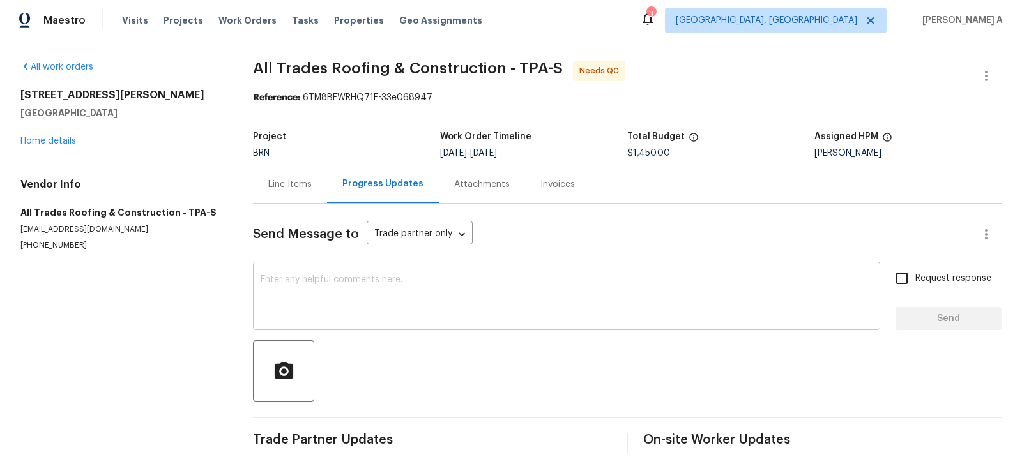
scroll to position [1, 0]
click at [290, 178] on div "Line Items" at bounding box center [289, 184] width 43 height 13
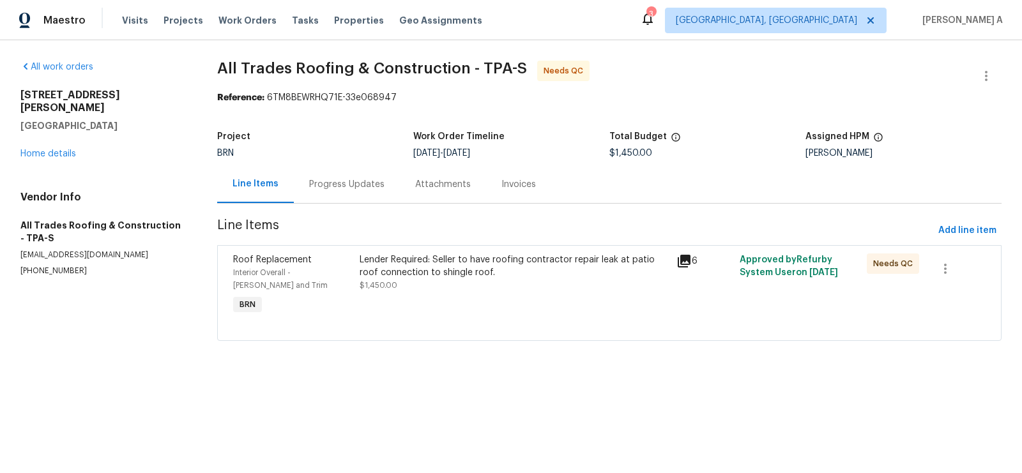
click at [505, 281] on div "Lender Required: Seller to have roofing contractor repair leak at patio roof co…" at bounding box center [514, 273] width 309 height 38
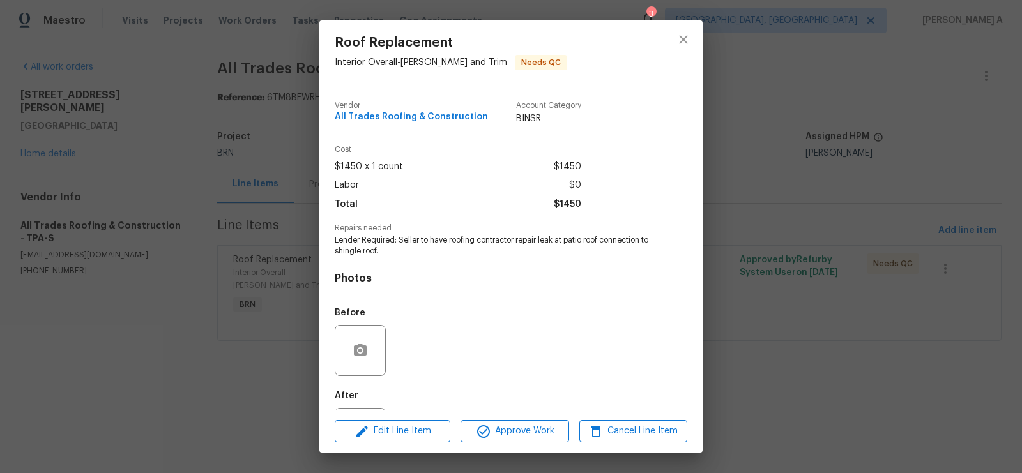
scroll to position [61, 0]
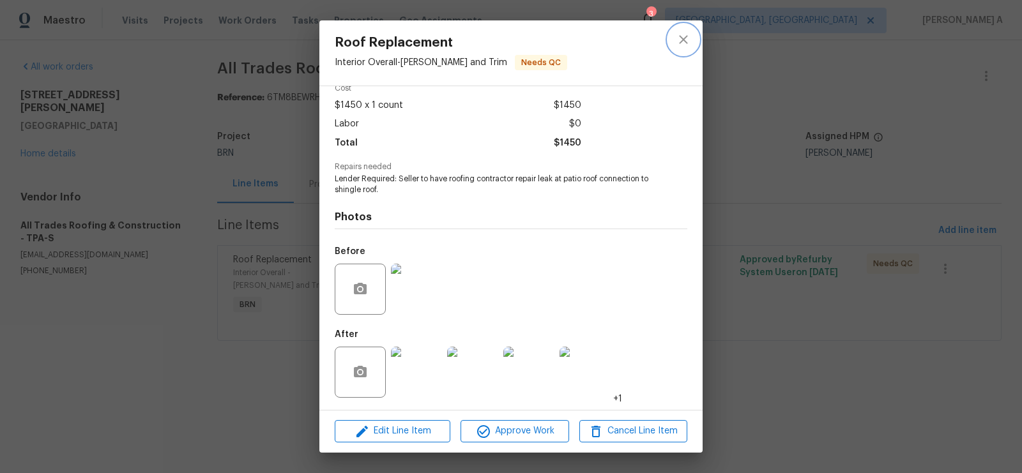
click at [684, 35] on icon "close" at bounding box center [683, 39] width 15 height 15
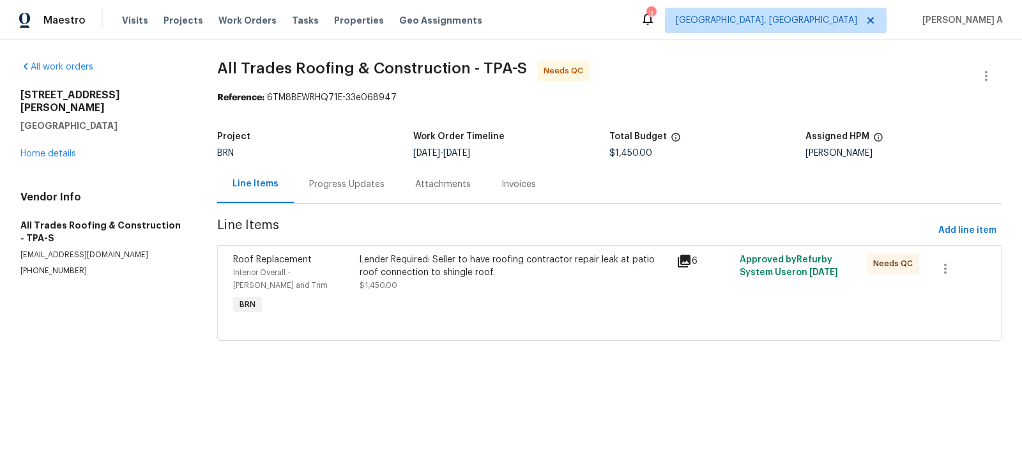
click at [532, 272] on div "Lender Required: Seller to have roofing contractor repair leak at patio roof co…" at bounding box center [514, 267] width 309 height 26
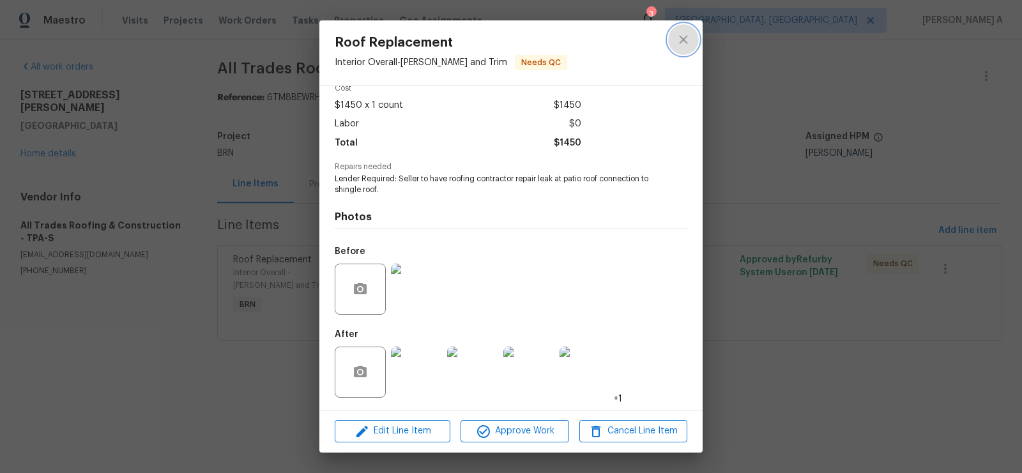
click at [685, 43] on icon "close" at bounding box center [683, 39] width 15 height 15
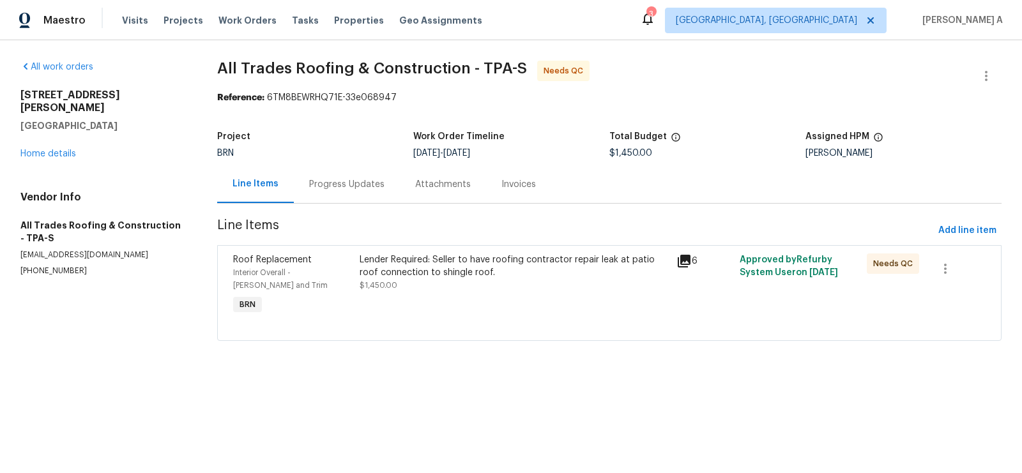
click at [491, 282] on div "Lender Required: Seller to have roofing contractor repair leak at patio roof co…" at bounding box center [514, 273] width 309 height 38
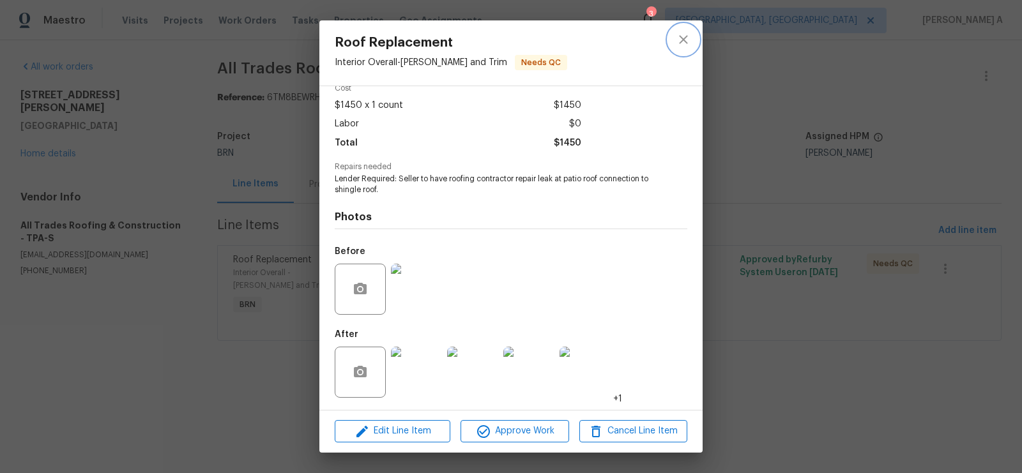
click at [688, 33] on icon "close" at bounding box center [683, 39] width 15 height 15
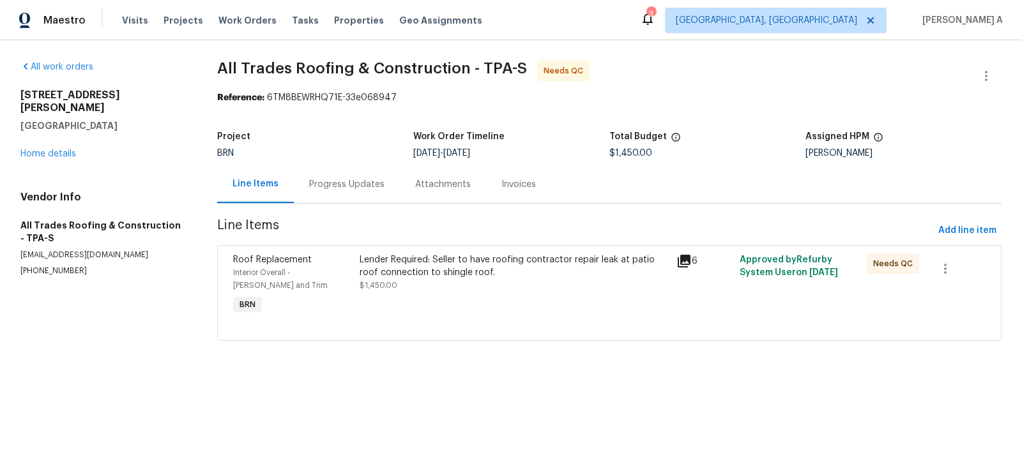
click at [491, 268] on div "Lender Required: Seller to have roofing contractor repair leak at patio roof co…" at bounding box center [514, 267] width 309 height 26
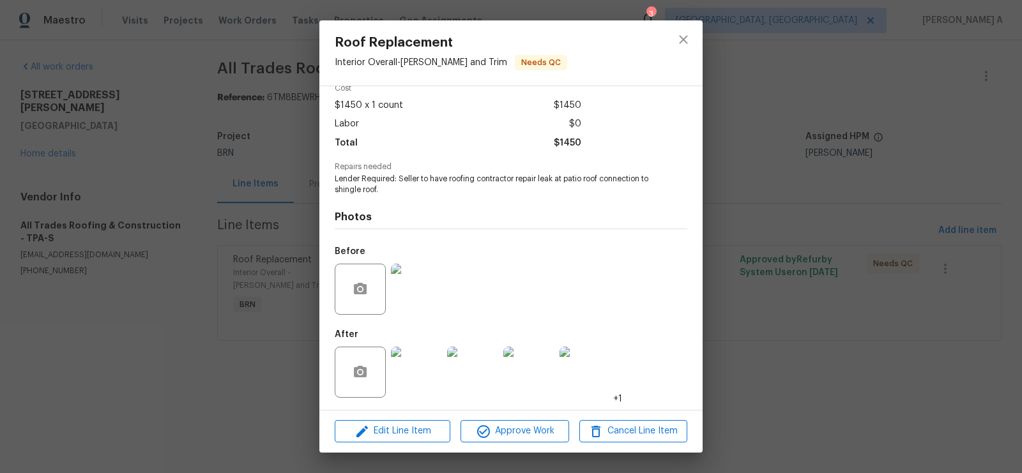
click at [406, 305] on img at bounding box center [416, 289] width 51 height 51
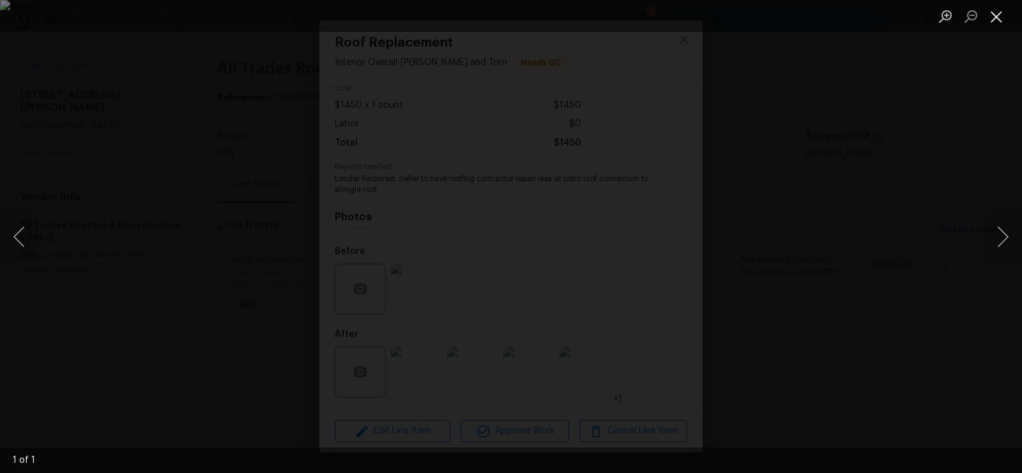
click at [1001, 17] on button "Close lightbox" at bounding box center [997, 16] width 26 height 22
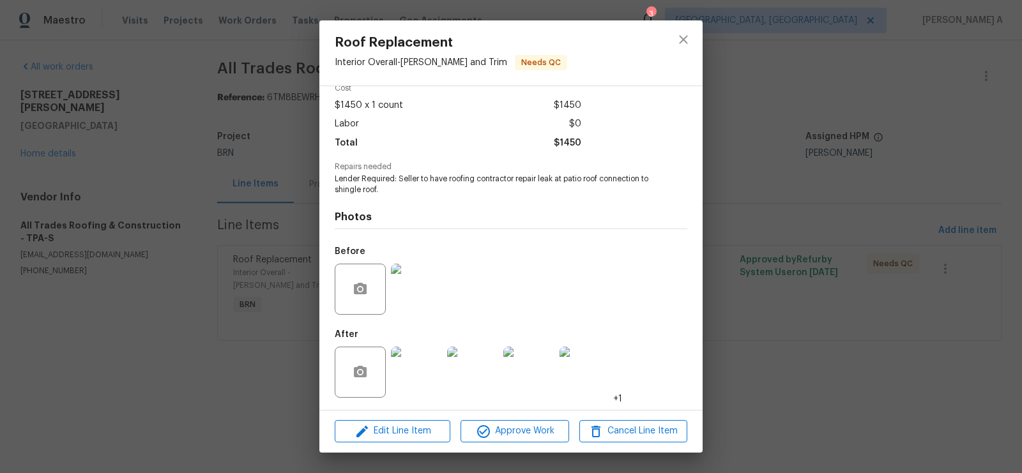
click at [422, 368] on img at bounding box center [416, 372] width 51 height 51
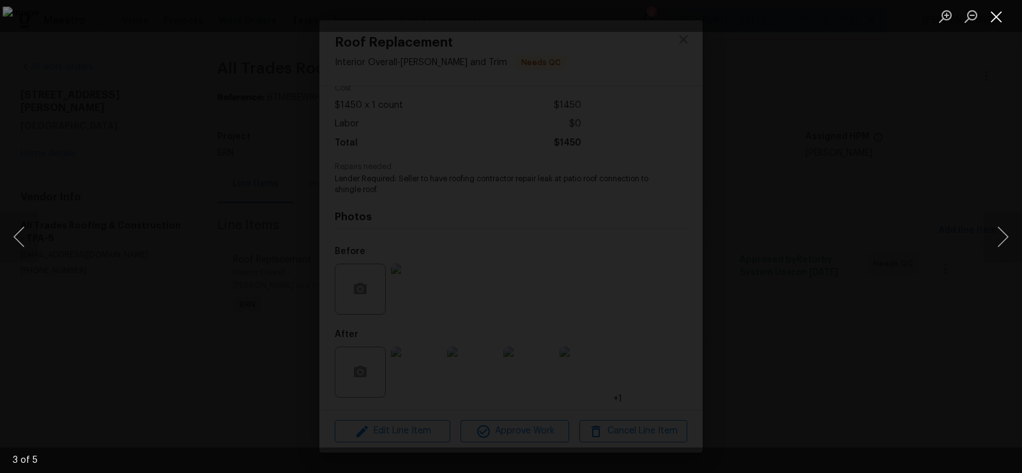
click at [1002, 16] on button "Close lightbox" at bounding box center [997, 16] width 26 height 22
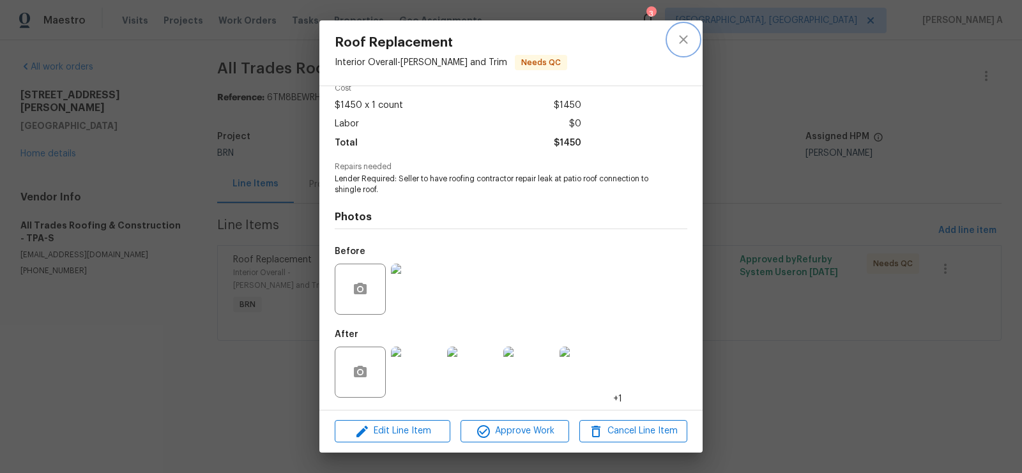
click at [672, 36] on button "close" at bounding box center [683, 39] width 31 height 31
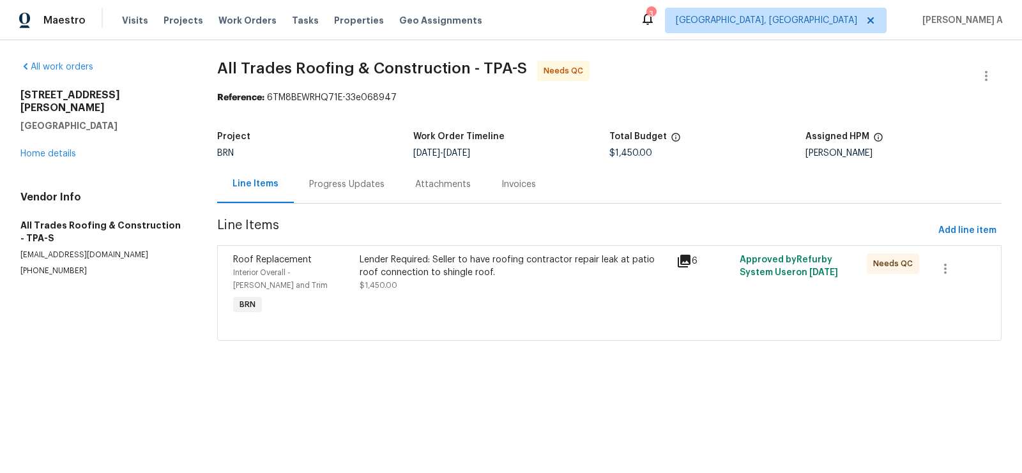
click at [524, 272] on div "Lender Required: Seller to have roofing contractor repair leak at patio roof co…" at bounding box center [514, 267] width 309 height 26
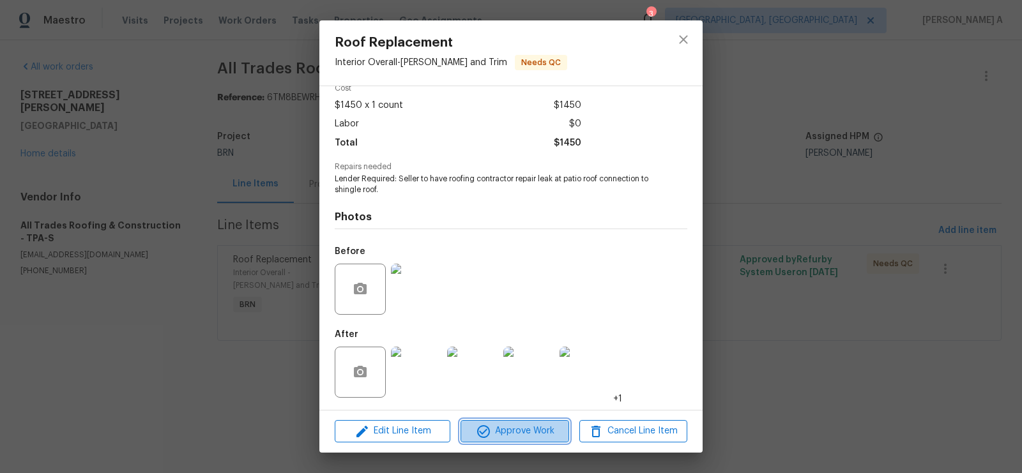
click at [516, 439] on span "Approve Work" at bounding box center [515, 432] width 100 height 16
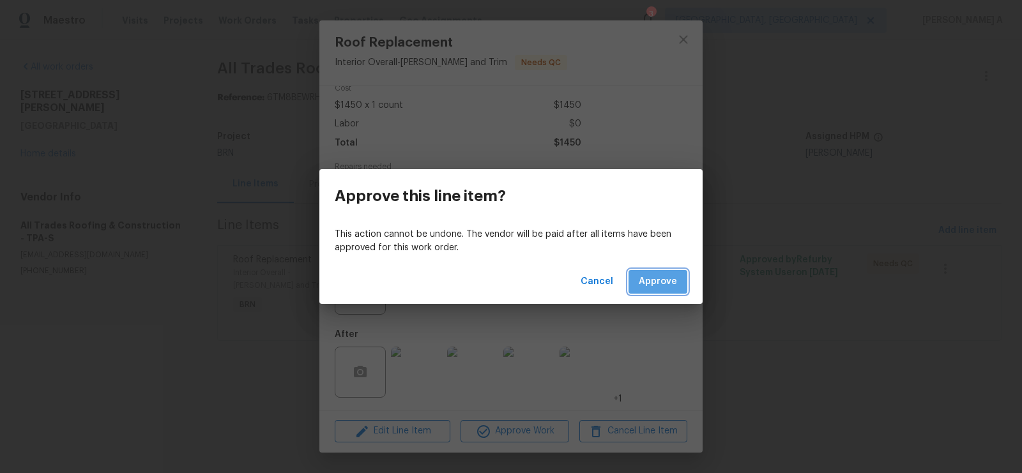
click at [656, 286] on span "Approve" at bounding box center [658, 282] width 38 height 16
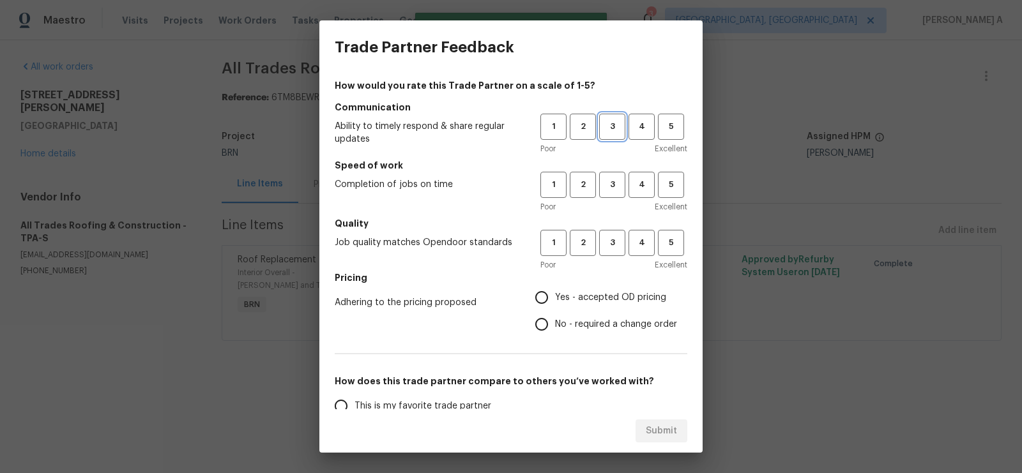
click at [610, 122] on span "3" at bounding box center [613, 126] width 24 height 15
click at [610, 185] on span "3" at bounding box center [613, 185] width 24 height 15
click at [613, 241] on span "3" at bounding box center [613, 243] width 24 height 15
click at [585, 323] on span "No - required a change order" at bounding box center [616, 324] width 122 height 13
click at [555, 323] on input "No - required a change order" at bounding box center [541, 324] width 27 height 27
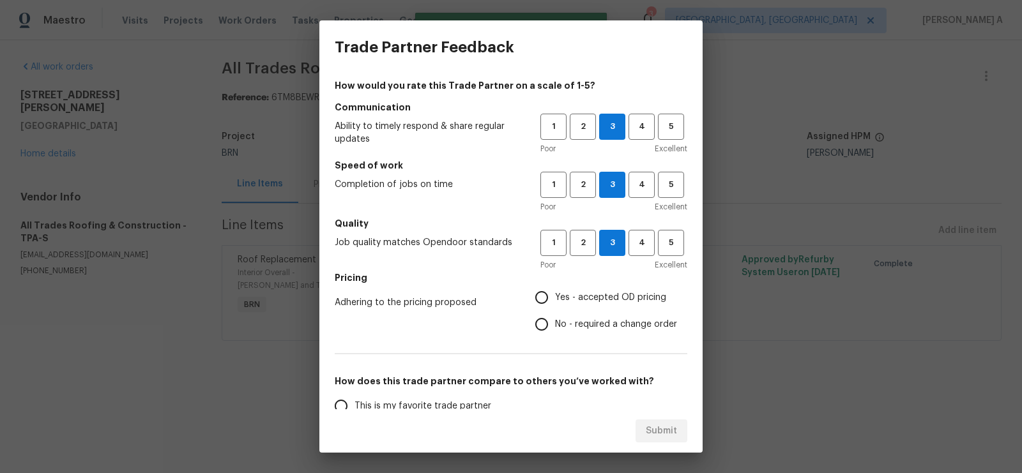
radio input "true"
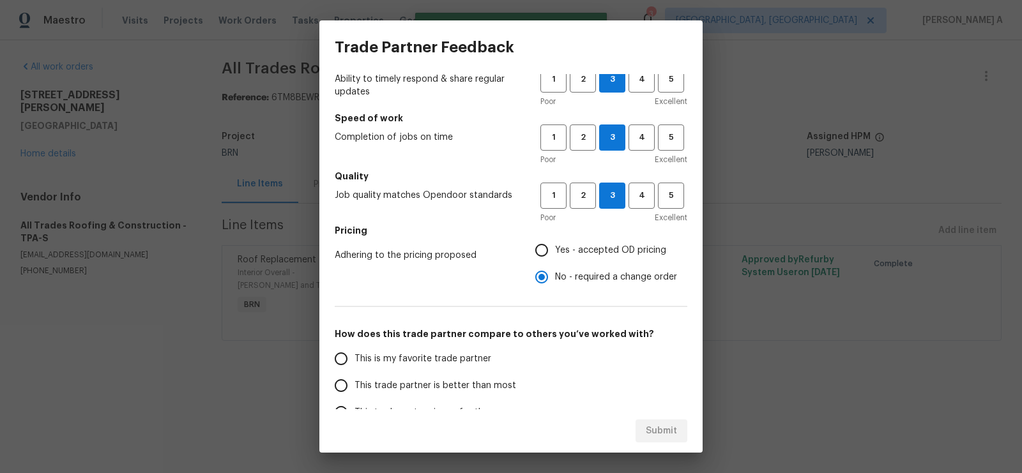
scroll to position [84, 0]
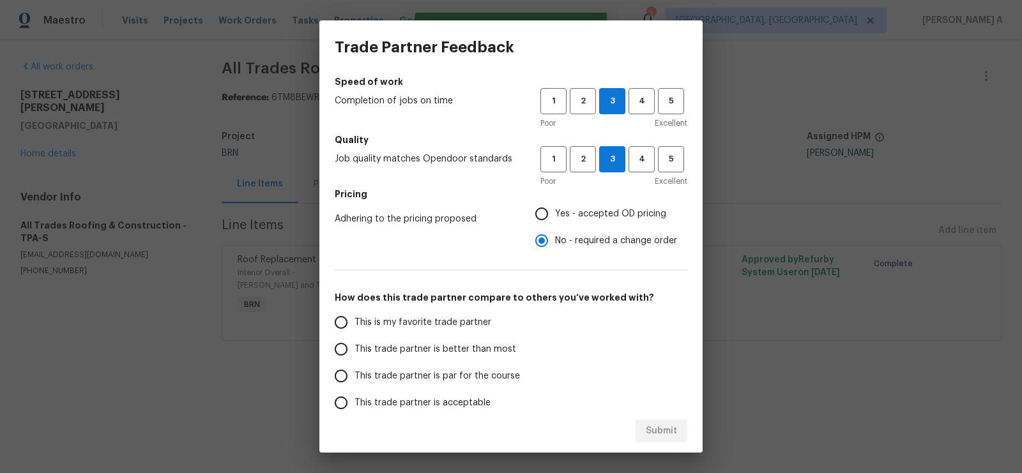
click at [440, 328] on span "This is my favorite trade partner" at bounding box center [423, 322] width 137 height 13
click at [355, 328] on input "This is my favorite trade partner" at bounding box center [341, 322] width 27 height 27
click at [649, 428] on span "Submit" at bounding box center [661, 432] width 31 height 16
radio input "true"
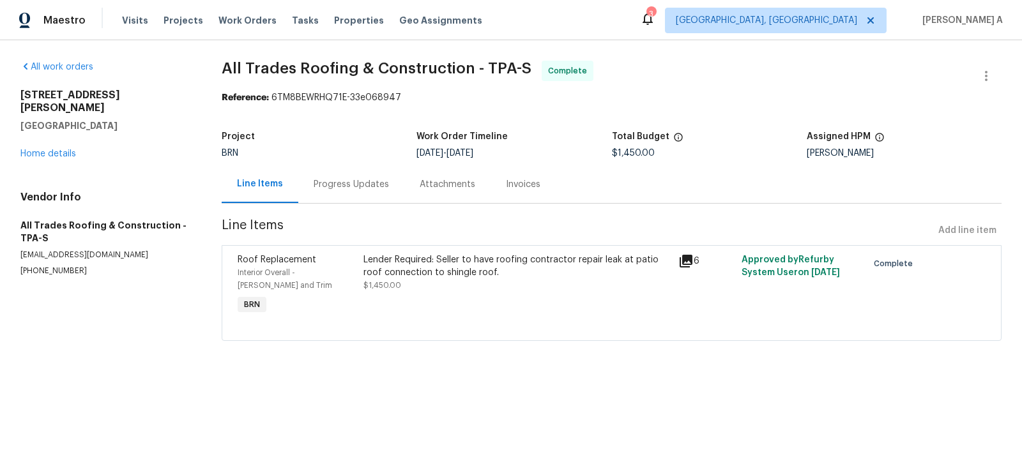
click at [451, 265] on div "Lender Required: Seller to have roofing contractor repair leak at patio roof co…" at bounding box center [517, 267] width 307 height 26
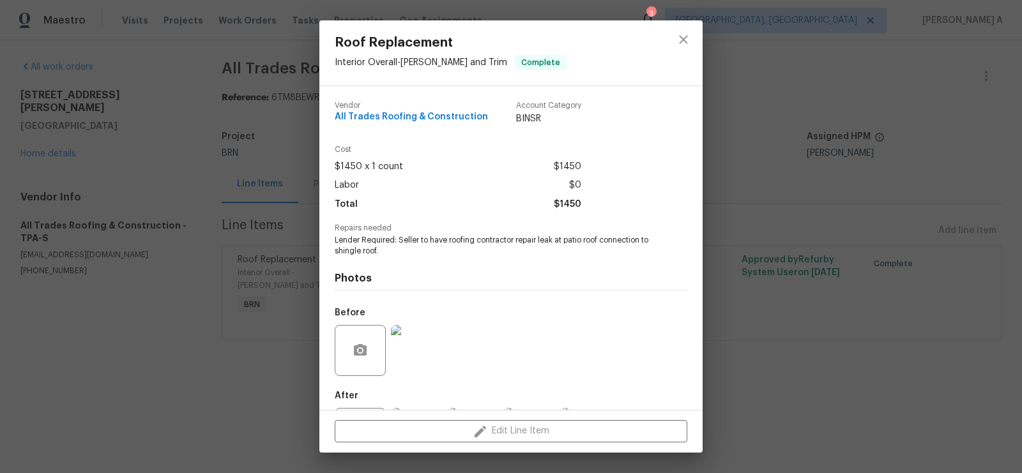
click at [417, 245] on span "Lender Required: Seller to have roofing contractor repair leak at patio roof co…" at bounding box center [494, 246] width 318 height 22
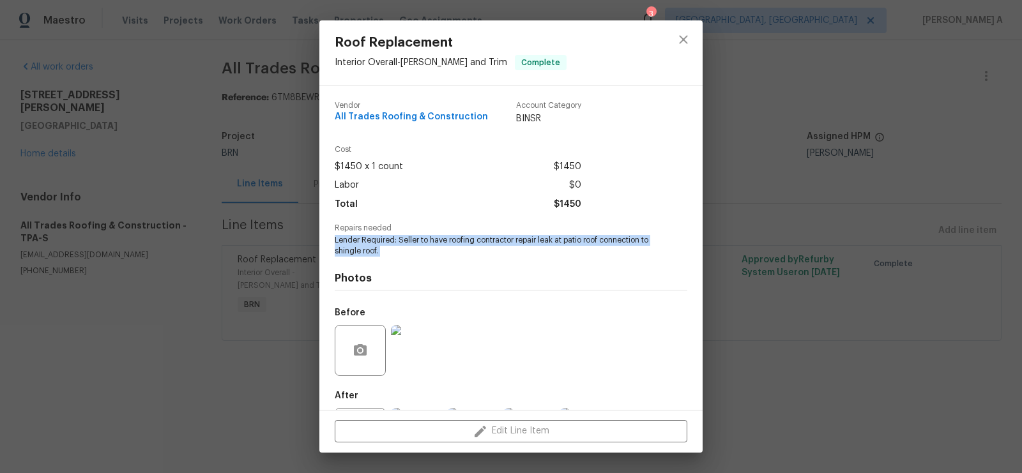
click at [417, 245] on span "Lender Required: Seller to have roofing contractor repair leak at patio roof co…" at bounding box center [494, 246] width 318 height 22
copy span "Lender Required: Seller to have roofing contractor repair leak at patio roof co…"
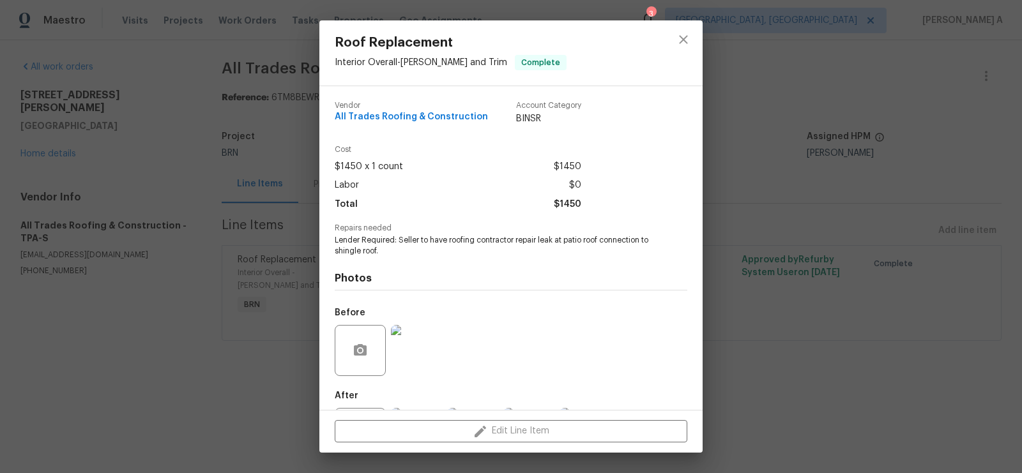
click at [430, 111] on div "Vendor All Trades Roofing & Construction" at bounding box center [411, 114] width 153 height 24
copy span "All Trades Roofing & Construction"
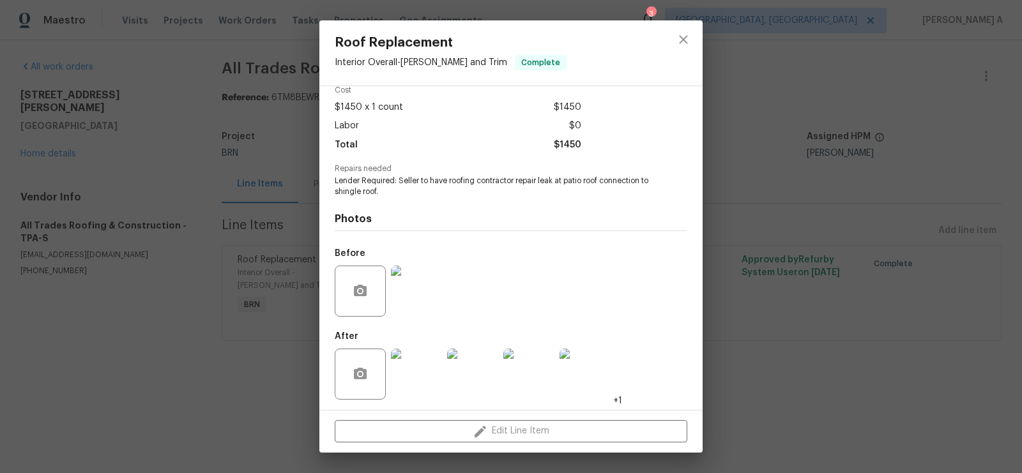
scroll to position [61, 0]
click at [420, 280] on img at bounding box center [416, 289] width 51 height 51
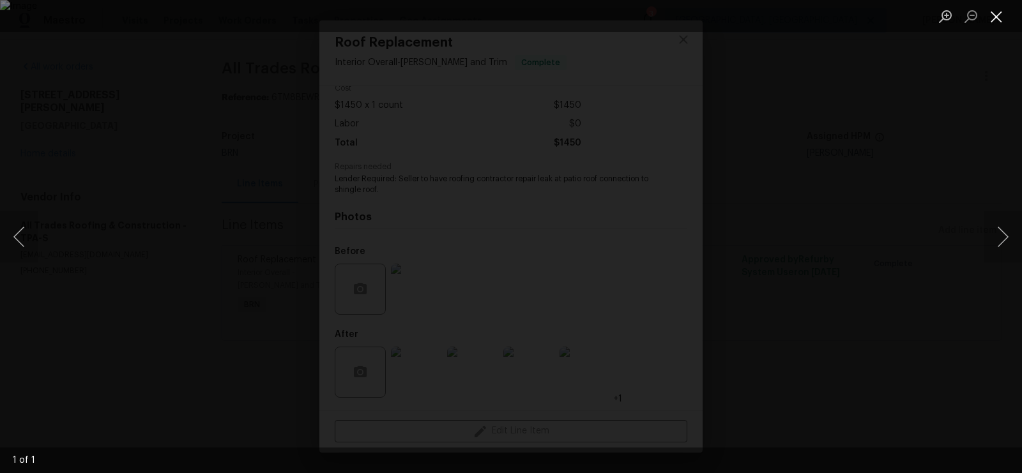
click at [1000, 13] on button "Close lightbox" at bounding box center [997, 16] width 26 height 22
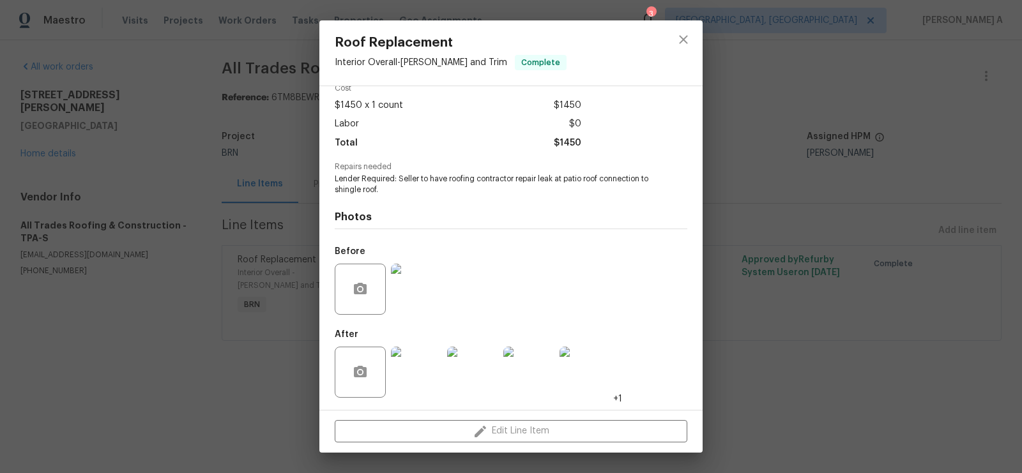
click at [396, 362] on img at bounding box center [416, 372] width 51 height 51
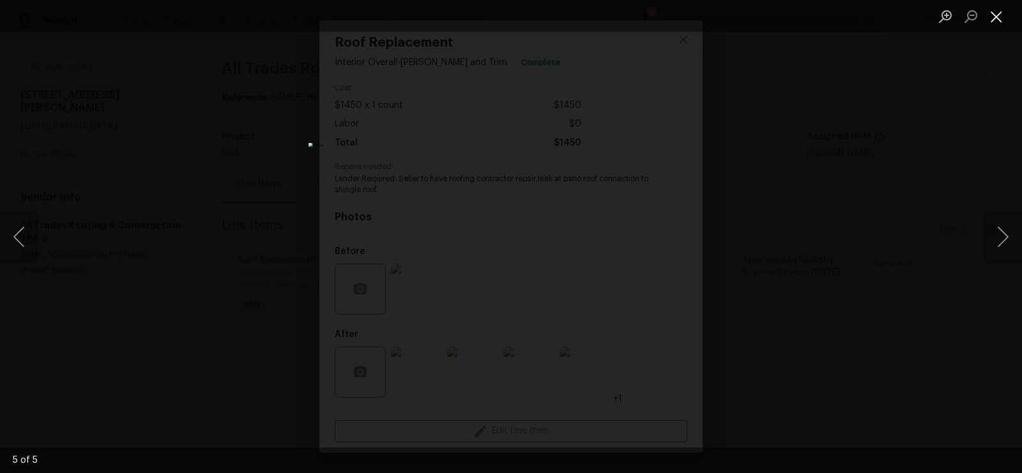
click at [1004, 15] on button "Close lightbox" at bounding box center [997, 16] width 26 height 22
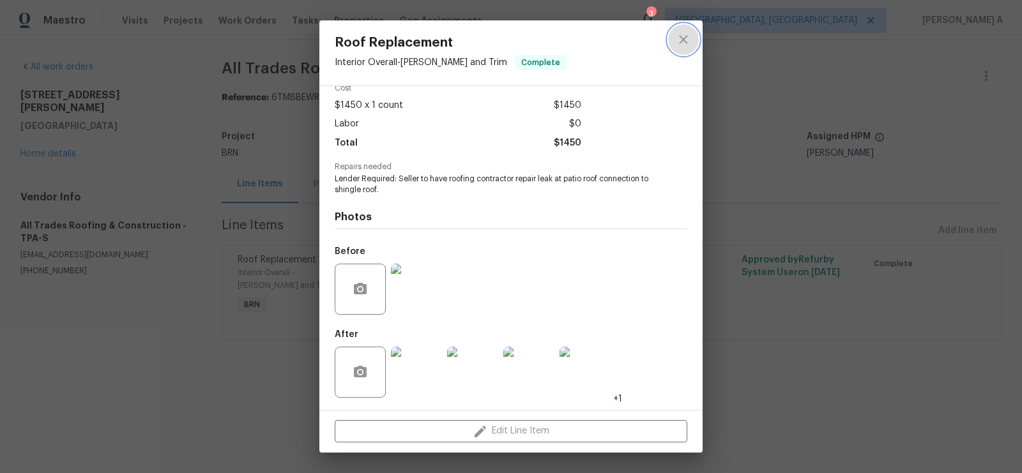
click at [683, 40] on icon "close" at bounding box center [683, 39] width 15 height 15
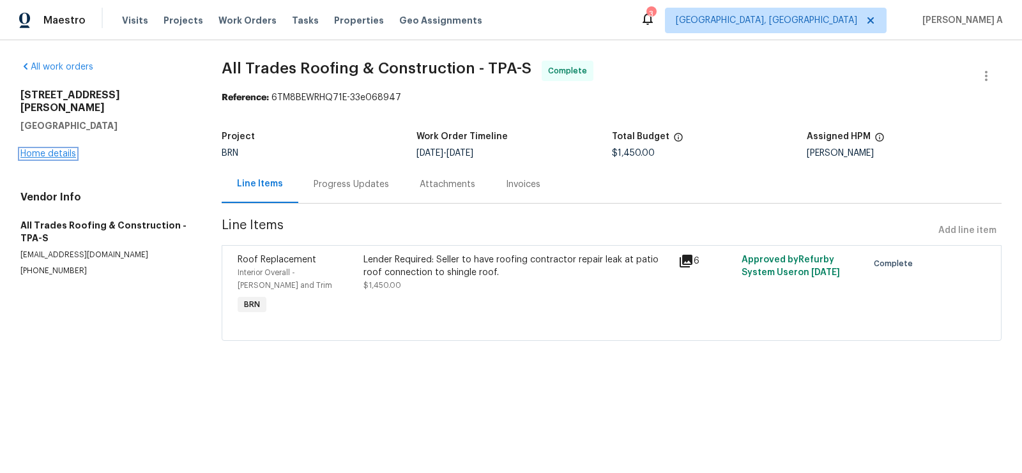
click at [50, 150] on link "Home details" at bounding box center [48, 154] width 56 height 9
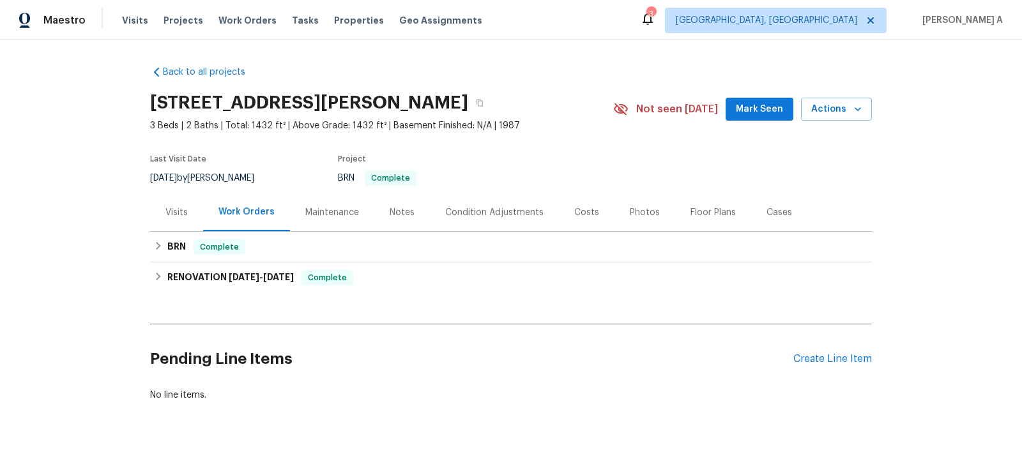
scroll to position [14, 0]
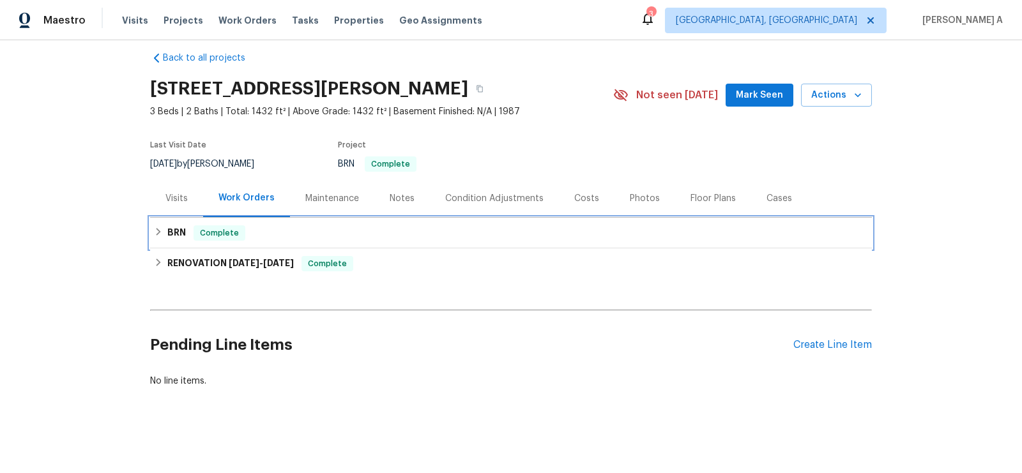
click at [312, 232] on div "BRN Complete" at bounding box center [511, 233] width 714 height 15
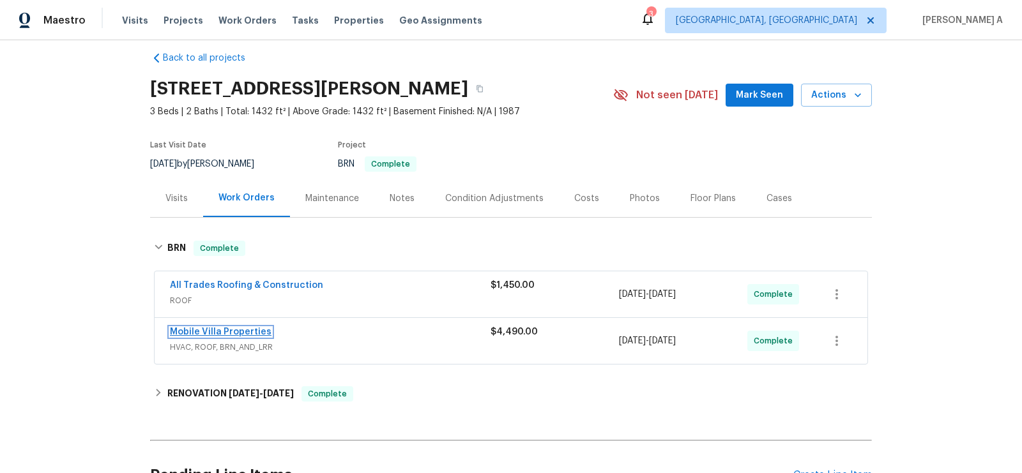
click at [221, 330] on link "Mobile Villa Properties" at bounding box center [221, 332] width 102 height 9
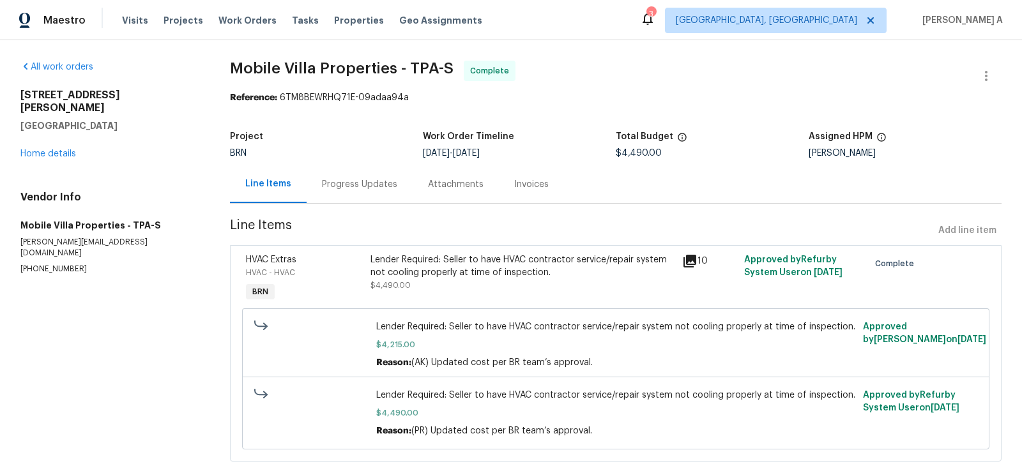
click at [510, 266] on div "Lender Required: Seller to have HVAC contractor service/repair system not cooli…" at bounding box center [523, 267] width 304 height 26
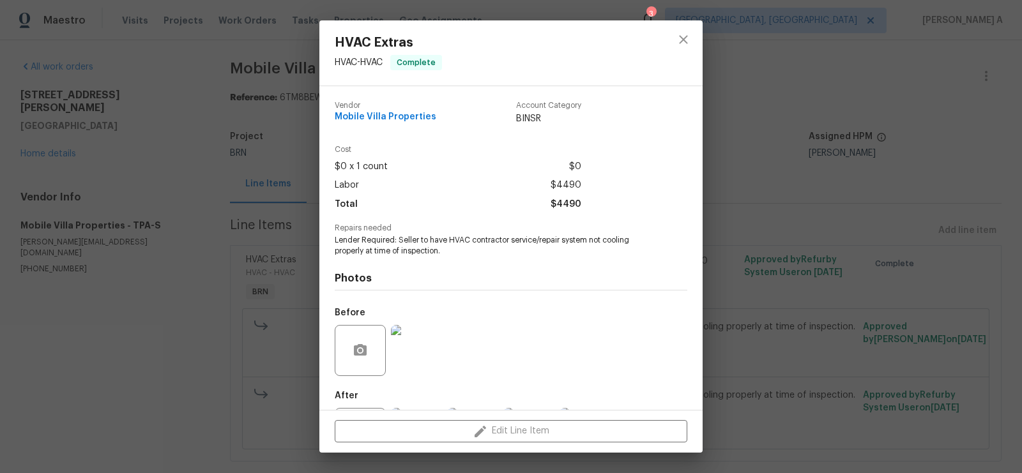
click at [411, 125] on div "Vendor Mobile Villa Properties Account Category BINSR" at bounding box center [511, 118] width 353 height 54
copy span "Mobile Villa Properties"
click at [419, 250] on span "Lender Required: Seller to have HVAC contractor service/repair system not cooli…" at bounding box center [494, 246] width 318 height 22
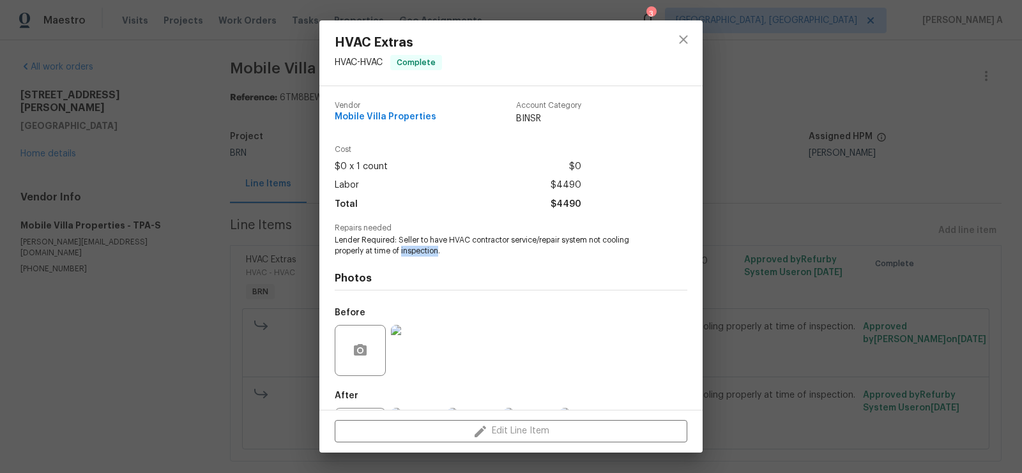
click at [419, 250] on span "Lender Required: Seller to have HVAC contractor service/repair system not cooli…" at bounding box center [494, 246] width 318 height 22
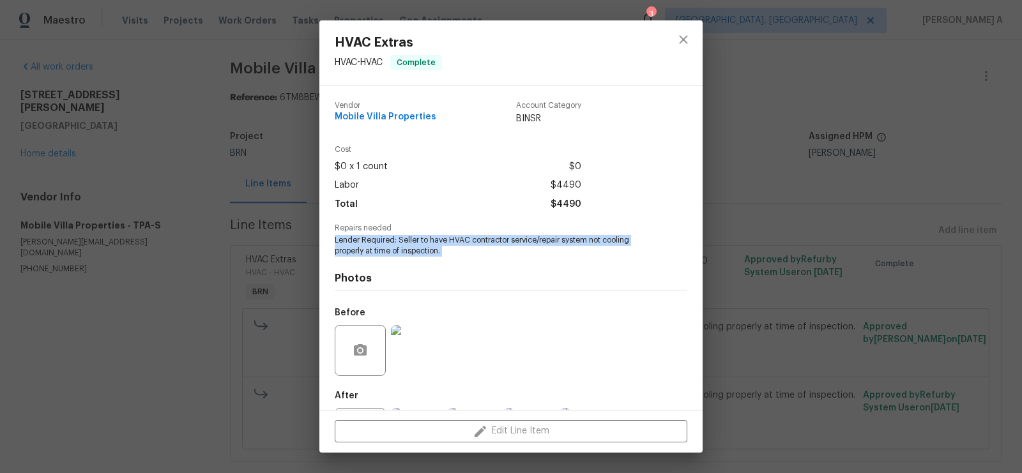
click at [419, 250] on span "Lender Required: Seller to have HVAC contractor service/repair system not cooli…" at bounding box center [494, 246] width 318 height 22
copy span "Lender Required: Seller to have HVAC contractor service/repair system not cooli…"
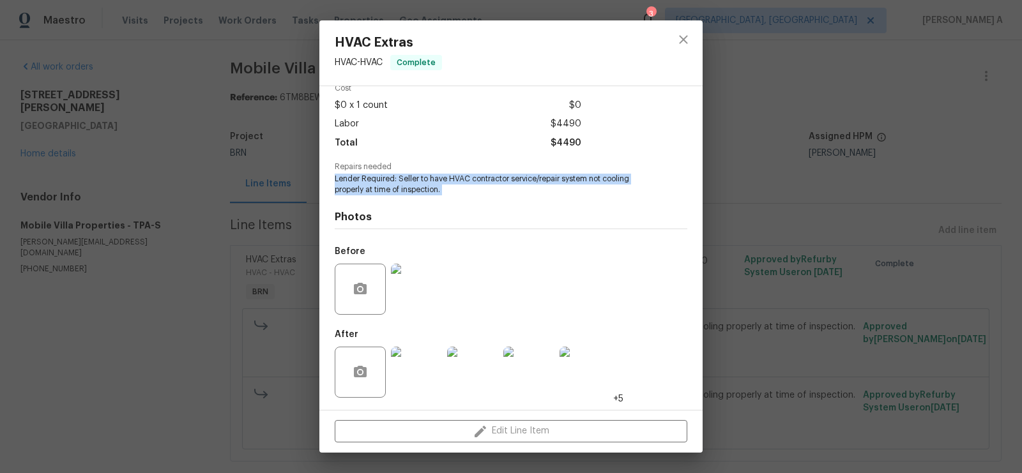
click at [413, 298] on img at bounding box center [416, 289] width 51 height 51
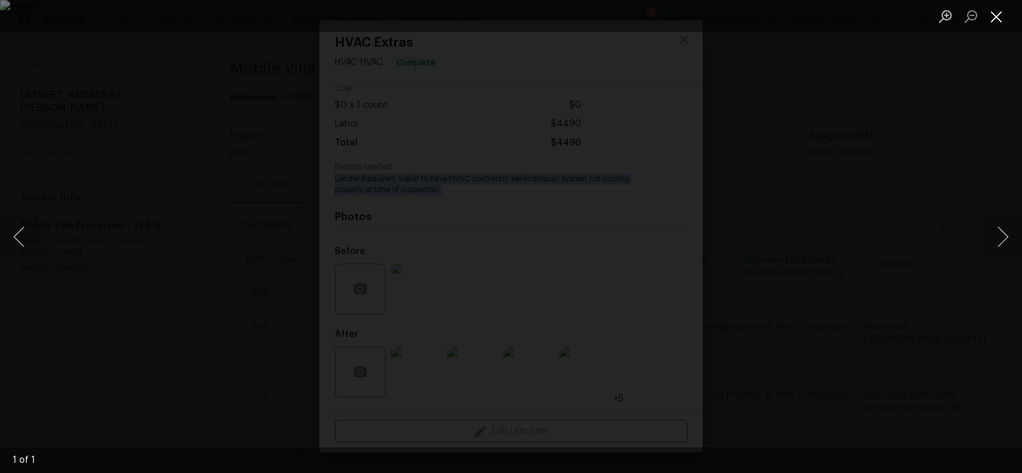
click at [990, 19] on button "Close lightbox" at bounding box center [997, 16] width 26 height 22
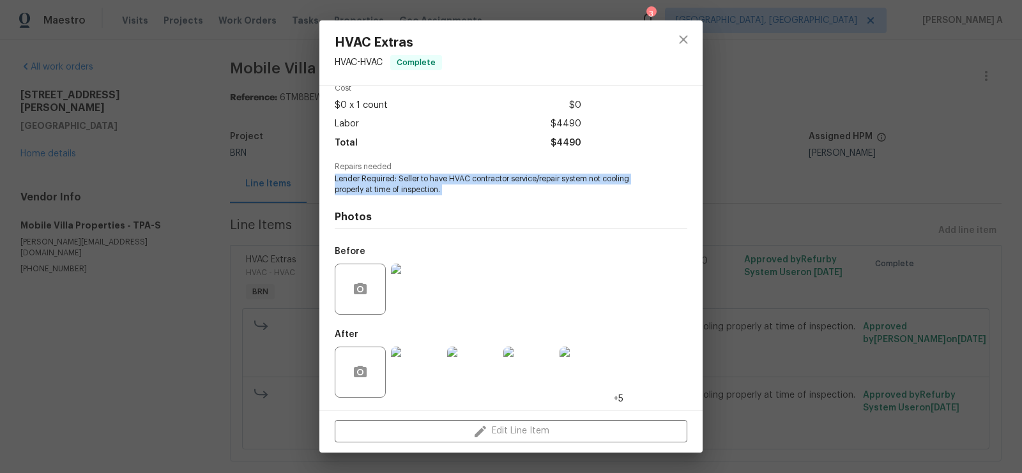
click at [420, 360] on img at bounding box center [416, 372] width 51 height 51
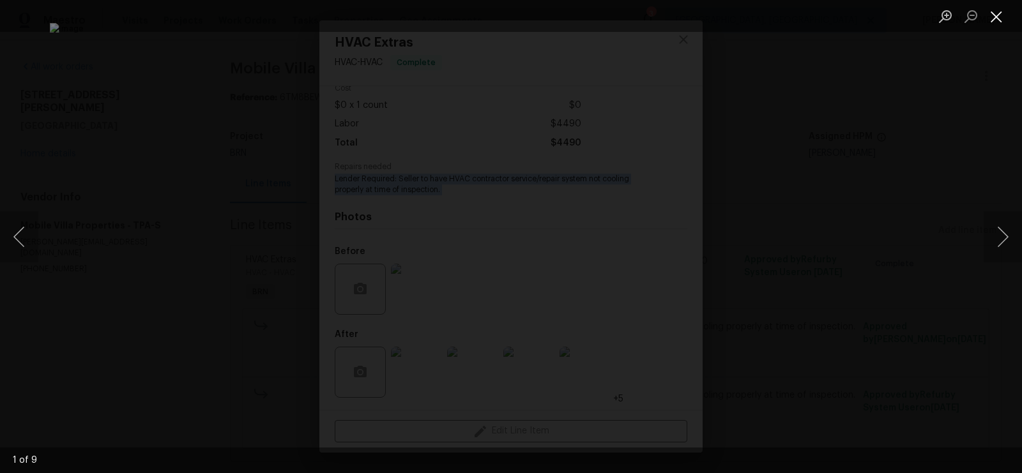
click at [993, 12] on button "Close lightbox" at bounding box center [997, 16] width 26 height 22
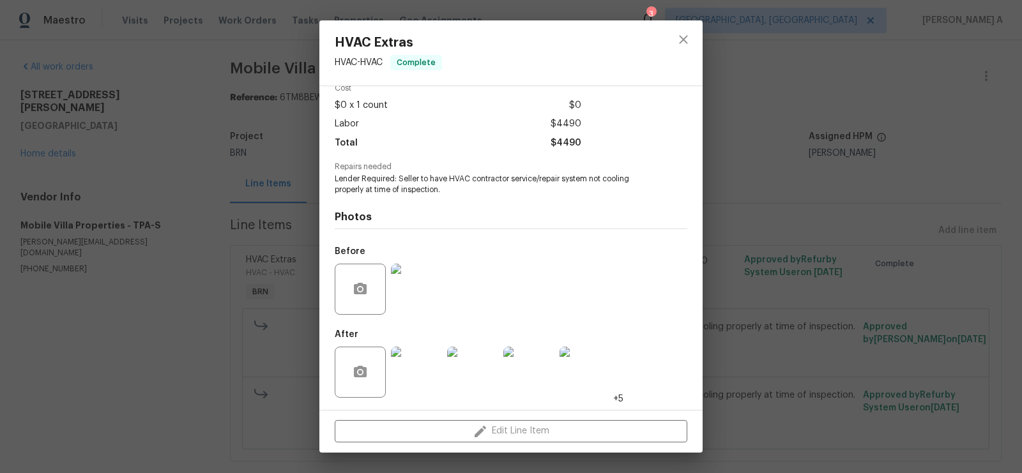
click at [697, 29] on div at bounding box center [684, 52] width 38 height 65
click at [680, 36] on icon "close" at bounding box center [683, 39] width 8 height 8
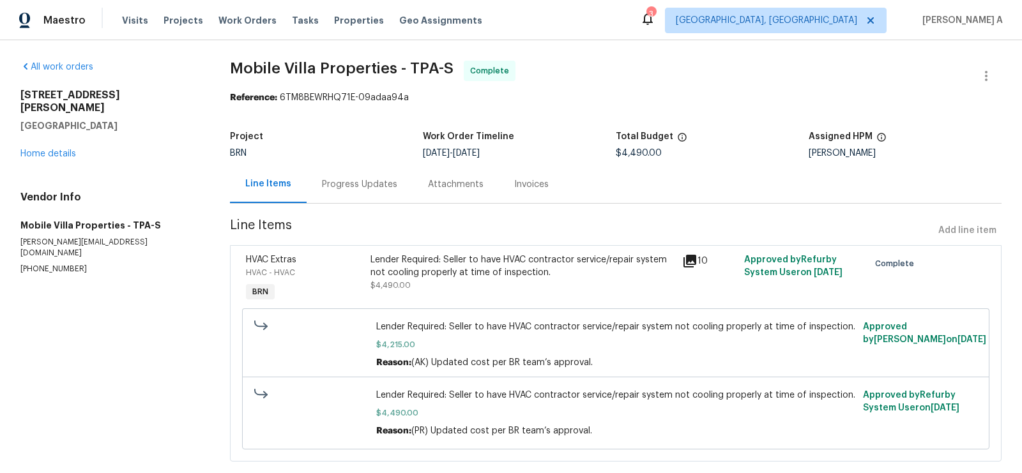
click at [533, 180] on div "Invoices" at bounding box center [531, 184] width 35 height 13
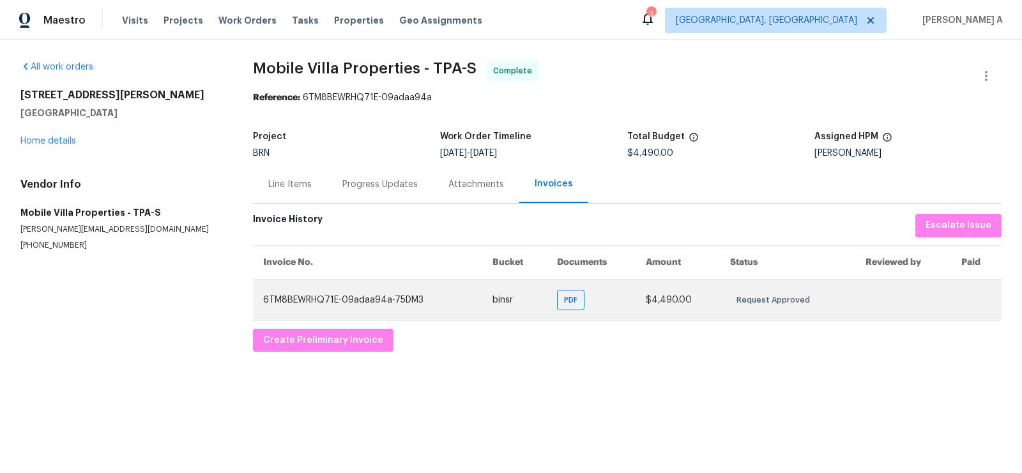
click at [570, 288] on td "PDF" at bounding box center [591, 300] width 89 height 42
click at [571, 297] on span "PDF" at bounding box center [573, 300] width 19 height 13
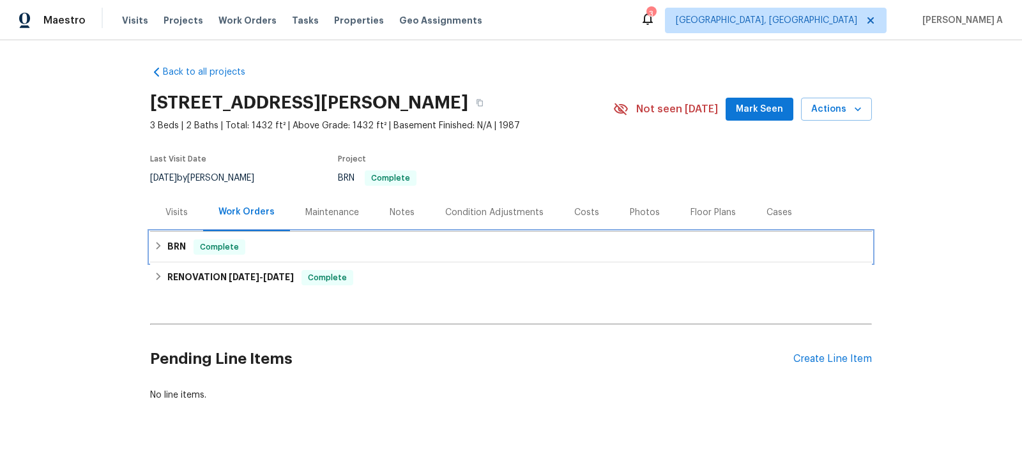
click at [251, 256] on div "BRN Complete" at bounding box center [511, 247] width 722 height 31
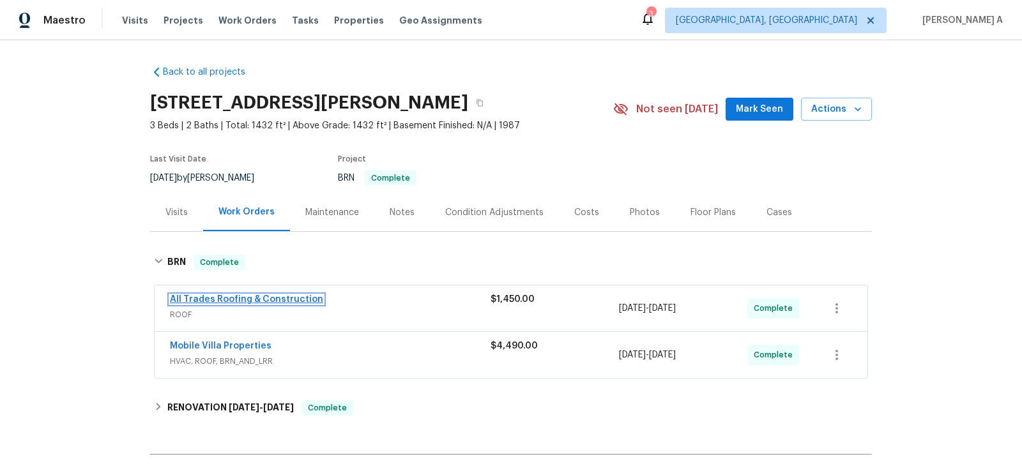
click at [225, 303] on link "All Trades Roofing & Construction" at bounding box center [246, 299] width 153 height 9
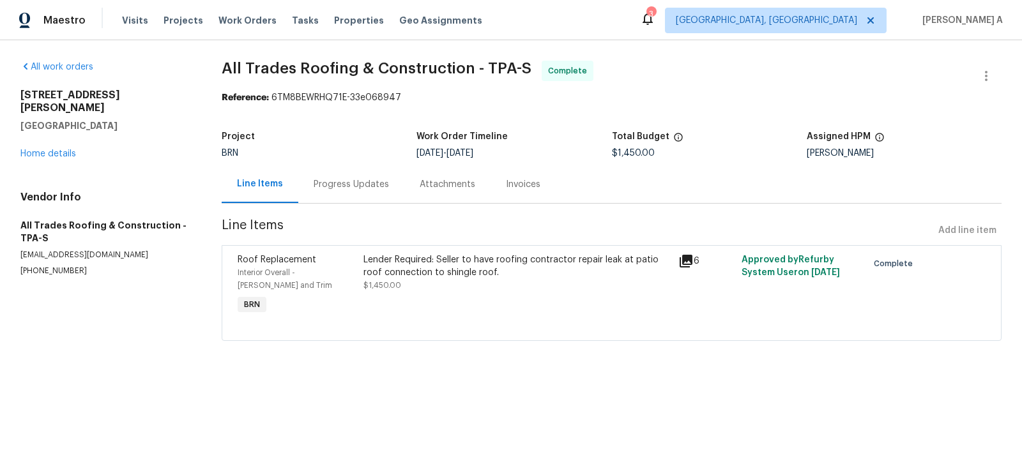
click at [523, 192] on div "Invoices" at bounding box center [523, 184] width 65 height 38
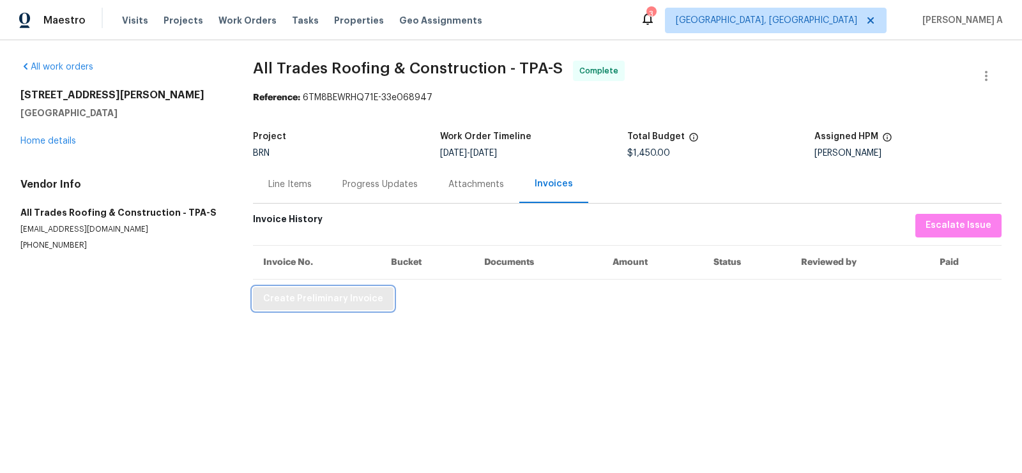
click at [350, 301] on span "Create Preliminary Invoice" at bounding box center [323, 299] width 120 height 16
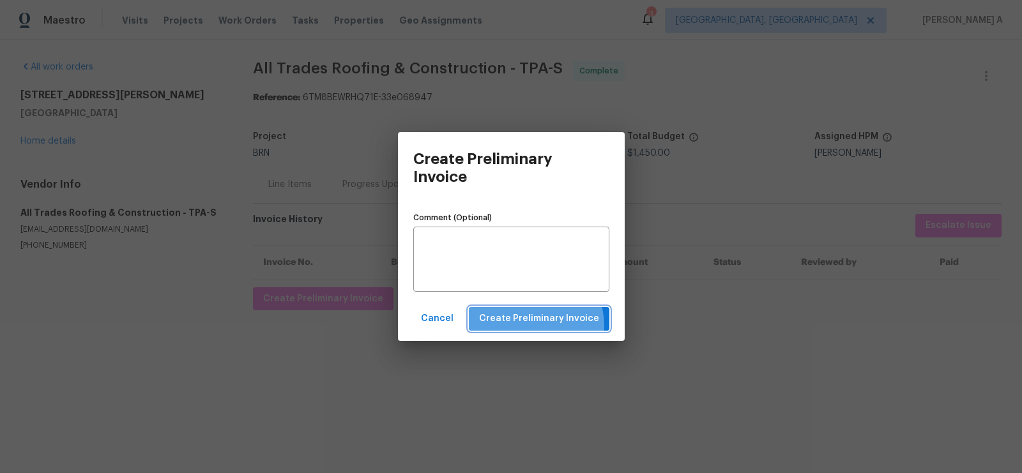
click at [532, 326] on span "Create Preliminary Invoice" at bounding box center [539, 319] width 120 height 16
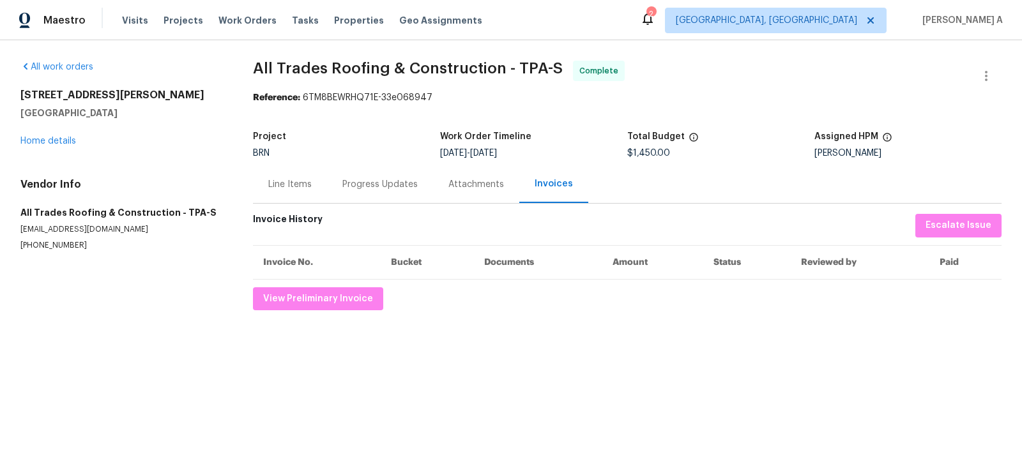
click at [369, 184] on div "Progress Updates" at bounding box center [379, 184] width 75 height 13
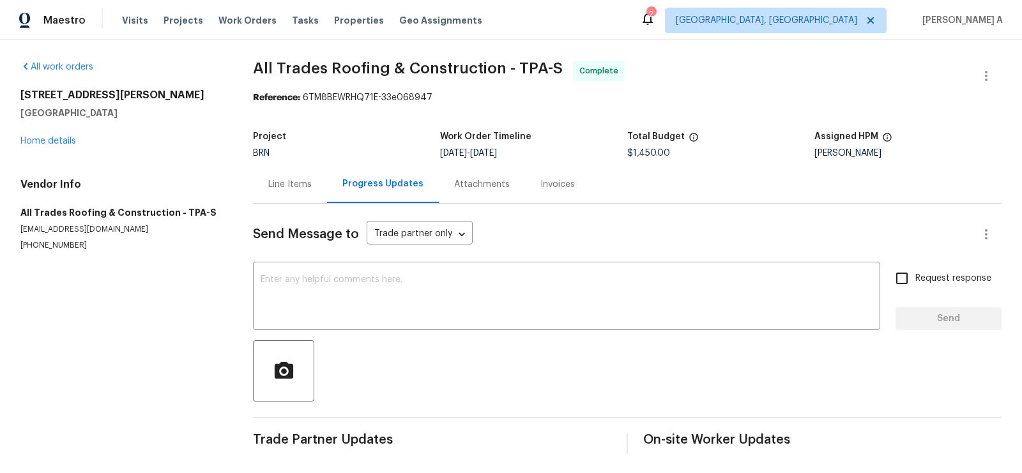
scroll to position [1, 0]
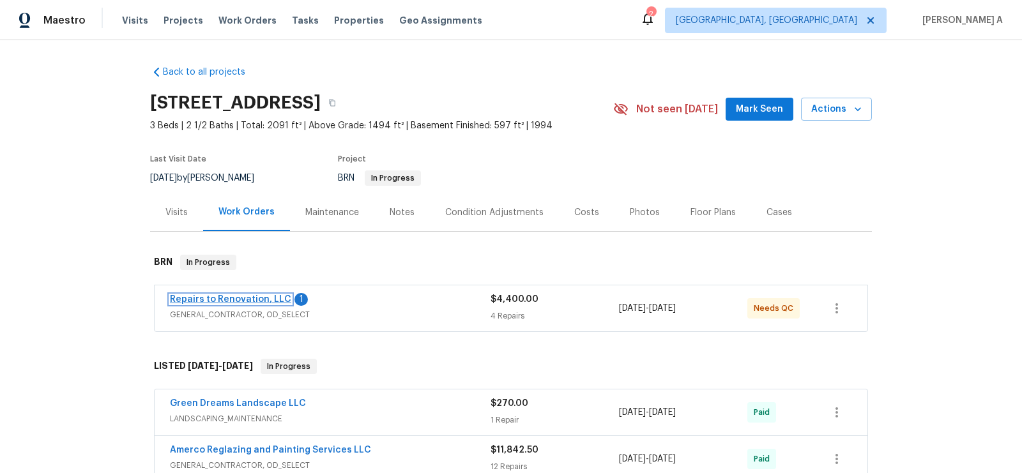
click at [220, 298] on link "Repairs to Renovation, LLC" at bounding box center [230, 299] width 121 height 9
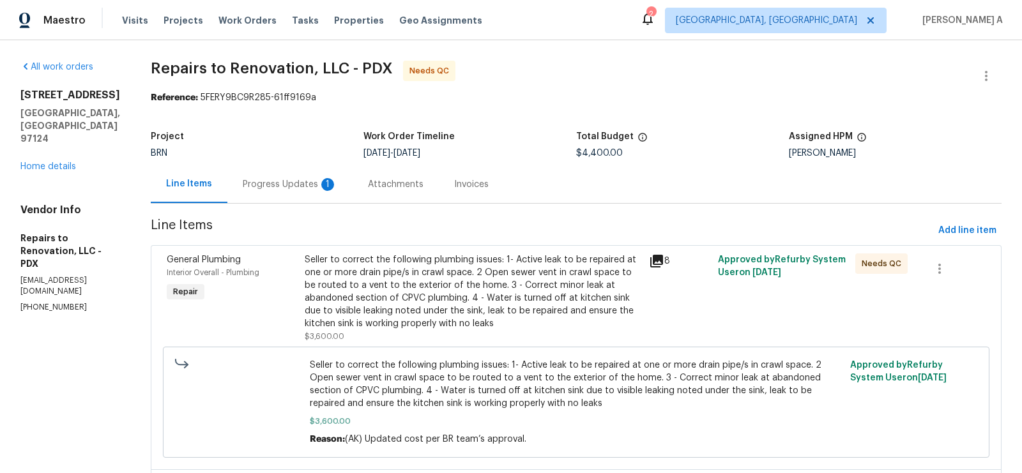
click at [323, 188] on div "Progress Updates 1" at bounding box center [290, 184] width 95 height 13
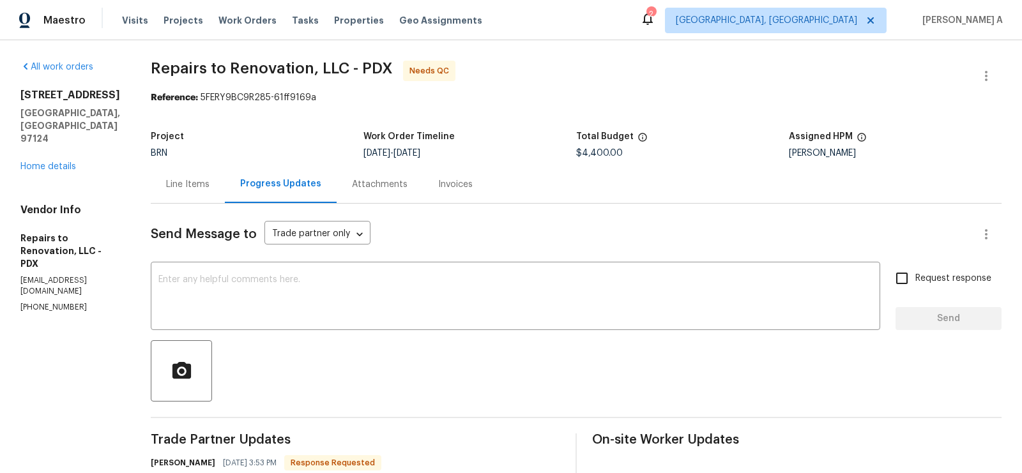
click at [208, 194] on div "Line Items" at bounding box center [188, 184] width 74 height 38
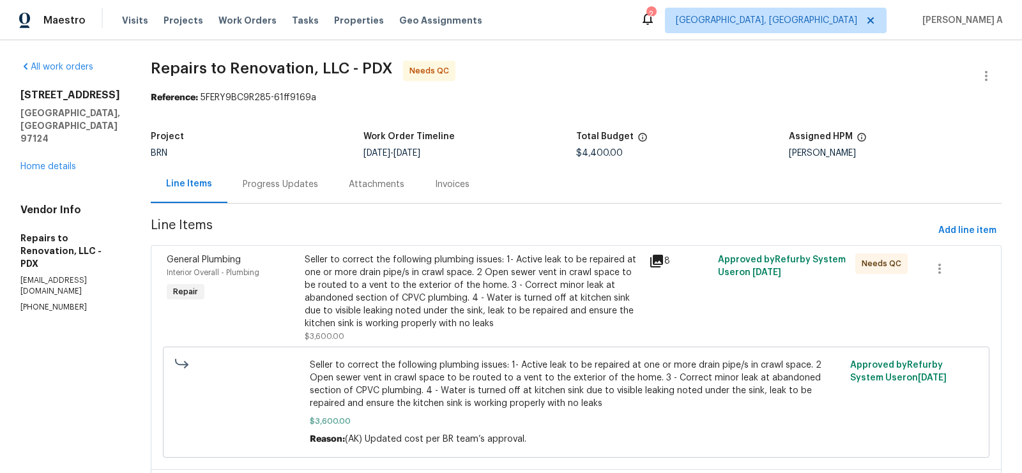
click at [300, 185] on div "Progress Updates" at bounding box center [280, 184] width 75 height 13
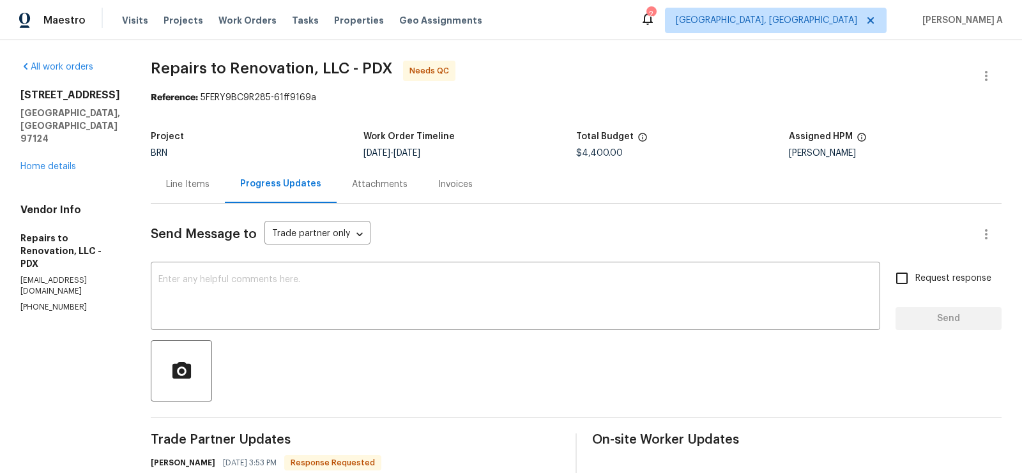
click at [200, 184] on div "Line Items" at bounding box center [187, 184] width 43 height 13
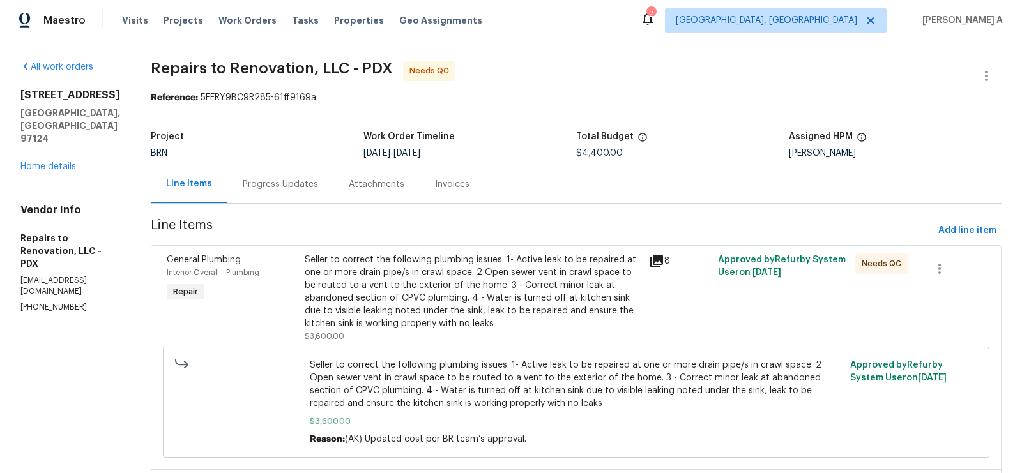
click at [299, 174] on div "Progress Updates" at bounding box center [280, 184] width 106 height 38
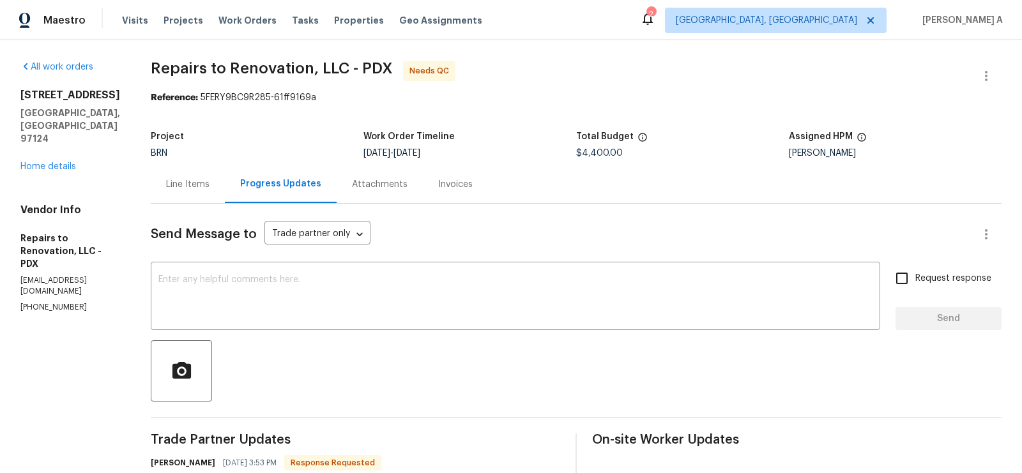
click at [210, 191] on div "Line Items" at bounding box center [188, 184] width 74 height 38
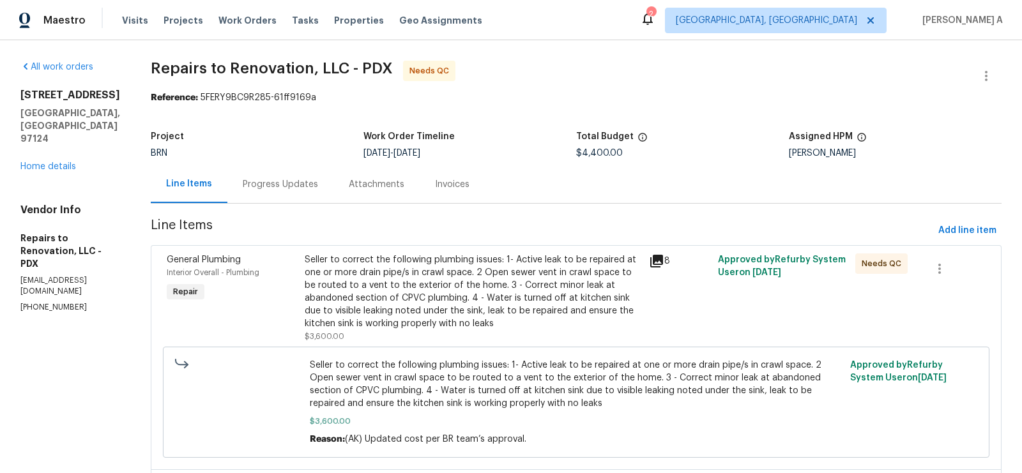
scroll to position [279, 0]
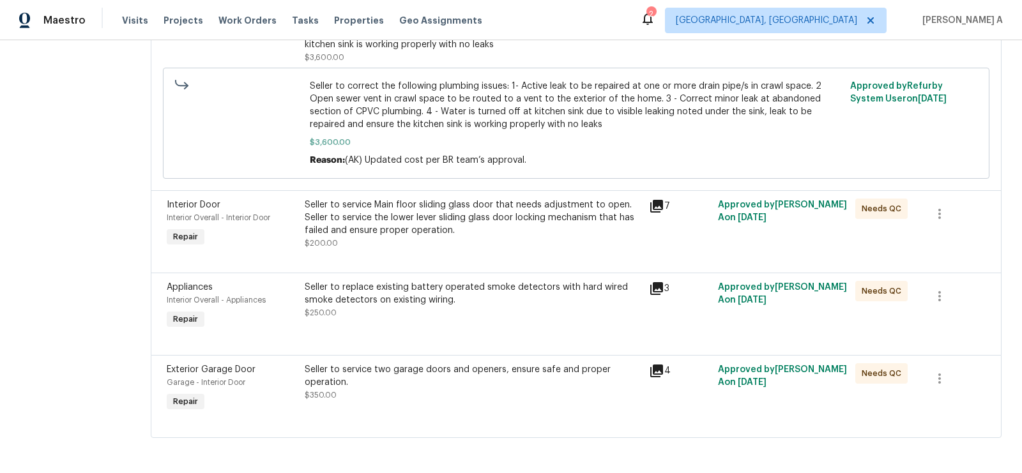
click at [421, 245] on div "Seller to service Main floor sliding glass door that needs adjustment to open. …" at bounding box center [473, 224] width 337 height 51
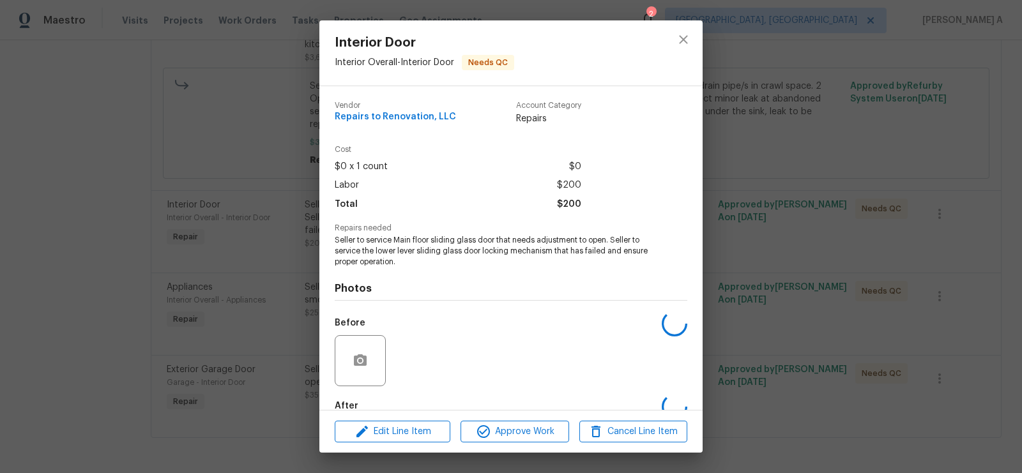
scroll to position [72, 0]
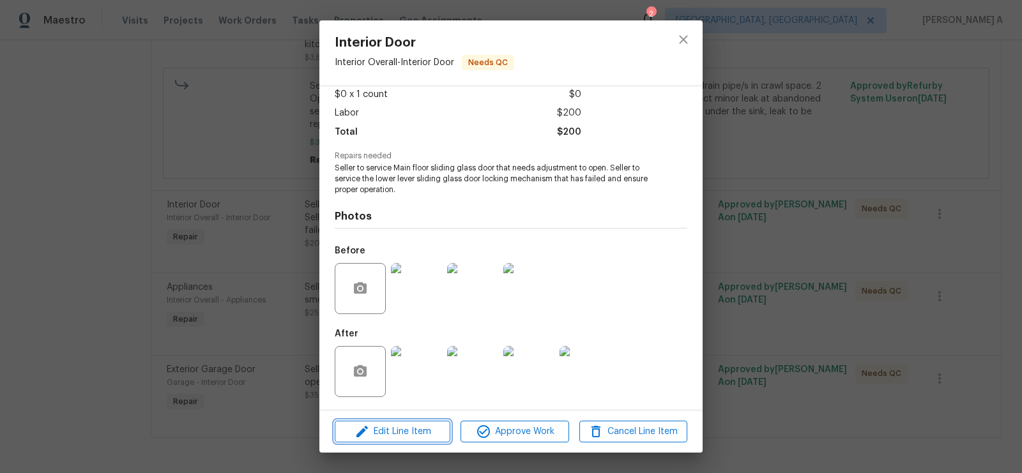
click at [412, 436] on span "Edit Line Item" at bounding box center [393, 432] width 108 height 16
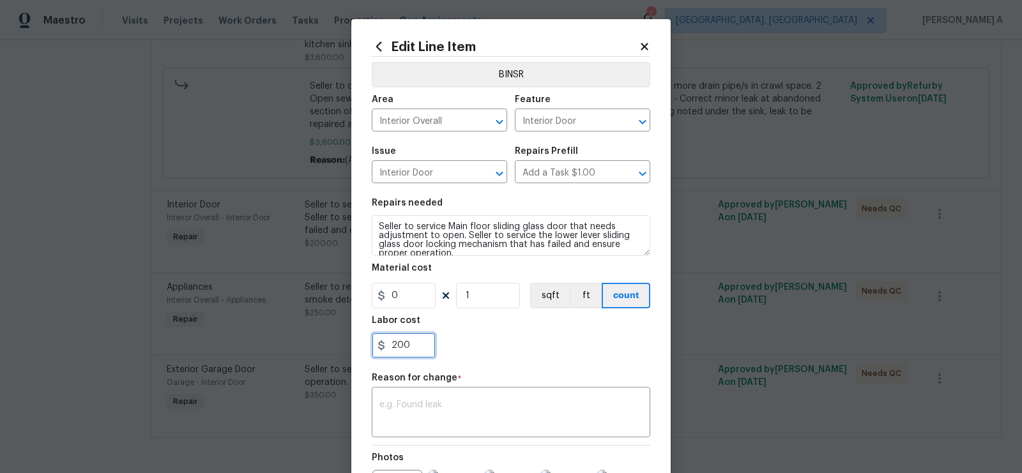
drag, startPoint x: 410, startPoint y: 347, endPoint x: 373, endPoint y: 347, distance: 36.4
click at [373, 347] on input "200" at bounding box center [404, 346] width 64 height 26
type input "700"
click at [507, 356] on div "700" at bounding box center [511, 346] width 279 height 26
click at [557, 415] on textarea at bounding box center [511, 414] width 263 height 27
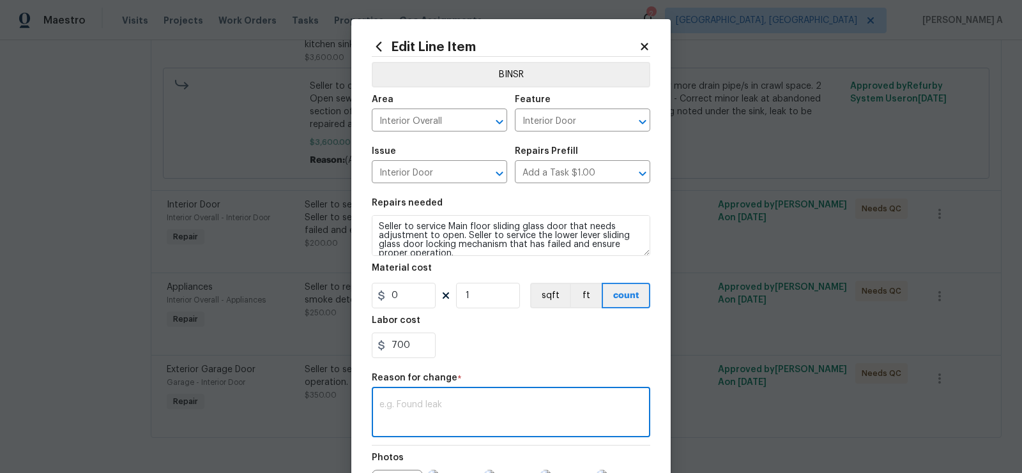
click at [557, 415] on textarea at bounding box center [511, 414] width 263 height 27
paste textarea "(AK) Updated per vendors final cost."
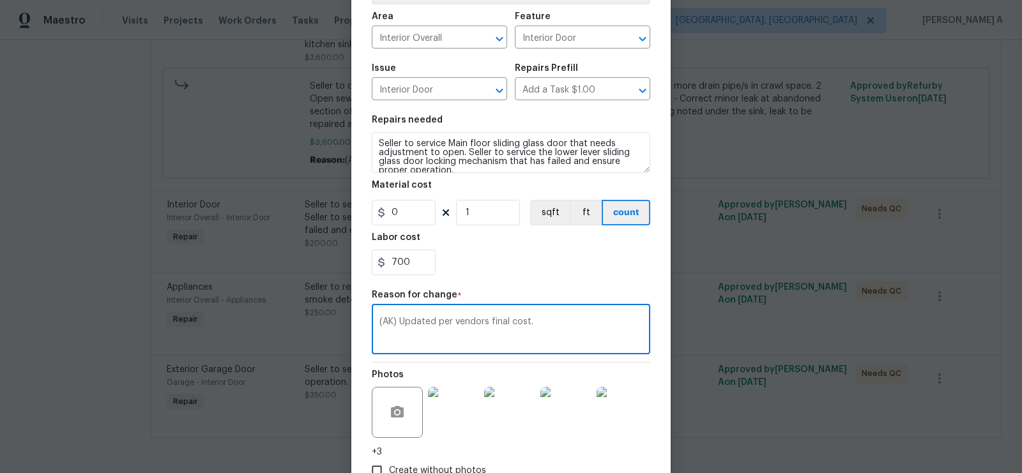
scroll to position [168, 0]
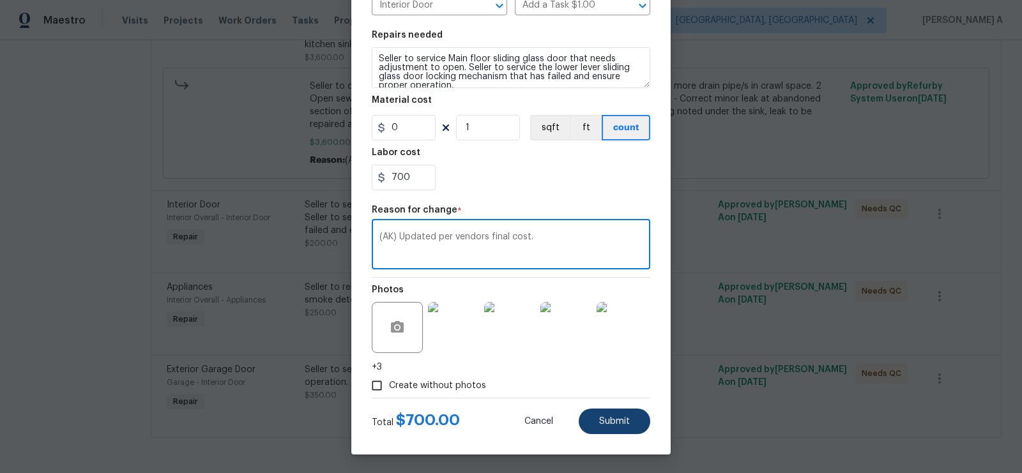
type textarea "(AK) Updated per vendors final cost."
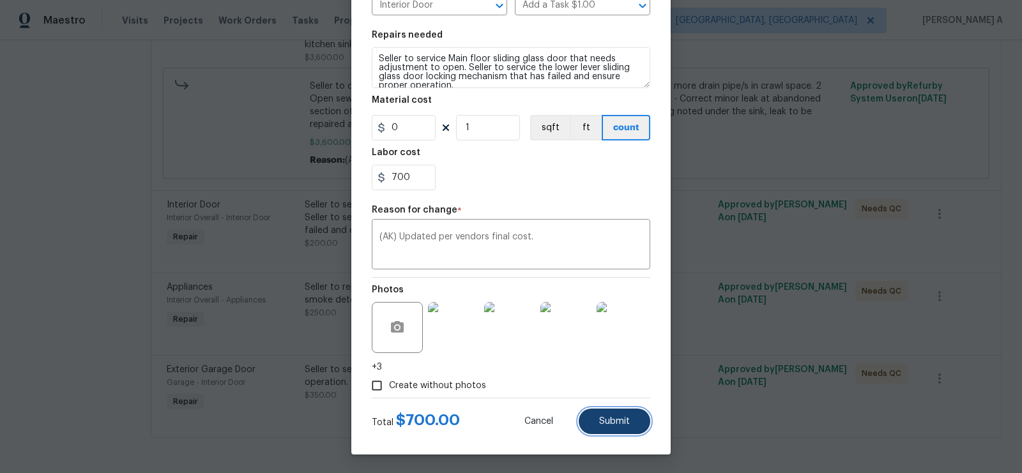
click at [634, 430] on button "Submit" at bounding box center [615, 422] width 72 height 26
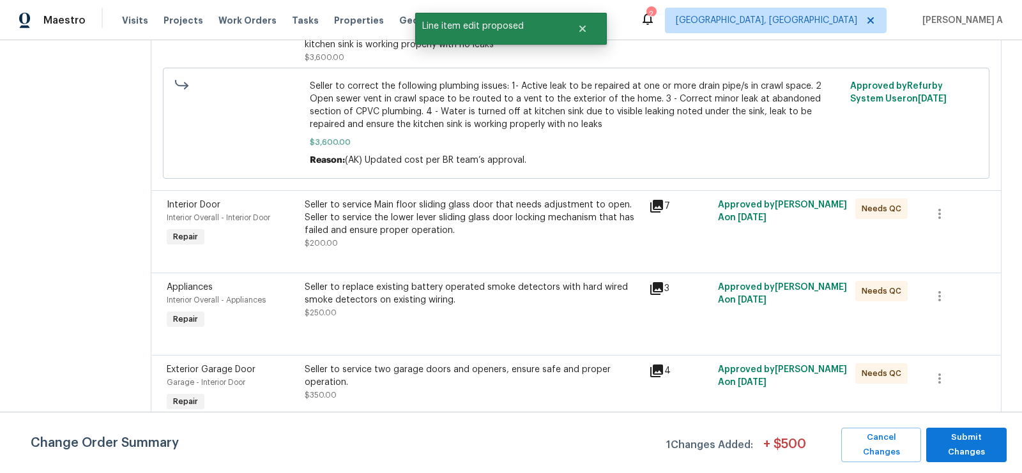
scroll to position [0, 0]
click at [959, 443] on span "Submit Changes" at bounding box center [967, 445] width 68 height 29
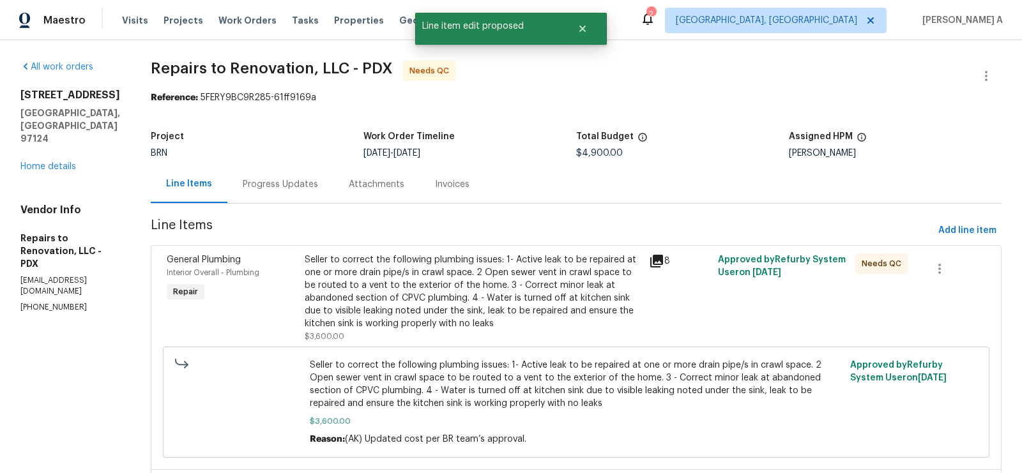
click at [268, 188] on div "Progress Updates" at bounding box center [280, 184] width 75 height 13
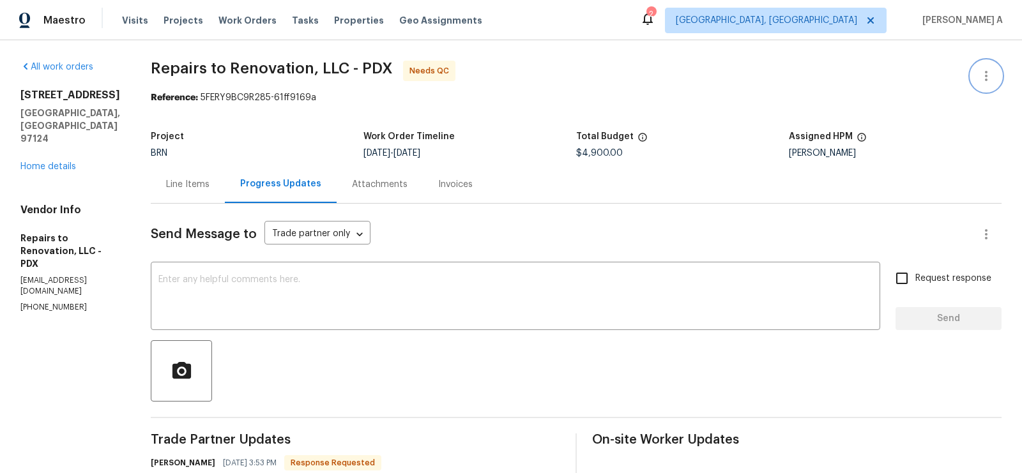
click at [987, 68] on icon "button" at bounding box center [986, 75] width 15 height 15
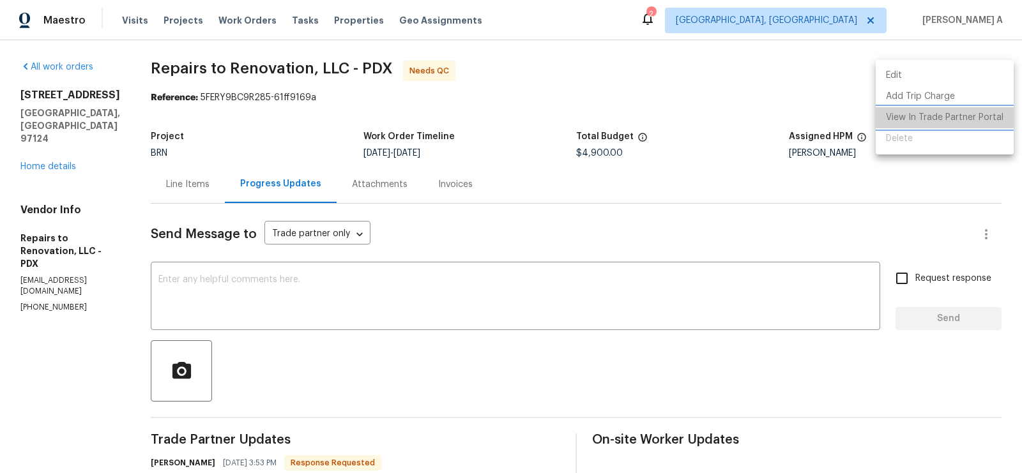
click at [949, 116] on li "View In Trade Partner Portal" at bounding box center [945, 117] width 138 height 21
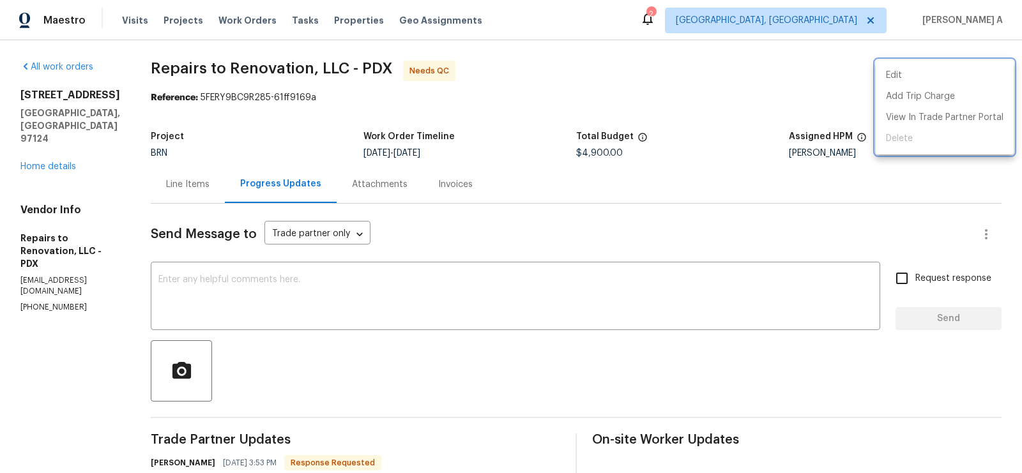
click at [606, 52] on div at bounding box center [511, 236] width 1022 height 473
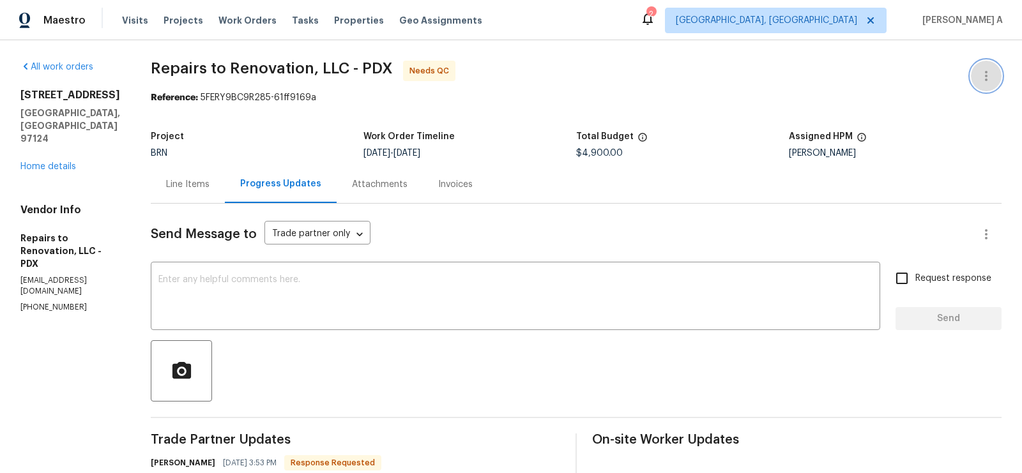
click at [987, 75] on icon "button" at bounding box center [986, 76] width 3 height 10
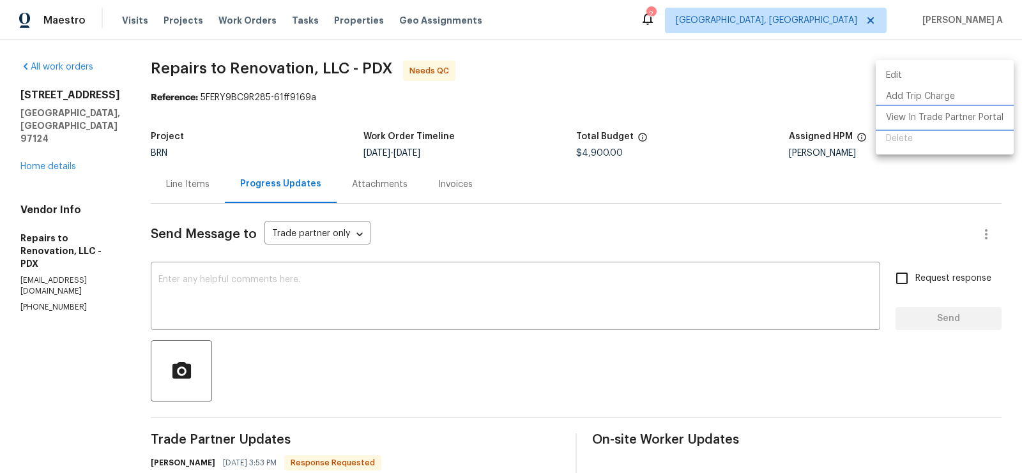
click at [951, 117] on li "View In Trade Partner Portal" at bounding box center [945, 117] width 138 height 21
click at [275, 137] on div at bounding box center [511, 236] width 1022 height 473
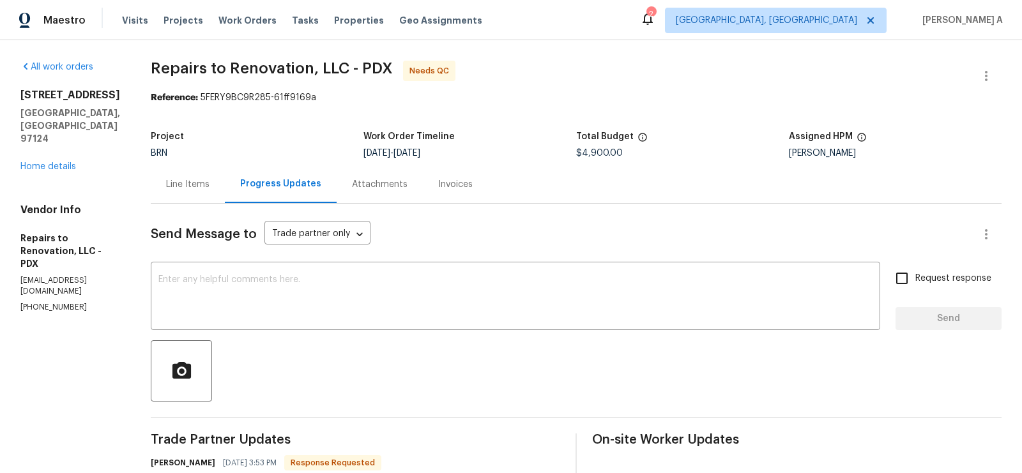
click at [199, 194] on div "Line Items" at bounding box center [188, 184] width 74 height 38
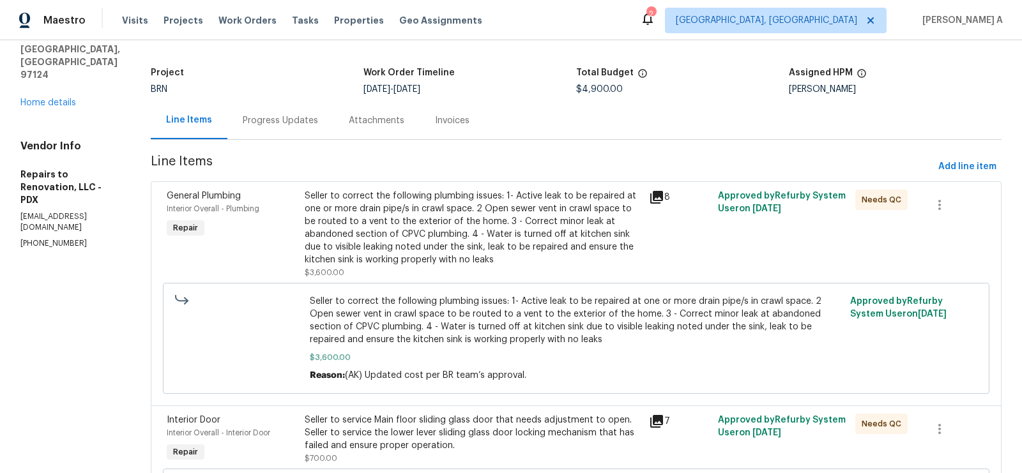
scroll to position [36, 0]
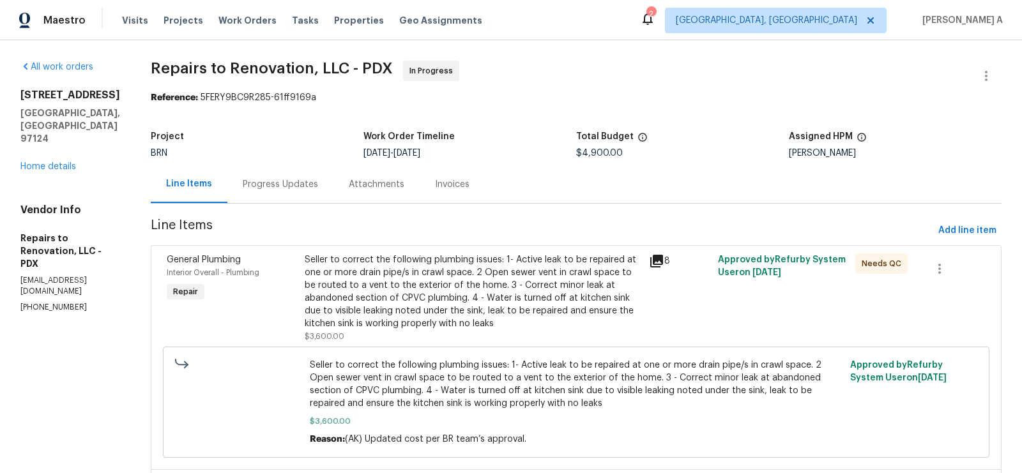
click at [299, 183] on div "Progress Updates" at bounding box center [280, 184] width 75 height 13
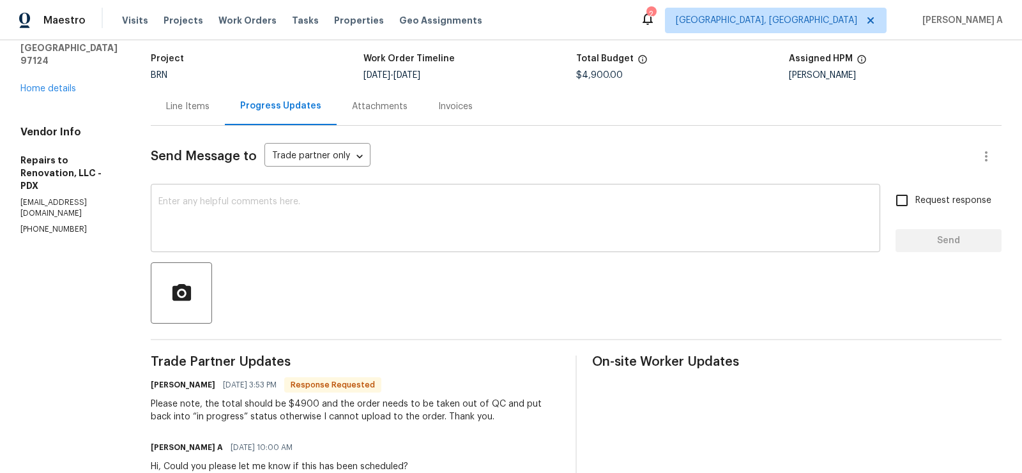
scroll to position [17, 0]
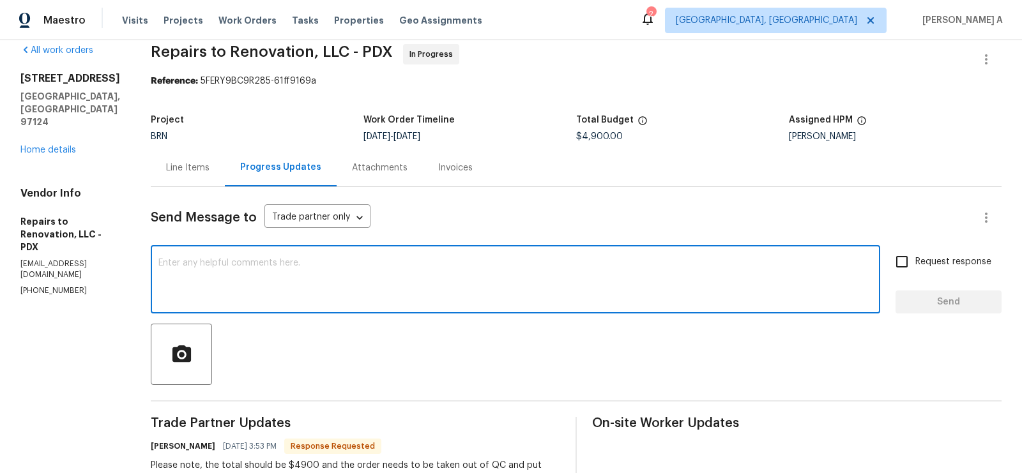
click at [410, 281] on textarea at bounding box center [515, 281] width 714 height 45
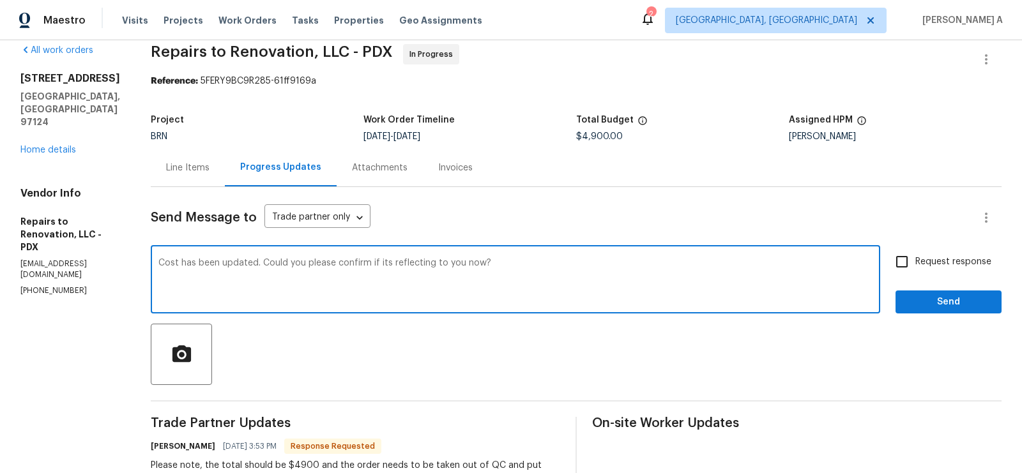
click at [0, 0] on span "it's" at bounding box center [0, 0] width 0 height 0
type textarea "Cost has been updated. Could you please confirm if it's reflecting to you now?"
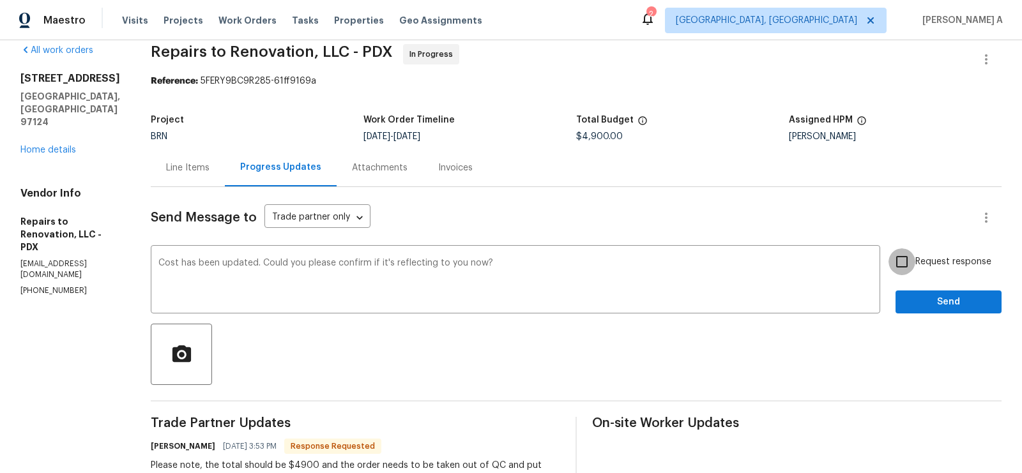
click at [891, 264] on input "Request response" at bounding box center [902, 262] width 27 height 27
checkbox input "true"
click at [961, 296] on span "Send" at bounding box center [949, 303] width 86 height 16
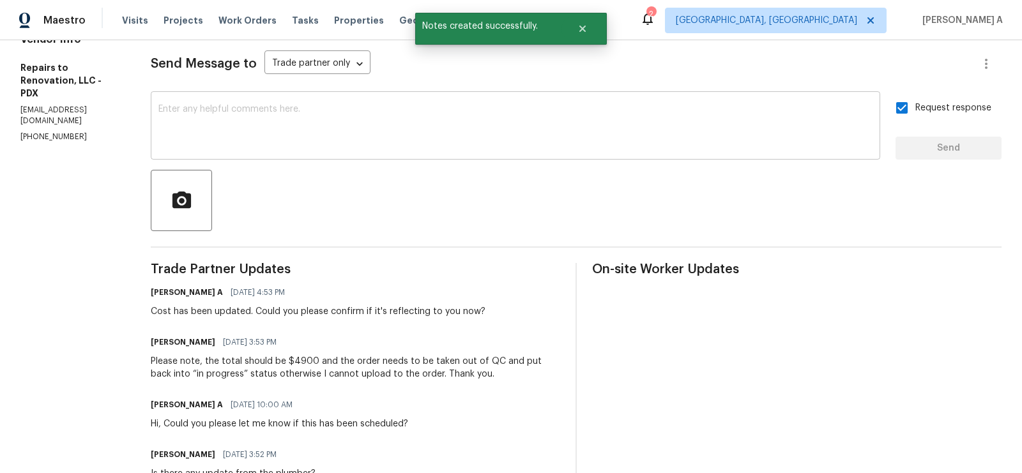
scroll to position [0, 0]
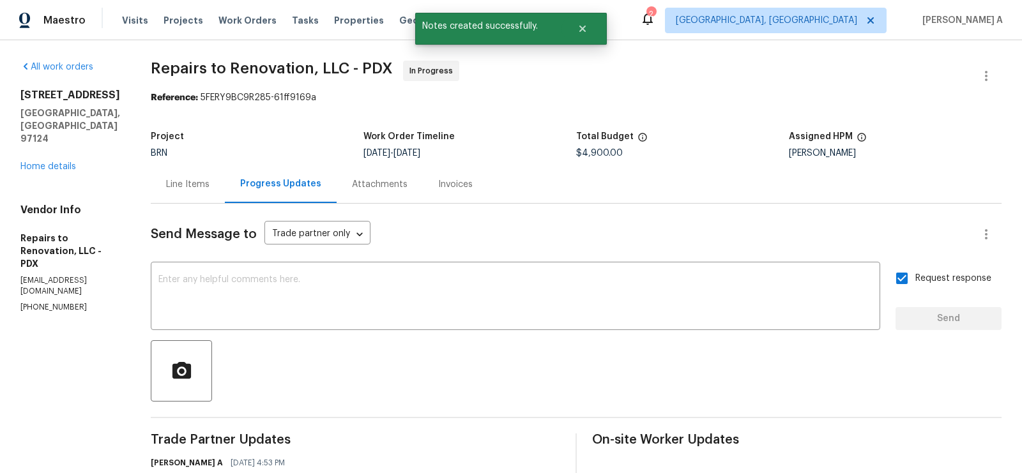
click at [208, 177] on div "Line Items" at bounding box center [188, 184] width 74 height 38
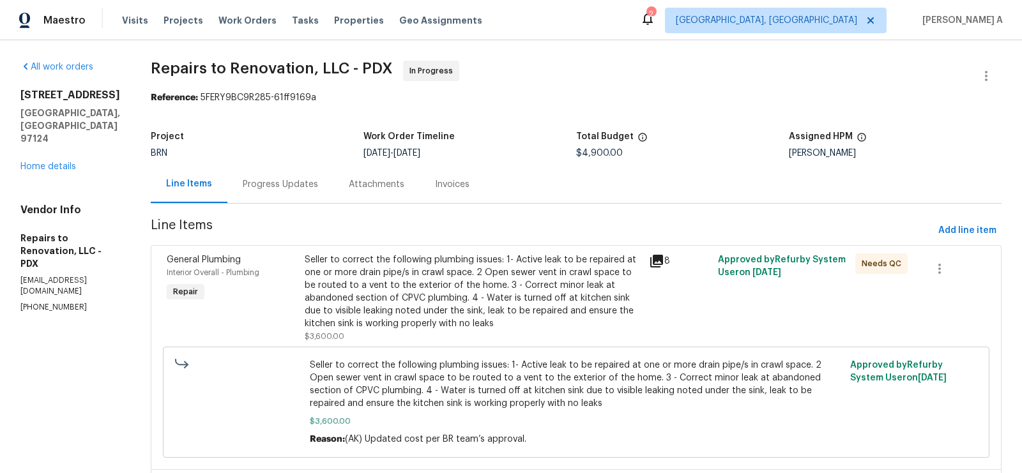
click at [600, 286] on div "Seller to correct the following plumbing issues: 1- Active leak to be repaired …" at bounding box center [473, 292] width 337 height 77
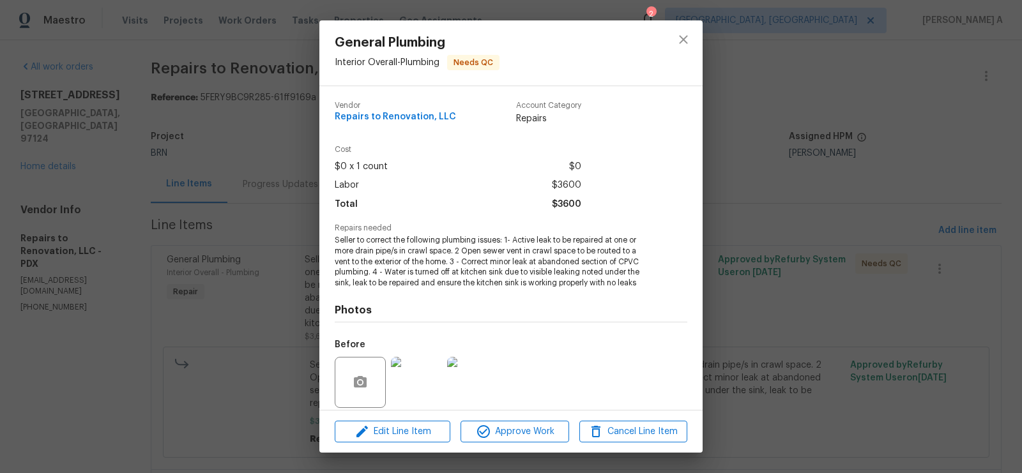
scroll to position [94, 0]
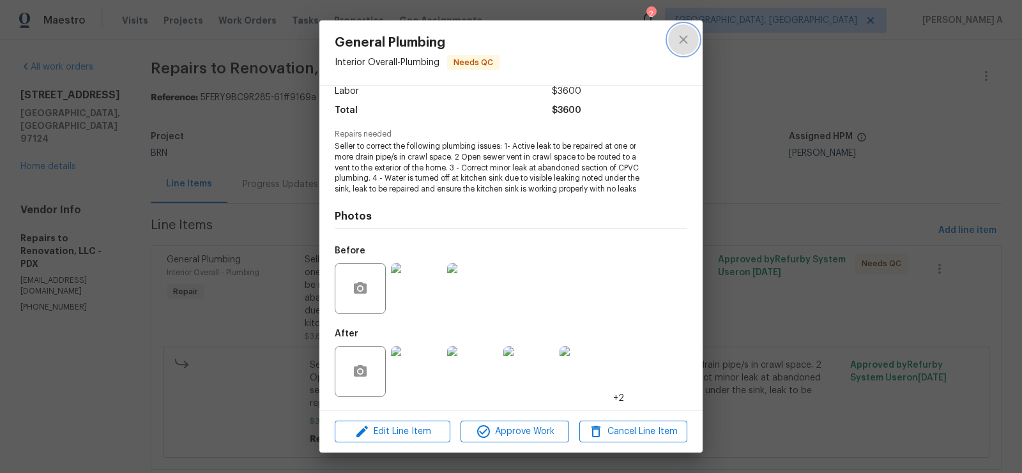
click at [693, 38] on button "close" at bounding box center [683, 39] width 31 height 31
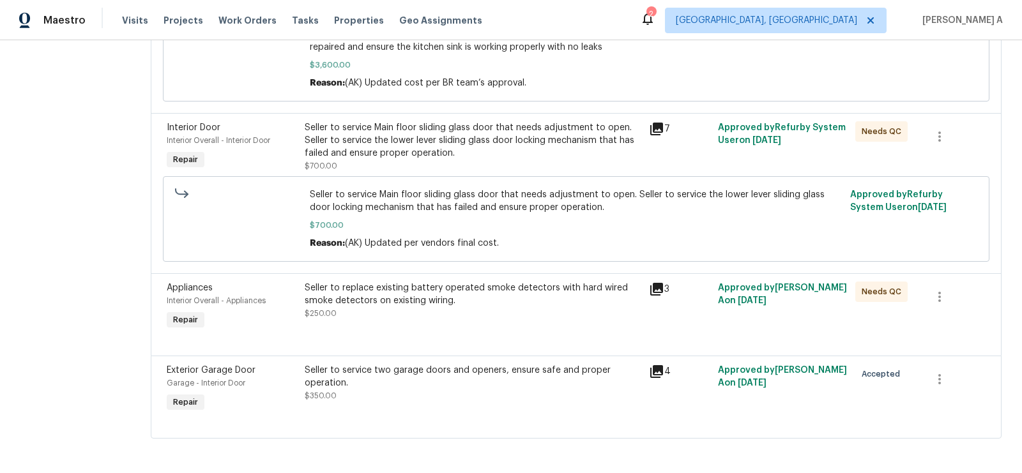
scroll to position [0, 0]
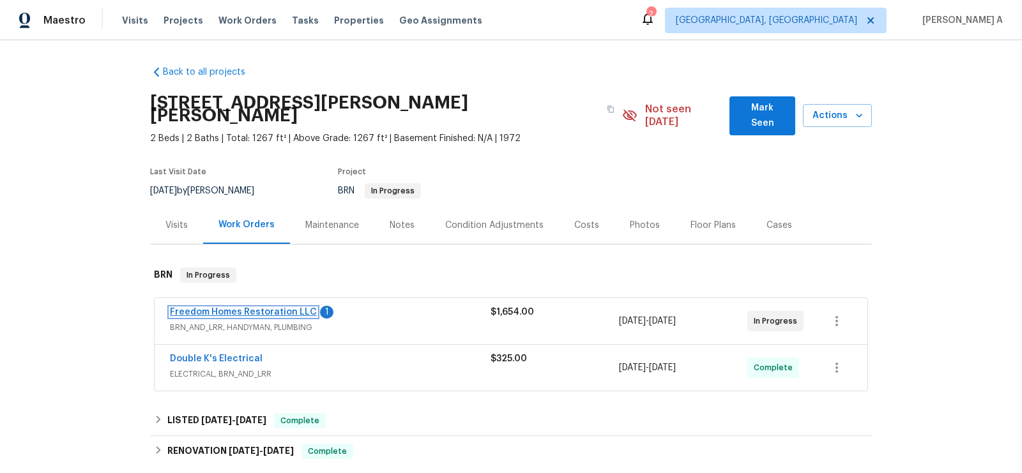
click at [279, 308] on link "Freedom Homes Restoration LLC" at bounding box center [243, 312] width 147 height 9
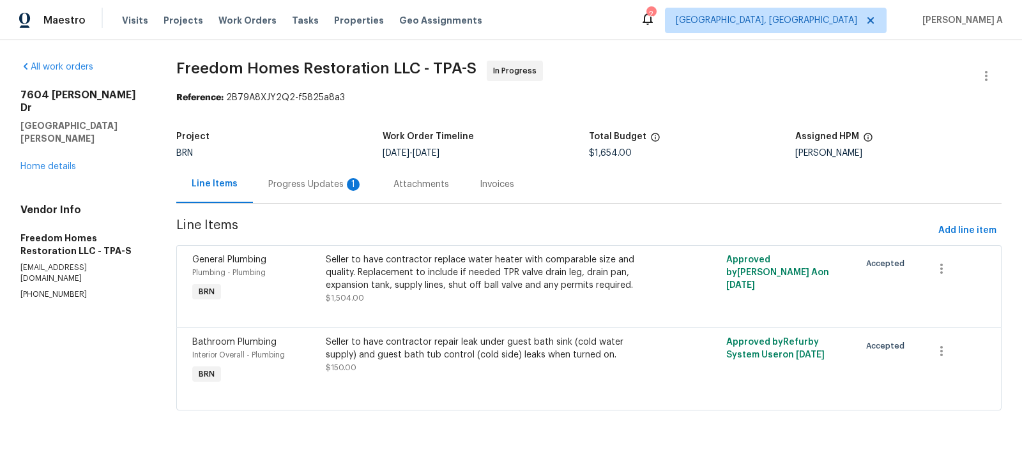
click at [339, 192] on div "Progress Updates 1" at bounding box center [315, 184] width 125 height 38
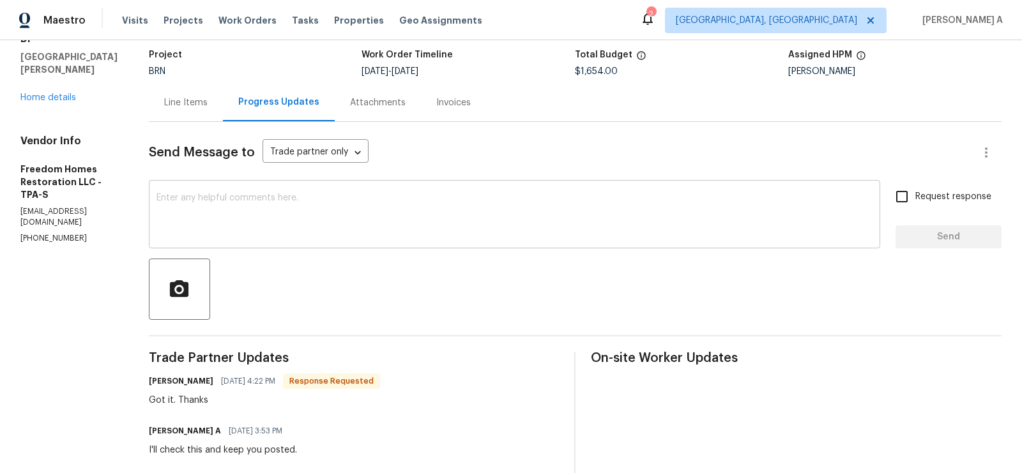
scroll to position [99, 0]
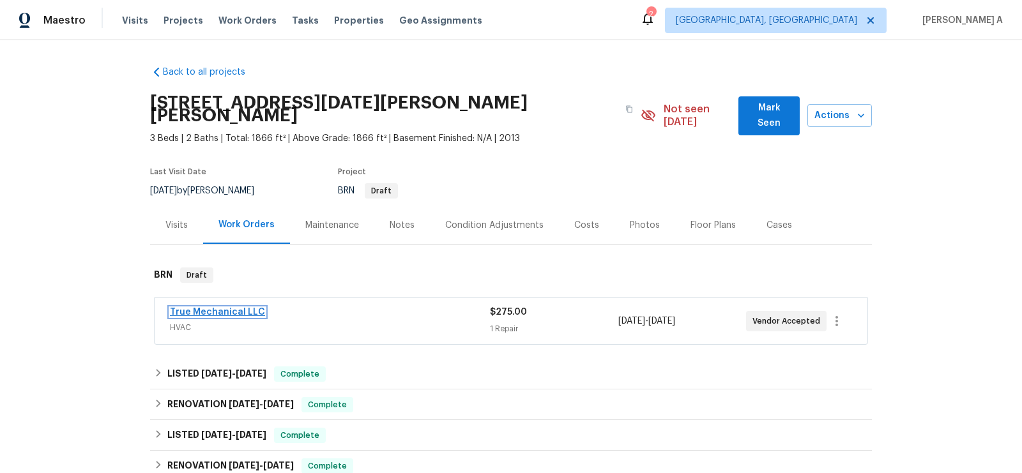
click at [214, 308] on link "True Mechanical LLC" at bounding box center [217, 312] width 95 height 9
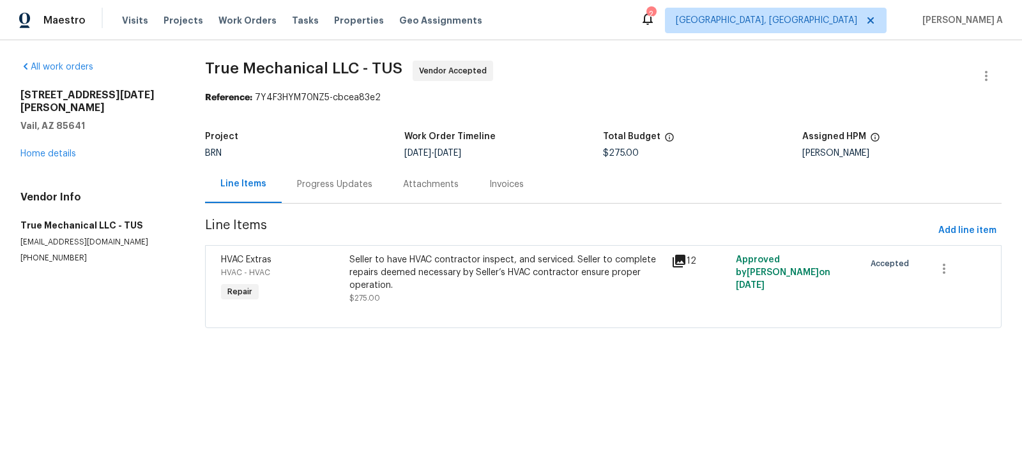
click at [55, 253] on p "[PHONE_NUMBER]" at bounding box center [97, 258] width 154 height 11
copy p "(520) 887-5852"
click at [310, 66] on span "True Mechanical LLC - TUS" at bounding box center [303, 68] width 197 height 15
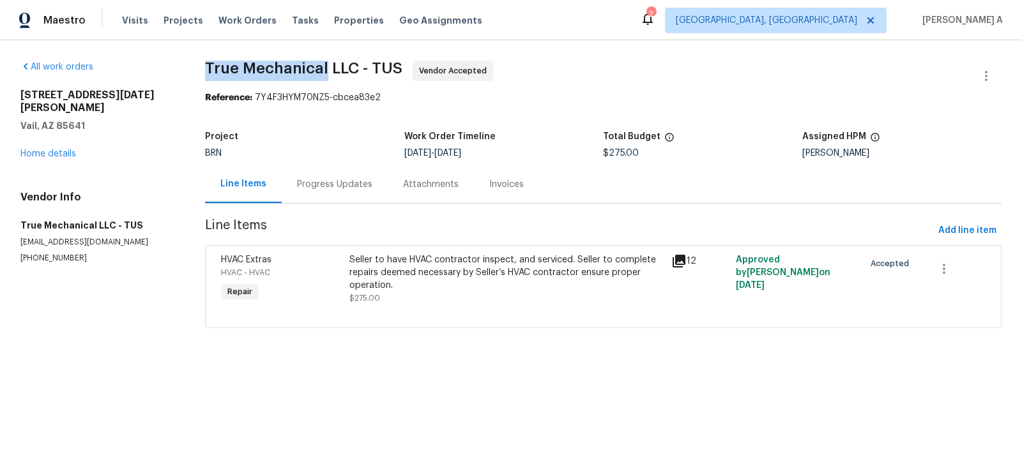
drag, startPoint x: 328, startPoint y: 66, endPoint x: 203, endPoint y: 65, distance: 124.6
click at [203, 65] on div "All work orders 9356 S San Esteban Dr Vail, AZ 85641 Home details Vendor Info T…" at bounding box center [511, 202] width 1022 height 324
copy span "True Mechanical"
click at [284, 180] on div "Progress Updates" at bounding box center [335, 184] width 106 height 38
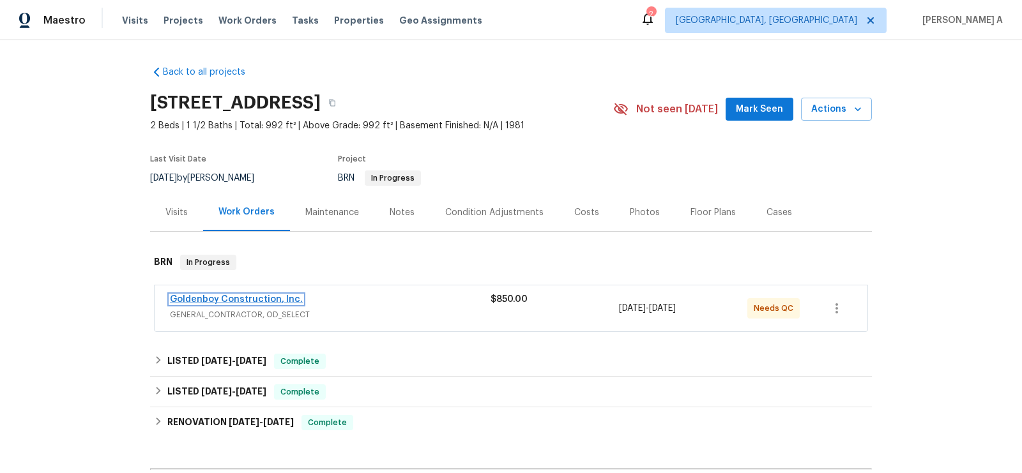
click at [265, 299] on link "Goldenboy Construction, Inc." at bounding box center [236, 299] width 133 height 9
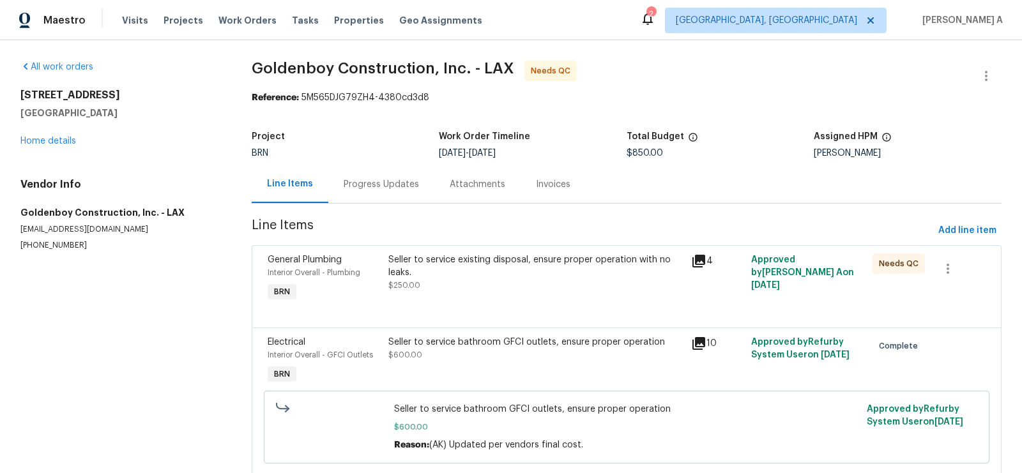
click at [476, 275] on div "Seller to service existing disposal, ensure proper operation with no leaks." at bounding box center [535, 267] width 295 height 26
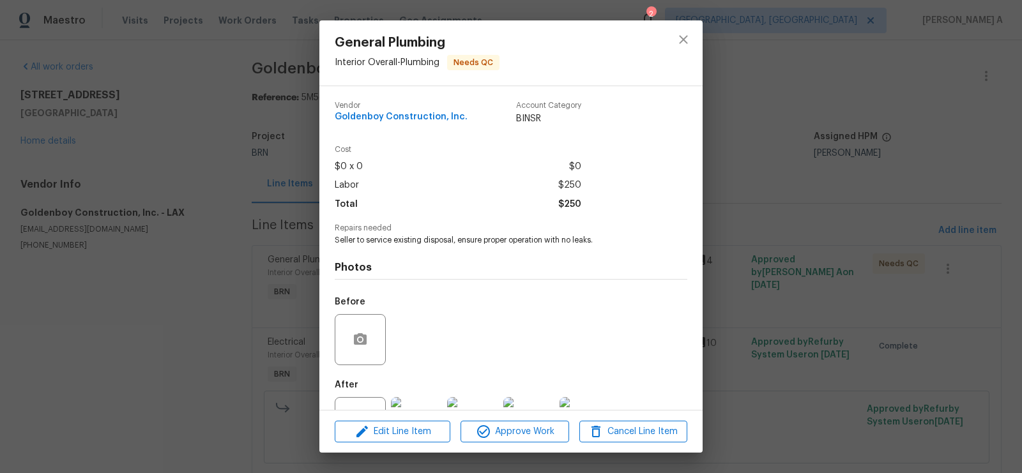
click at [409, 116] on span "Goldenboy Construction, Inc." at bounding box center [401, 117] width 133 height 10
copy span "Goldenboy Construction, Inc."
click at [458, 242] on span "Seller to service existing disposal, ensure proper operation with no leaks." at bounding box center [494, 240] width 318 height 11
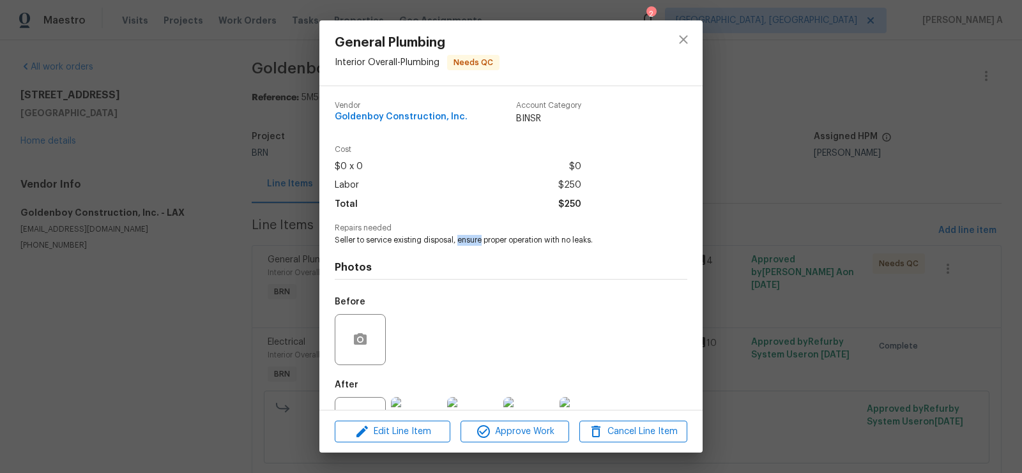
click at [458, 242] on span "Seller to service existing disposal, ensure proper operation with no leaks." at bounding box center [494, 240] width 318 height 11
copy span "Seller to service existing disposal, ensure proper operation with no leaks."
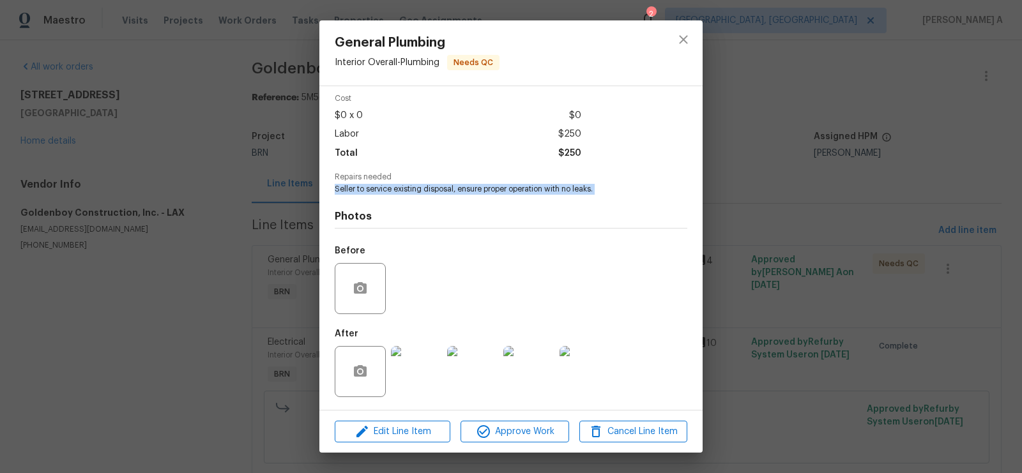
click at [408, 373] on img at bounding box center [416, 371] width 51 height 51
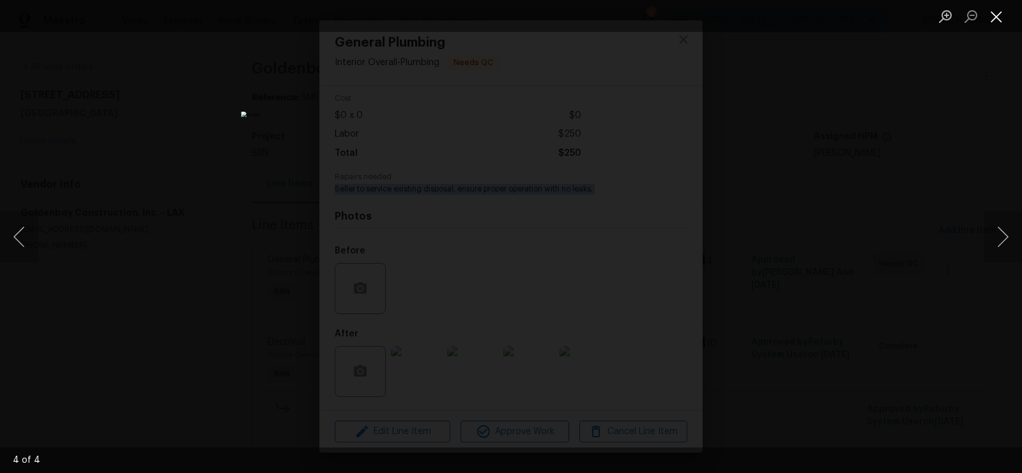
click at [1003, 17] on button "Close lightbox" at bounding box center [997, 16] width 26 height 22
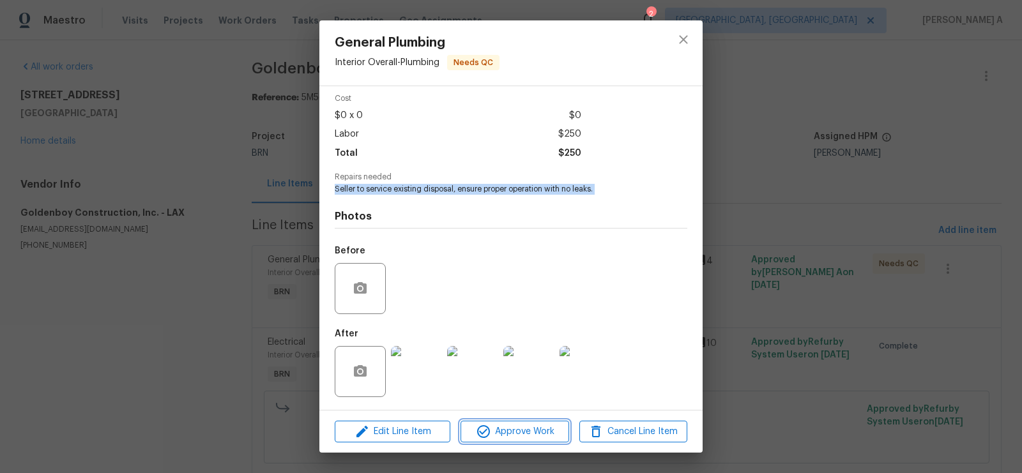
click at [527, 437] on span "Approve Work" at bounding box center [515, 432] width 100 height 16
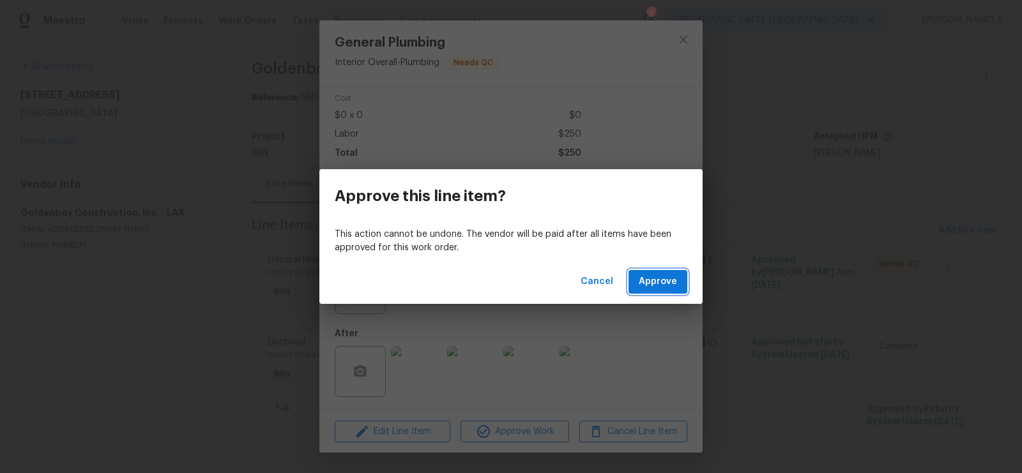
click at [654, 279] on span "Approve" at bounding box center [658, 282] width 38 height 16
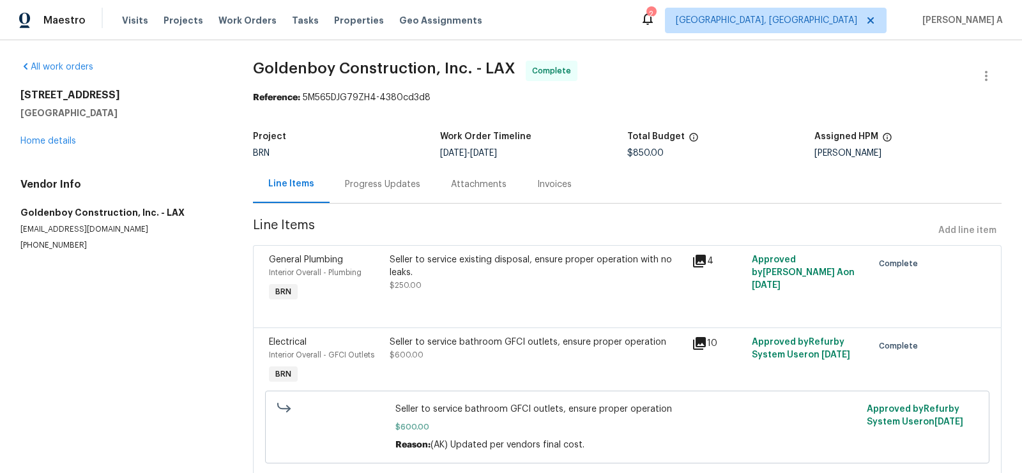
scroll to position [37, 0]
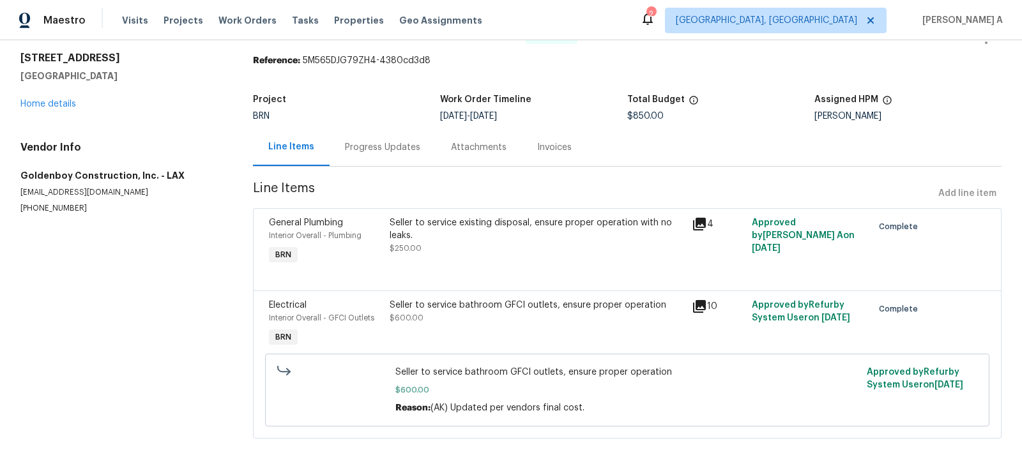
click at [579, 312] on div "Seller to service bathroom GFCI outlets, ensure proper operation $600.00" at bounding box center [537, 312] width 295 height 26
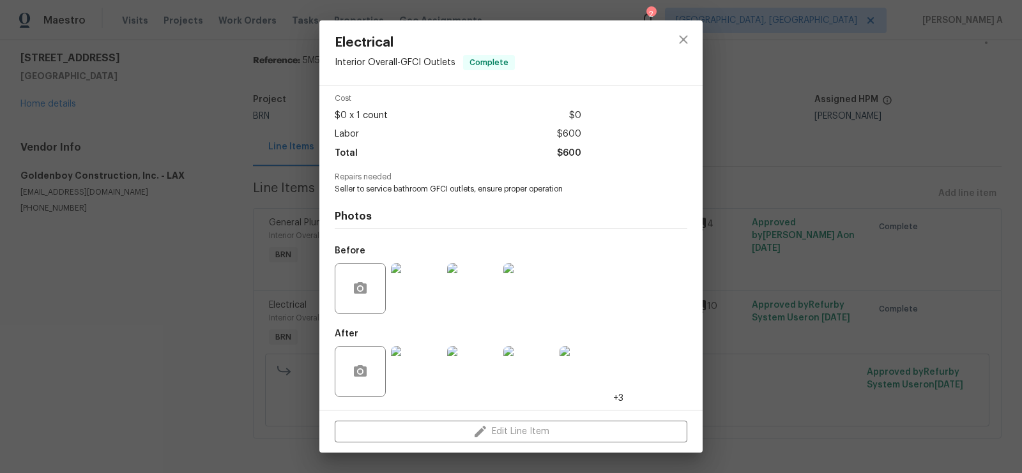
scroll to position [0, 0]
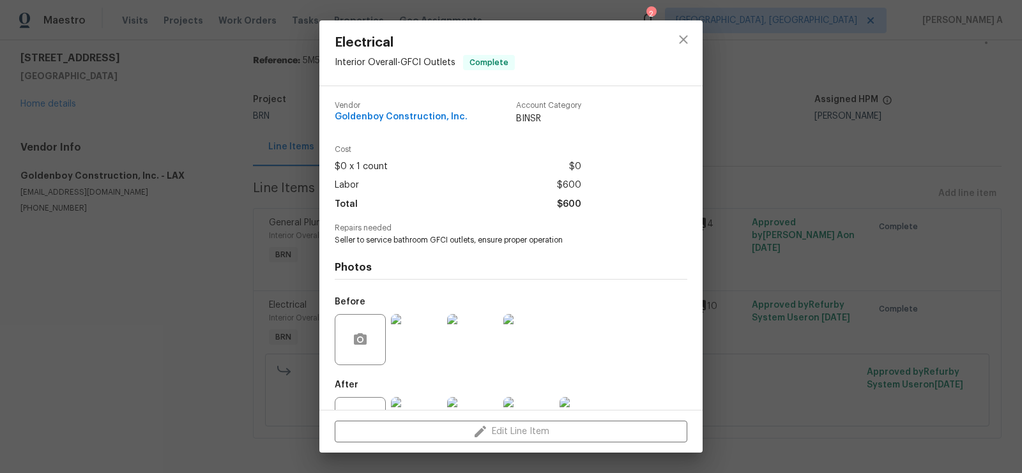
click at [397, 114] on span "Goldenboy Construction, Inc." at bounding box center [401, 117] width 133 height 10
copy span "Goldenboy Construction, Inc."
click at [447, 247] on div "Photos Before After +3" at bounding box center [511, 351] width 353 height 210
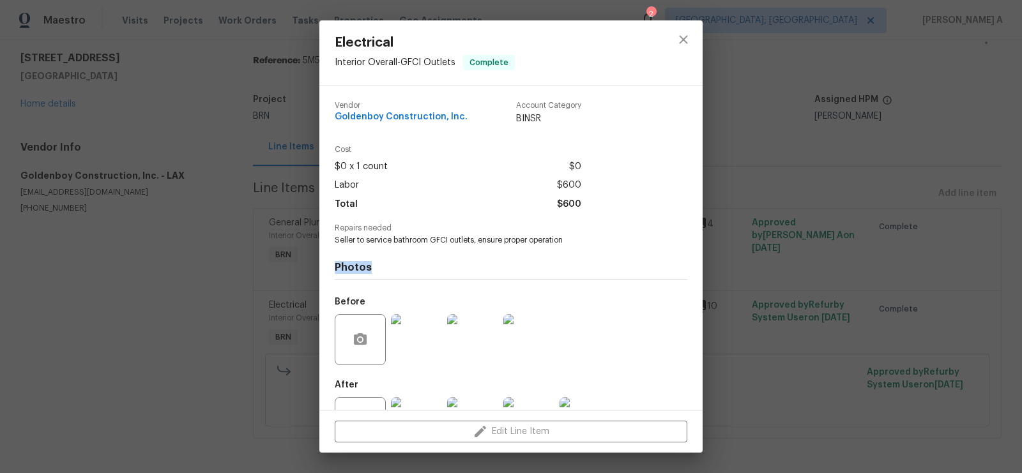
click at [447, 247] on div "Photos Before After +3" at bounding box center [511, 351] width 353 height 210
click at [454, 236] on span "Seller to service bathroom GFCI outlets, ensure proper operation" at bounding box center [494, 240] width 318 height 11
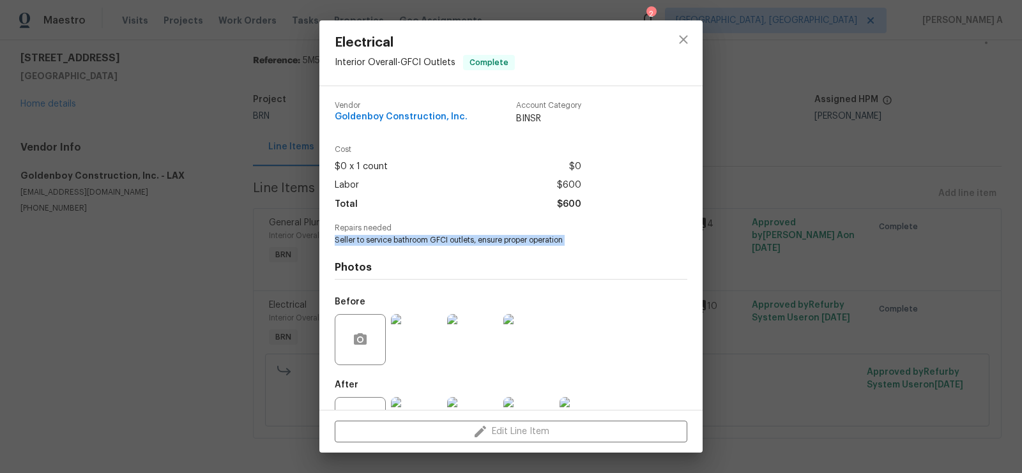
copy span "Seller to service bathroom GFCI outlets, ensure proper operation"
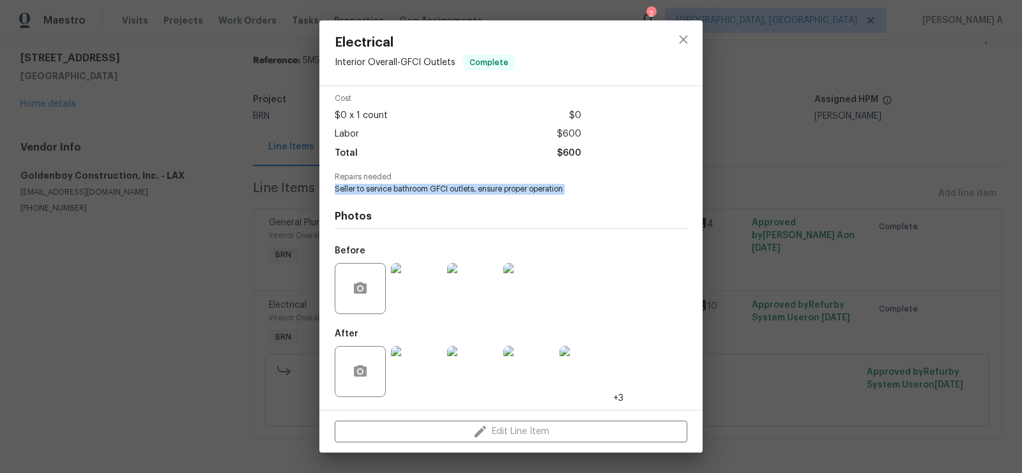
click at [411, 281] on img at bounding box center [416, 288] width 51 height 51
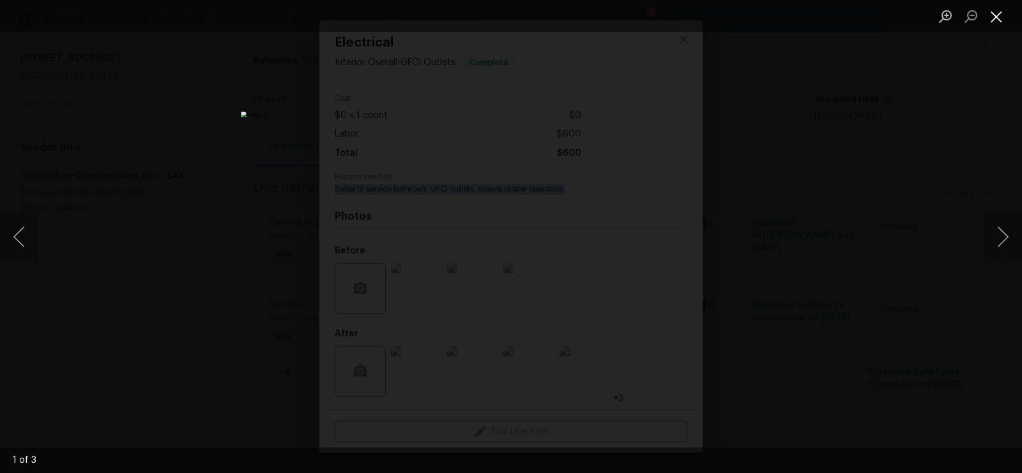
click at [996, 24] on button "Close lightbox" at bounding box center [997, 16] width 26 height 22
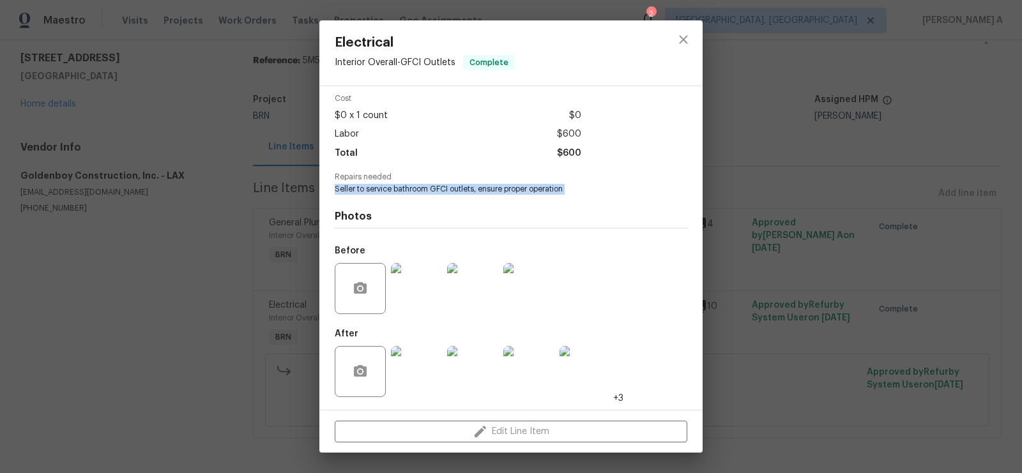
click at [399, 365] on img at bounding box center [416, 371] width 51 height 51
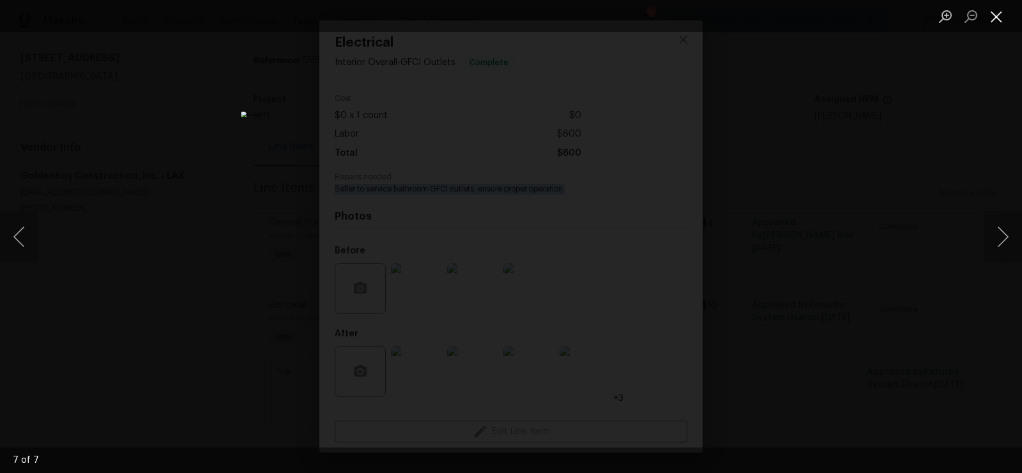
click at [1002, 14] on button "Close lightbox" at bounding box center [997, 16] width 26 height 22
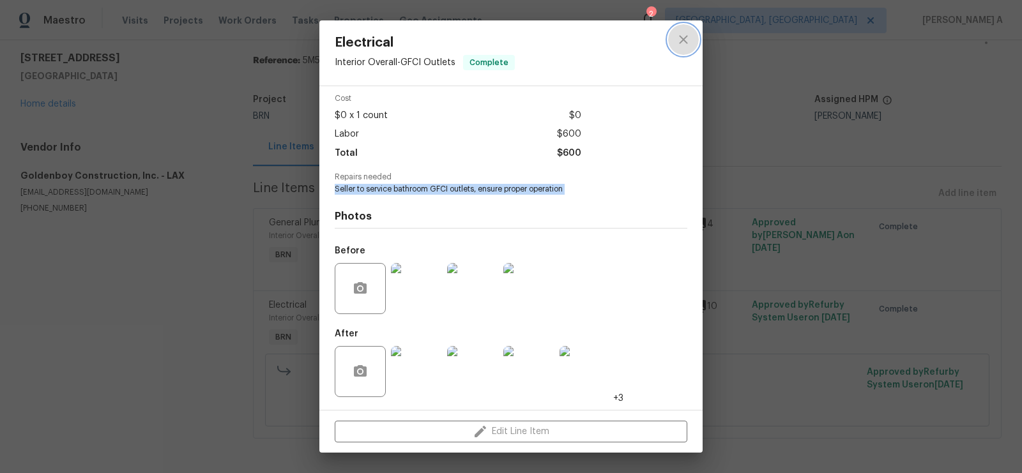
click at [684, 33] on icon "close" at bounding box center [683, 39] width 15 height 15
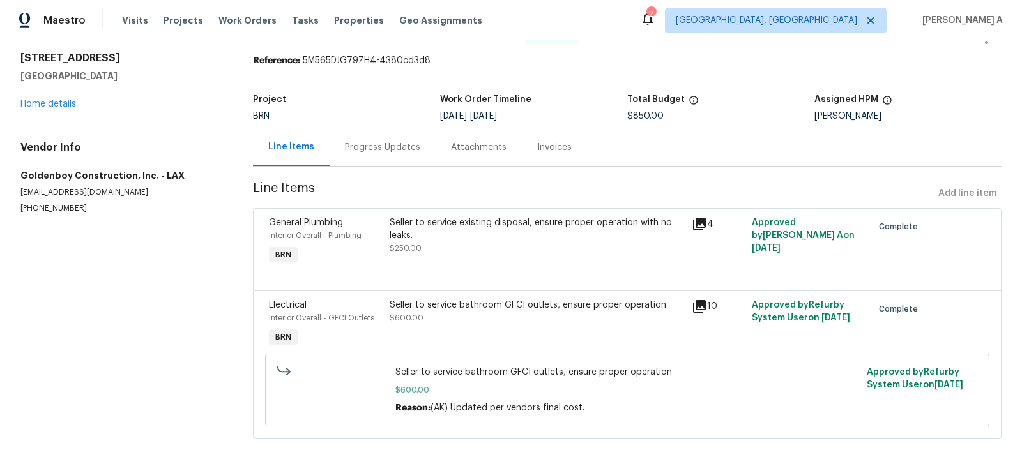
click at [540, 136] on div "Invoices" at bounding box center [554, 147] width 65 height 38
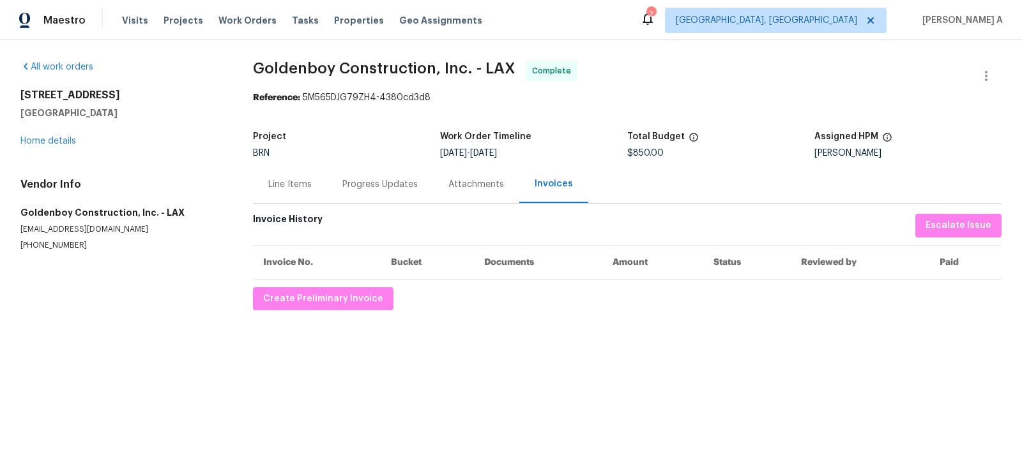
click at [347, 178] on div "Progress Updates" at bounding box center [379, 184] width 75 height 13
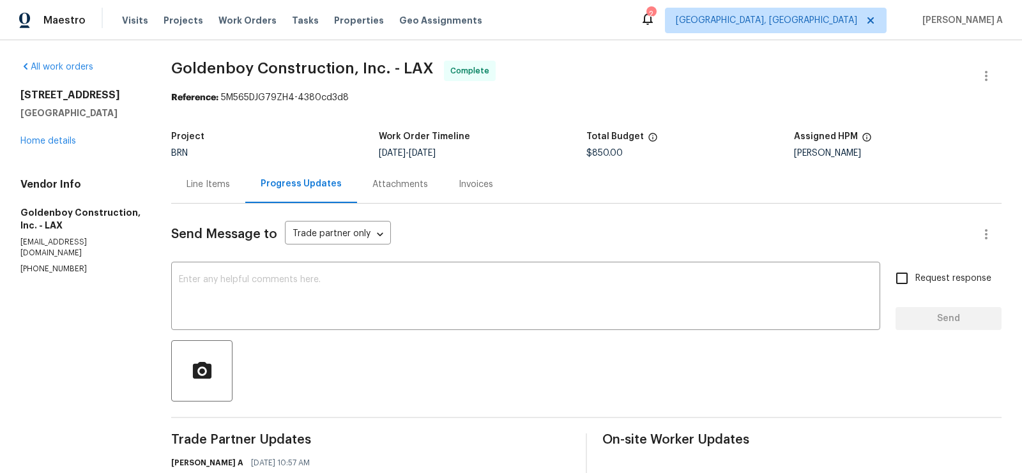
click at [226, 189] on div "Line Items" at bounding box center [208, 184] width 43 height 13
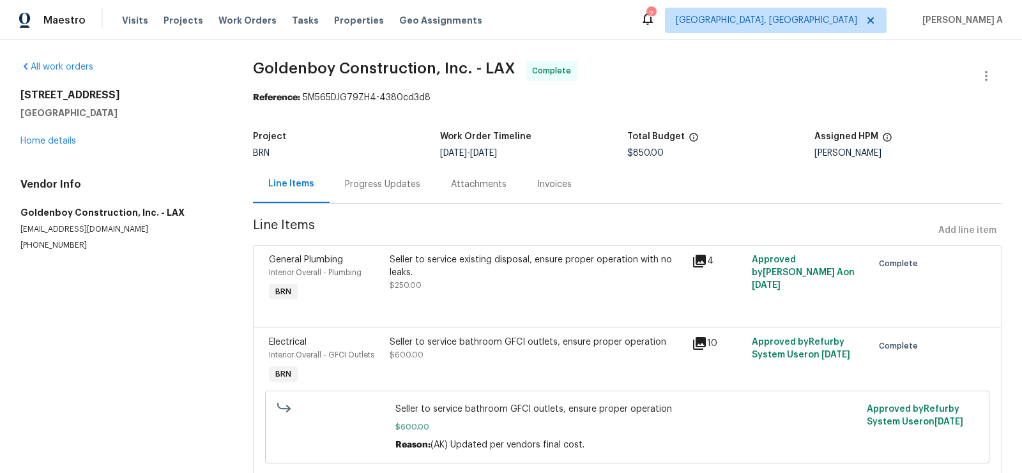
scroll to position [37, 0]
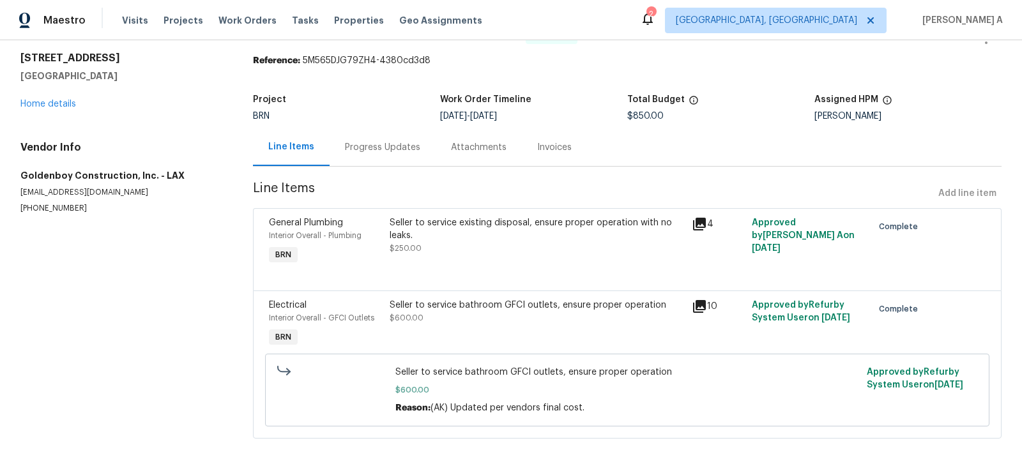
click at [566, 148] on div "Invoices" at bounding box center [554, 147] width 65 height 38
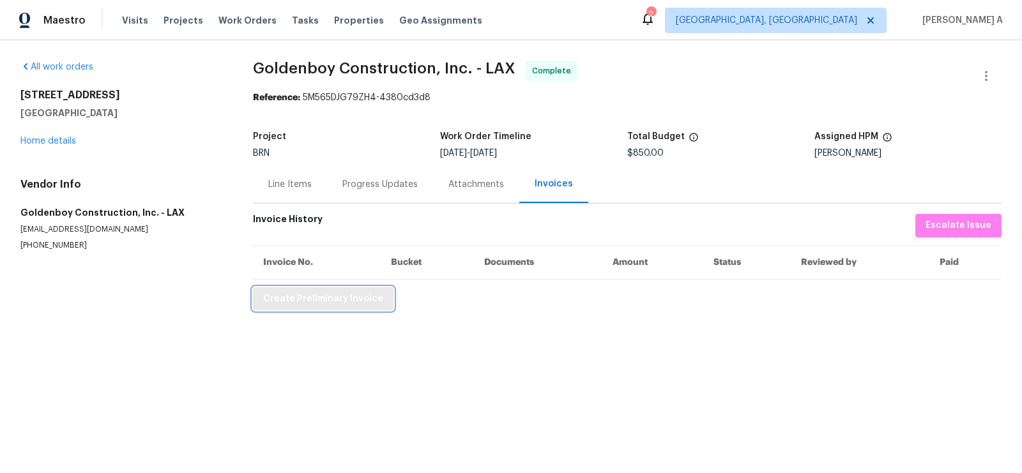
click at [374, 304] on span "Create Preliminary Invoice" at bounding box center [323, 299] width 120 height 16
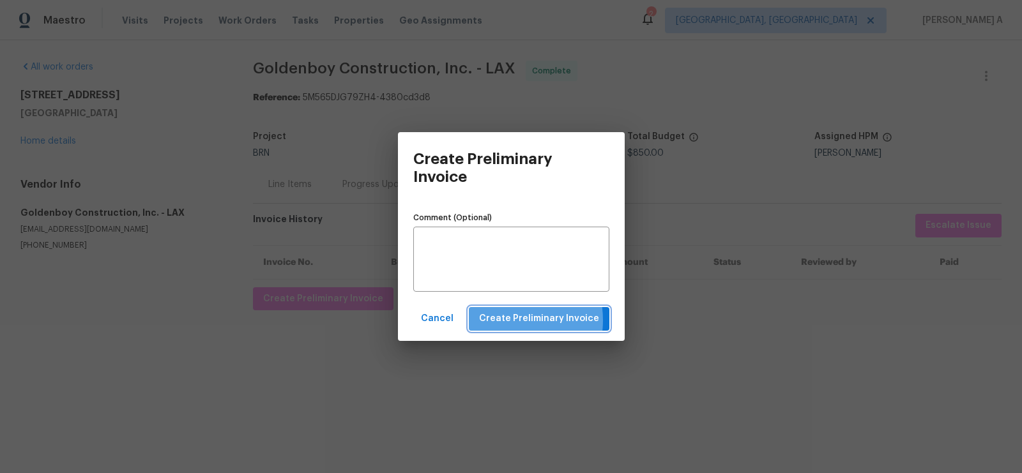
click at [509, 320] on span "Create Preliminary Invoice" at bounding box center [539, 319] width 120 height 16
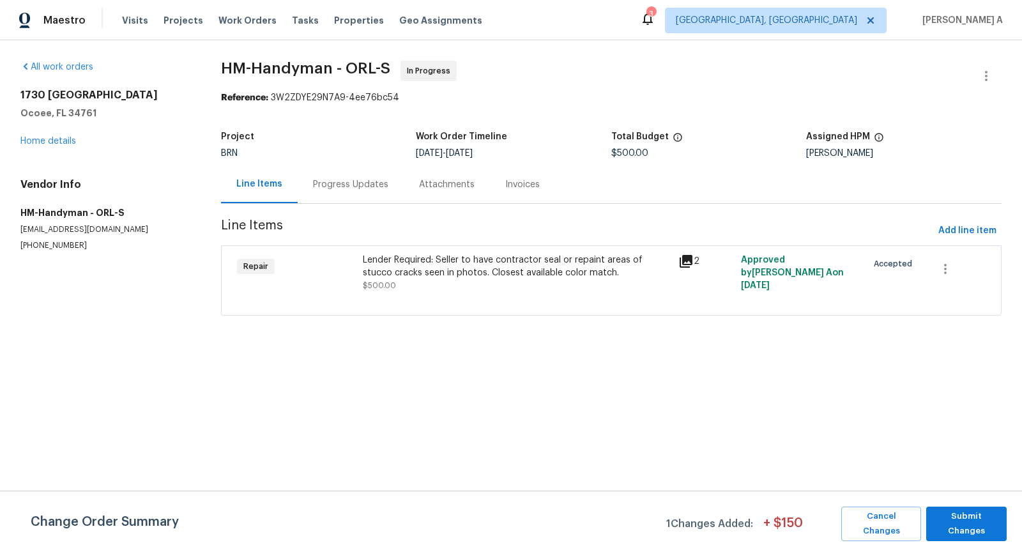
click at [316, 151] on div "BRN" at bounding box center [319, 153] width 196 height 9
click at [319, 164] on div "Project BRN Work Order Timeline [DATE] - [DATE] Total Budget $500.00 Assigned H…" at bounding box center [611, 145] width 781 height 41
click at [380, 195] on div "Progress Updates" at bounding box center [351, 184] width 106 height 38
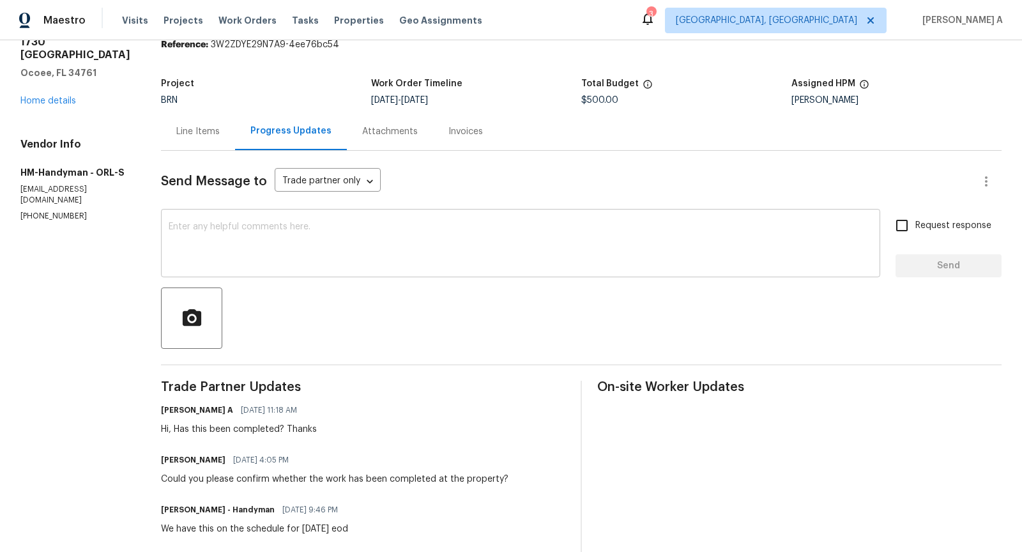
scroll to position [61, 0]
